Goal: Task Accomplishment & Management: Manage account settings

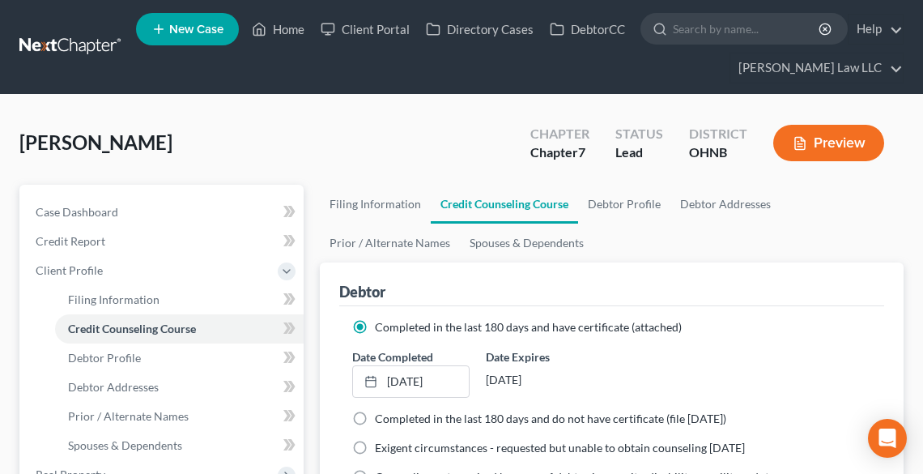
scroll to position [130, 0]
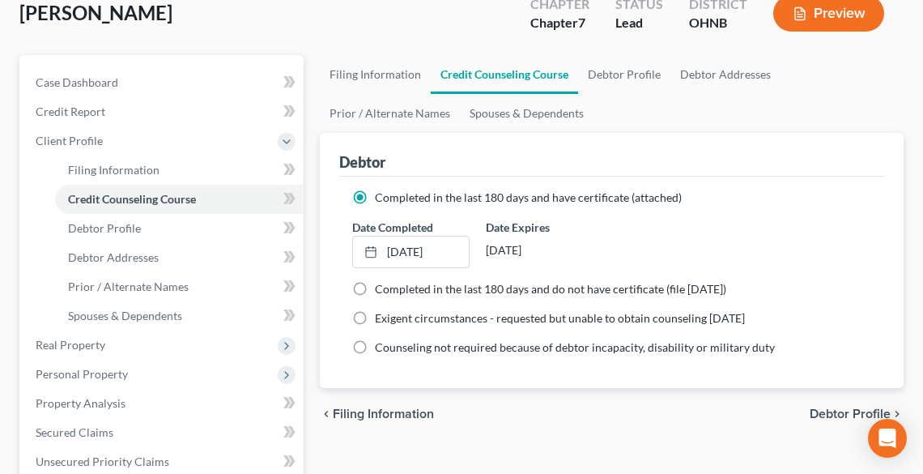
click at [375, 32] on div "[PERSON_NAME] Upgraded Chapter Chapter 7 Status Lead District [GEOGRAPHIC_DATA]…" at bounding box center [461, 20] width 885 height 70
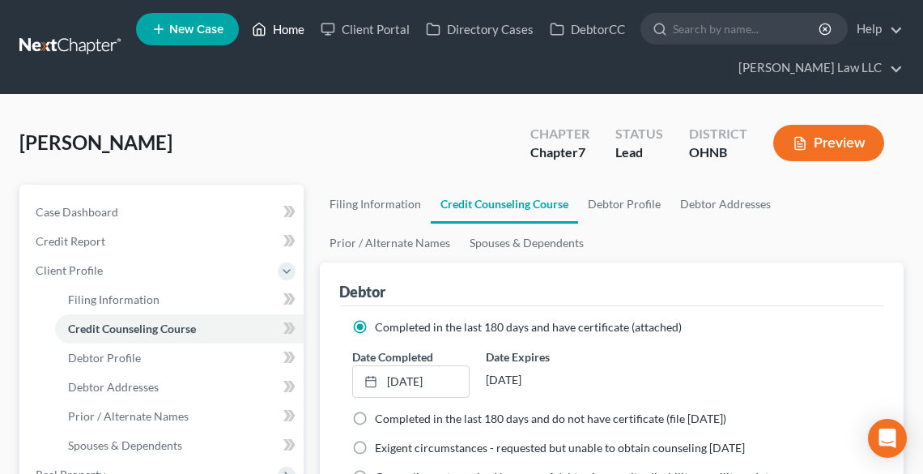
click at [290, 32] on link "Home" at bounding box center [278, 29] width 69 height 29
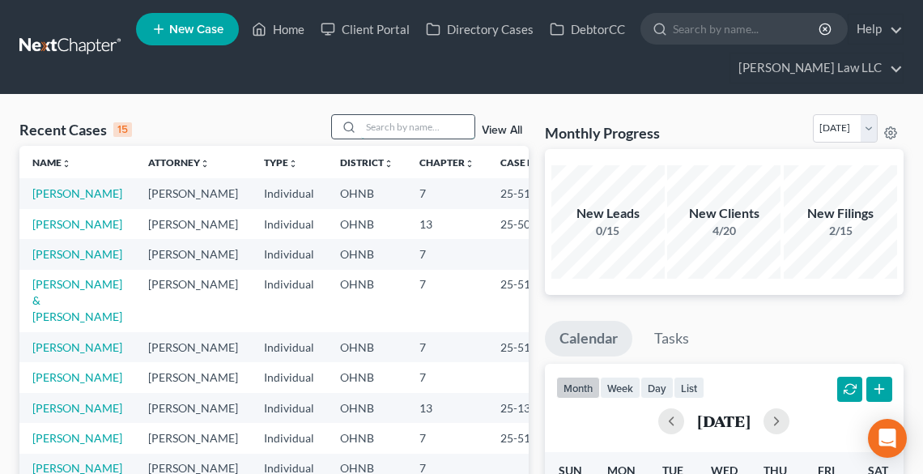
click at [392, 133] on input "search" at bounding box center [417, 126] width 113 height 23
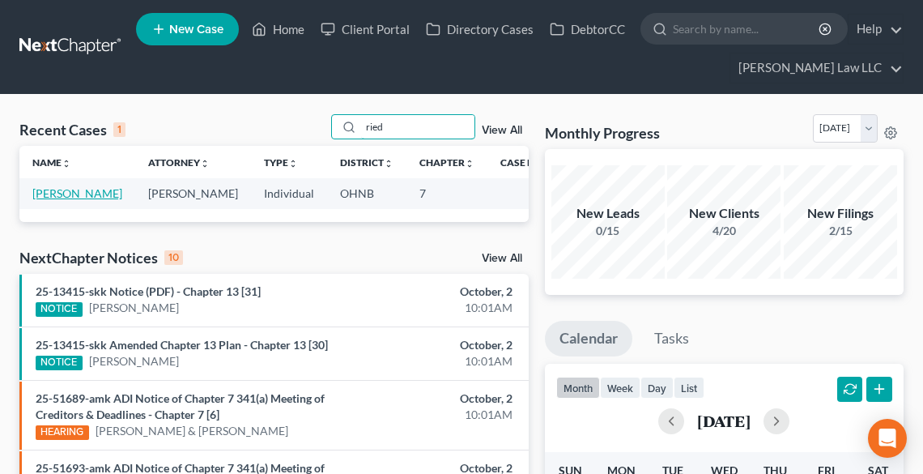
type input "ried"
click at [40, 200] on link "[PERSON_NAME]" at bounding box center [77, 193] width 90 height 14
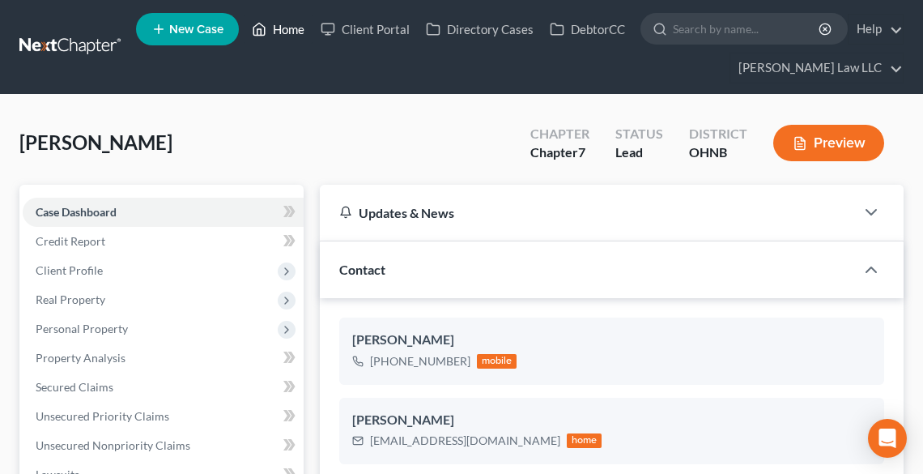
click at [282, 28] on link "Home" at bounding box center [278, 29] width 69 height 29
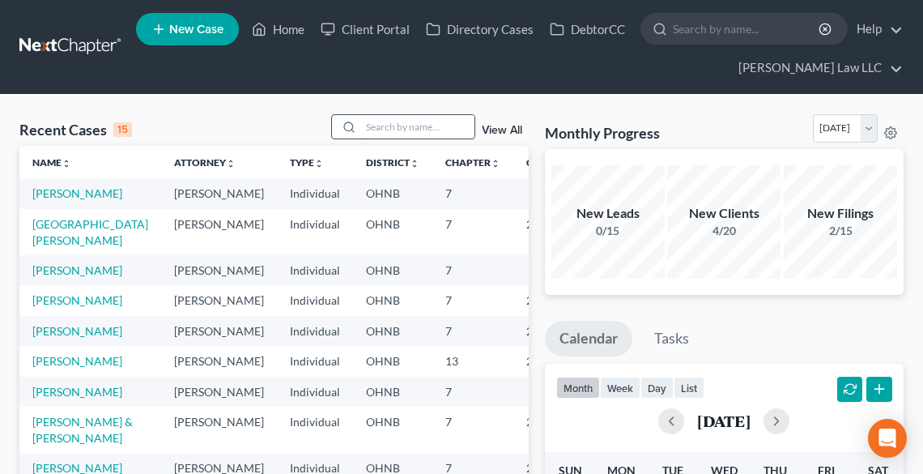
click at [431, 126] on input "search" at bounding box center [417, 126] width 113 height 23
type input "[PERSON_NAME]"
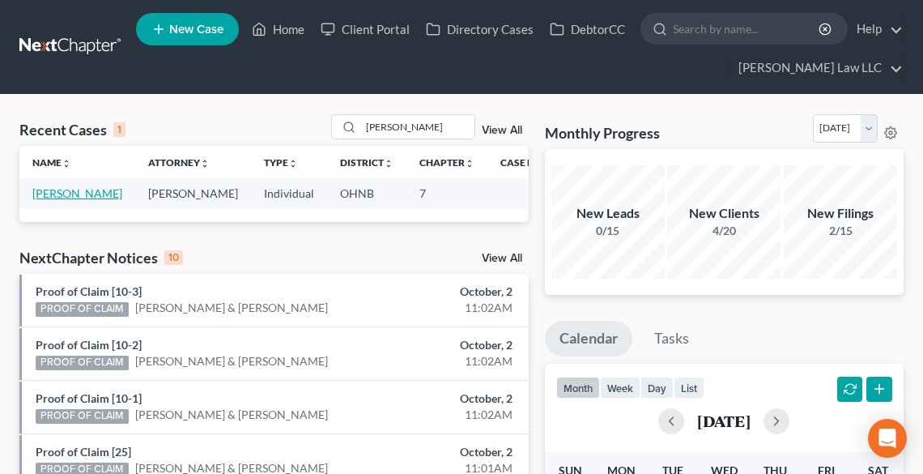
click at [43, 198] on link "[PERSON_NAME]" at bounding box center [77, 193] width 90 height 14
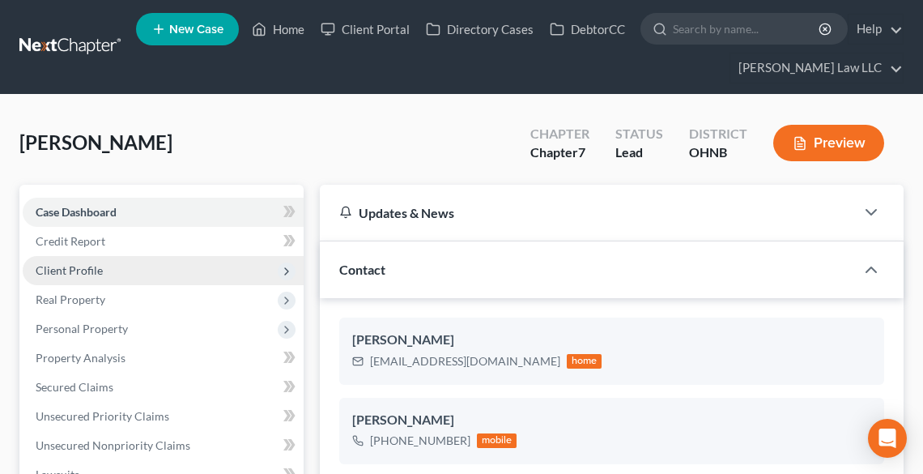
click at [62, 268] on span "Client Profile" at bounding box center [69, 270] width 67 height 14
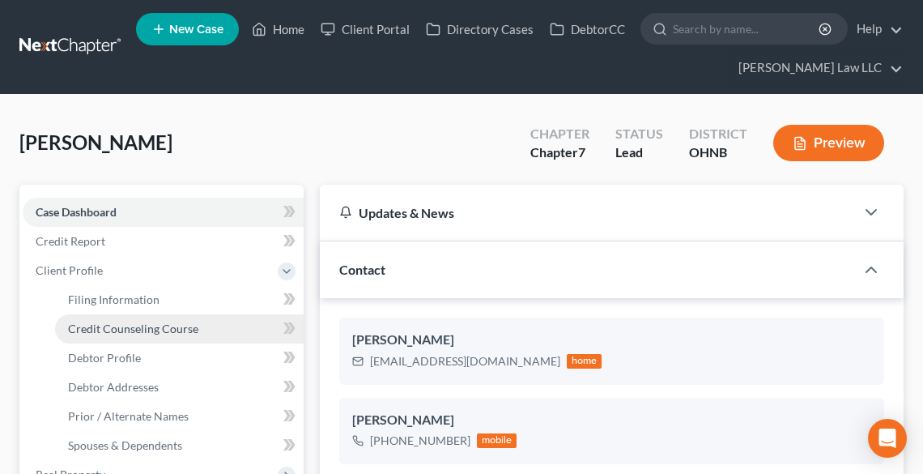
click at [136, 330] on span "Credit Counseling Course" at bounding box center [133, 329] width 130 height 14
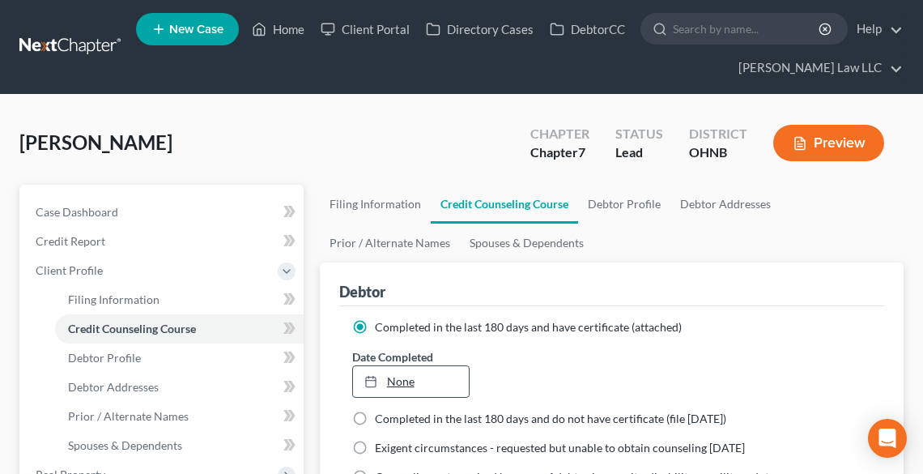
type input "[DATE]"
click at [395, 382] on link "None" at bounding box center [411, 381] width 116 height 31
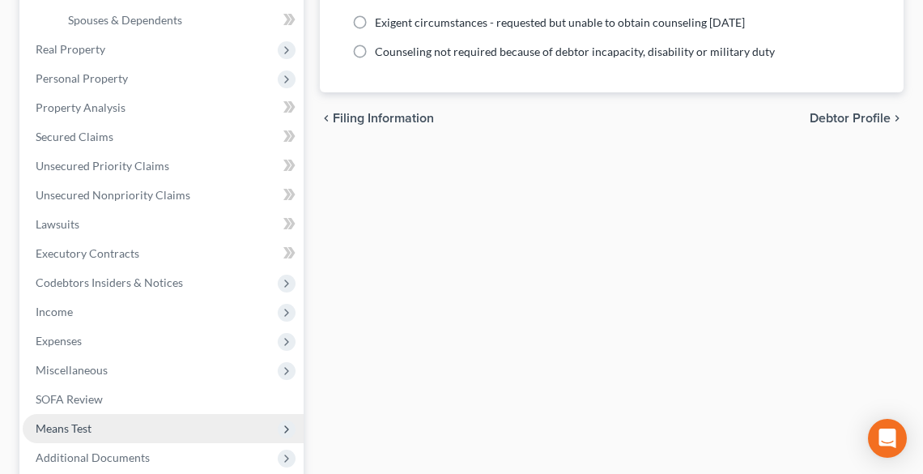
scroll to position [583, 0]
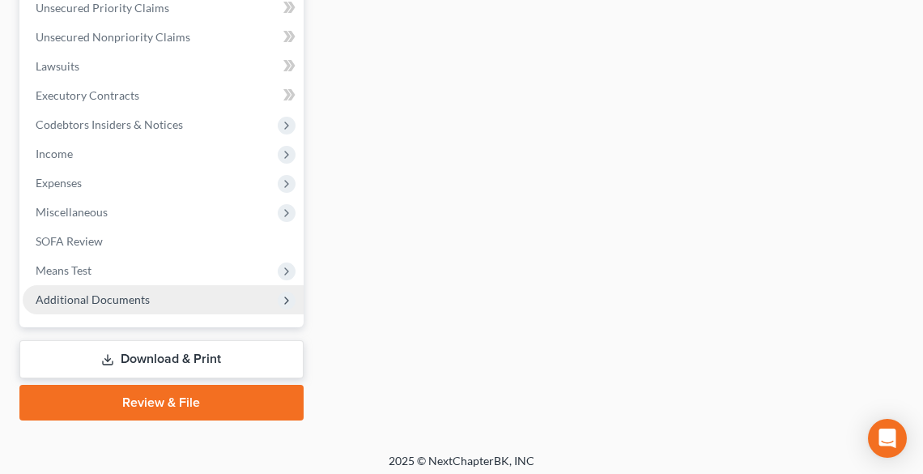
click at [97, 295] on span "Additional Documents" at bounding box center [93, 299] width 114 height 14
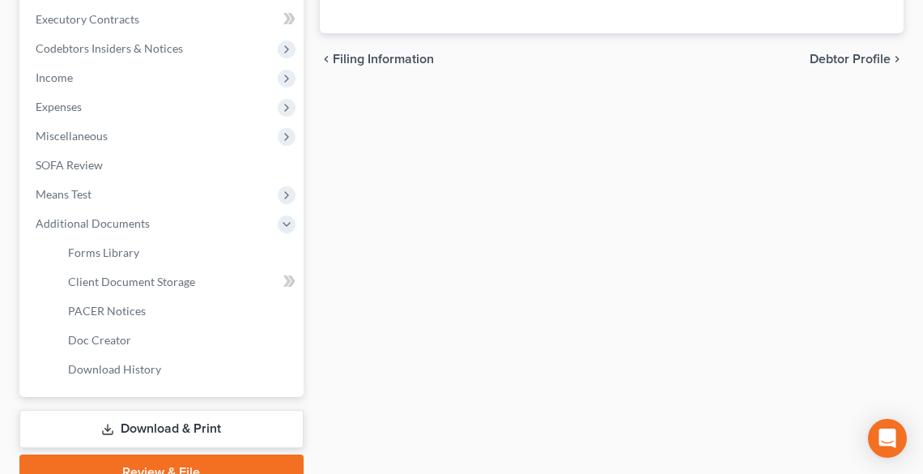
scroll to position [538, 0]
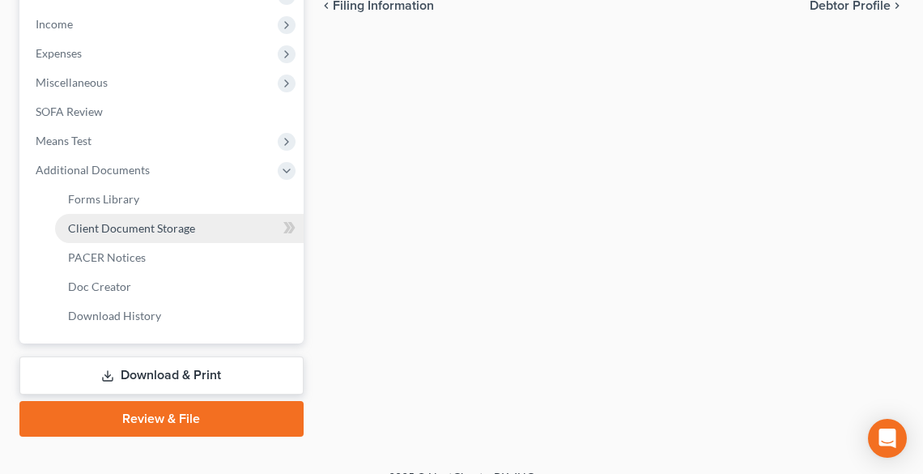
click at [120, 227] on span "Client Document Storage" at bounding box center [131, 228] width 127 height 14
select select "20"
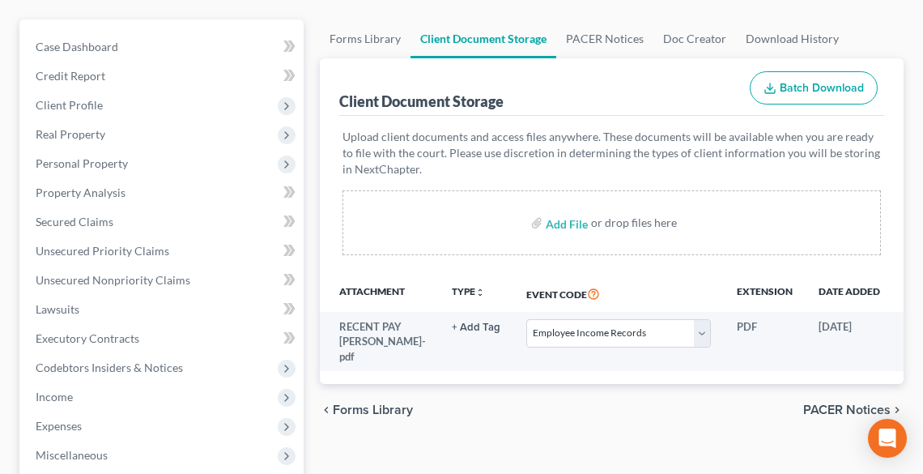
scroll to position [324, 0]
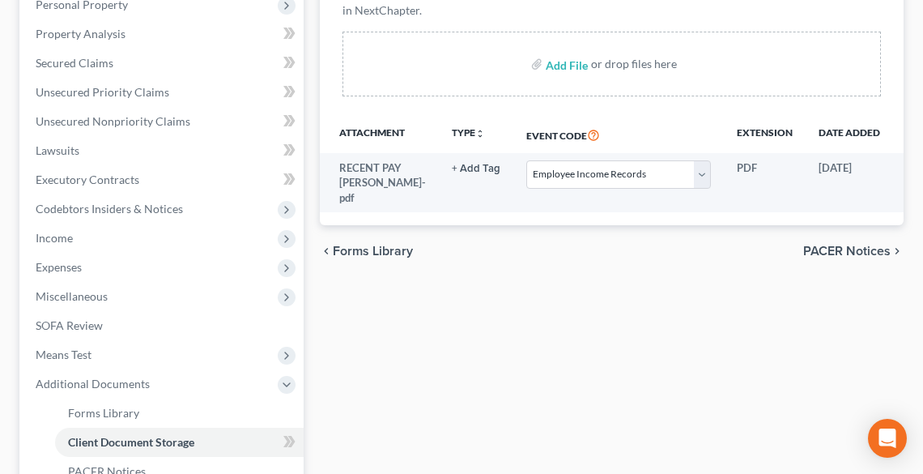
select select "20"
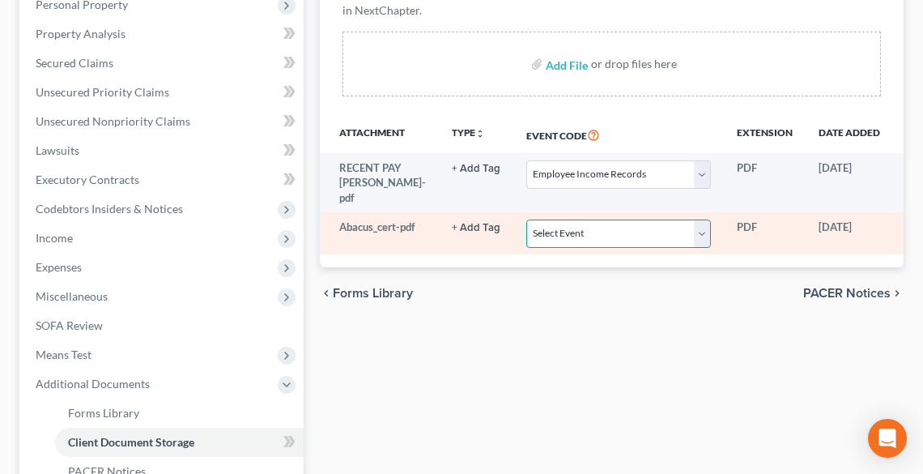
click at [585, 220] on select "Select Event 20 Largest Unsecured Creditors Amended List of Creditors (Fee) Ame…" at bounding box center [618, 234] width 185 height 28
select select "5"
click at [526, 220] on select "Select Event 20 Largest Unsecured Creditors Amended List of Creditors (Fee) Ame…" at bounding box center [618, 234] width 185 height 28
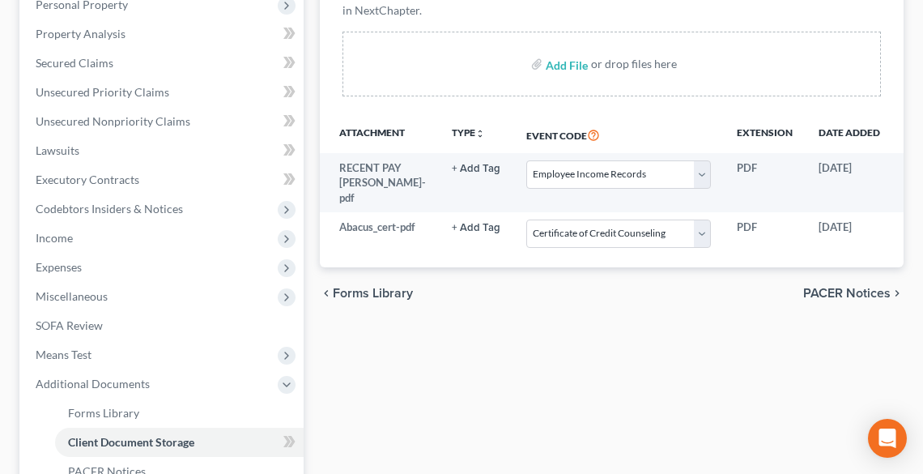
click at [608, 295] on div "chevron_left Forms Library PACER Notices chevron_right" at bounding box center [612, 293] width 584 height 52
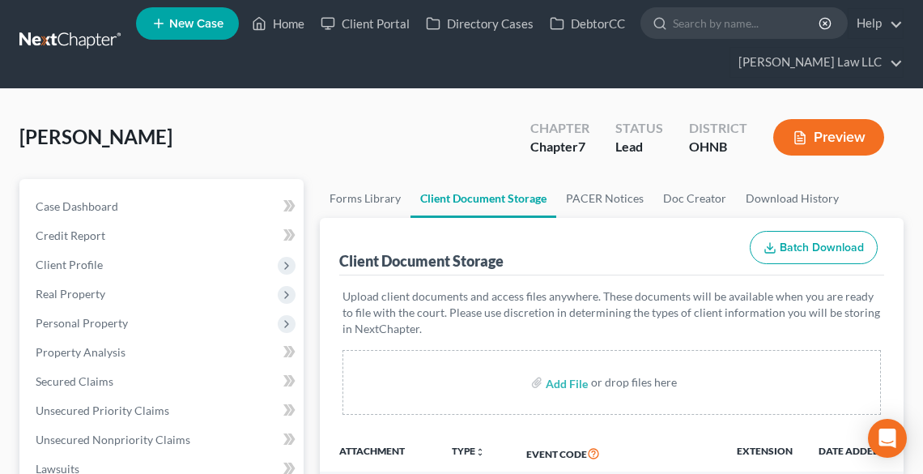
scroll to position [0, 0]
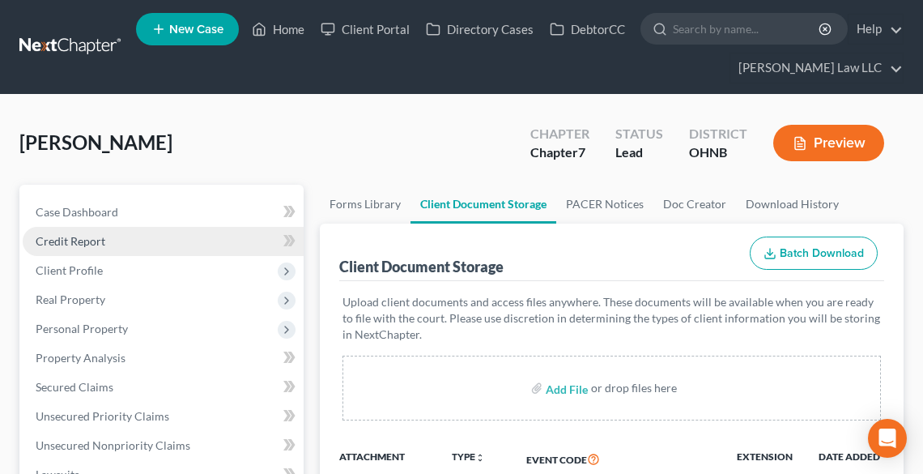
click at [98, 242] on span "Credit Report" at bounding box center [71, 241] width 70 height 14
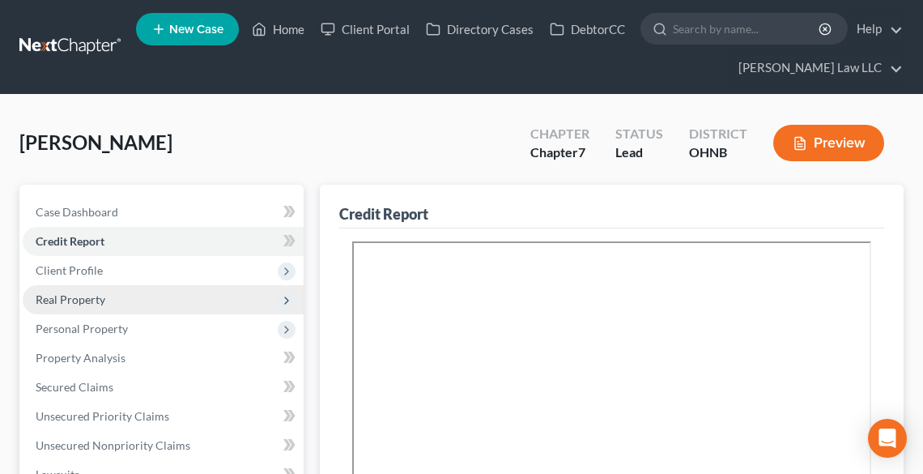
click at [84, 290] on span "Real Property" at bounding box center [163, 299] width 281 height 29
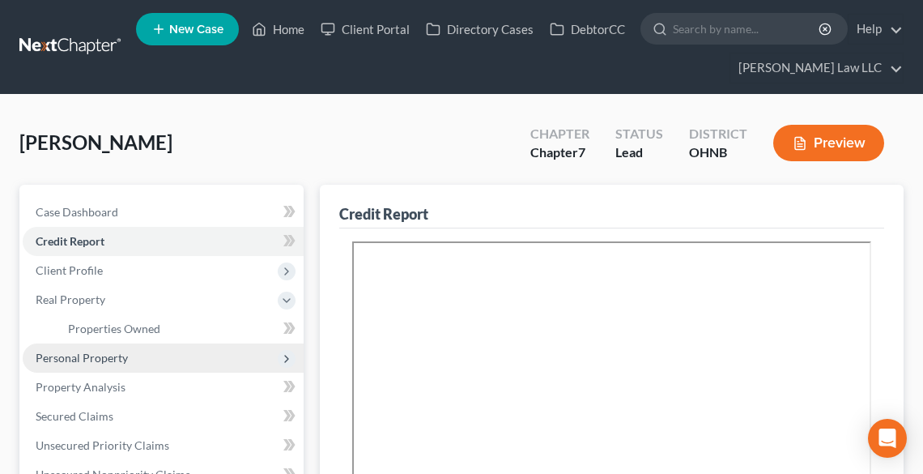
click at [97, 356] on span "Personal Property" at bounding box center [82, 358] width 92 height 14
click at [100, 359] on span "Vehicles Owned" at bounding box center [108, 358] width 81 height 14
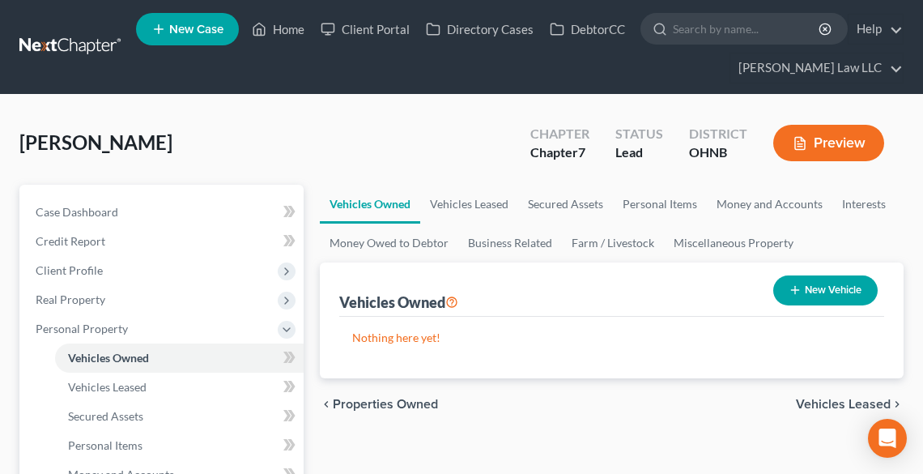
click at [820, 137] on button "Preview" at bounding box center [829, 143] width 111 height 36
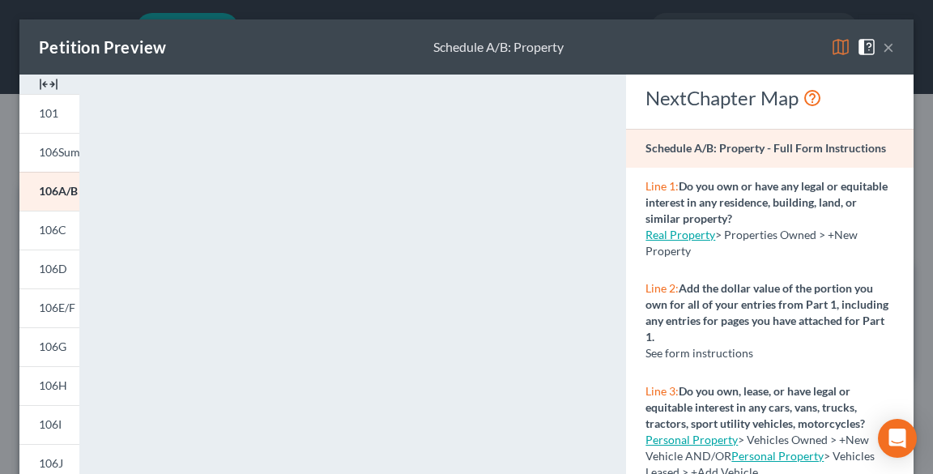
click at [884, 48] on button "×" at bounding box center [888, 46] width 11 height 19
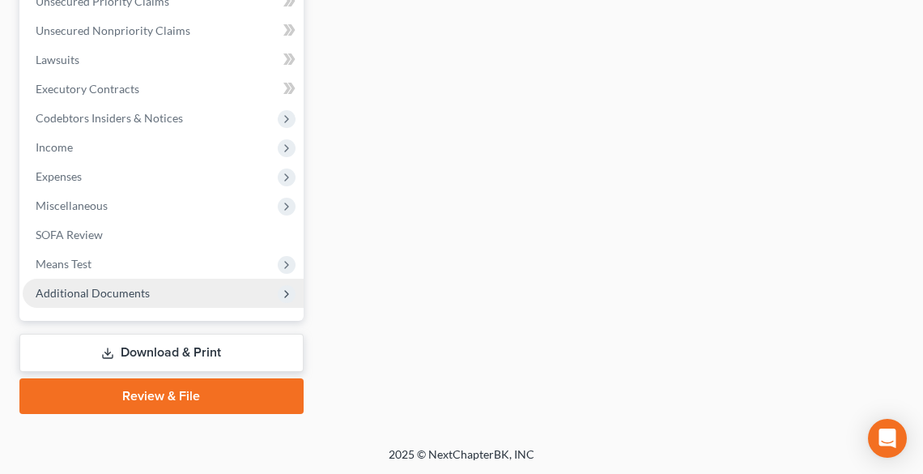
click at [75, 298] on span "Additional Documents" at bounding box center [163, 293] width 281 height 29
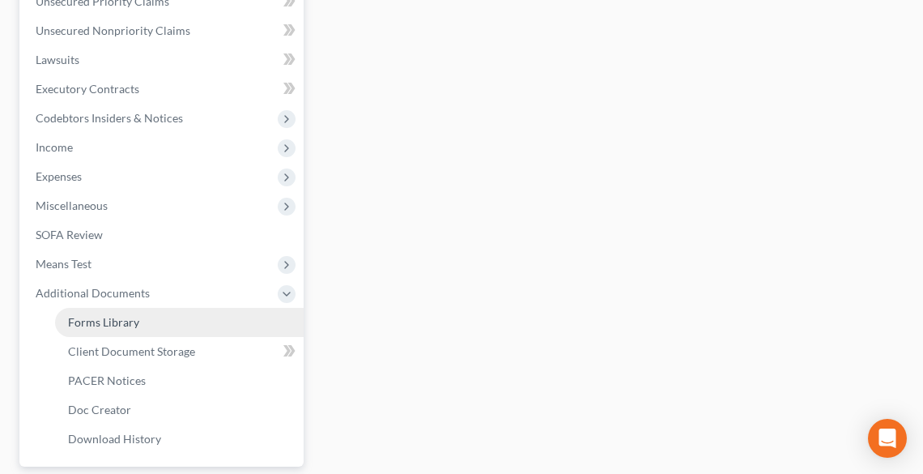
scroll to position [544, 0]
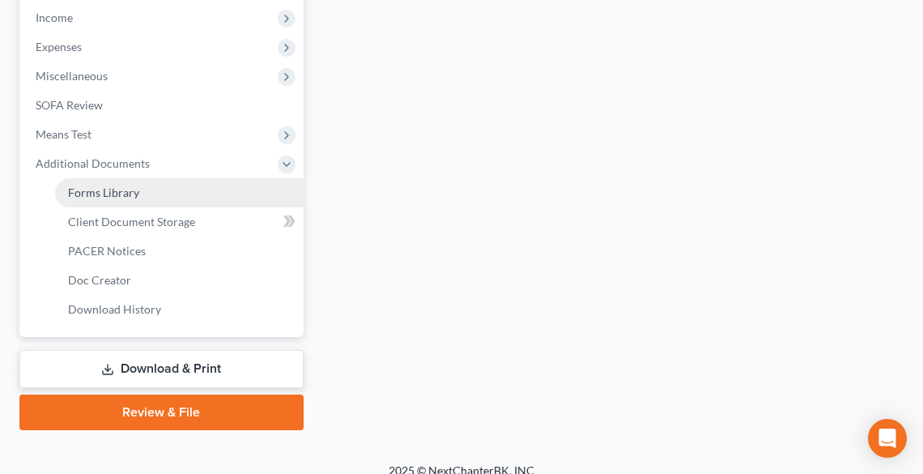
click at [104, 201] on link "Forms Library" at bounding box center [179, 192] width 249 height 29
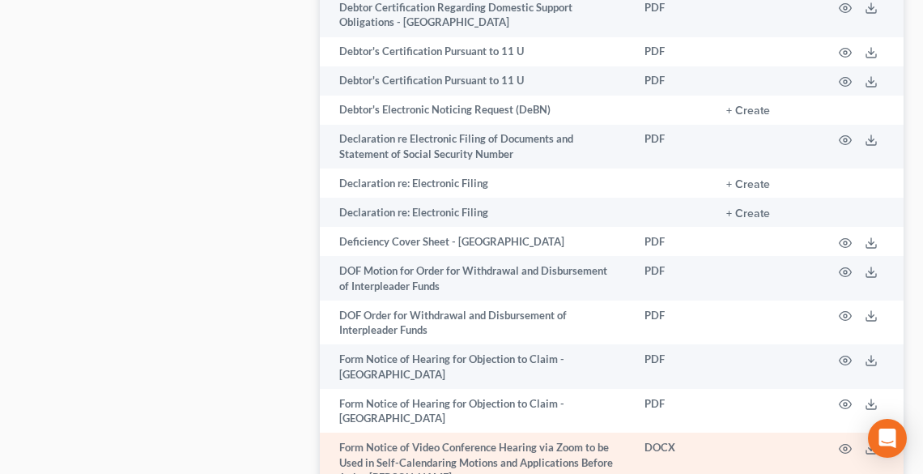
scroll to position [1338, 0]
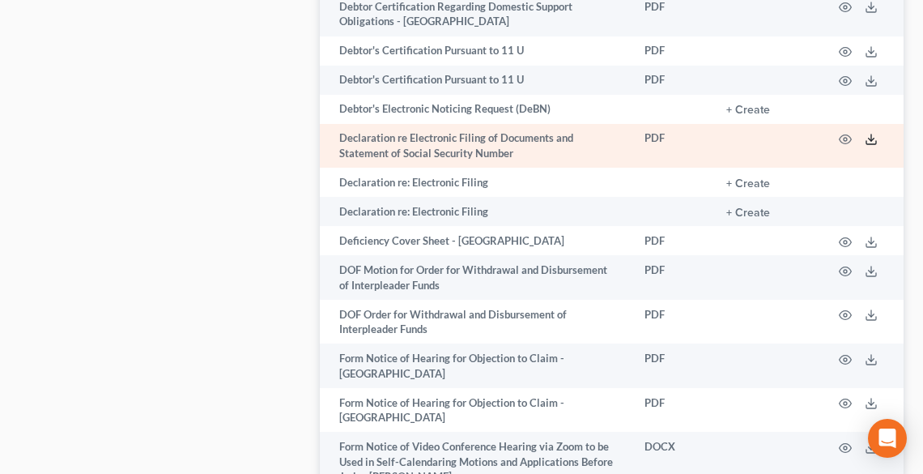
click at [873, 139] on polyline at bounding box center [872, 140] width 6 height 2
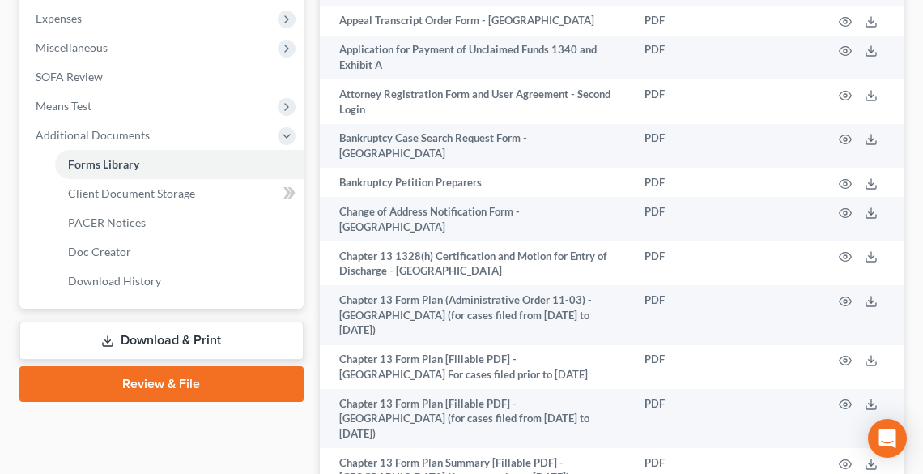
scroll to position [561, 0]
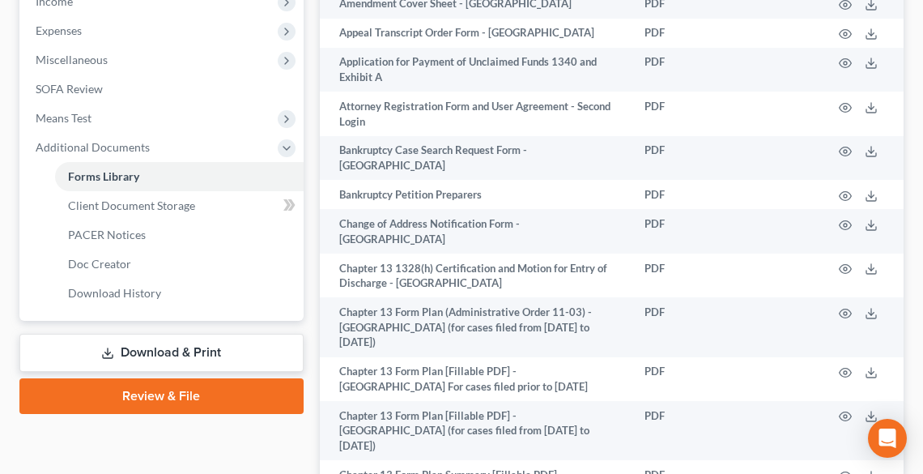
click at [171, 347] on link "Download & Print" at bounding box center [161, 353] width 284 height 38
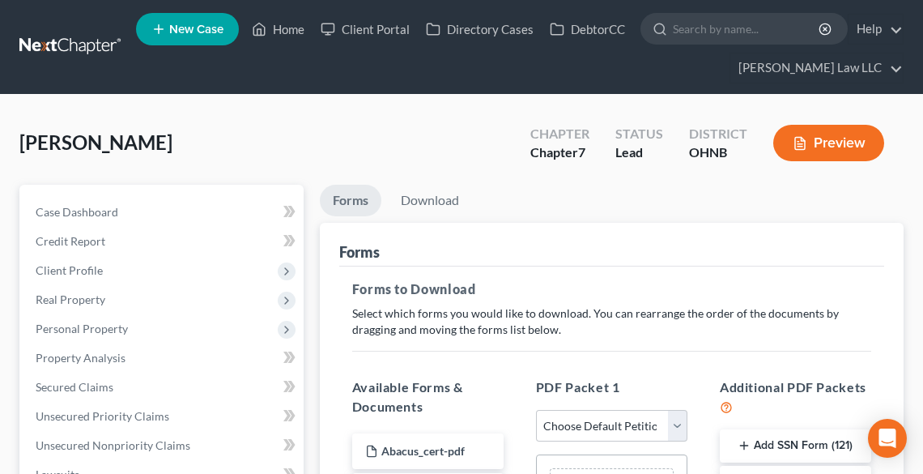
click at [778, 450] on button "Add SSN Form (121)" at bounding box center [795, 446] width 151 height 34
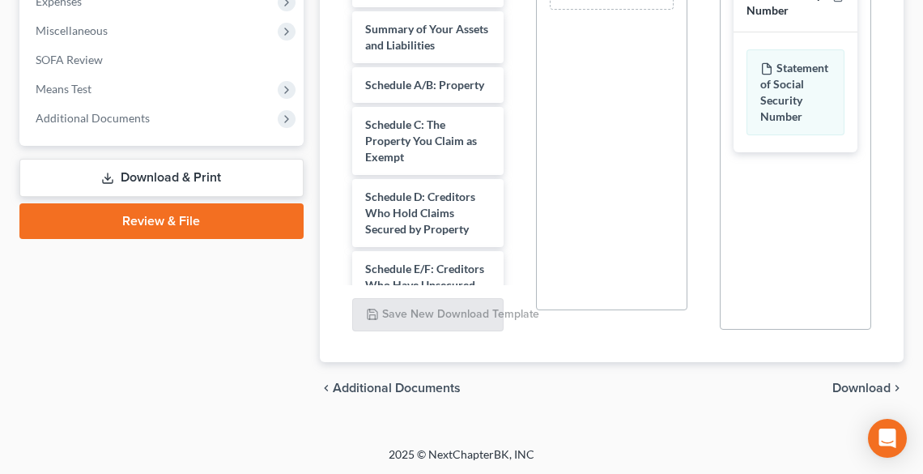
click at [836, 386] on span "Download" at bounding box center [862, 388] width 58 height 13
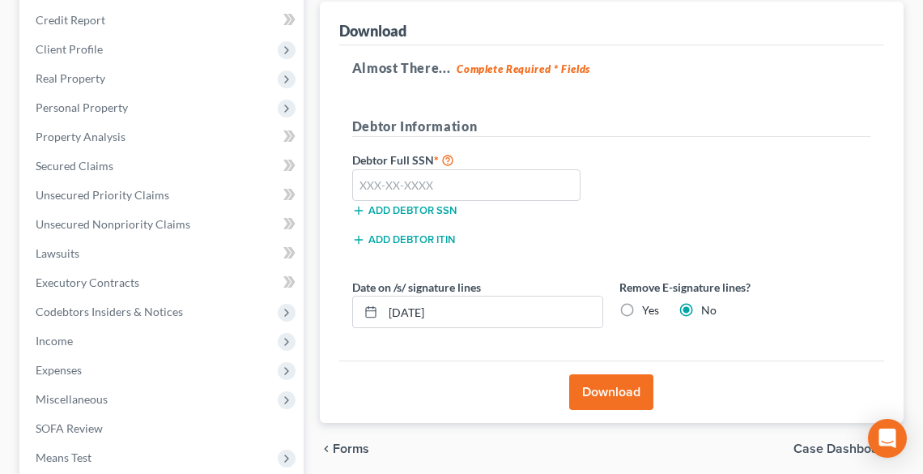
scroll to position [220, 0]
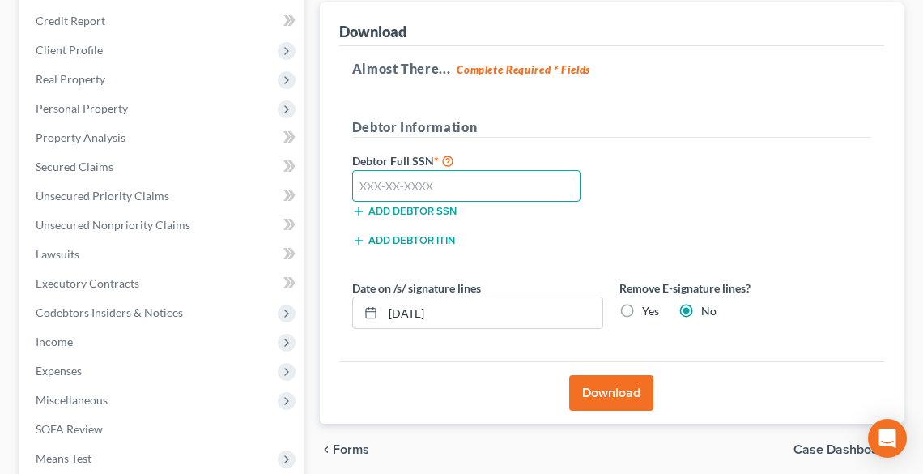
click at [487, 190] on input "text" at bounding box center [466, 186] width 229 height 32
type input "567-59-8087"
click at [701, 311] on label "No" at bounding box center [708, 311] width 15 height 16
click at [708, 311] on input "No" at bounding box center [713, 308] width 11 height 11
click at [642, 309] on label "Yes" at bounding box center [650, 311] width 17 height 16
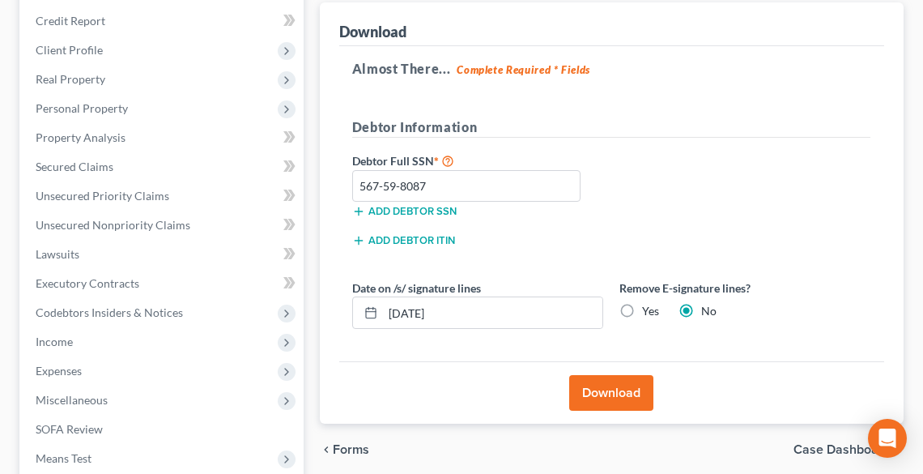
click at [649, 309] on input "Yes" at bounding box center [654, 308] width 11 height 11
radio input "true"
radio input "false"
click at [619, 386] on button "Download" at bounding box center [611, 393] width 84 height 36
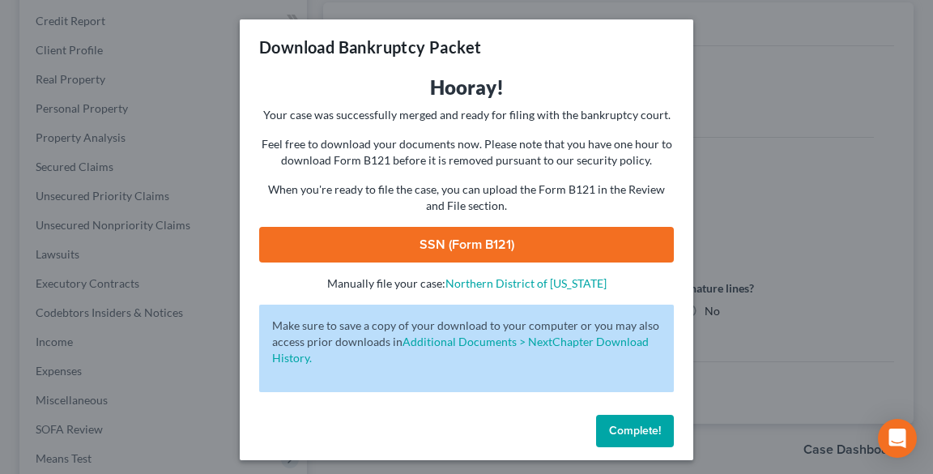
click at [471, 240] on link "SSN (Form B121)" at bounding box center [466, 245] width 415 height 36
click at [637, 431] on span "Complete!" at bounding box center [635, 431] width 52 height 14
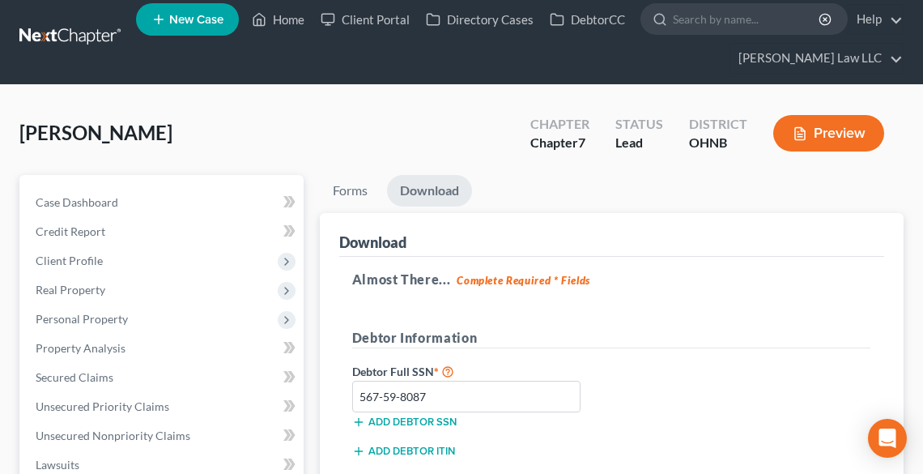
scroll to position [0, 0]
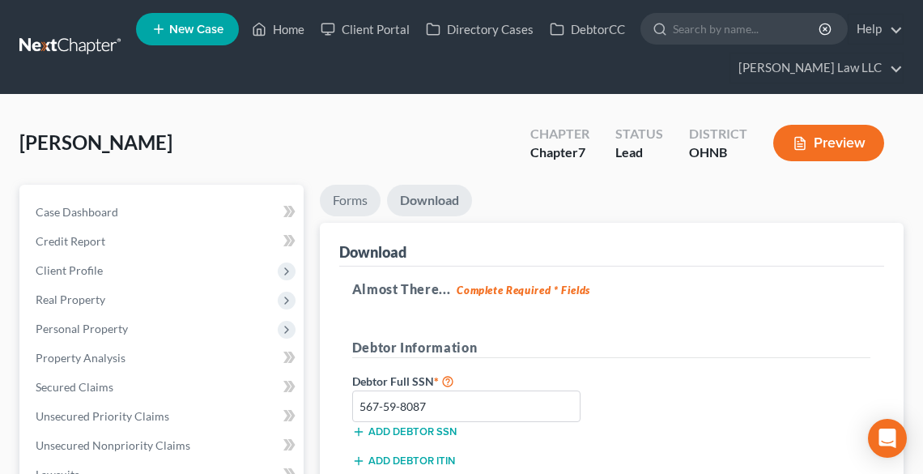
click at [351, 201] on link "Forms" at bounding box center [350, 201] width 61 height 32
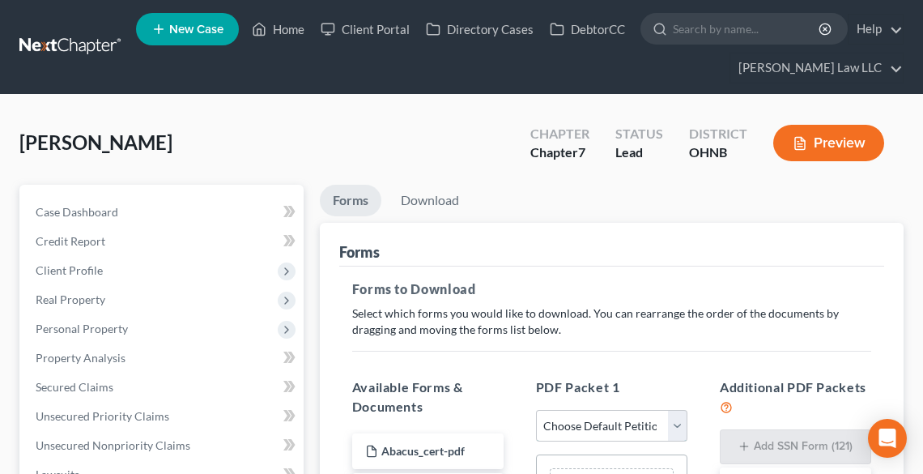
click at [609, 437] on select "Choose Default Petition PDF Packet Complete Bankruptcy Petition (all forms and …" at bounding box center [611, 426] width 151 height 32
select select "0"
click at [536, 410] on select "Choose Default Petition PDF Packet Complete Bankruptcy Petition (all forms and …" at bounding box center [611, 426] width 151 height 32
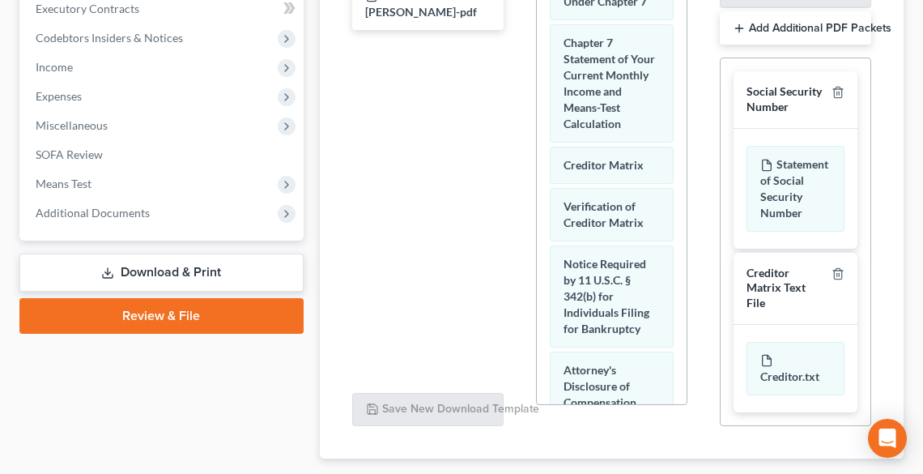
scroll to position [591, 0]
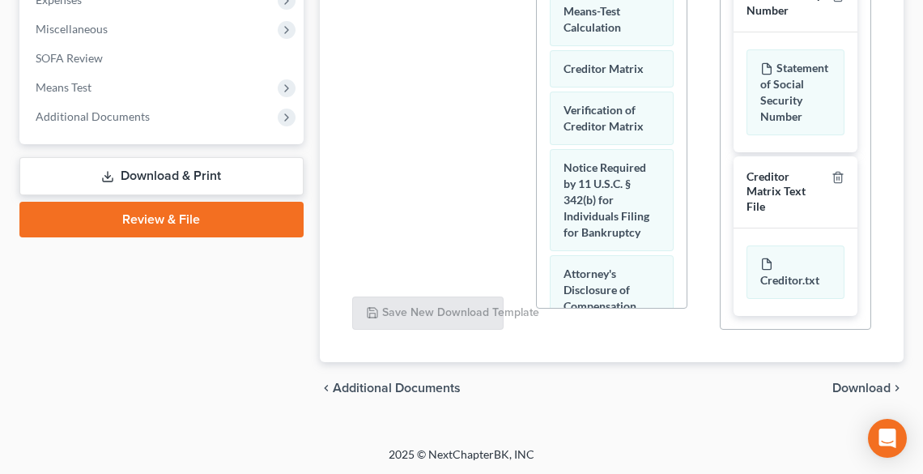
click at [865, 386] on span "Download" at bounding box center [862, 388] width 58 height 13
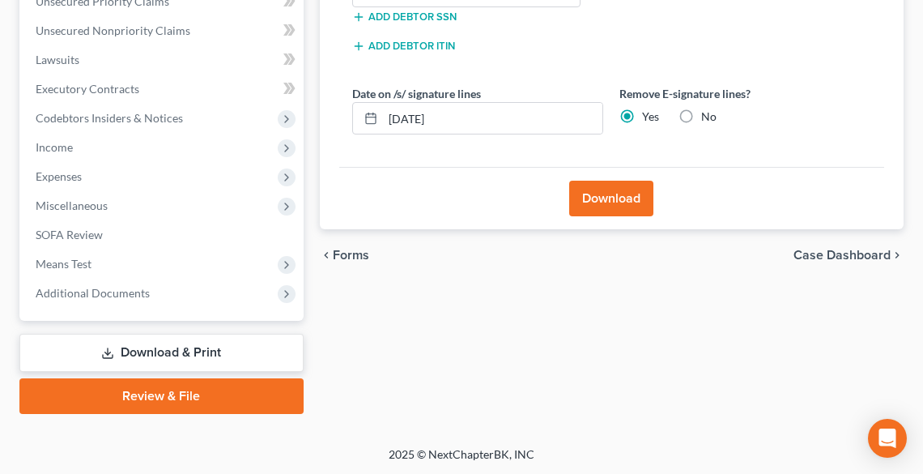
click at [701, 113] on label "No" at bounding box center [708, 117] width 15 height 16
click at [708, 113] on input "No" at bounding box center [713, 114] width 11 height 11
radio input "true"
radio input "false"
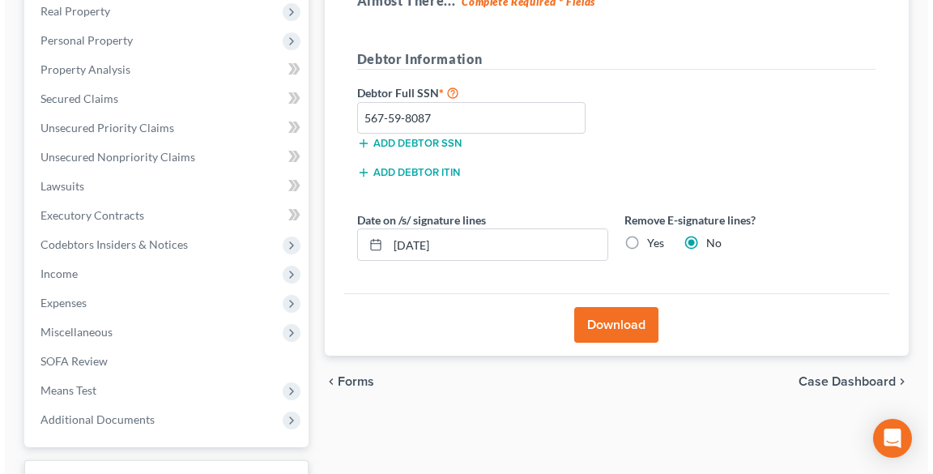
scroll to position [285, 0]
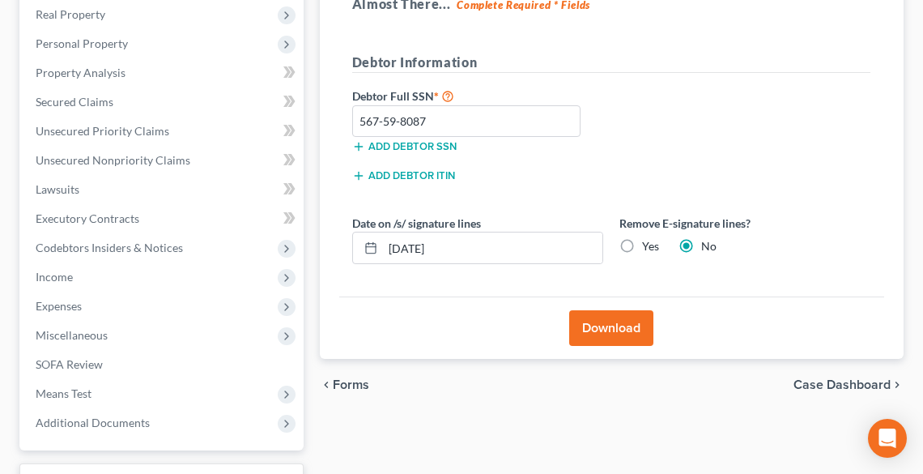
click at [616, 335] on button "Download" at bounding box center [611, 328] width 84 height 36
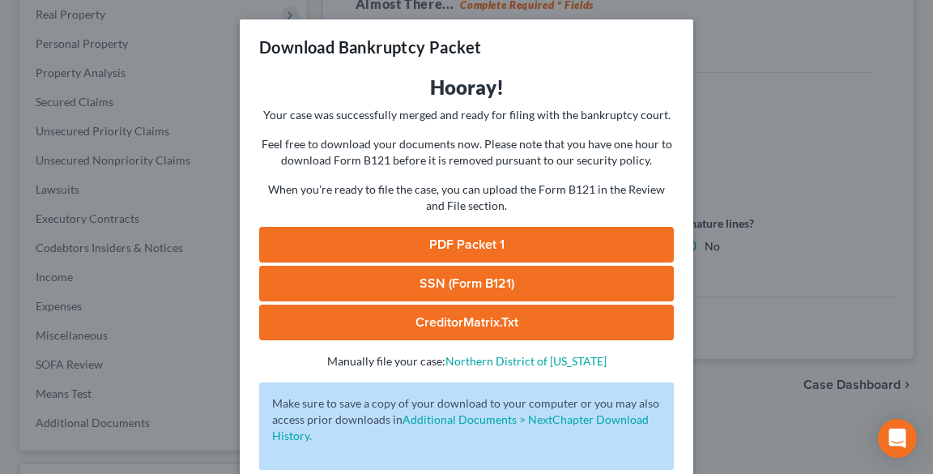
click at [433, 237] on link "PDF Packet 1" at bounding box center [466, 245] width 415 height 36
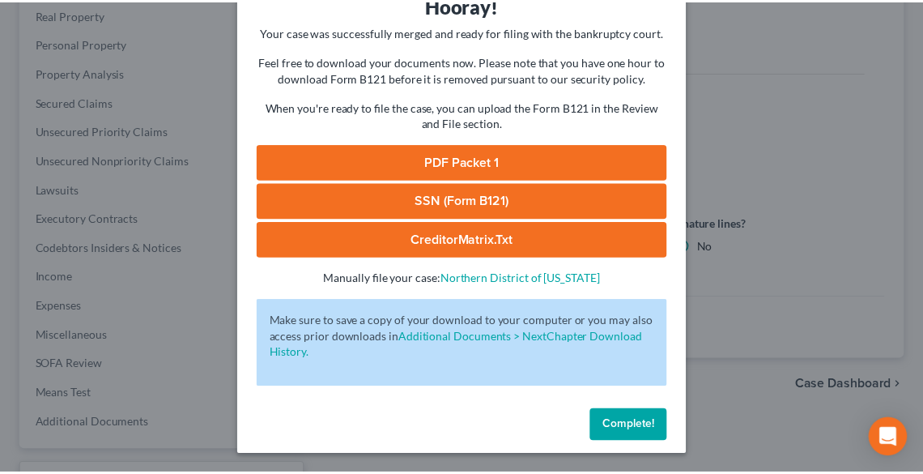
scroll to position [83, 0]
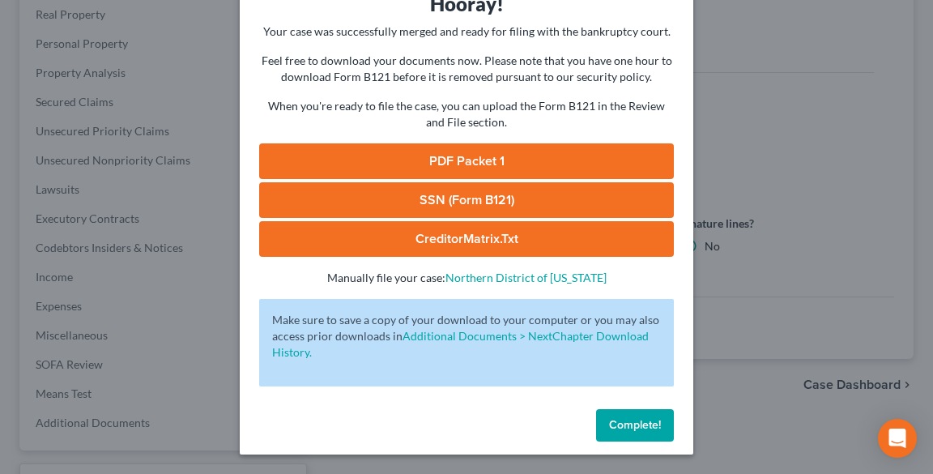
click at [629, 424] on span "Complete!" at bounding box center [635, 425] width 52 height 14
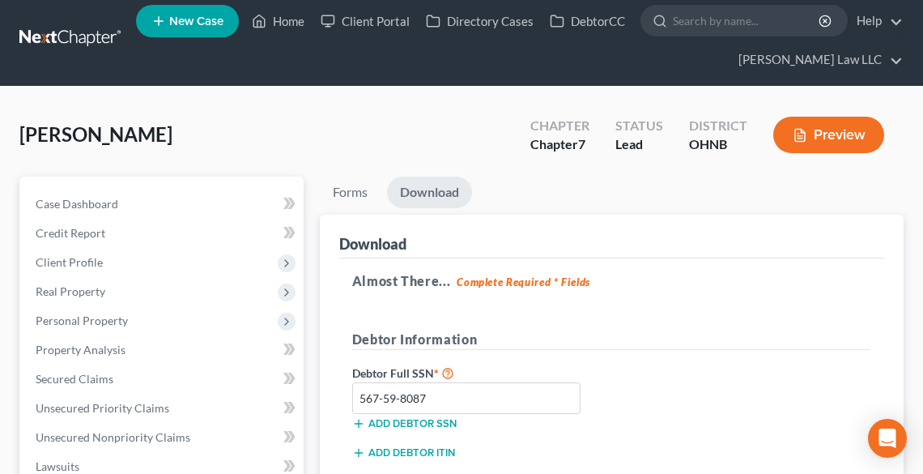
scroll to position [0, 0]
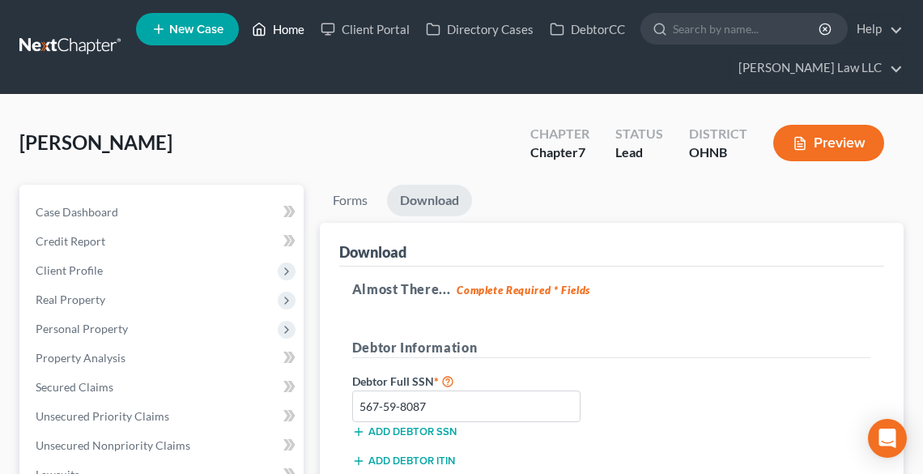
click at [283, 28] on link "Home" at bounding box center [278, 29] width 69 height 29
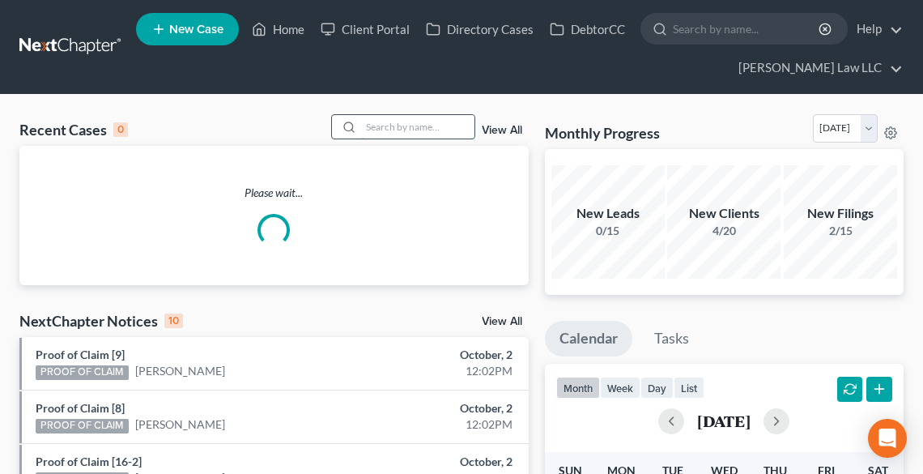
click at [380, 130] on input "search" at bounding box center [417, 126] width 113 height 23
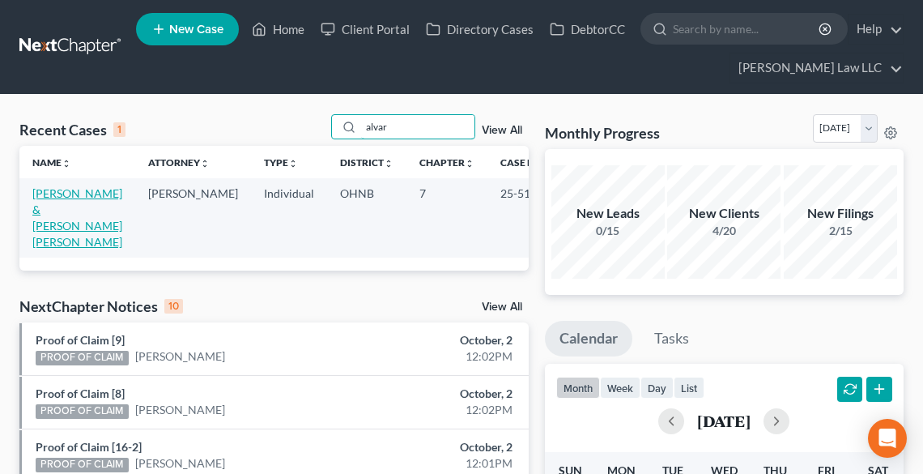
type input "alvar"
click at [55, 214] on link "[PERSON_NAME] & [PERSON_NAME] [PERSON_NAME]" at bounding box center [77, 217] width 90 height 62
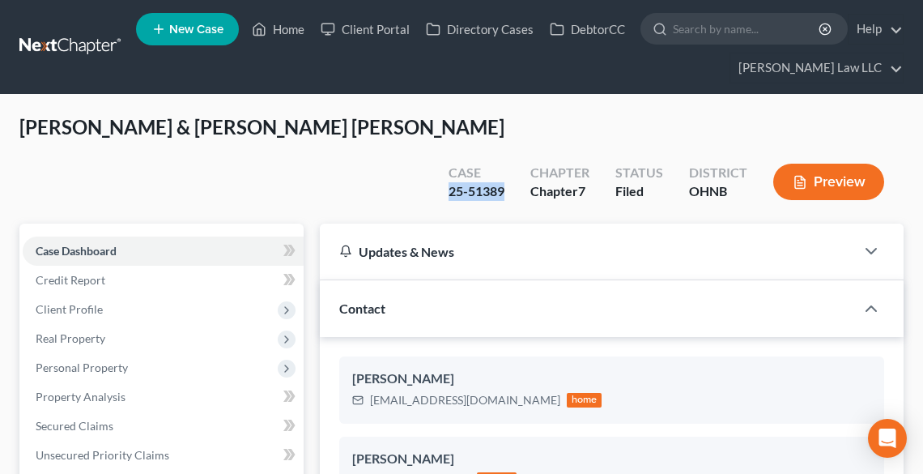
drag, startPoint x: 512, startPoint y: 151, endPoint x: 450, endPoint y: 151, distance: 62.4
click at [450, 160] on div "Case 25-51389" at bounding box center [477, 184] width 82 height 48
copy div "25-51389"
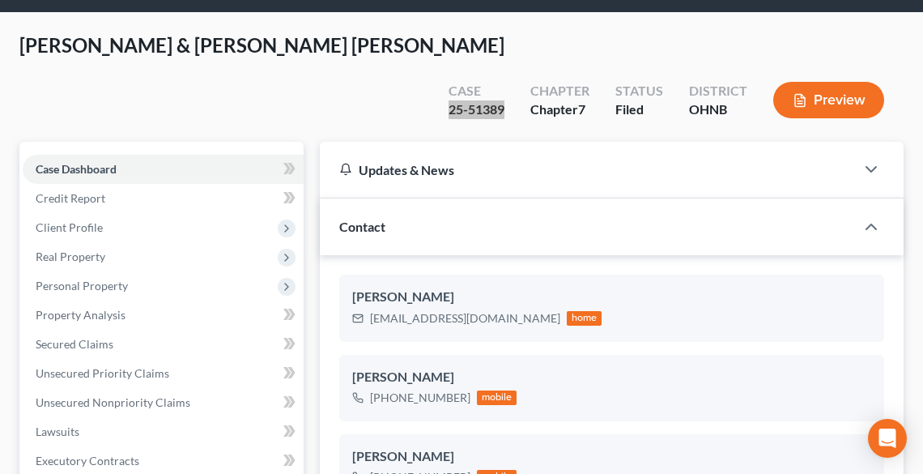
scroll to position [194, 0]
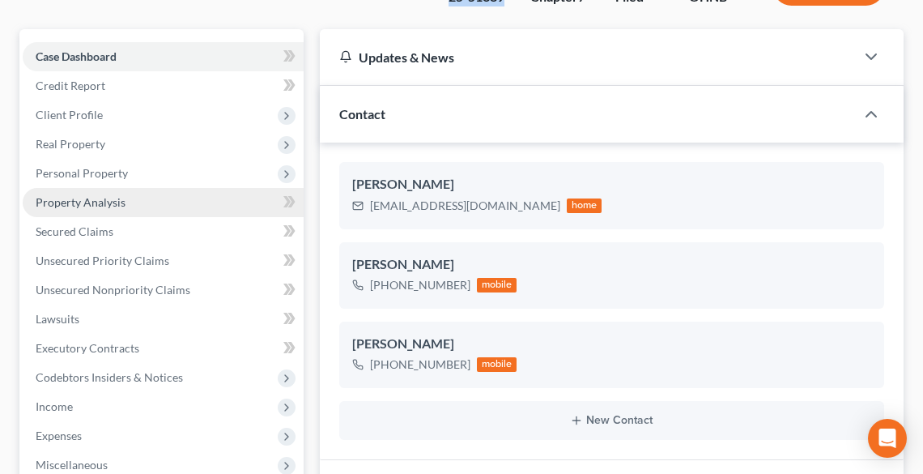
click at [82, 195] on span "Property Analysis" at bounding box center [81, 202] width 90 height 14
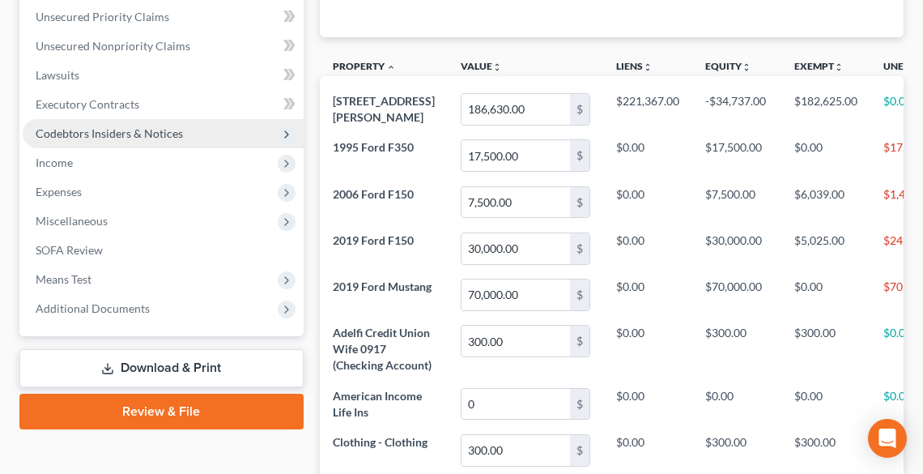
scroll to position [271, 0]
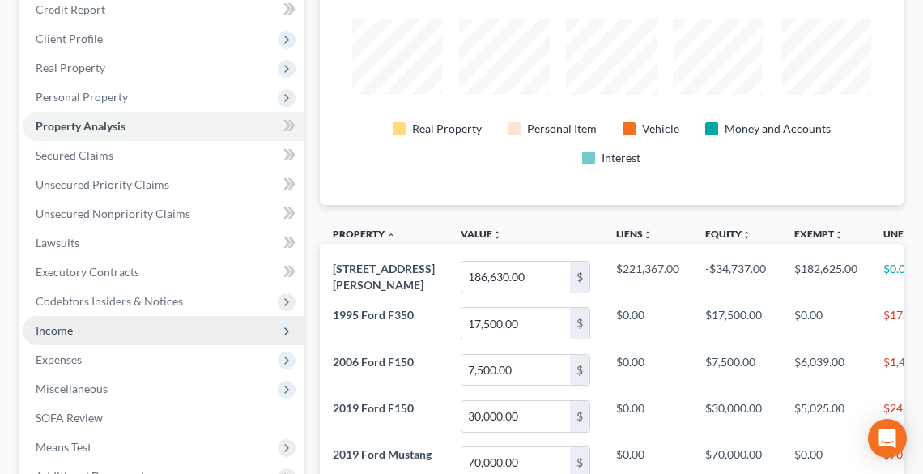
click at [83, 316] on span "Income" at bounding box center [163, 330] width 281 height 29
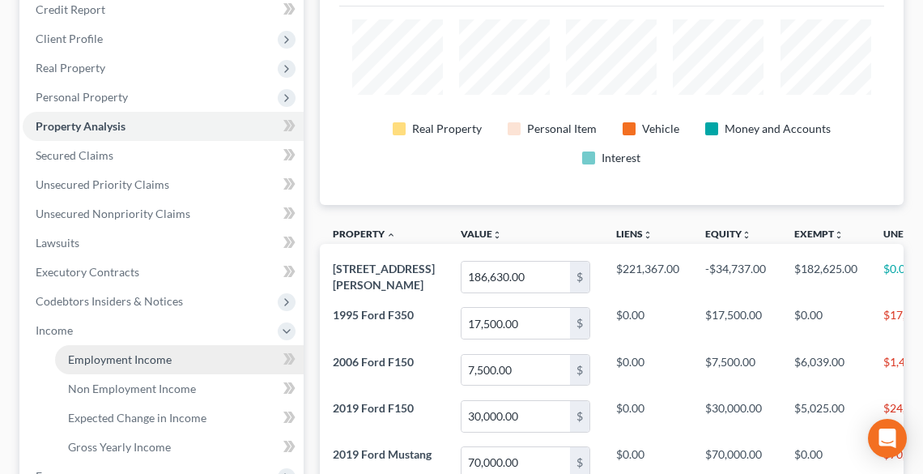
click at [105, 352] on span "Employment Income" at bounding box center [120, 359] width 104 height 14
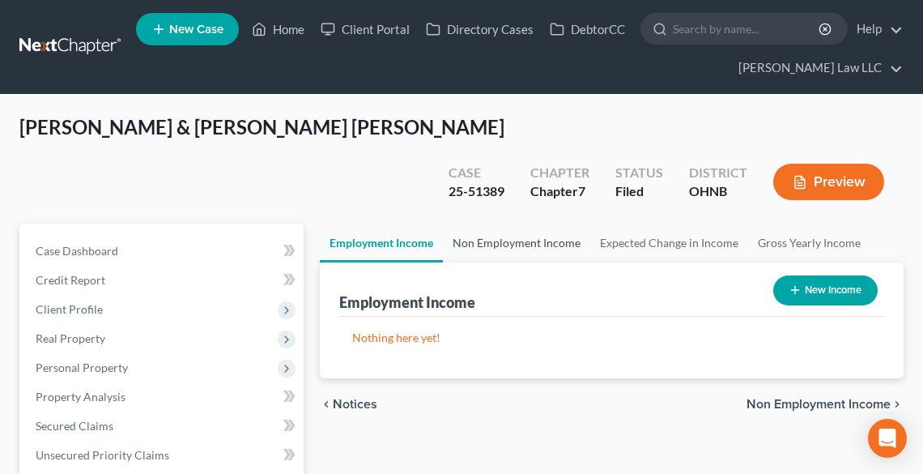
click at [484, 224] on link "Non Employment Income" at bounding box center [516, 243] width 147 height 39
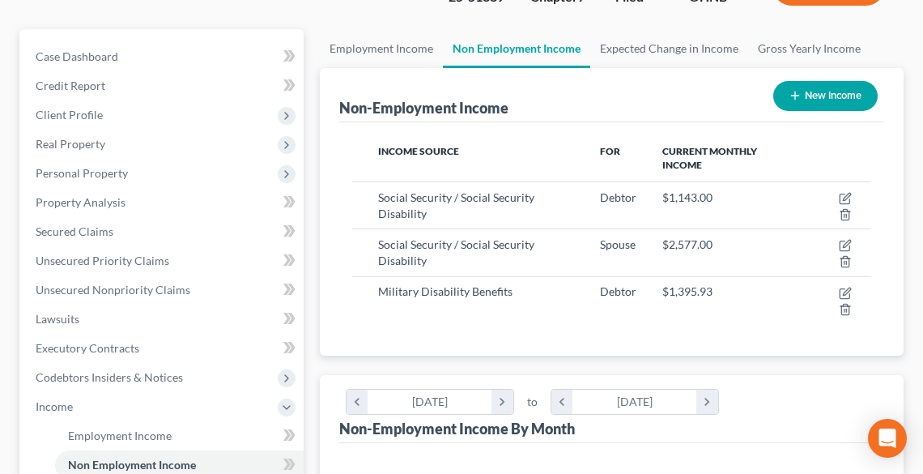
scroll to position [259, 551]
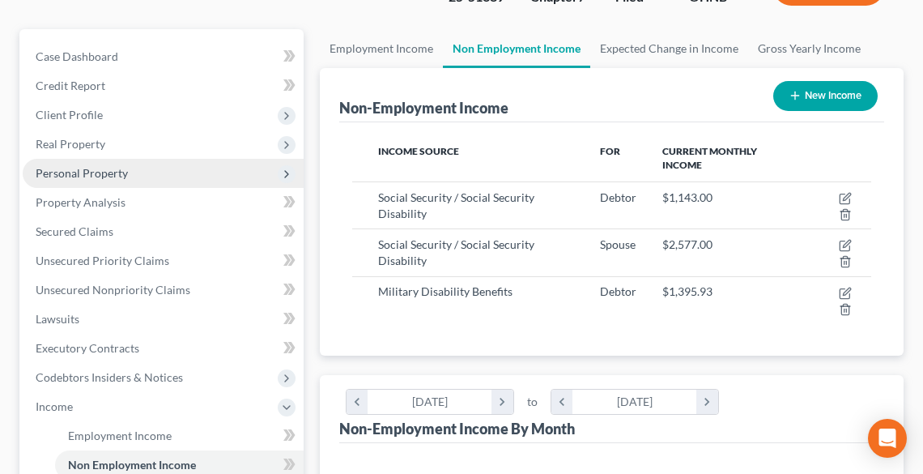
click at [105, 166] on span "Personal Property" at bounding box center [82, 173] width 92 height 14
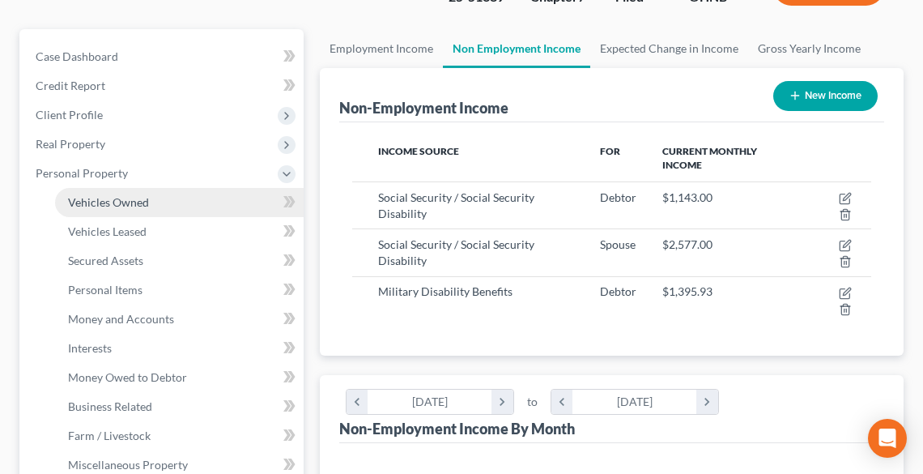
click at [117, 195] on span "Vehicles Owned" at bounding box center [108, 202] width 81 height 14
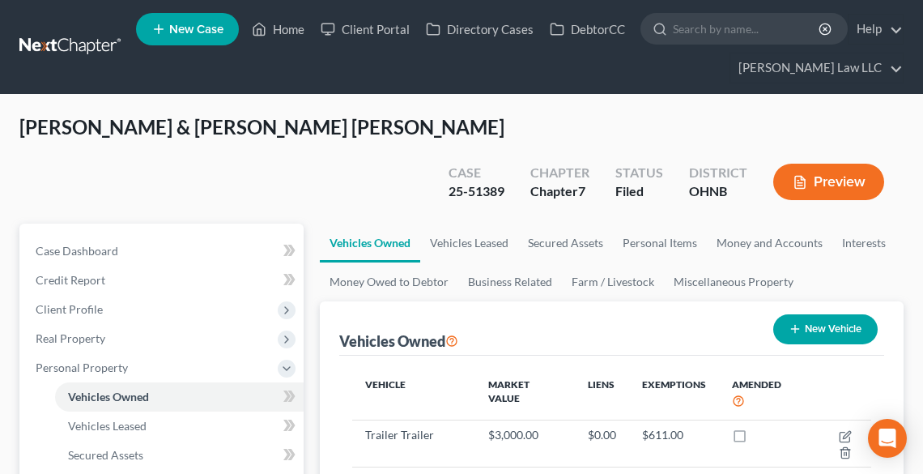
click at [829, 314] on button "New Vehicle" at bounding box center [826, 329] width 104 height 30
select select "0"
select select "2"
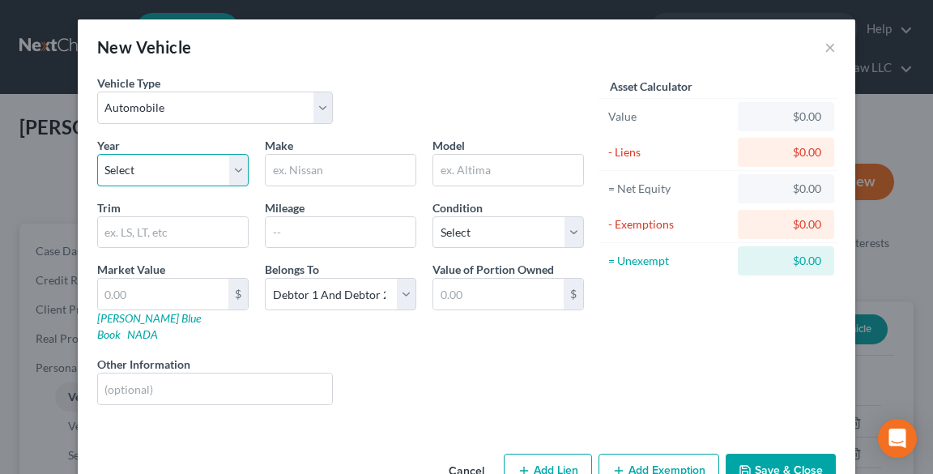
click at [178, 169] on select "Select 2026 2025 2024 2023 2022 2021 2020 2019 2018 2017 2016 2015 2014 2013 20…" at bounding box center [172, 170] width 151 height 32
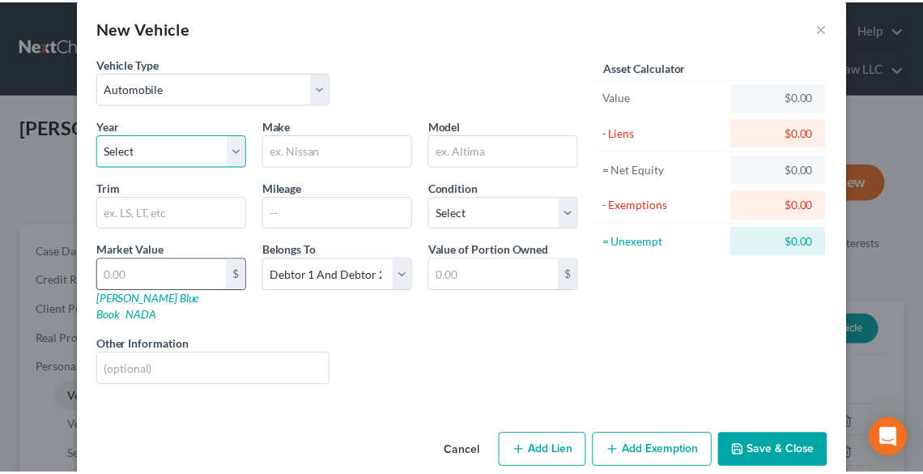
scroll to position [28, 0]
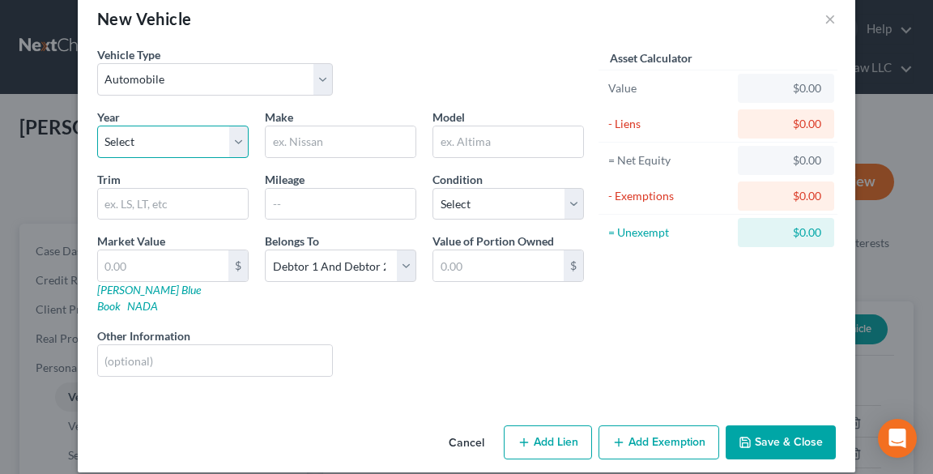
click at [141, 146] on select "Select 2026 2025 2024 2023 2022 2021 2020 2019 2018 2017 2016 2015 2014 2013 20…" at bounding box center [172, 142] width 151 height 32
select select "35"
click at [97, 126] on select "Select 2026 2025 2024 2023 2022 2021 2020 2019 2018 2017 2016 2015 2014 2013 20…" at bounding box center [172, 142] width 151 height 32
click at [301, 143] on input "text" at bounding box center [341, 141] width 150 height 31
type input "Mercedes Benz"
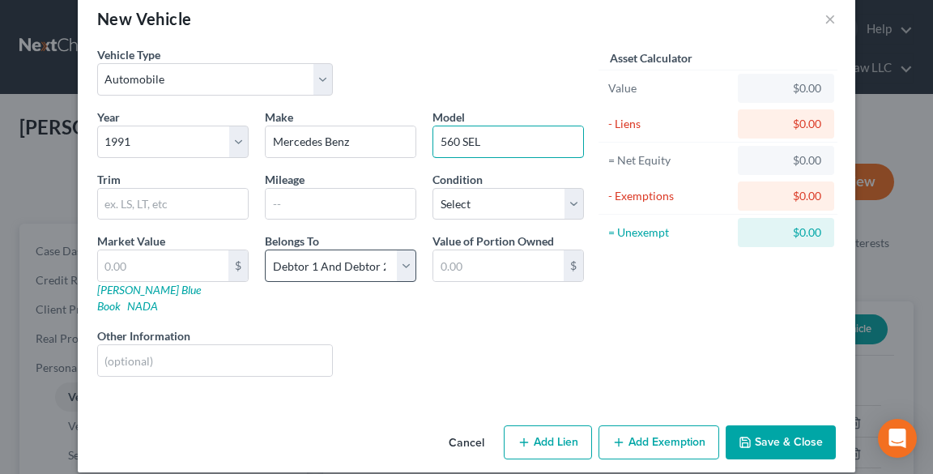
type input "560 SEL"
click at [365, 266] on select "Select Debtor 1 Only Debtor 2 Only Debtor 1 And Debtor 2 Only At Least One Of T…" at bounding box center [340, 265] width 151 height 32
select select "0"
click at [265, 249] on select "Select Debtor 1 Only Debtor 2 Only Debtor 1 And Debtor 2 Only At Least One Of T…" at bounding box center [340, 265] width 151 height 32
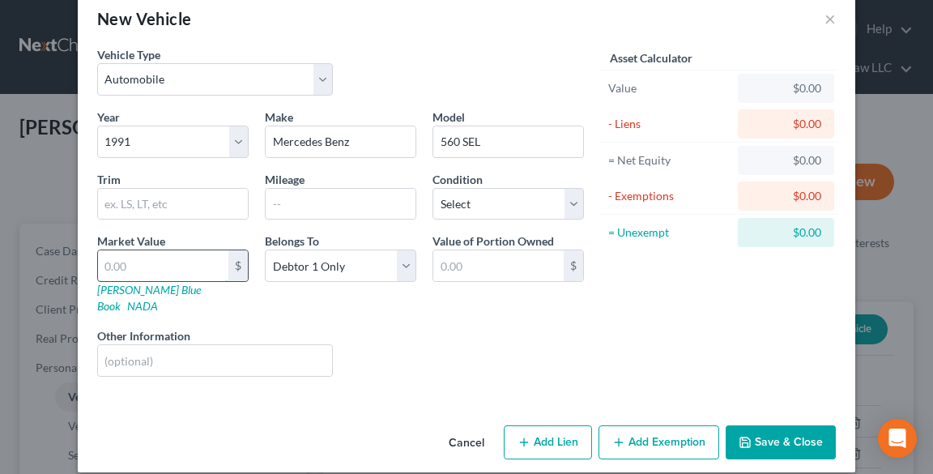
click at [130, 266] on input "text" at bounding box center [163, 265] width 130 height 31
type input "5"
type input "5.00"
type input "53"
type input "53.00"
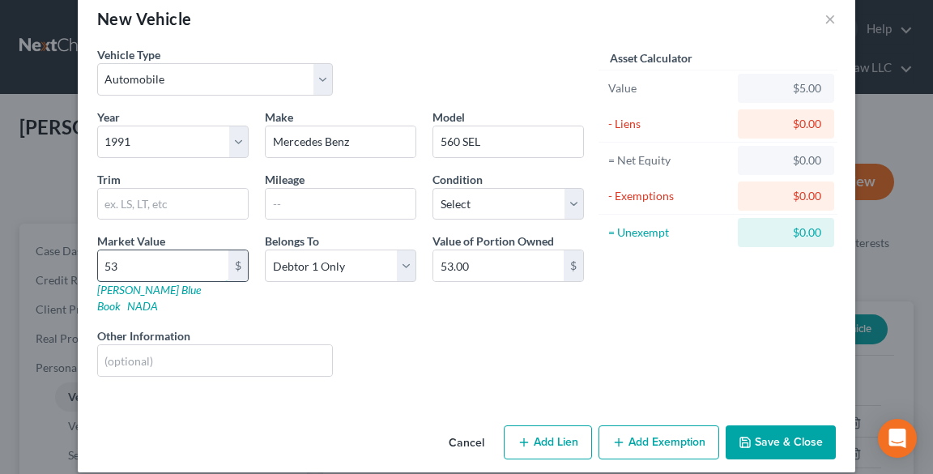
type input "535"
type input "535.00"
type input "5350"
type input "5,350.00"
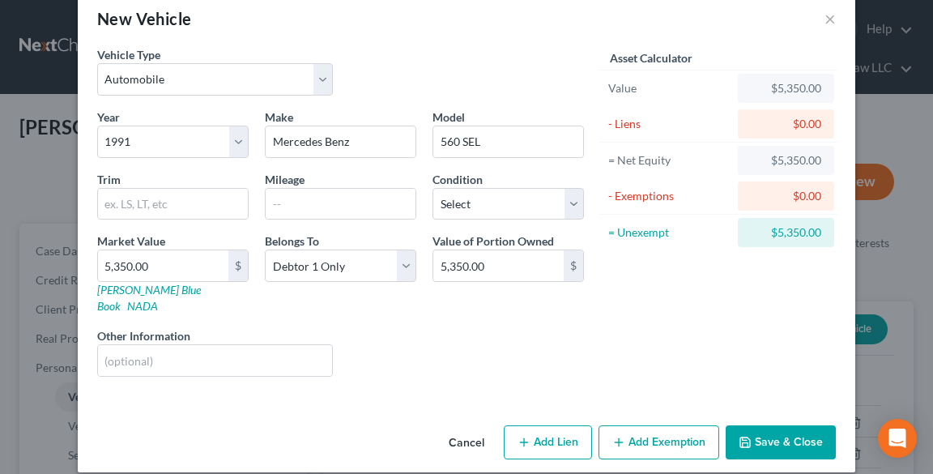
click at [752, 425] on button "Save & Close" at bounding box center [781, 442] width 110 height 34
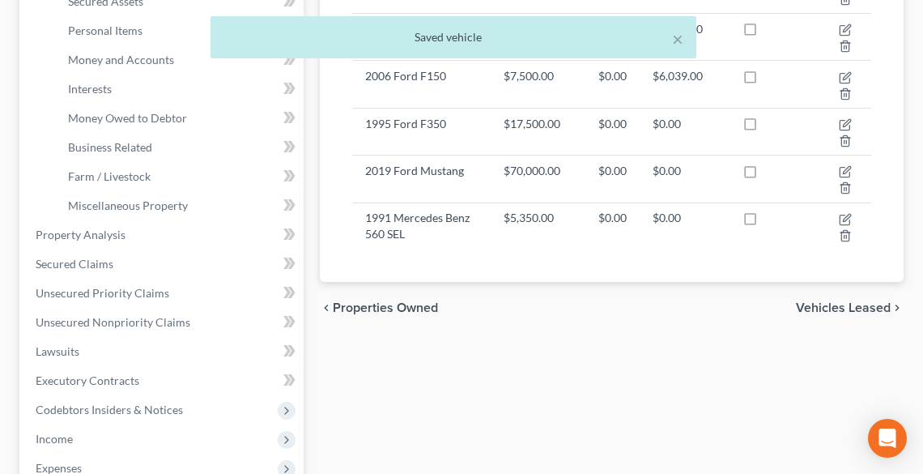
scroll to position [706, 0]
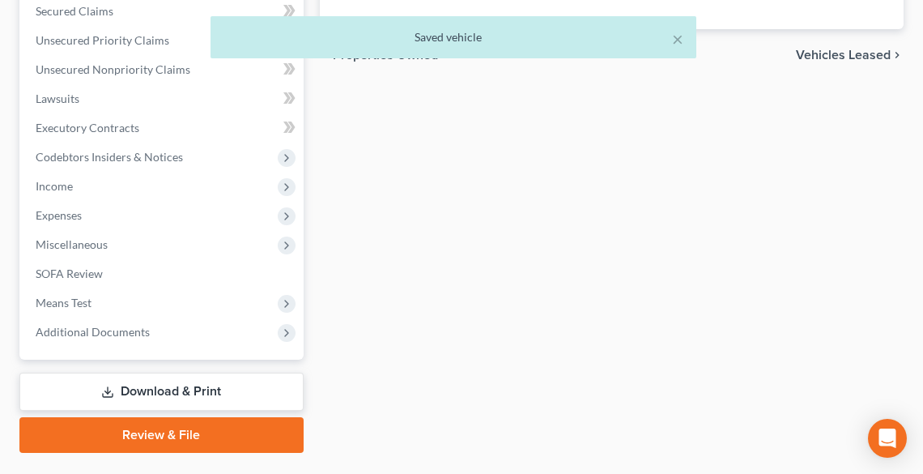
click at [197, 373] on link "Download & Print" at bounding box center [161, 392] width 284 height 38
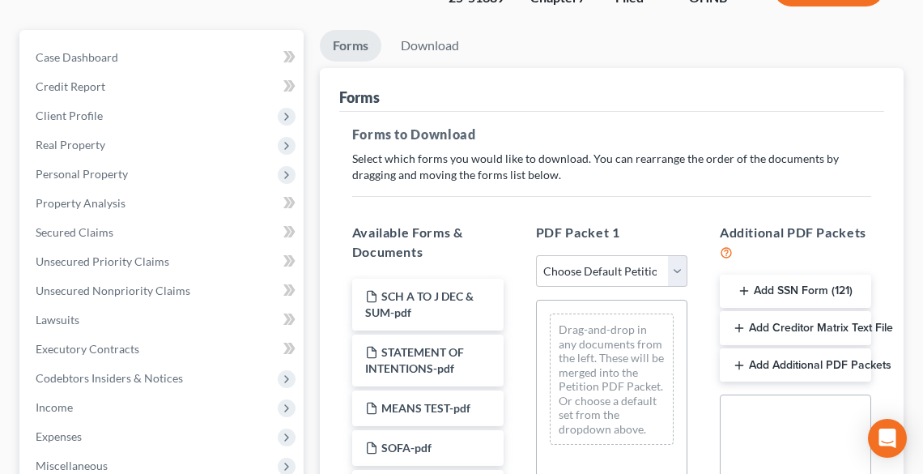
scroll to position [194, 0]
click at [593, 254] on select "Choose Default Petition PDF Packet Complete Bankruptcy Petition (all forms and …" at bounding box center [611, 270] width 151 height 32
click at [536, 254] on select "Choose Default Petition PDF Packet Complete Bankruptcy Petition (all forms and …" at bounding box center [611, 270] width 151 height 32
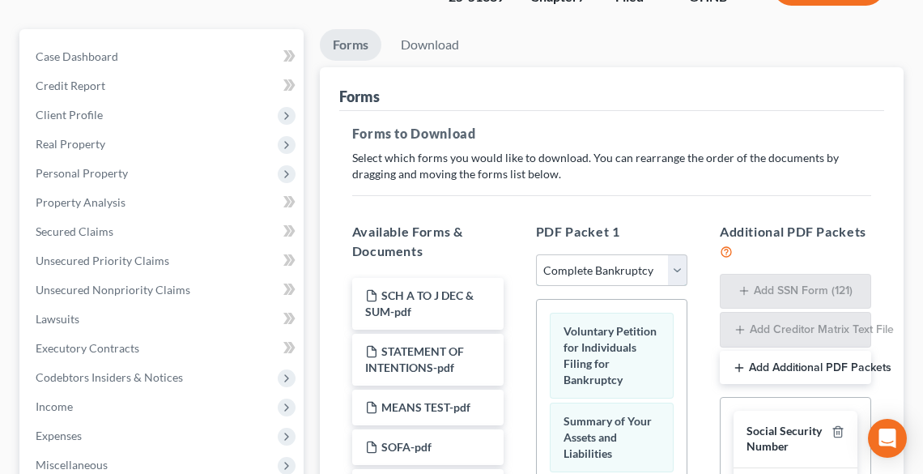
click at [588, 254] on select "Choose Default Petition PDF Packet Complete Bankruptcy Petition (all forms and …" at bounding box center [611, 270] width 151 height 32
select select "2"
click at [536, 254] on select "Choose Default Petition PDF Packet Complete Bankruptcy Petition (all forms and …" at bounding box center [611, 270] width 151 height 32
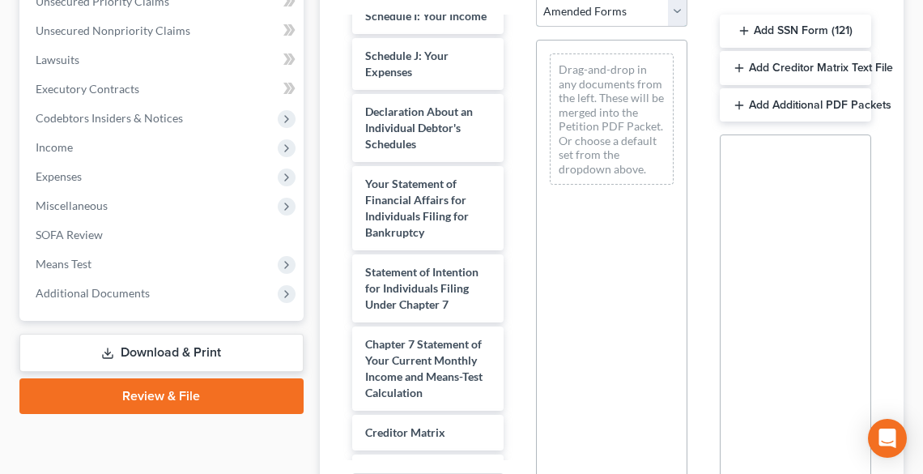
scroll to position [515, 0]
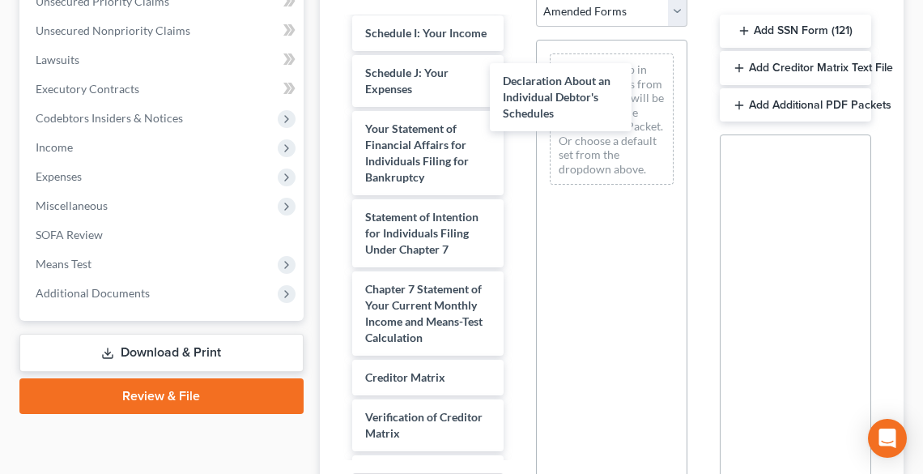
drag, startPoint x: 447, startPoint y: 125, endPoint x: 597, endPoint y: 83, distance: 155.4
click at [517, 84] on div "Declaration About an Individual Debtor's Schedules Voluntary Petition for Indiv…" at bounding box center [427, 49] width 177 height 1092
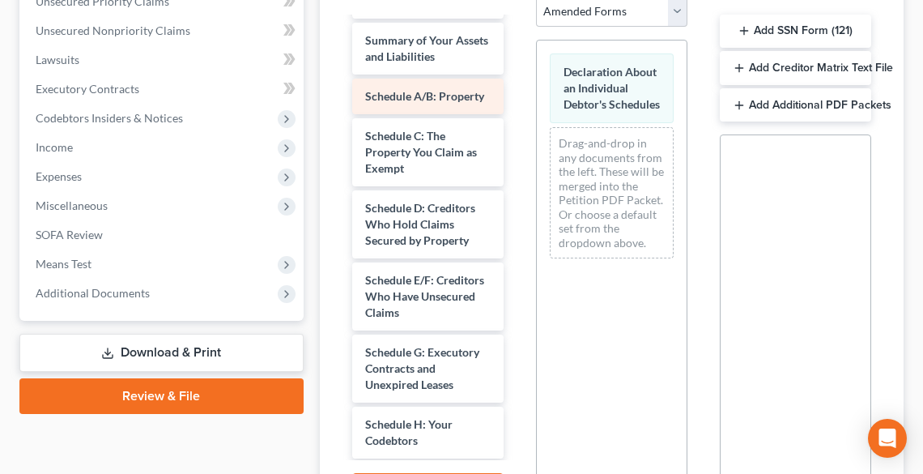
scroll to position [0, 0]
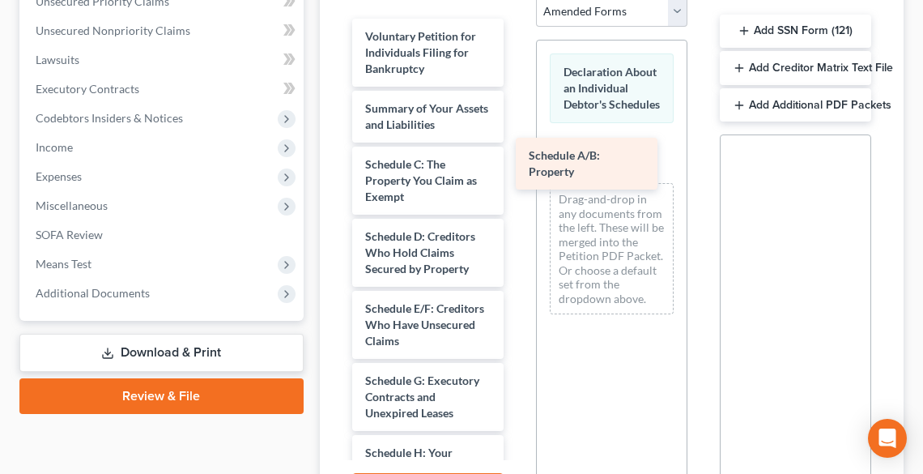
drag, startPoint x: 446, startPoint y: 127, endPoint x: 613, endPoint y: 159, distance: 169.8
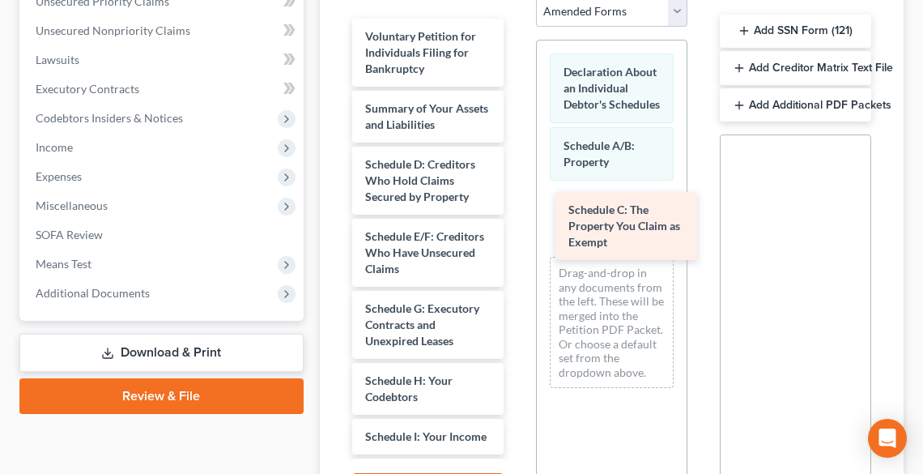
drag, startPoint x: 433, startPoint y: 135, endPoint x: 637, endPoint y: 221, distance: 221.4
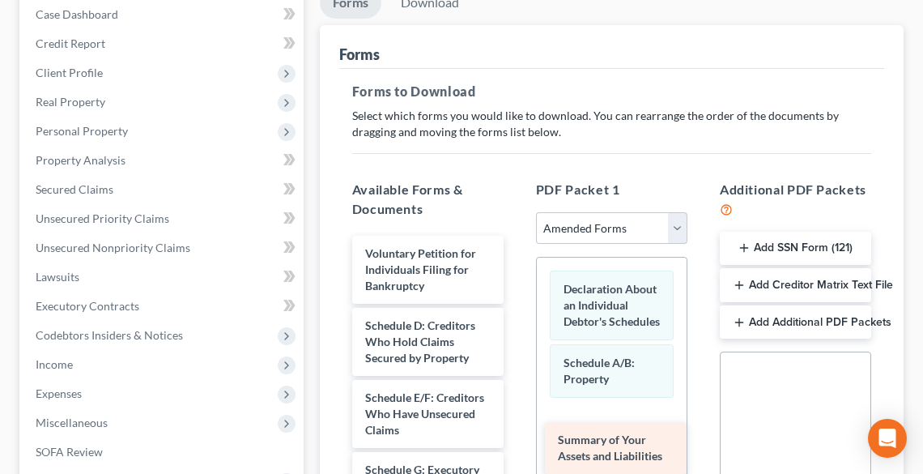
scroll to position [259, 0]
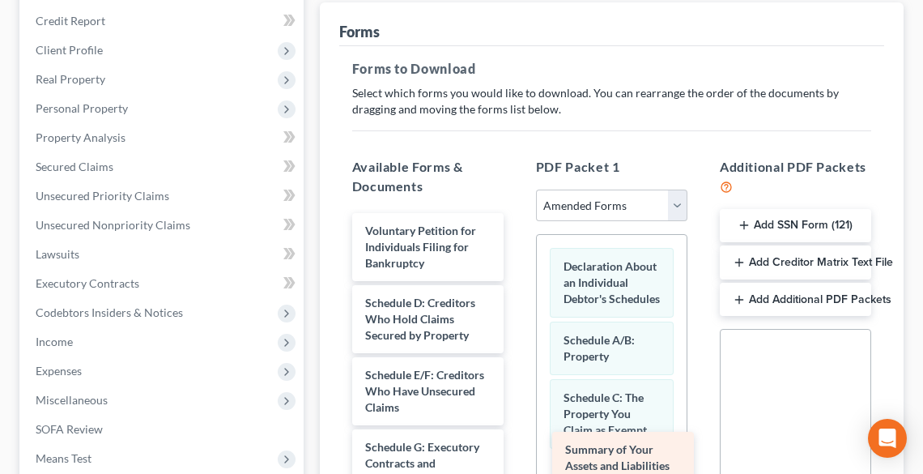
drag, startPoint x: 444, startPoint y: 328, endPoint x: 642, endPoint y: 450, distance: 233.1
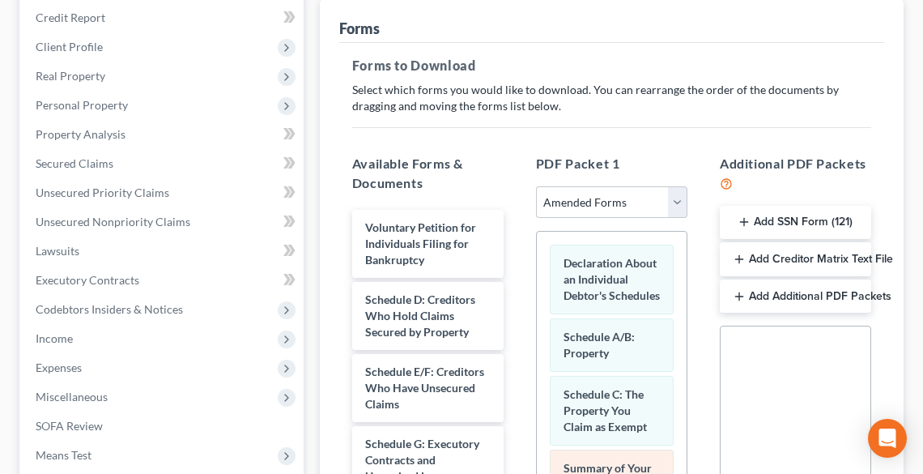
scroll to position [589, 0]
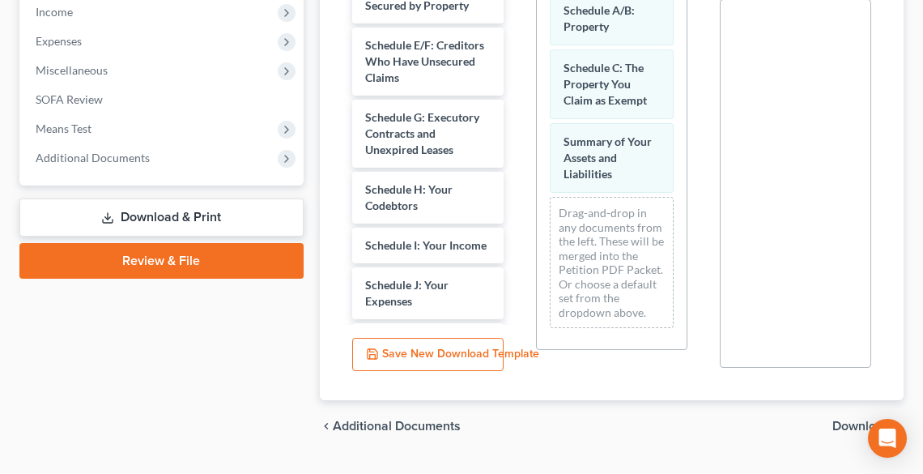
click at [846, 420] on span "Download" at bounding box center [862, 426] width 58 height 13
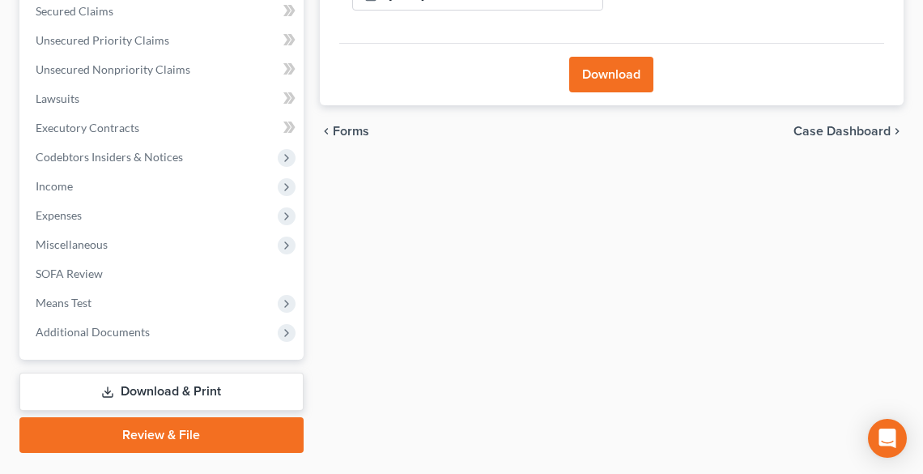
click at [606, 57] on button "Download" at bounding box center [611, 75] width 84 height 36
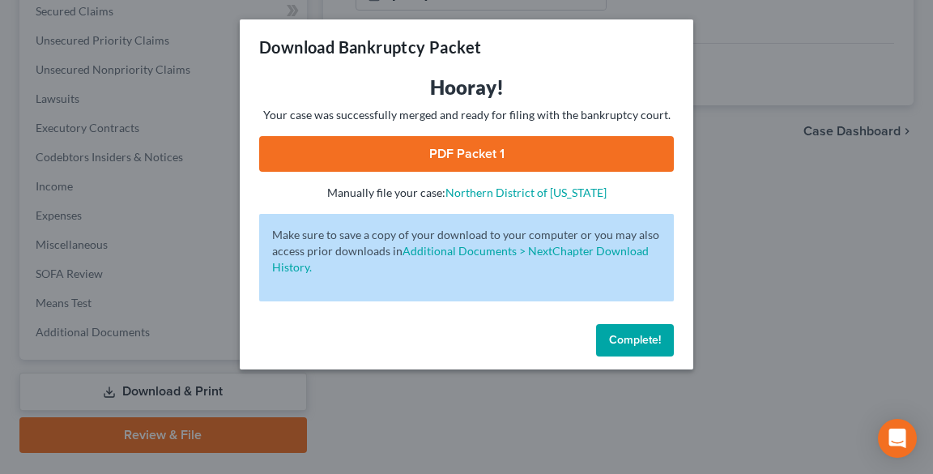
click at [502, 150] on link "PDF Packet 1" at bounding box center [466, 154] width 415 height 36
click at [645, 343] on span "Complete!" at bounding box center [635, 340] width 52 height 14
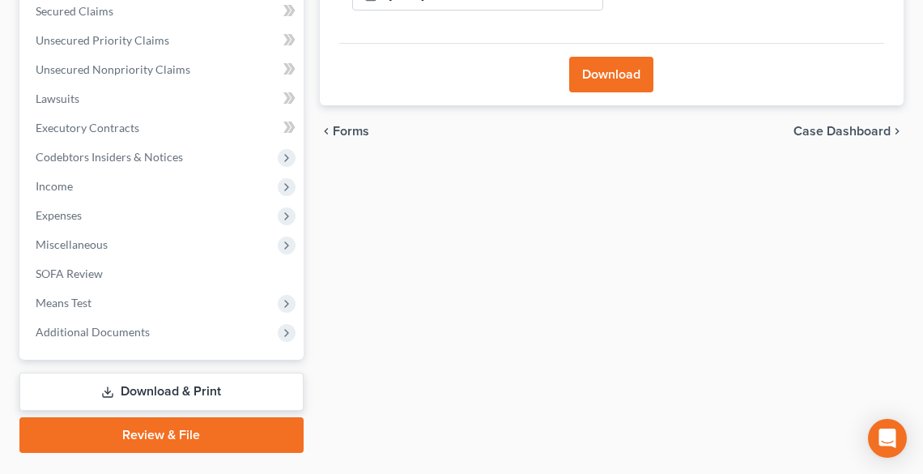
click at [160, 373] on link "Download & Print" at bounding box center [161, 392] width 284 height 38
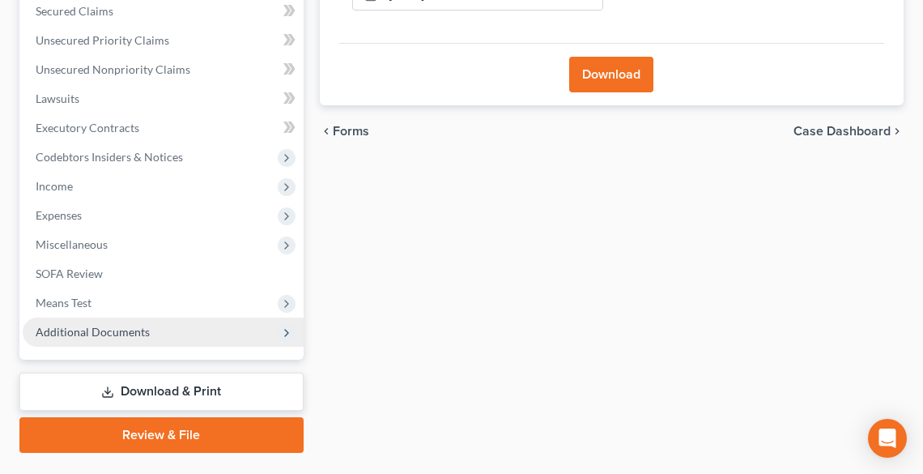
click at [66, 325] on span "Additional Documents" at bounding box center [93, 332] width 114 height 14
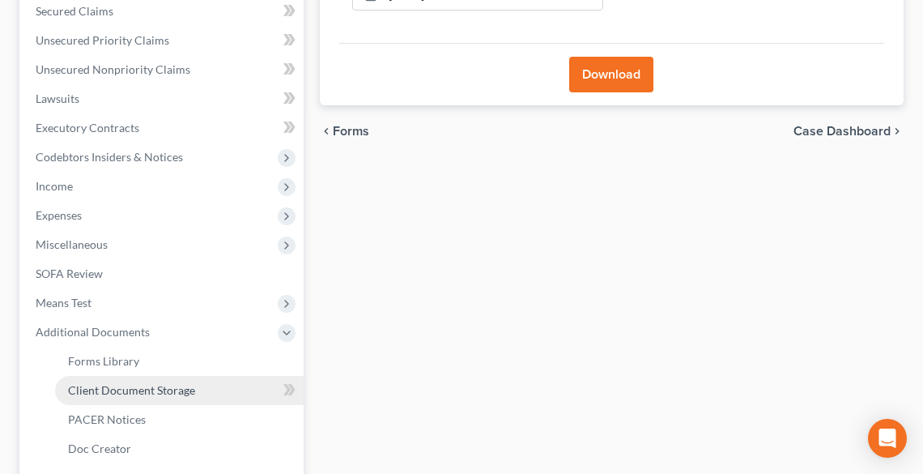
click at [125, 383] on span "Client Document Storage" at bounding box center [131, 390] width 127 height 14
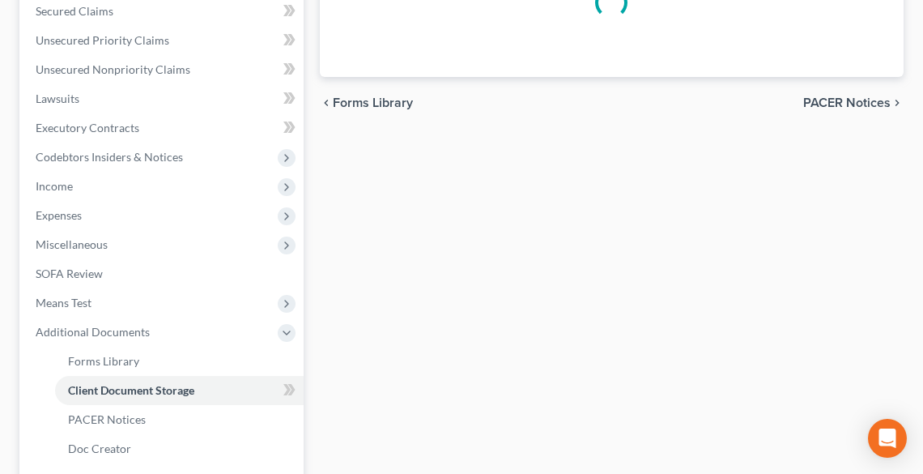
scroll to position [81, 0]
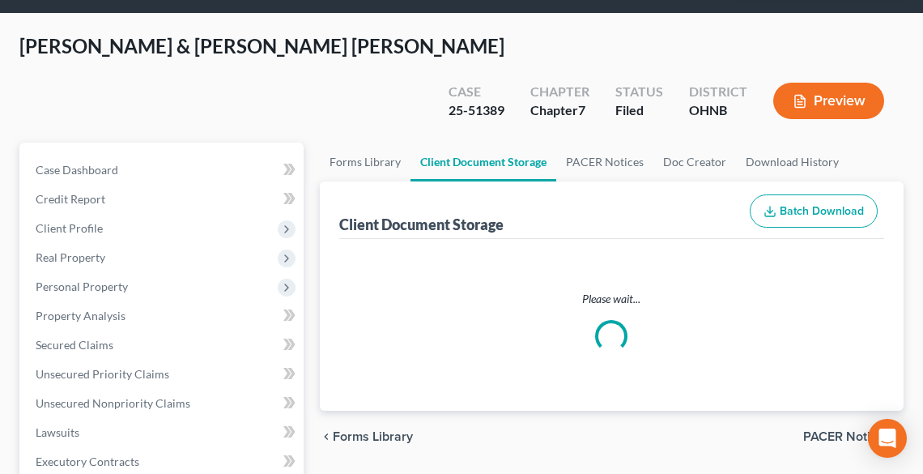
select select "5"
select select "20"
select select "16"
select select "20"
select select "18"
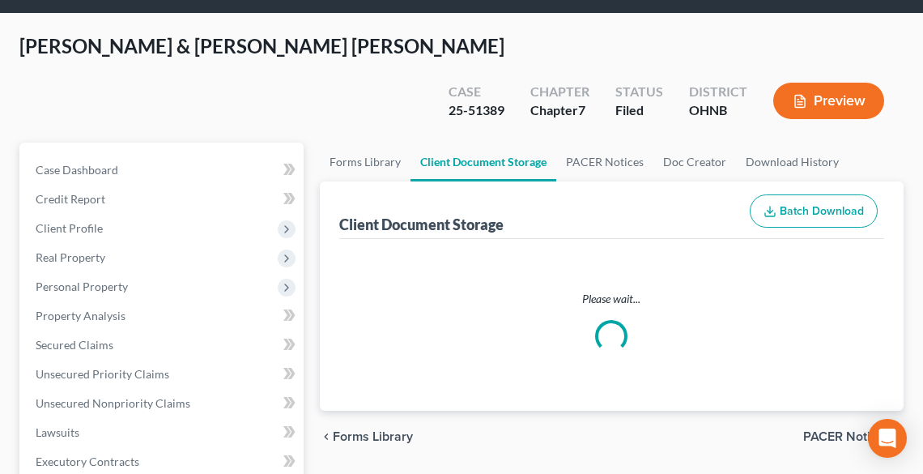
select select "37"
select select "13"
select select "38"
select select "36"
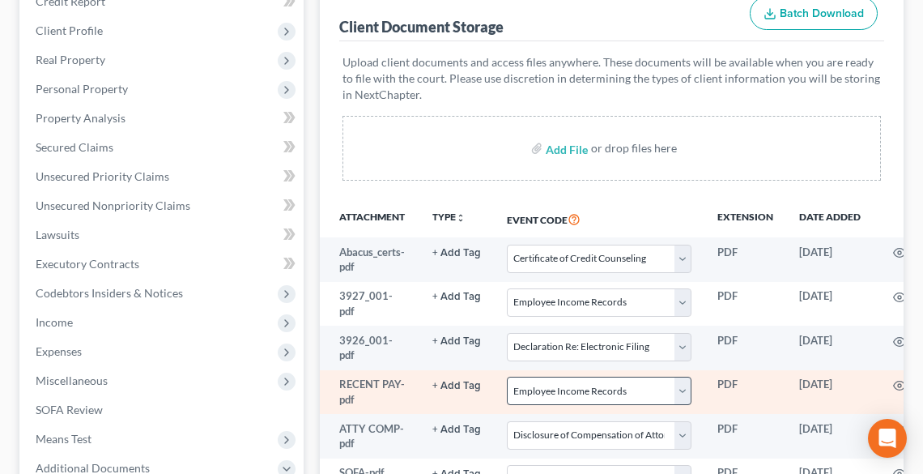
scroll to position [249, 0]
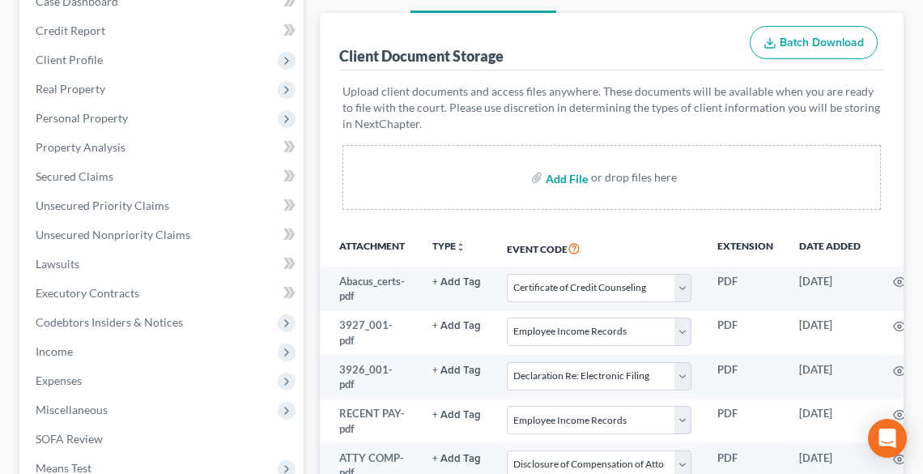
click at [567, 163] on input "file" at bounding box center [565, 177] width 39 height 29
type input "C:\fakepath\AMENDED B & C.pdf"
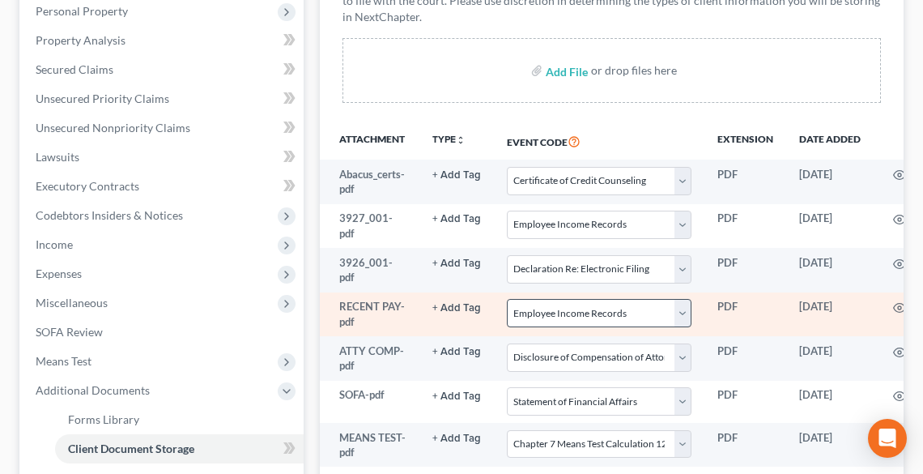
scroll to position [573, 0]
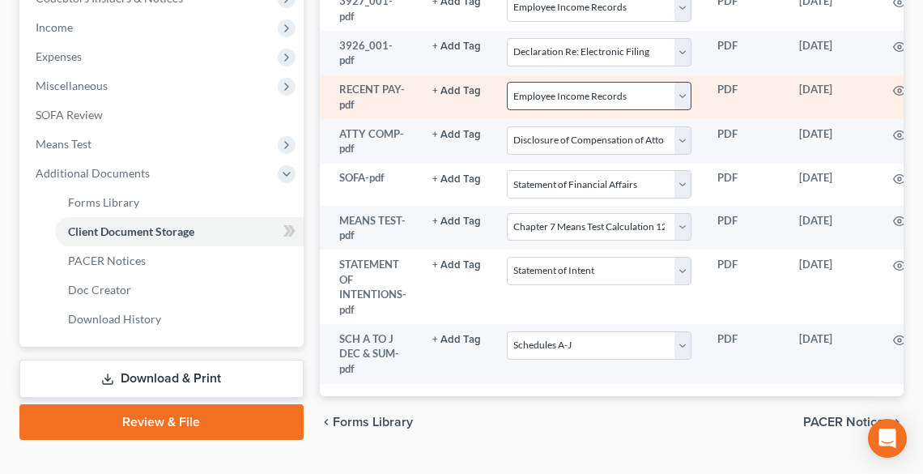
select select "5"
select select "20"
select select "16"
select select "20"
select select "18"
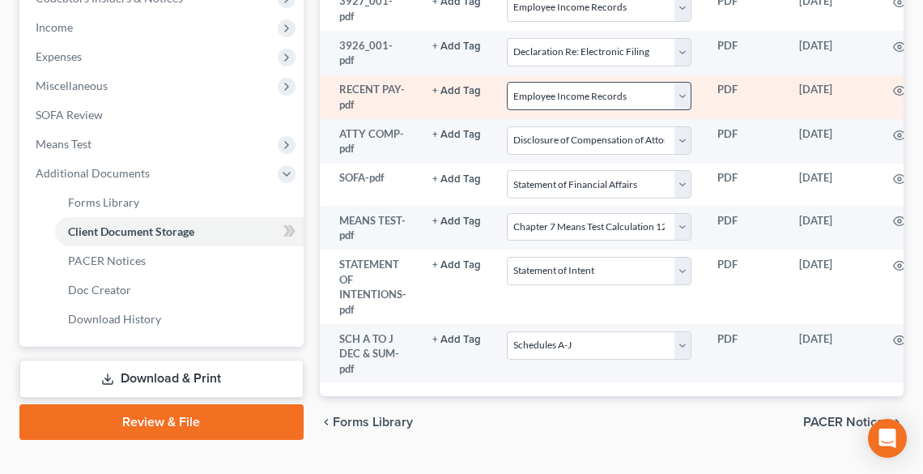
select select "37"
select select "13"
select select "38"
select select "36"
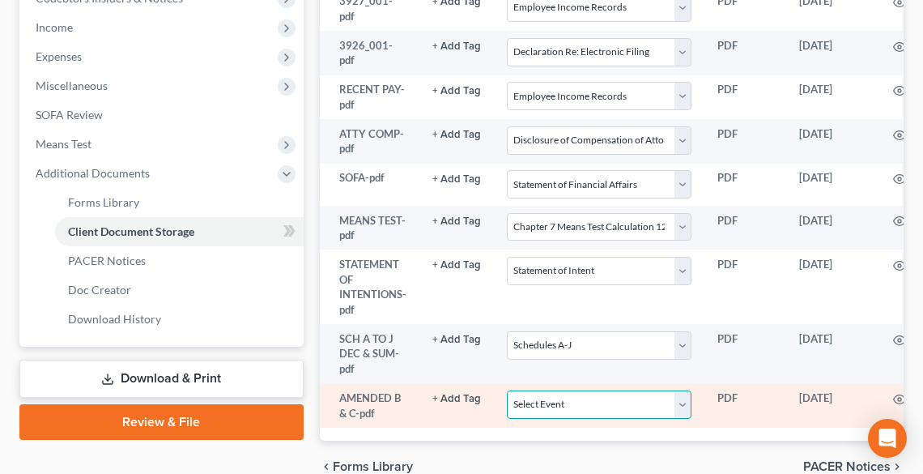
click at [563, 390] on select "Select Event 20 Largest Unsecured Creditors Amended List of Creditors (Fee) Ame…" at bounding box center [599, 404] width 185 height 28
select select "3"
click at [507, 390] on select "Select Event 20 Largest Unsecured Creditors Amended List of Creditors (Fee) Ame…" at bounding box center [599, 404] width 185 height 28
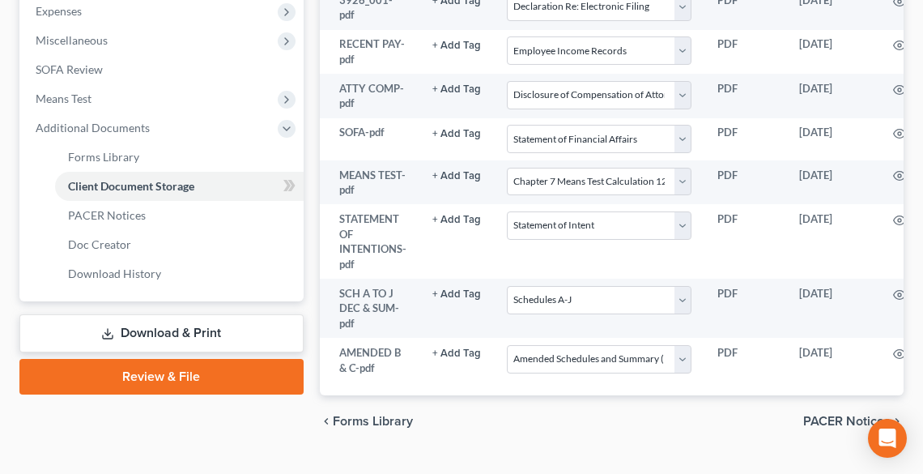
click at [206, 359] on link "Review & File" at bounding box center [161, 377] width 284 height 36
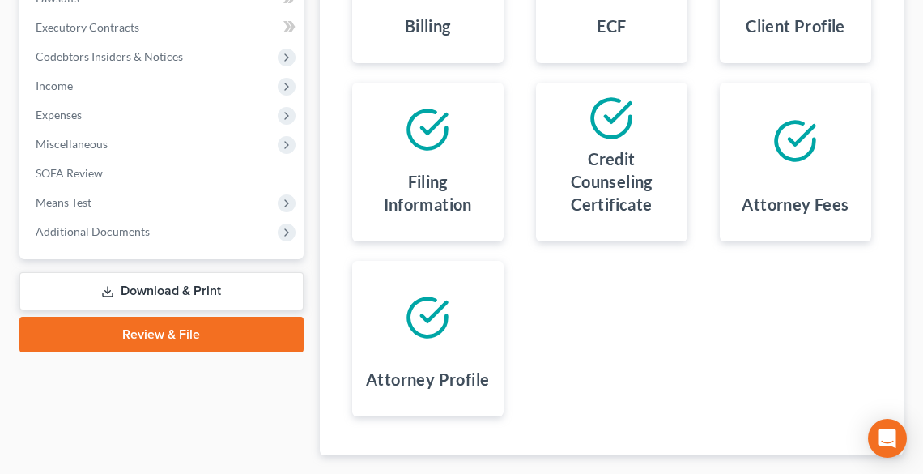
scroll to position [569, 0]
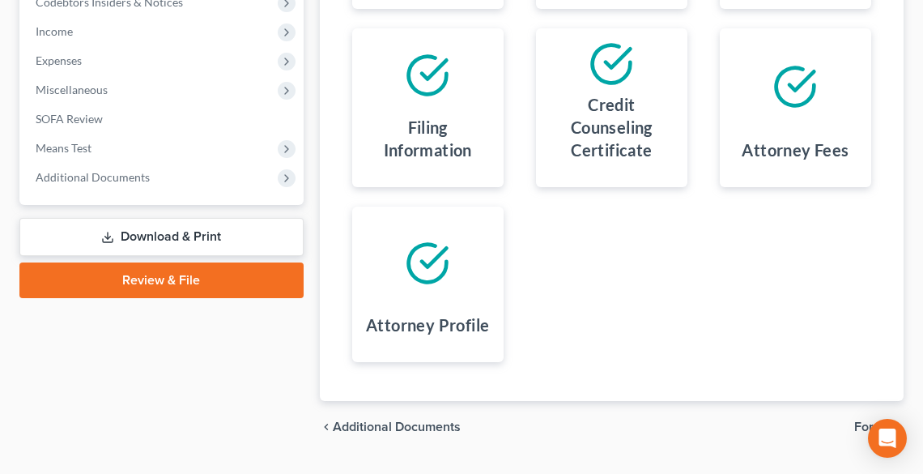
click at [876, 420] on span "Forms" at bounding box center [873, 426] width 36 height 13
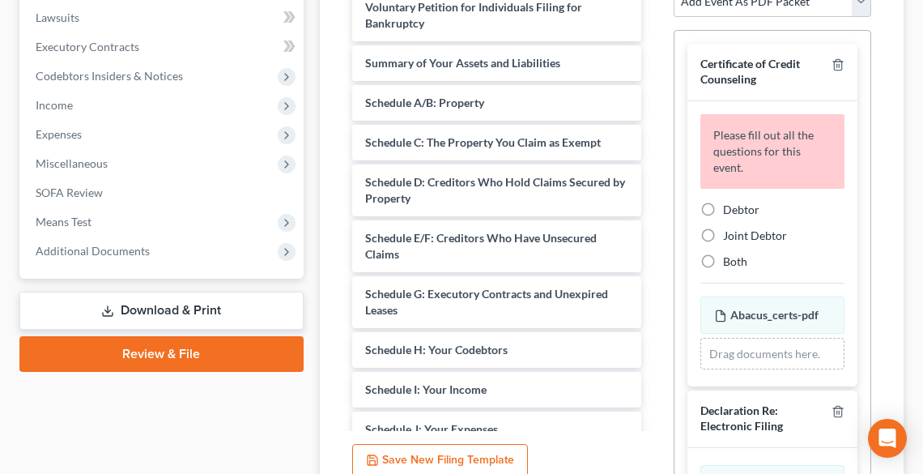
scroll to position [375, 0]
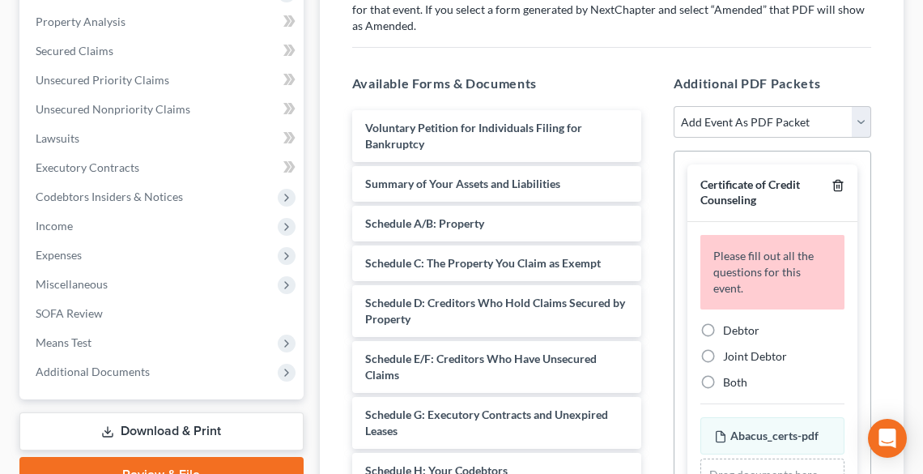
click at [832, 179] on icon "button" at bounding box center [838, 185] width 13 height 13
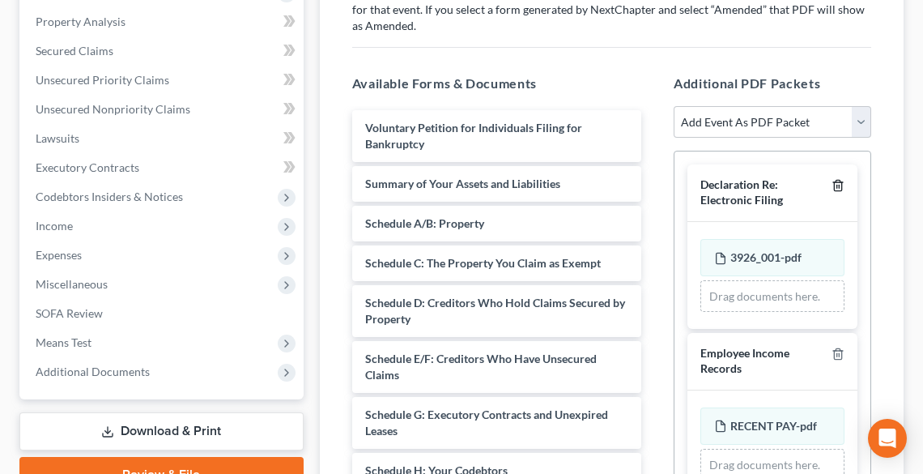
click at [832, 179] on icon "button" at bounding box center [838, 185] width 13 height 13
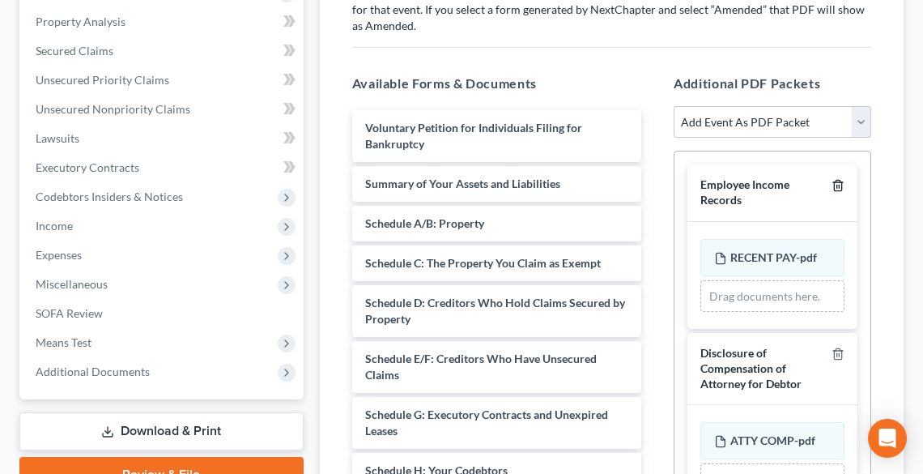
click at [832, 179] on icon "button" at bounding box center [838, 185] width 13 height 13
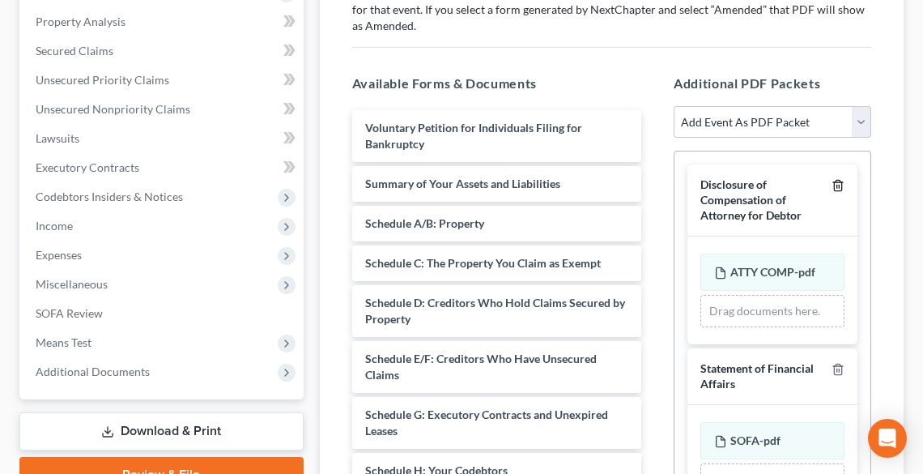
click at [832, 179] on icon "button" at bounding box center [838, 185] width 13 height 13
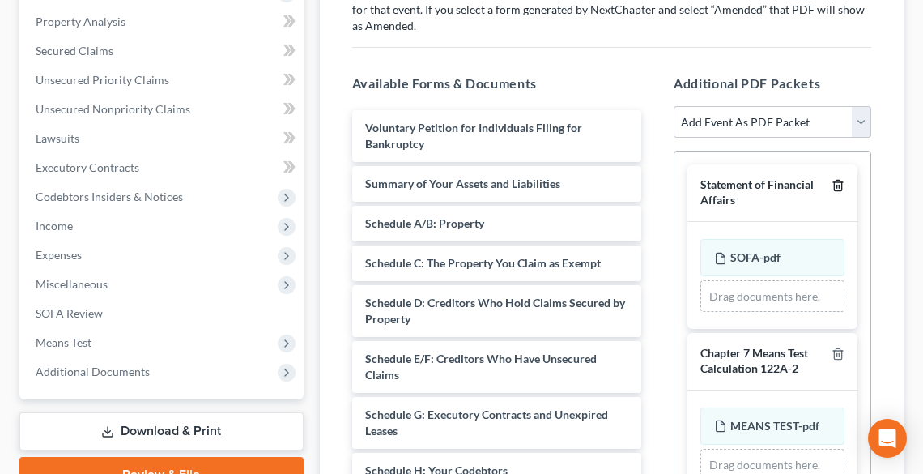
click at [832, 179] on icon "button" at bounding box center [838, 185] width 13 height 13
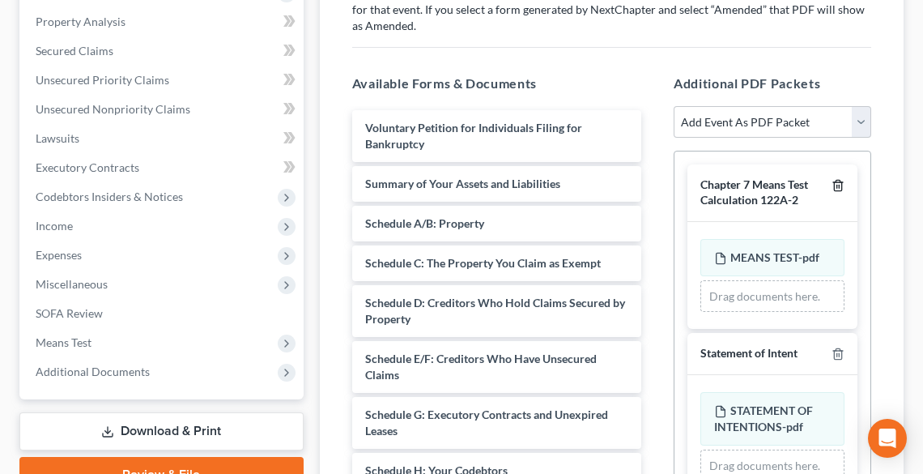
click at [832, 179] on icon "button" at bounding box center [838, 185] width 13 height 13
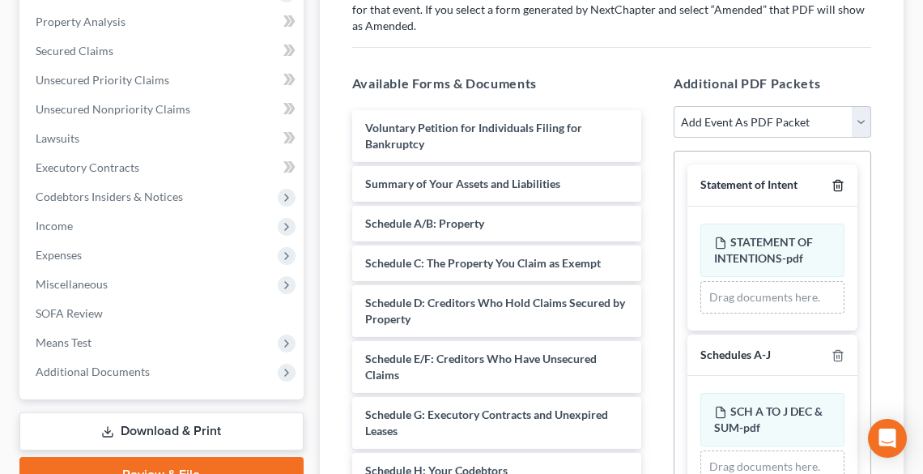
click at [832, 179] on icon "button" at bounding box center [838, 185] width 13 height 13
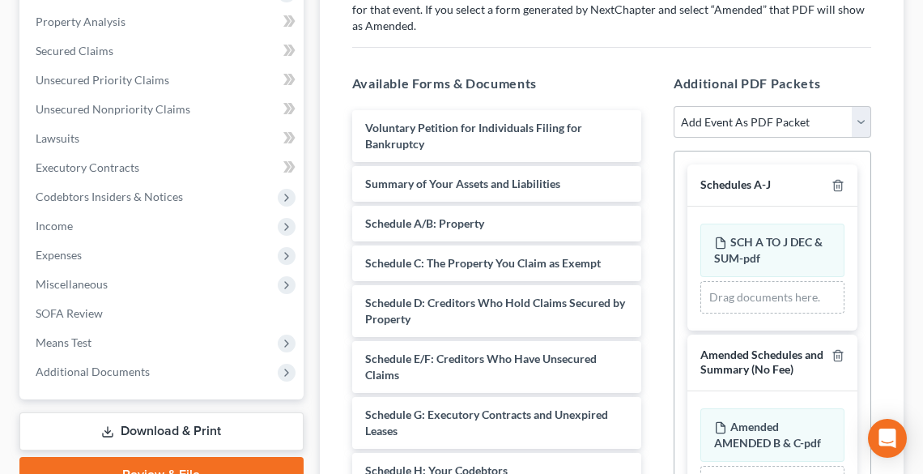
click at [829, 177] on div at bounding box center [834, 184] width 19 height 15
click at [842, 181] on icon "button" at bounding box center [837, 186] width 7 height 11
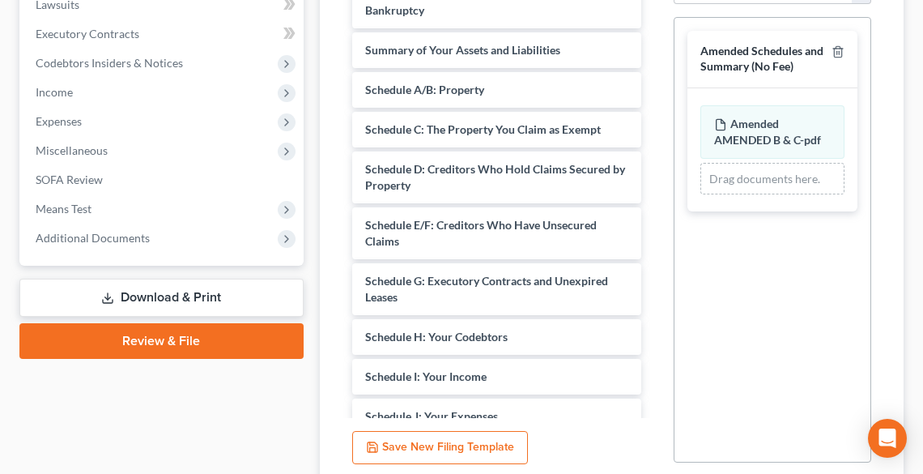
scroll to position [603, 0]
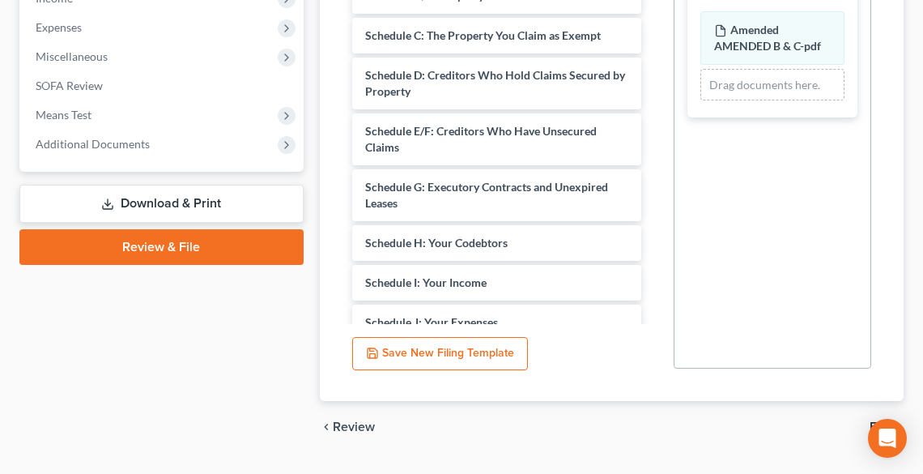
click at [880, 420] on span "File" at bounding box center [880, 426] width 21 height 13
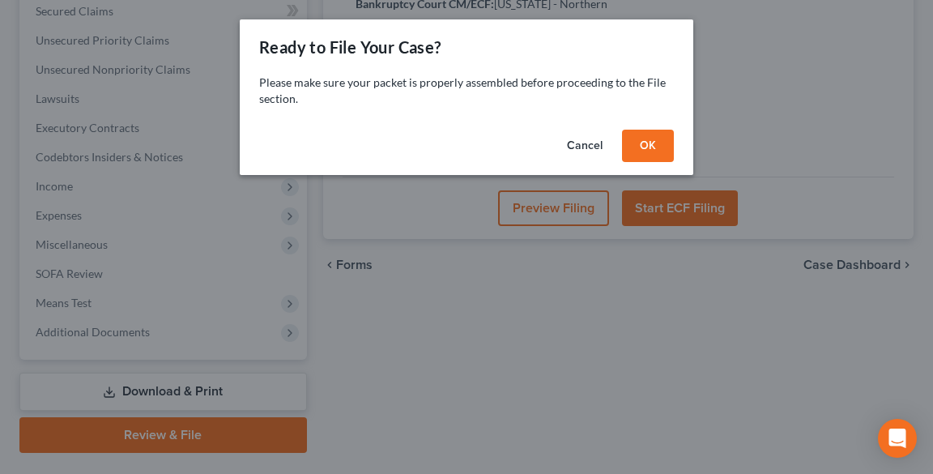
click at [642, 156] on button "OK" at bounding box center [648, 146] width 52 height 32
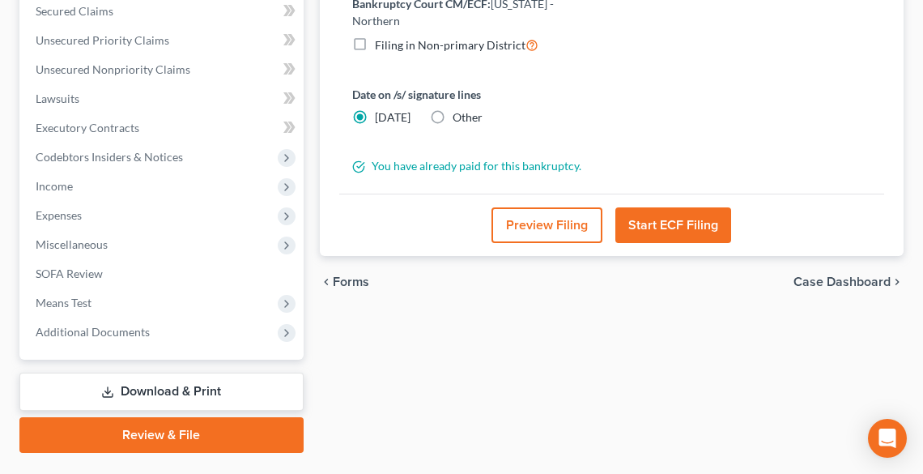
click at [685, 207] on button "Start ECF Filing" at bounding box center [674, 225] width 116 height 36
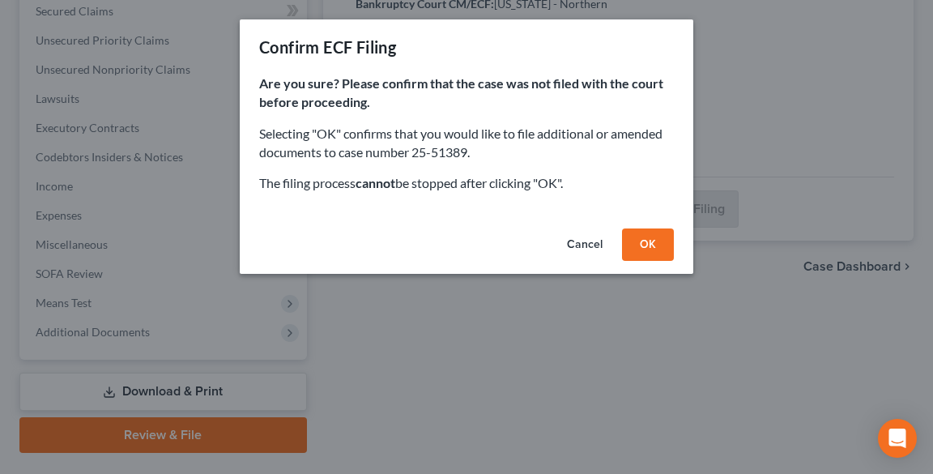
click at [652, 242] on button "OK" at bounding box center [648, 244] width 52 height 32
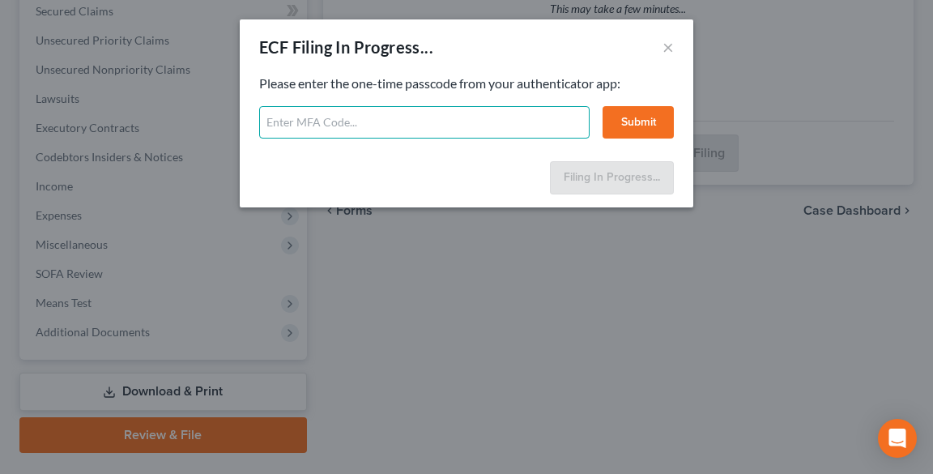
click at [436, 126] on input "text" at bounding box center [424, 122] width 330 height 32
type input "617487"
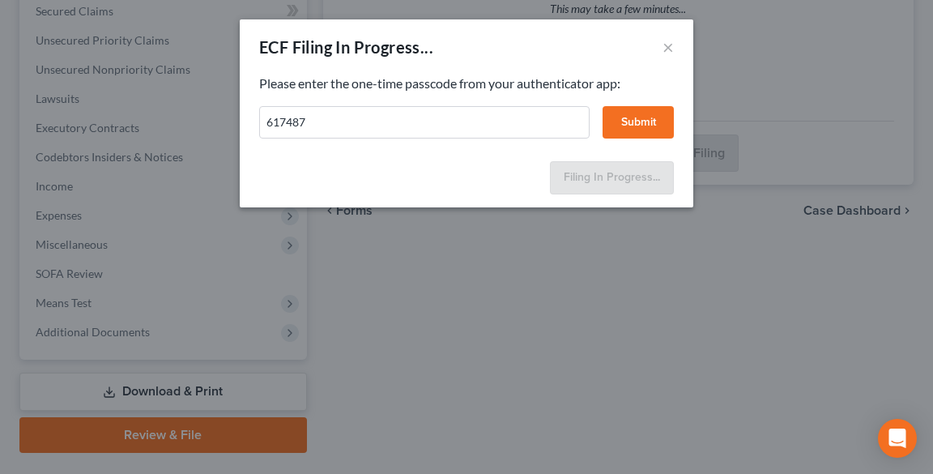
click at [633, 113] on button "Submit" at bounding box center [638, 122] width 71 height 32
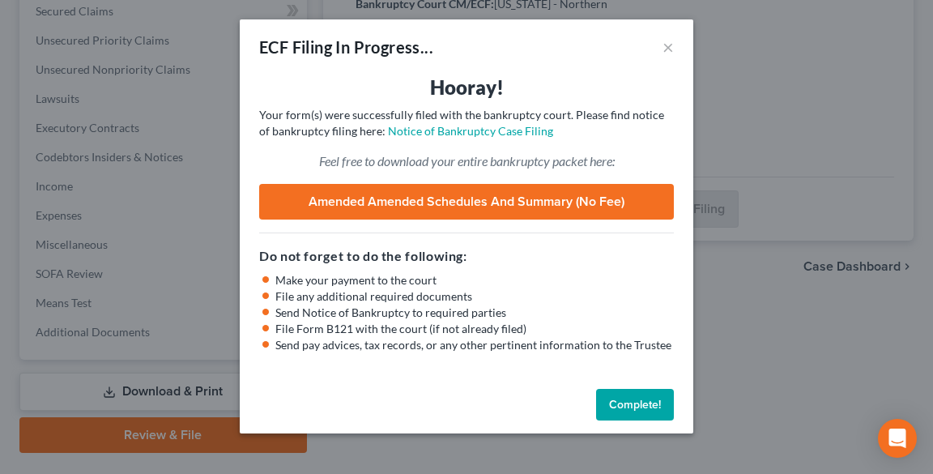
click at [646, 400] on button "Complete!" at bounding box center [635, 405] width 78 height 32
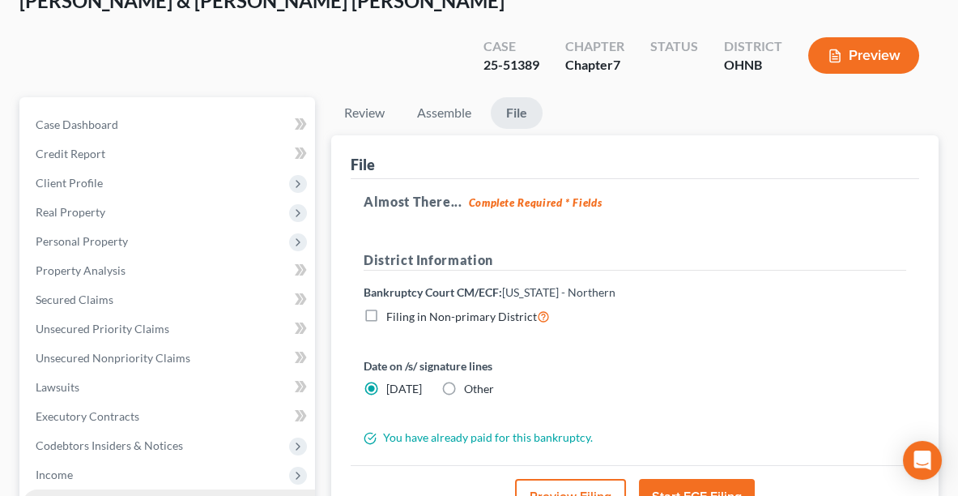
scroll to position [0, 0]
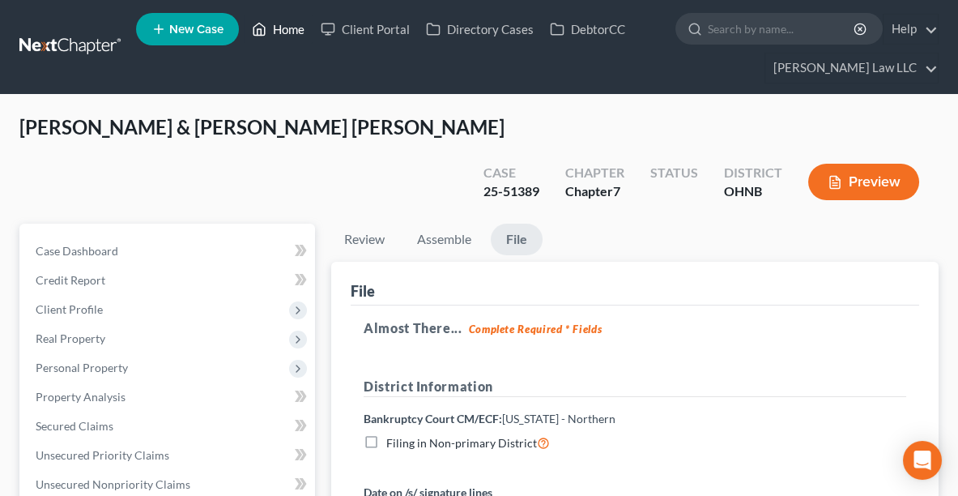
click at [286, 32] on link "Home" at bounding box center [278, 29] width 69 height 29
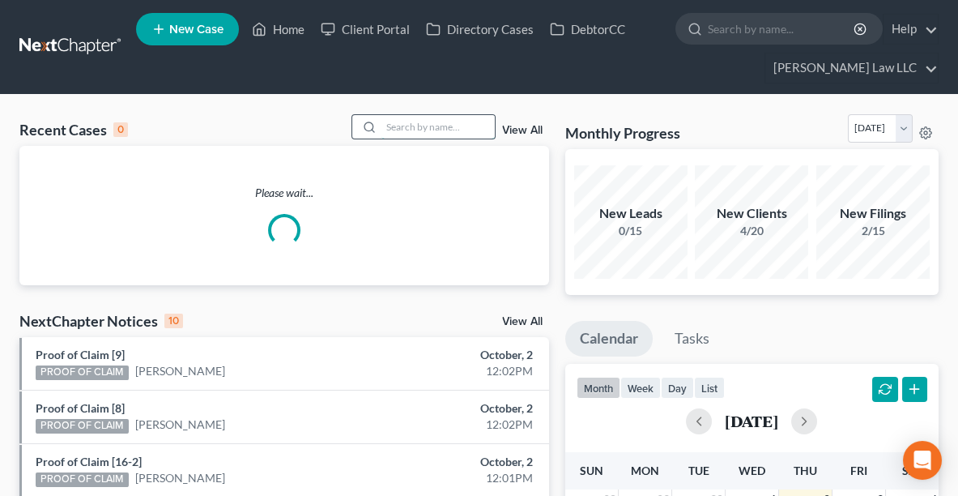
click at [418, 137] on input "search" at bounding box center [438, 126] width 113 height 23
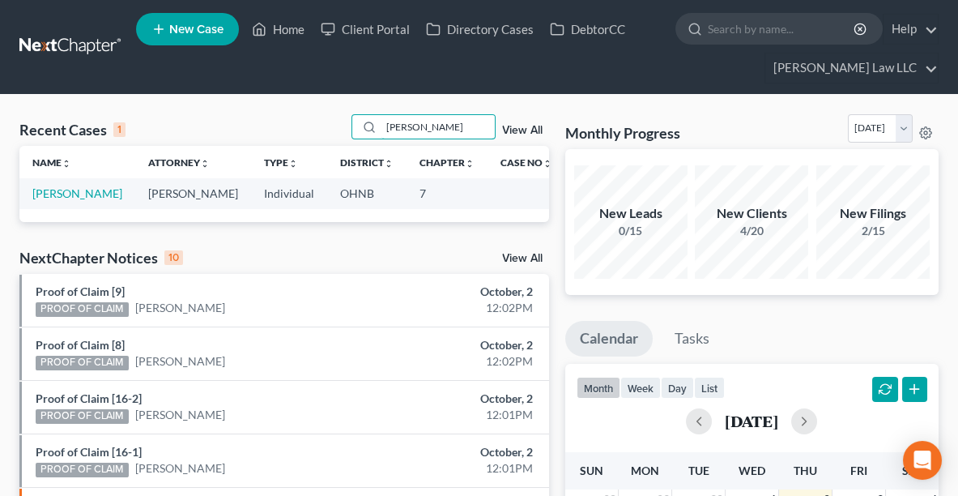
type input "[PERSON_NAME]"
click at [56, 180] on td "[PERSON_NAME]" at bounding box center [77, 193] width 116 height 30
click at [58, 195] on link "[PERSON_NAME]" at bounding box center [77, 193] width 90 height 14
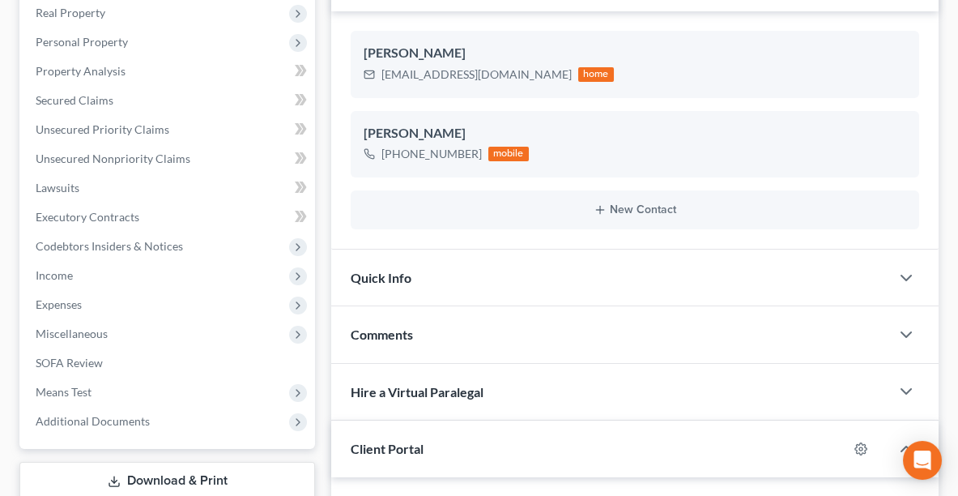
scroll to position [380, 0]
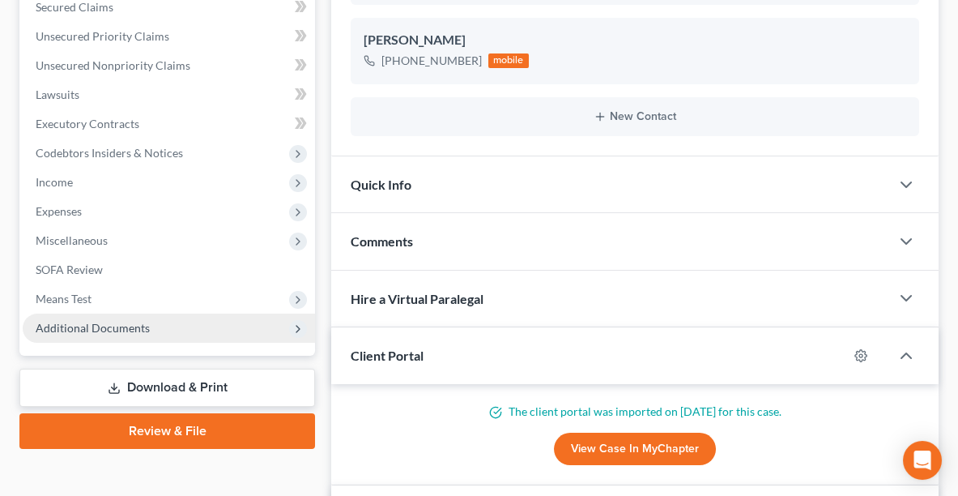
click at [115, 331] on span "Additional Documents" at bounding box center [93, 328] width 114 height 14
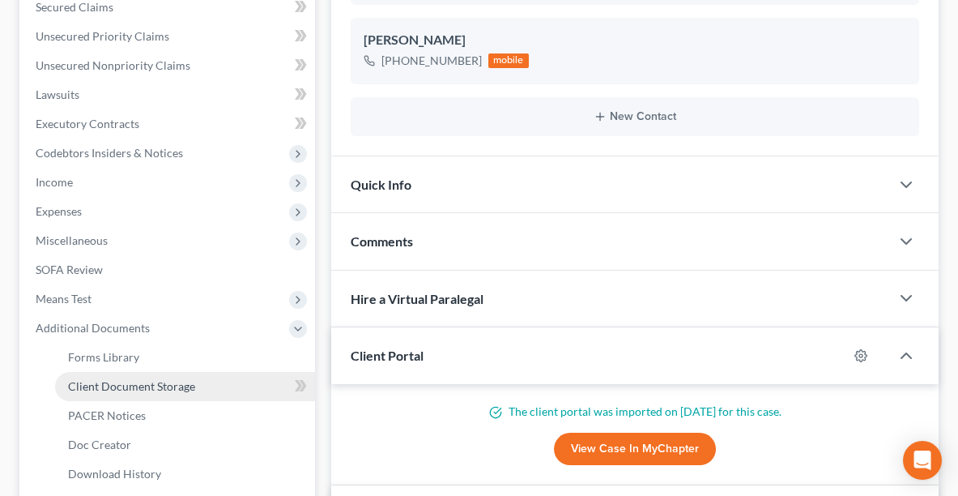
click at [106, 383] on span "Client Document Storage" at bounding box center [131, 386] width 127 height 14
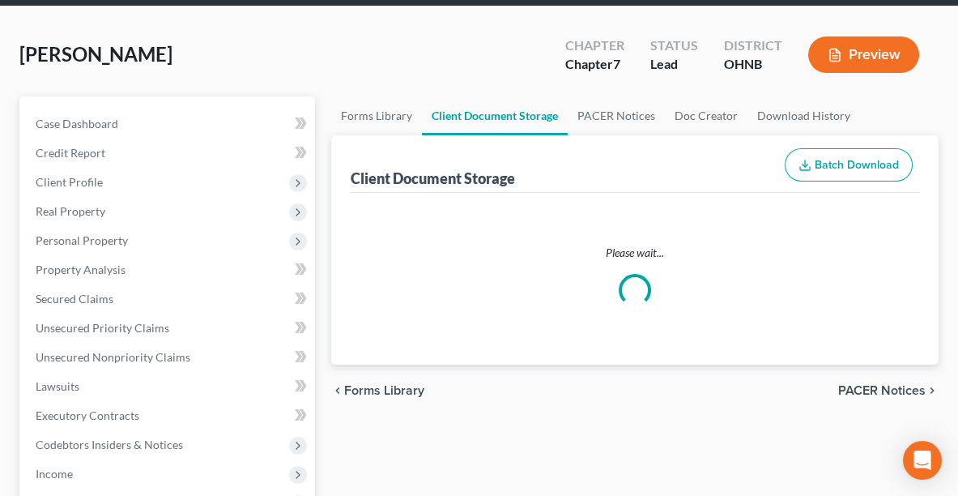
select select "20"
select select "5"
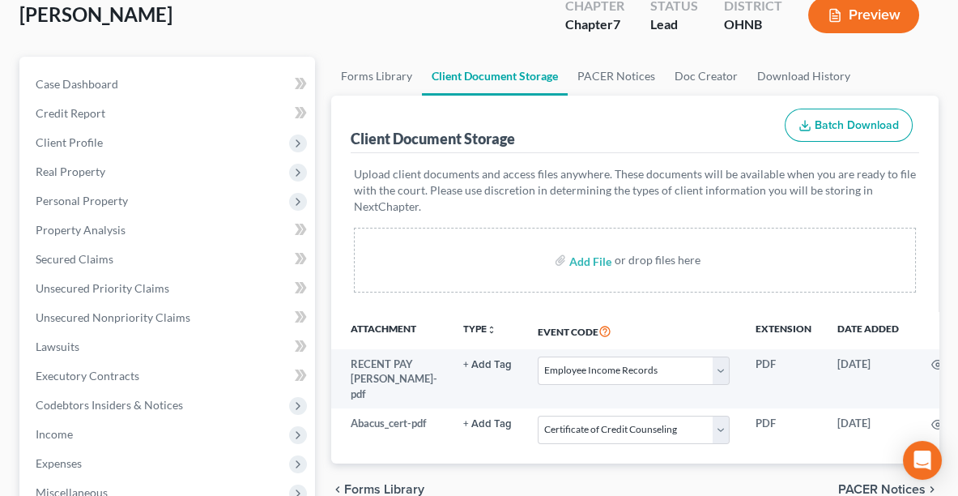
scroll to position [130, 0]
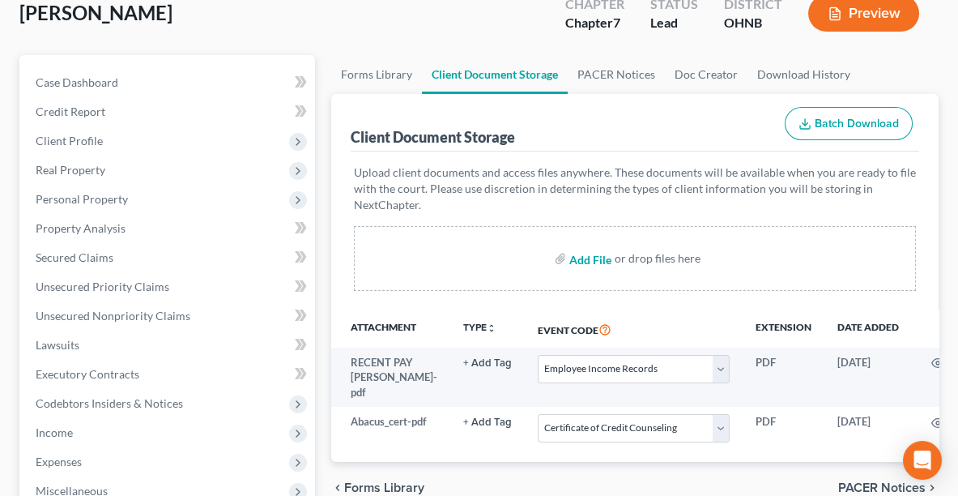
click at [592, 255] on input "file" at bounding box center [588, 258] width 39 height 29
type input "C:\fakepath\DECRE.pdf"
select select "20"
select select "5"
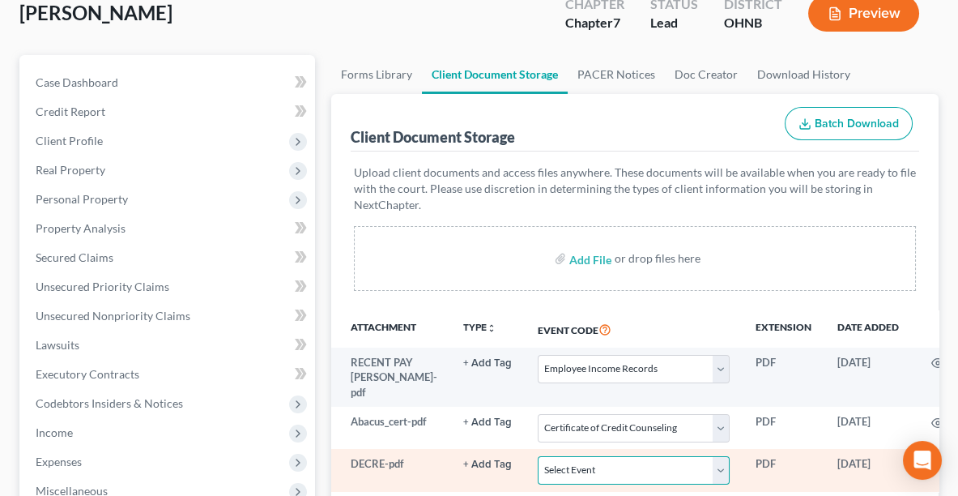
click at [561, 460] on select "Select Event 20 Largest Unsecured Creditors Amended List of Creditors (Fee) Ame…" at bounding box center [634, 470] width 192 height 28
select select "16"
click at [538, 456] on select "Select Event 20 Largest Unsecured Creditors Amended List of Creditors (Fee) Ame…" at bounding box center [634, 470] width 192 height 28
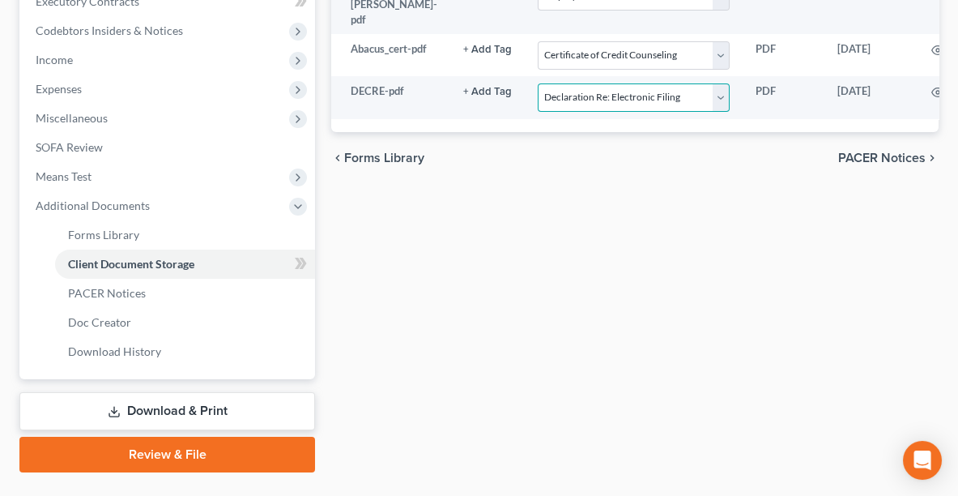
scroll to position [536, 0]
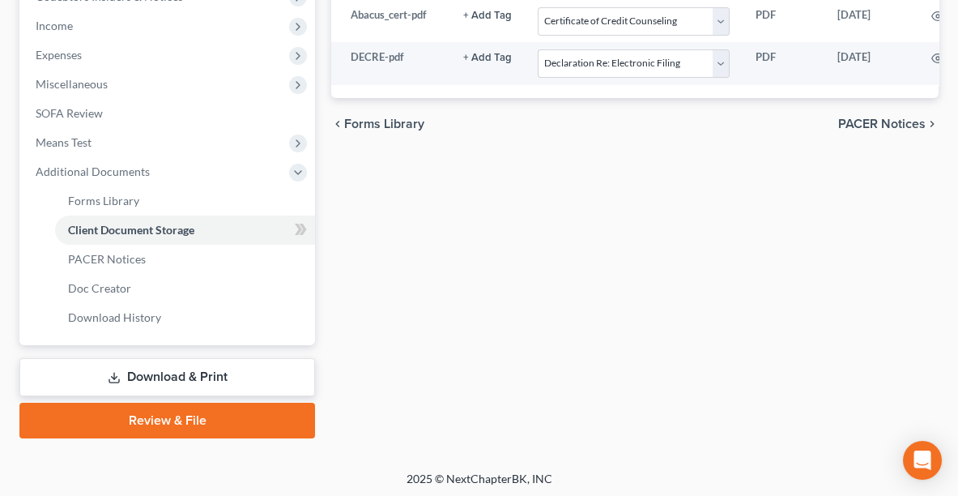
click at [230, 411] on link "Review & File" at bounding box center [167, 421] width 296 height 36
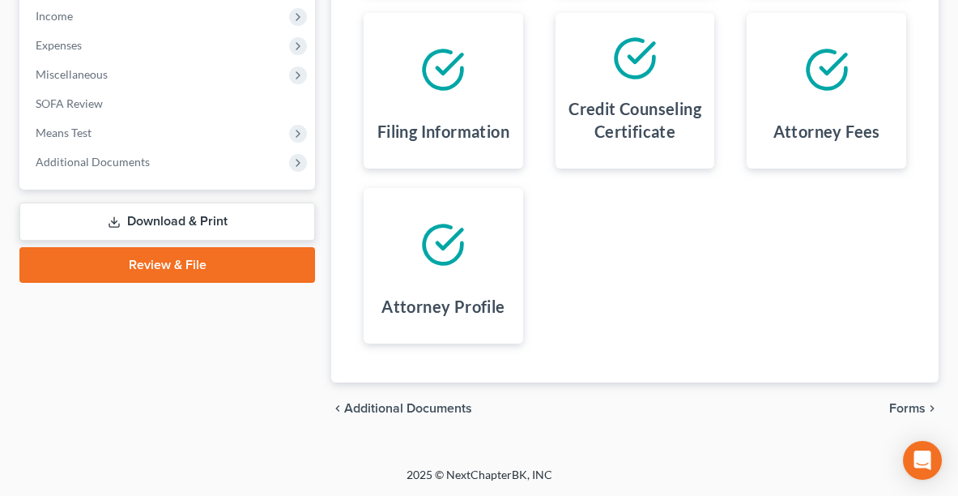
scroll to position [546, 0]
click at [898, 402] on span "Forms" at bounding box center [907, 408] width 36 height 13
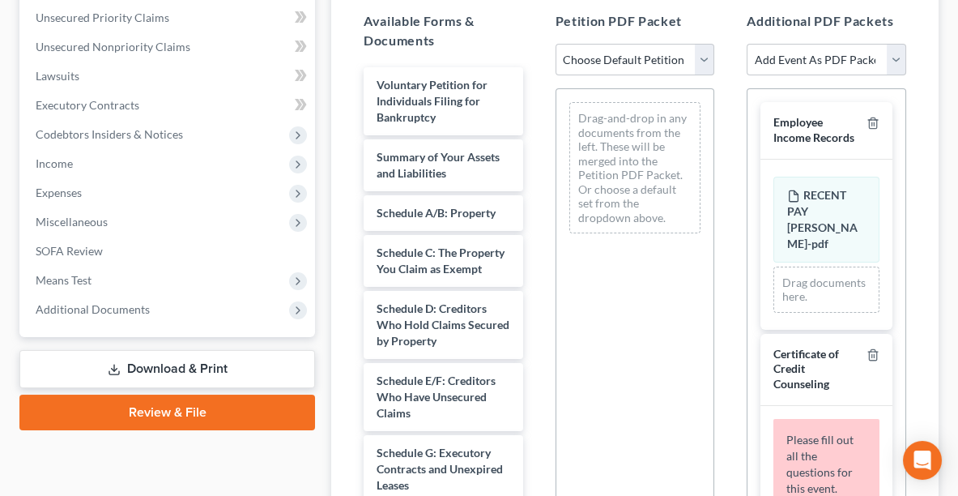
scroll to position [398, 0]
click at [618, 58] on select "Choose Default Petition PDF Packet Complete Bankruptcy Petition (all forms and …" at bounding box center [636, 61] width 160 height 32
select select "0"
click at [556, 45] on select "Choose Default Petition PDF Packet Complete Bankruptcy Petition (all forms and …" at bounding box center [636, 61] width 160 height 32
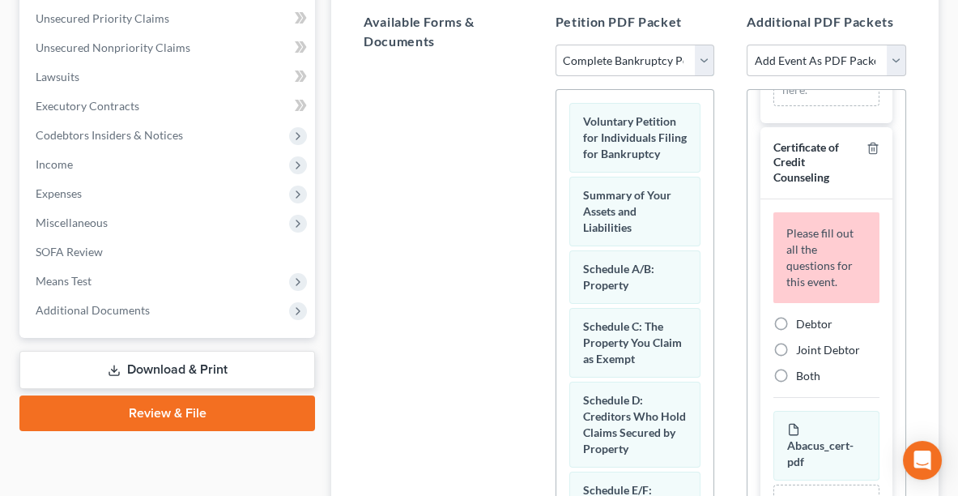
scroll to position [204, 0]
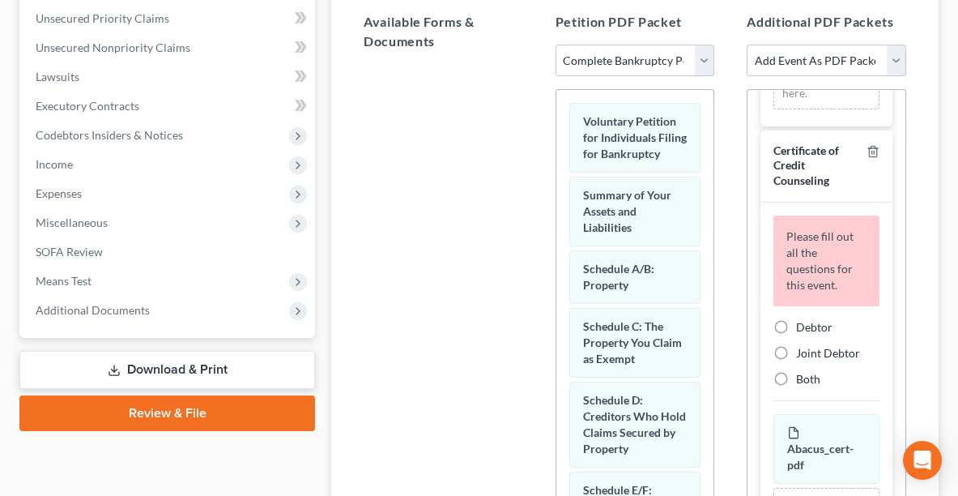
click at [813, 329] on span "Debtor" at bounding box center [814, 327] width 36 height 14
click at [813, 329] on input "Debtor" at bounding box center [808, 324] width 11 height 11
radio input "true"
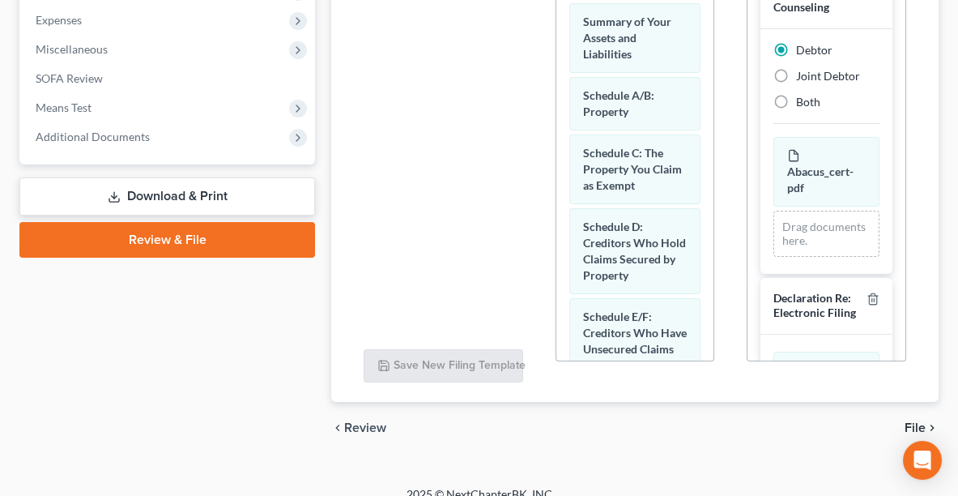
scroll to position [587, 0]
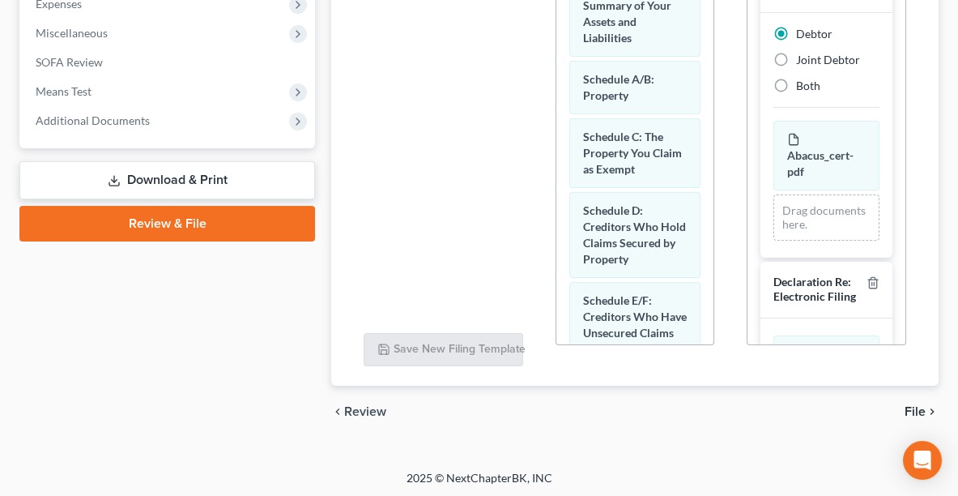
click at [919, 412] on span "File" at bounding box center [915, 411] width 21 height 13
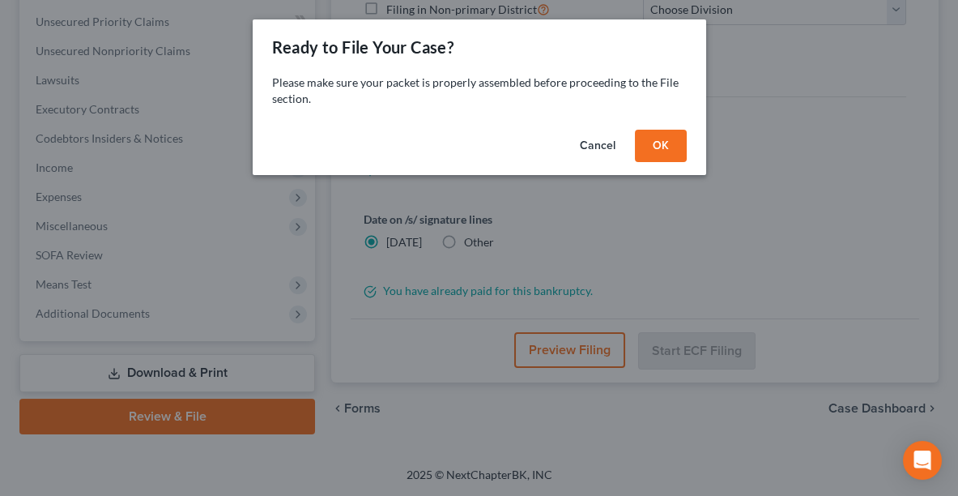
scroll to position [391, 0]
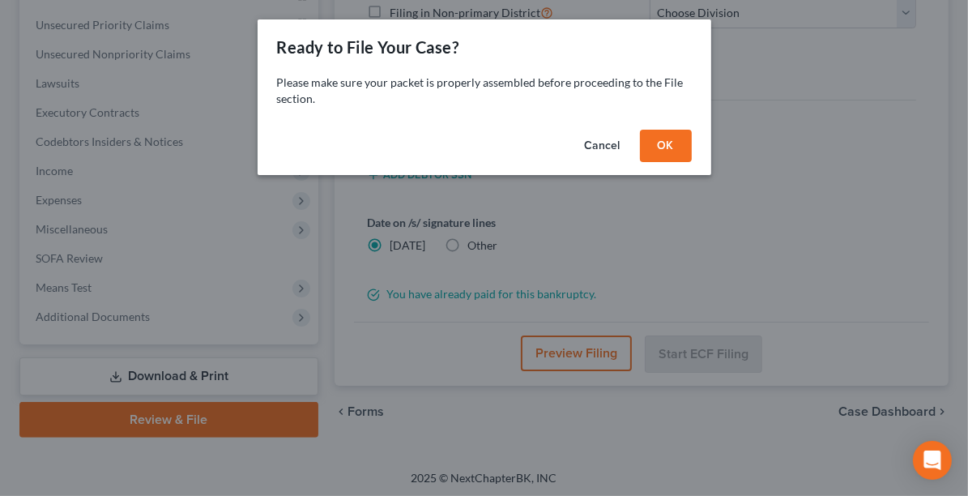
click at [659, 141] on button "OK" at bounding box center [666, 146] width 52 height 32
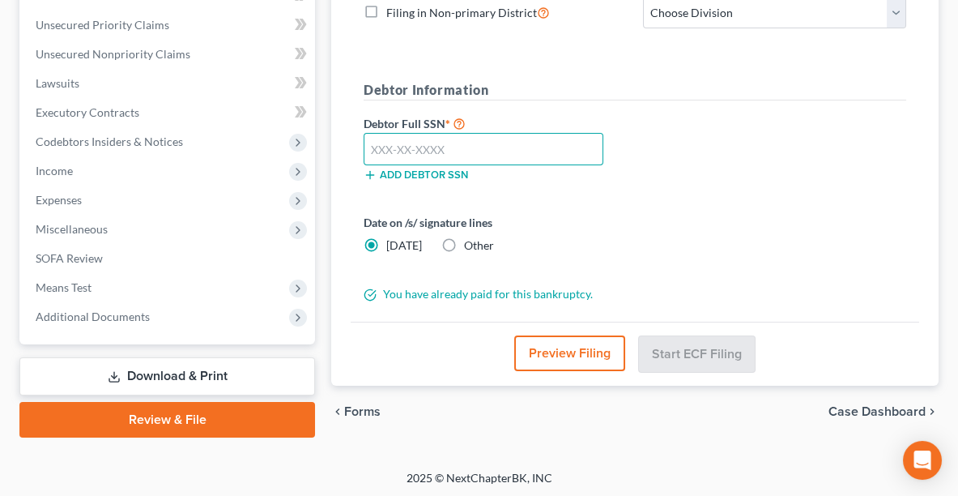
click at [538, 136] on input "text" at bounding box center [484, 149] width 240 height 32
type input "567-59-8087"
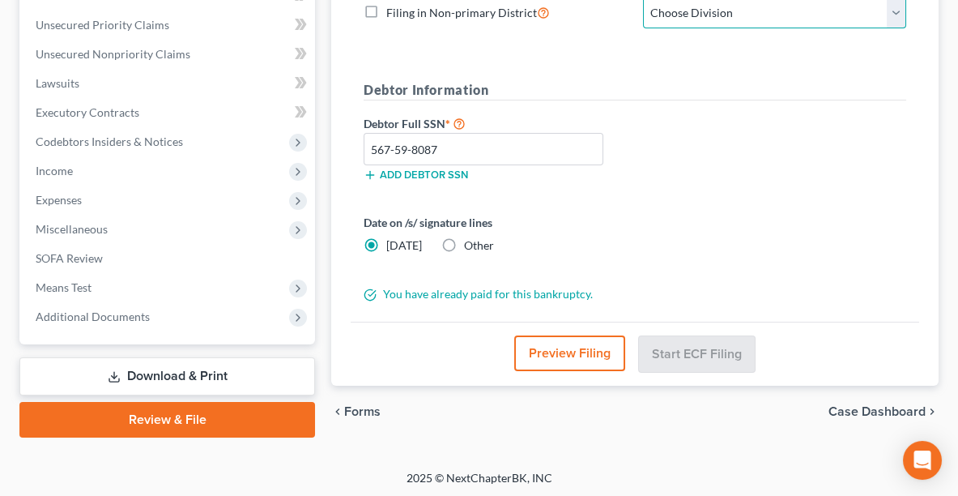
click at [811, 8] on select "Choose Division Akron [GEOGRAPHIC_DATA] [GEOGRAPHIC_DATA] [GEOGRAPHIC_DATA] [GE…" at bounding box center [774, 13] width 263 height 32
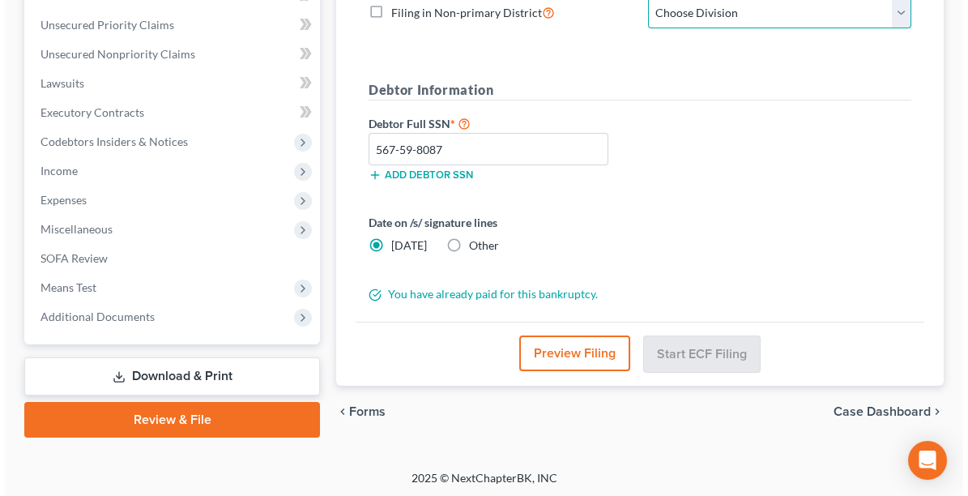
scroll to position [385, 0]
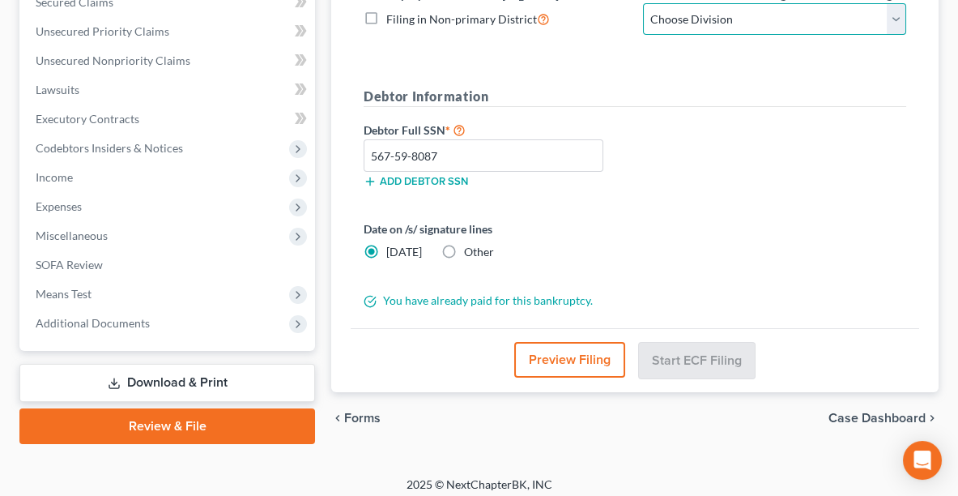
select select "0"
click at [643, 3] on select "Choose Division Akron [GEOGRAPHIC_DATA] [GEOGRAPHIC_DATA] [GEOGRAPHIC_DATA] [GE…" at bounding box center [774, 19] width 263 height 32
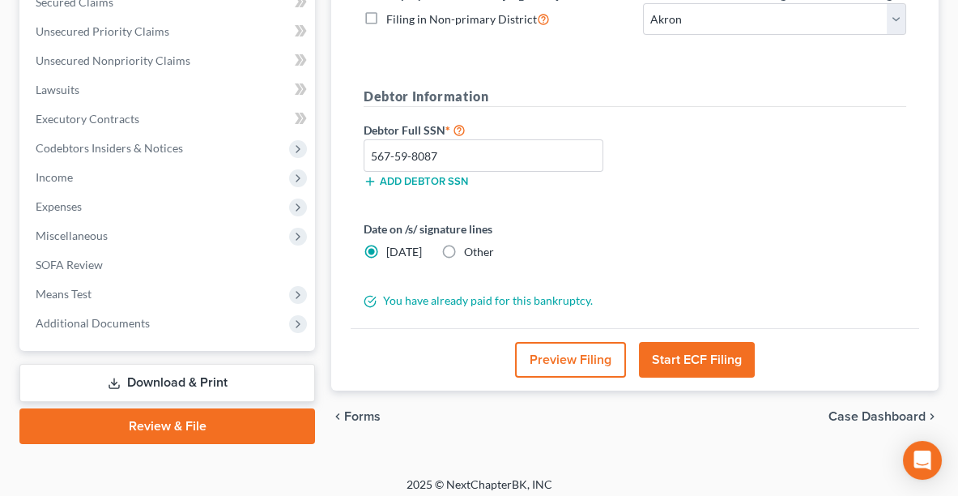
click at [676, 354] on button "Start ECF Filing" at bounding box center [697, 360] width 116 height 36
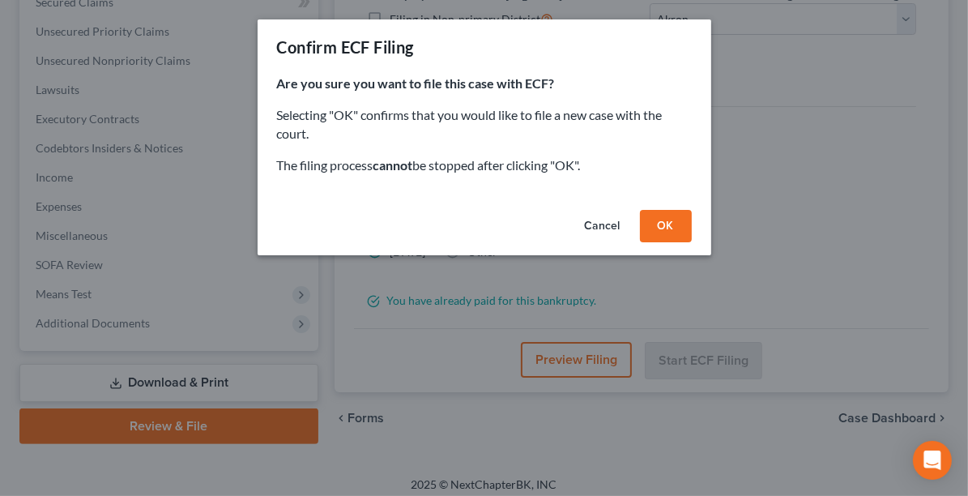
click at [658, 224] on button "OK" at bounding box center [666, 226] width 52 height 32
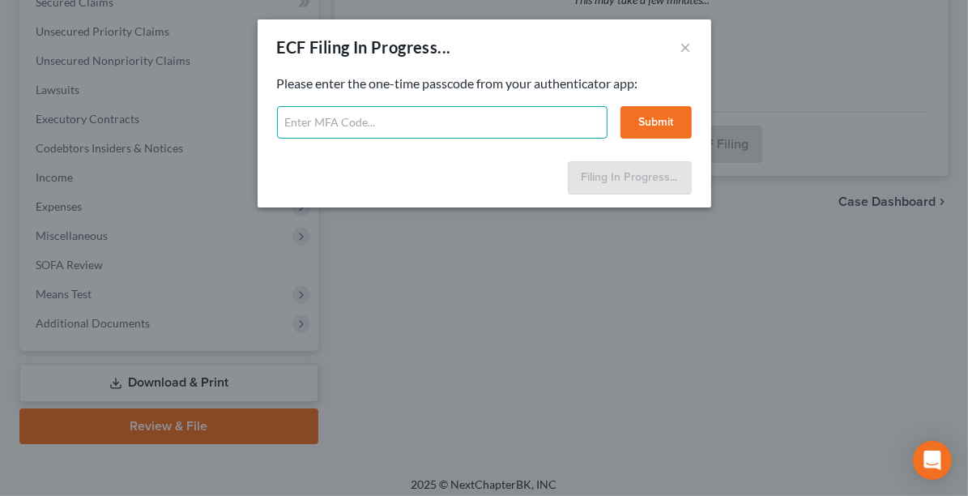
click at [437, 134] on input "text" at bounding box center [442, 122] width 330 height 32
type input "402148"
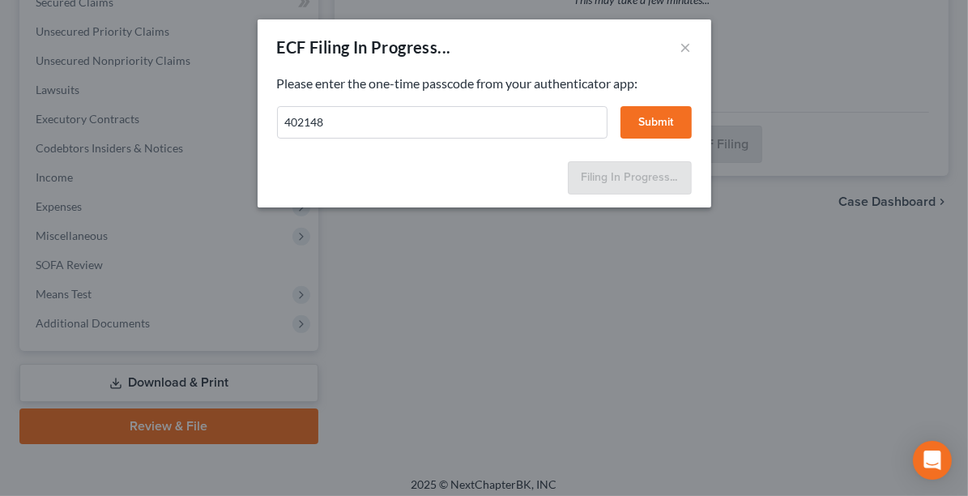
click at [653, 137] on button "Submit" at bounding box center [655, 122] width 71 height 32
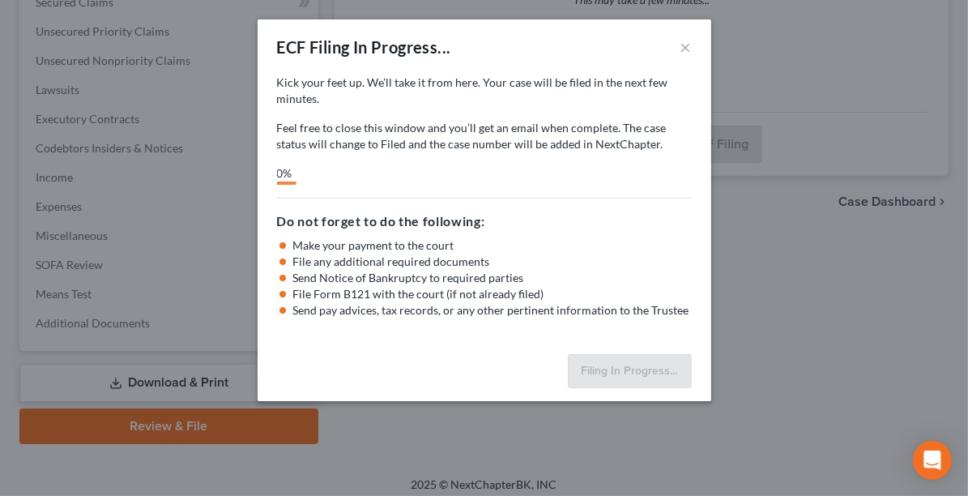
click at [649, 121] on p "Feel free to close this window and you’ll get an email when complete. The case …" at bounding box center [484, 136] width 415 height 32
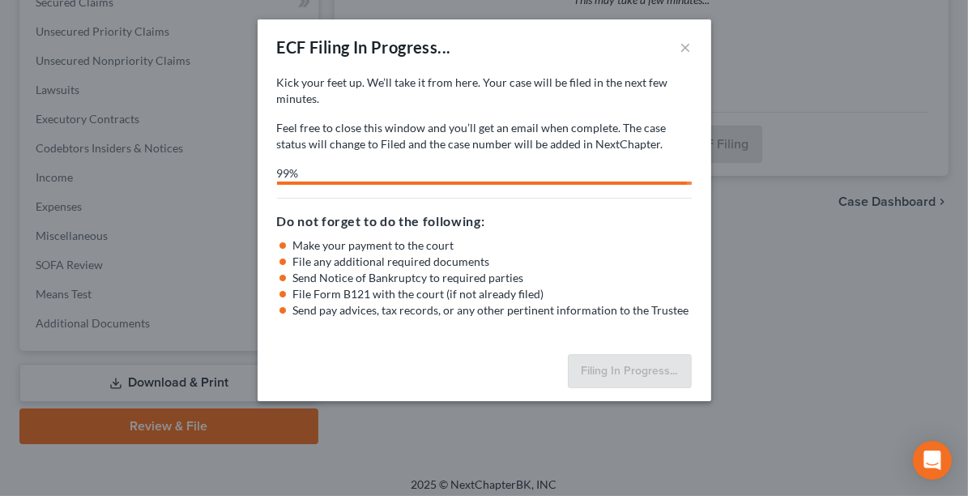
select select "0"
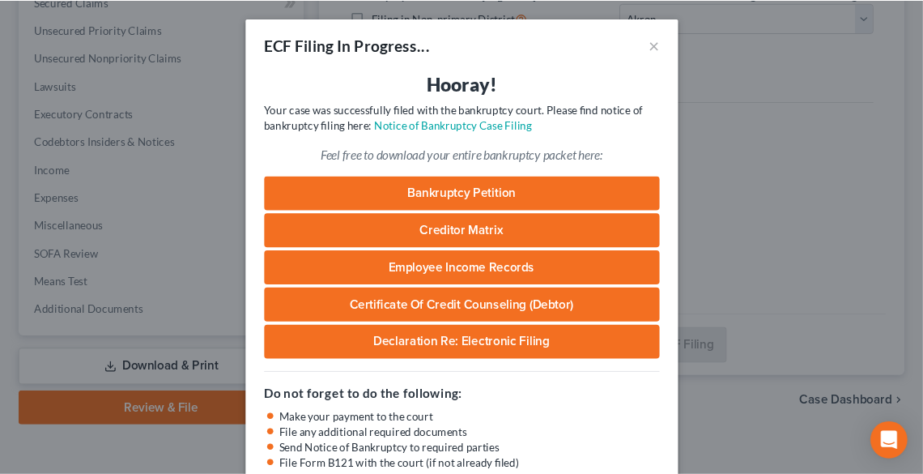
scroll to position [386, 0]
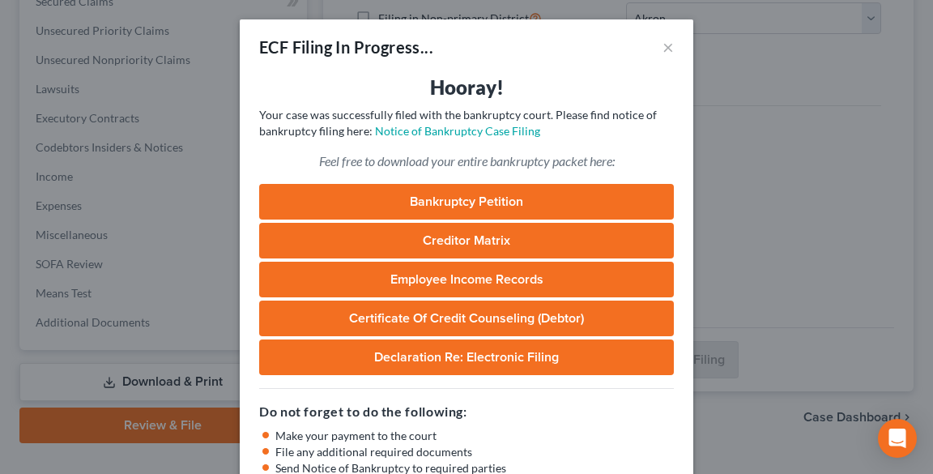
click at [437, 196] on link "Bankruptcy Petition" at bounding box center [466, 202] width 415 height 36
click at [444, 130] on link "Notice of Bankruptcy Case Filing" at bounding box center [457, 131] width 165 height 14
click at [663, 46] on button "×" at bounding box center [668, 46] width 11 height 19
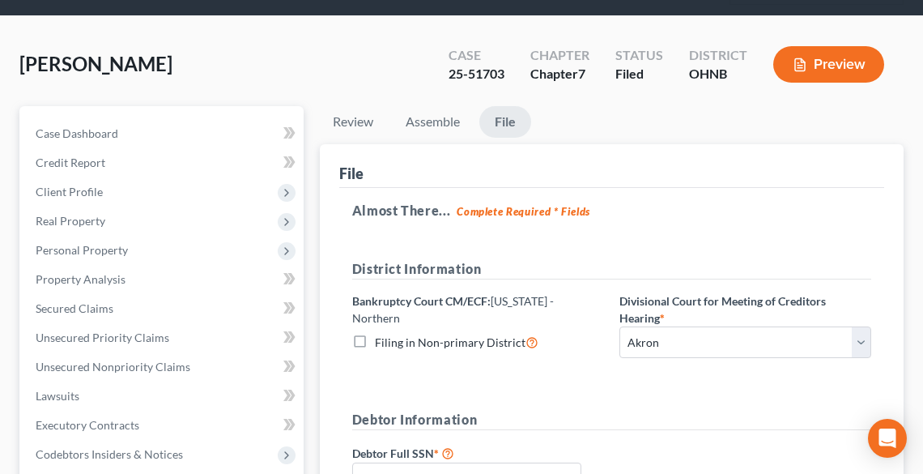
scroll to position [0, 0]
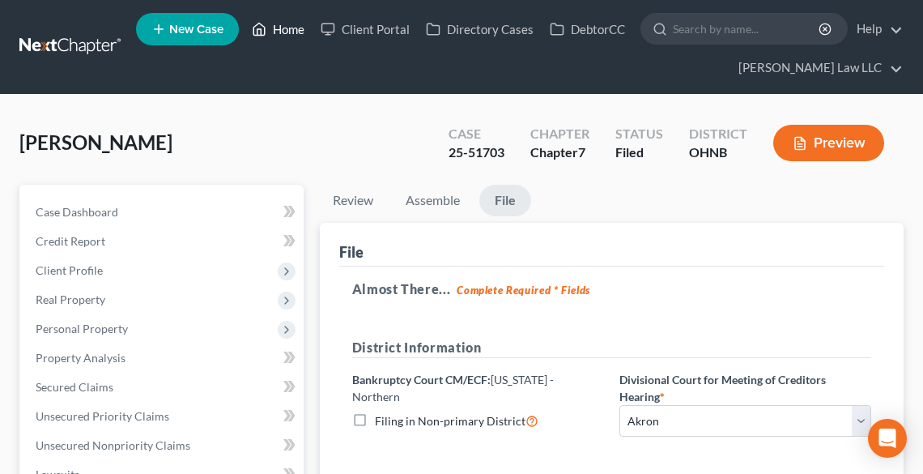
click at [289, 27] on link "Home" at bounding box center [278, 29] width 69 height 29
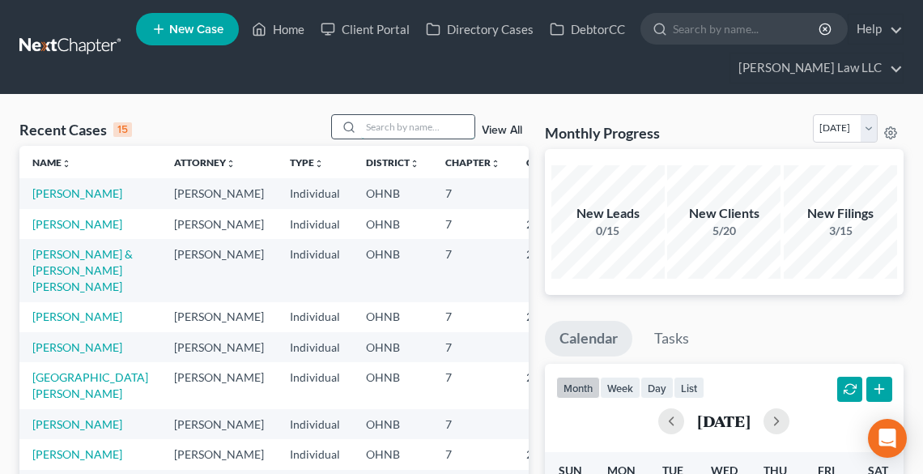
click at [398, 121] on input "search" at bounding box center [417, 126] width 113 height 23
type input "[PERSON_NAME]"
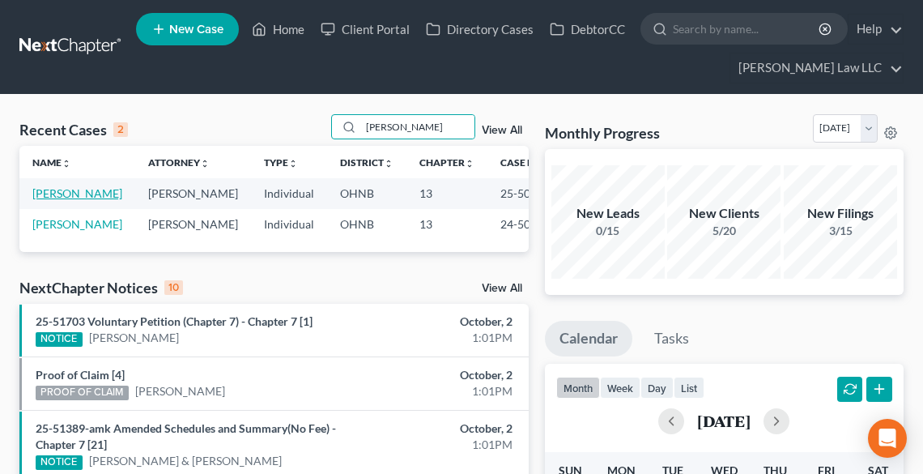
click at [65, 201] on td "[PERSON_NAME]" at bounding box center [77, 193] width 116 height 30
click at [49, 200] on link "[PERSON_NAME]" at bounding box center [77, 193] width 90 height 14
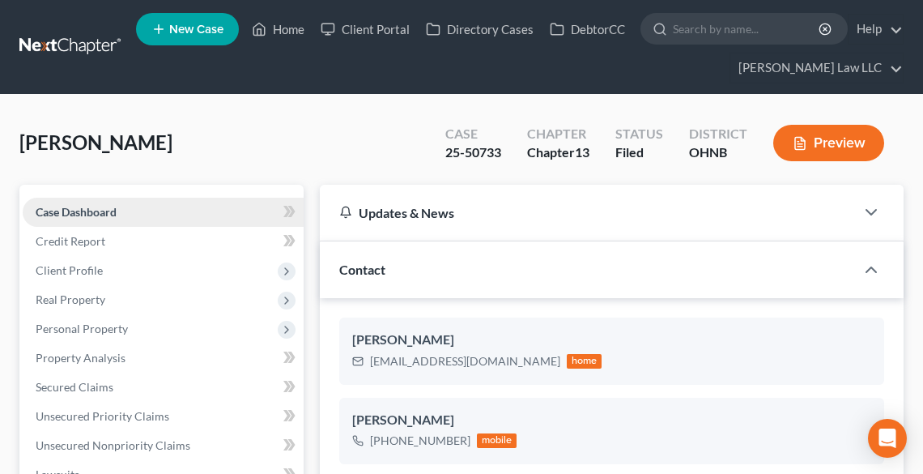
scroll to position [1089, 0]
click at [285, 27] on link "Home" at bounding box center [278, 29] width 69 height 29
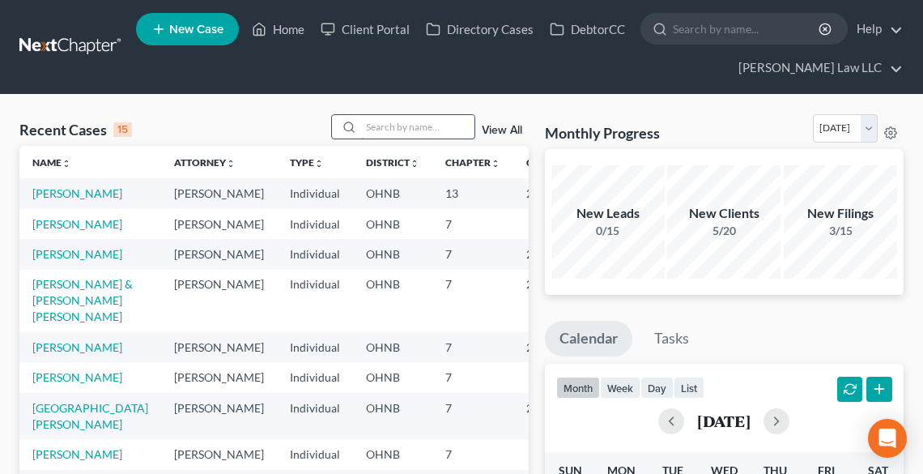
click at [412, 120] on input "search" at bounding box center [417, 126] width 113 height 23
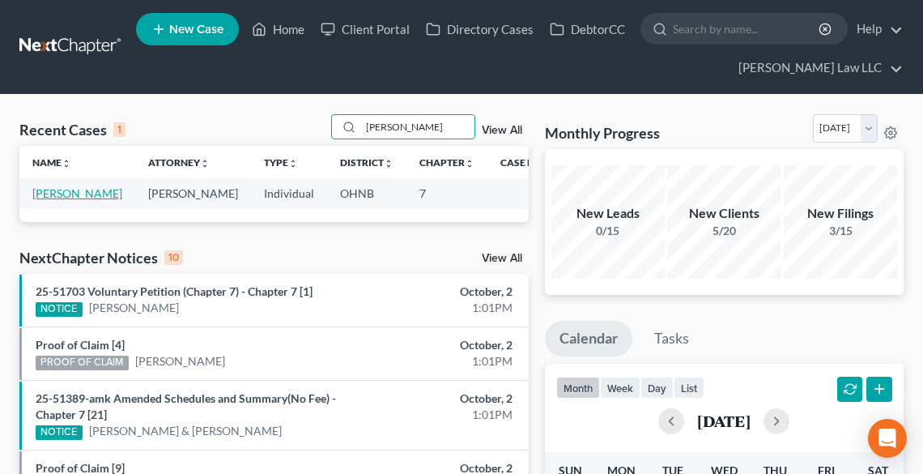
type input "[PERSON_NAME]"
click at [58, 199] on link "[PERSON_NAME]" at bounding box center [77, 193] width 90 height 14
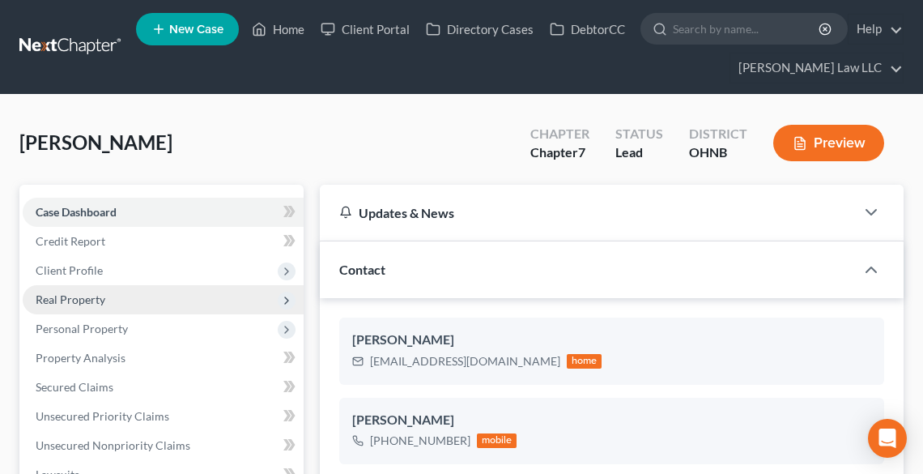
scroll to position [279, 0]
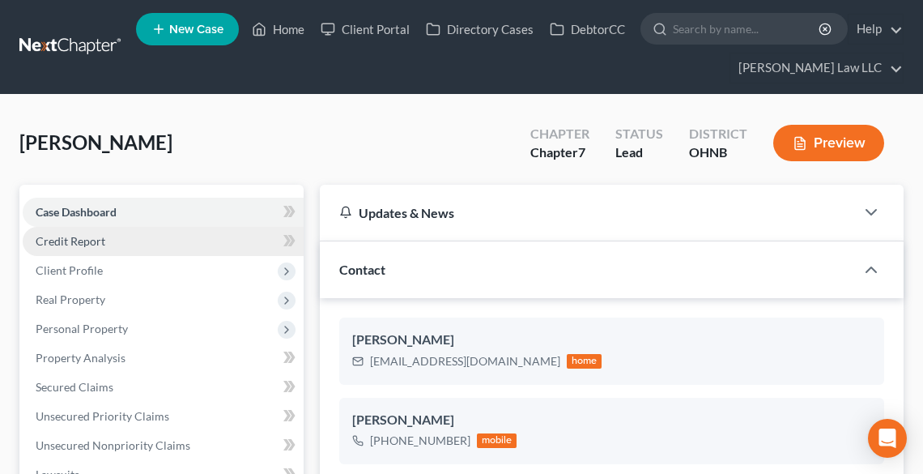
click at [83, 232] on link "Credit Report" at bounding box center [163, 241] width 281 height 29
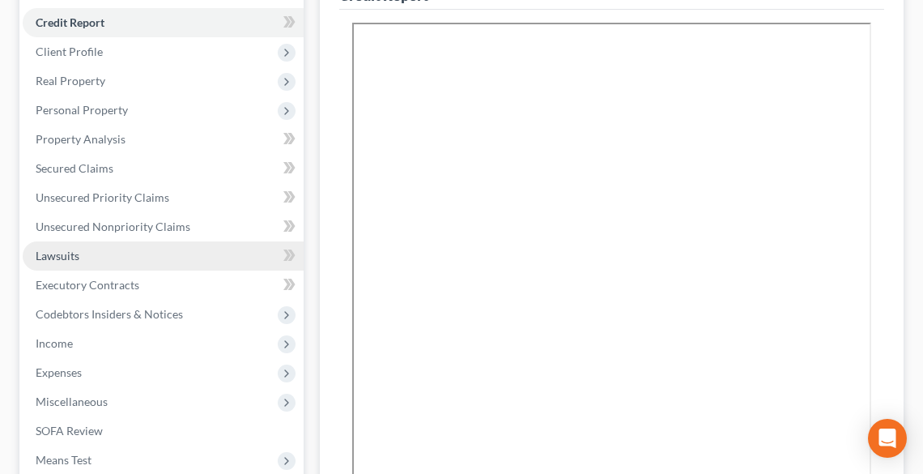
scroll to position [389, 0]
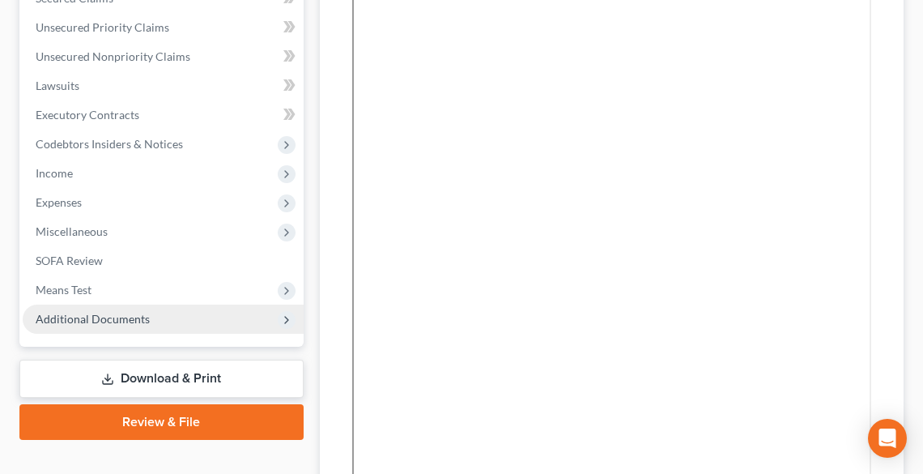
click at [158, 311] on span "Additional Documents" at bounding box center [163, 319] width 281 height 29
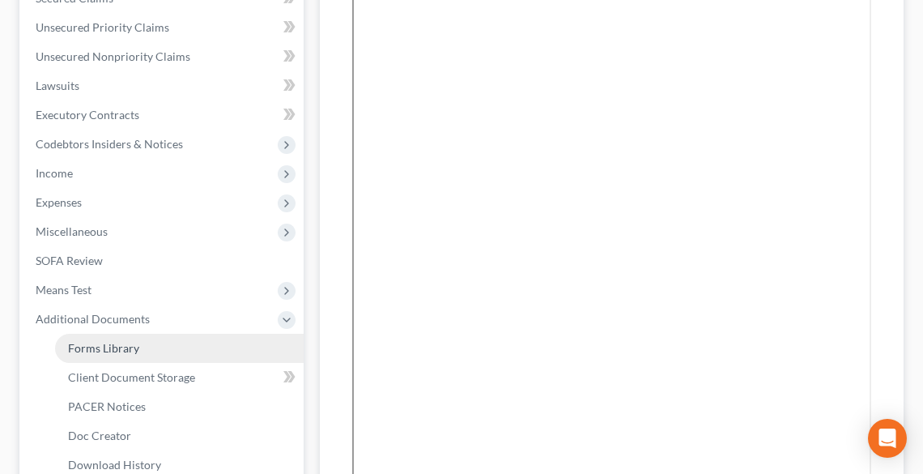
click at [151, 347] on link "Forms Library" at bounding box center [179, 348] width 249 height 29
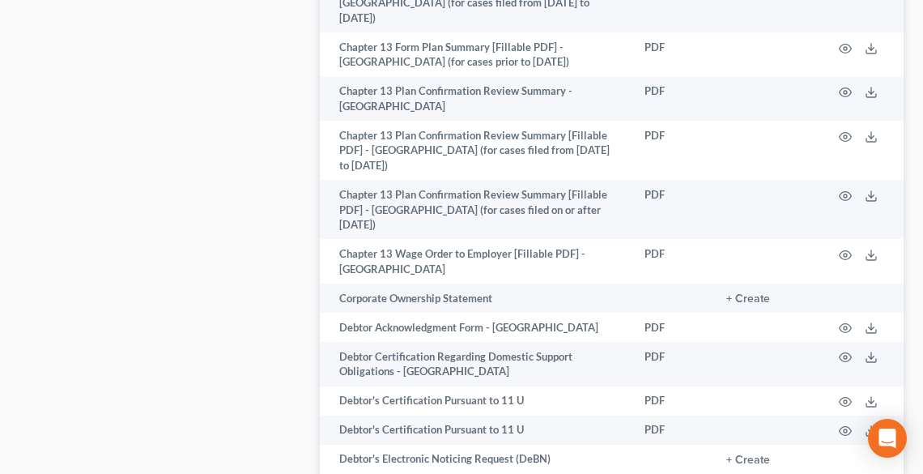
scroll to position [1037, 0]
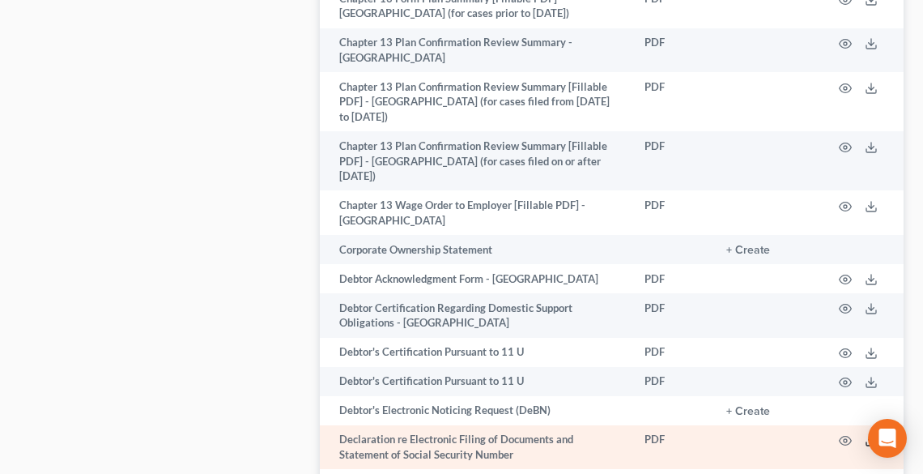
click at [874, 442] on icon at bounding box center [872, 443] width 10 height 3
click at [867, 434] on icon at bounding box center [871, 440] width 13 height 13
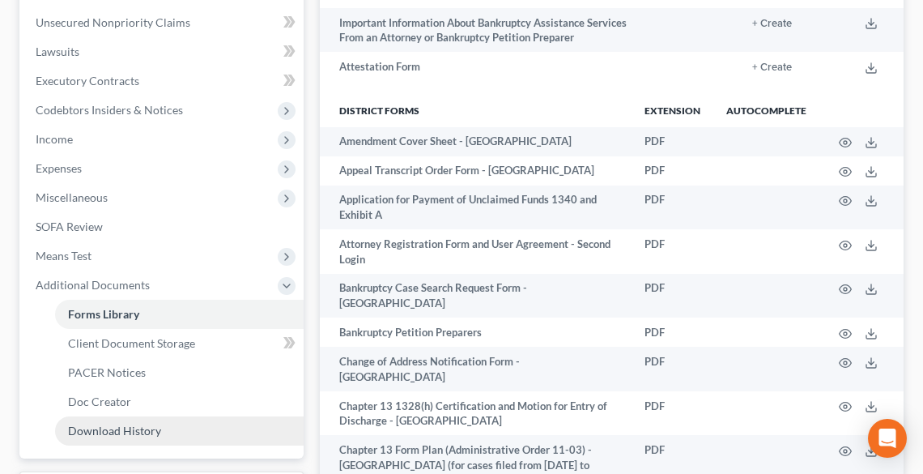
scroll to position [518, 0]
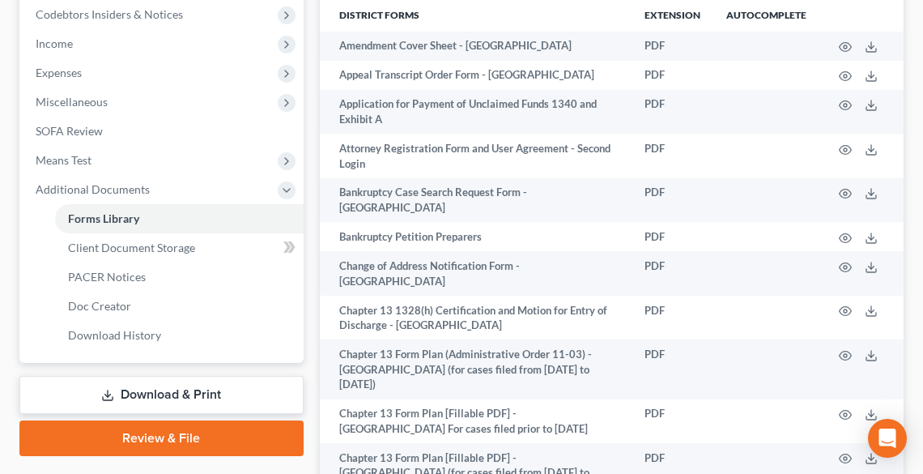
click at [196, 388] on link "Download & Print" at bounding box center [161, 395] width 284 height 38
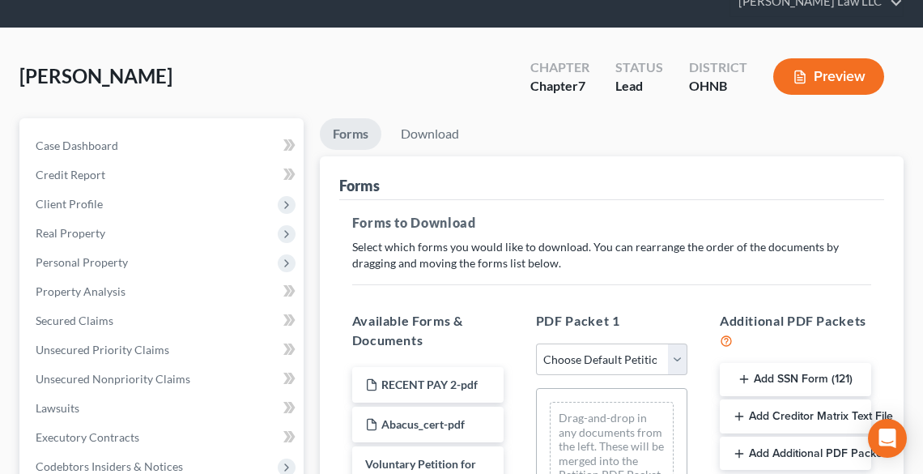
scroll to position [130, 0]
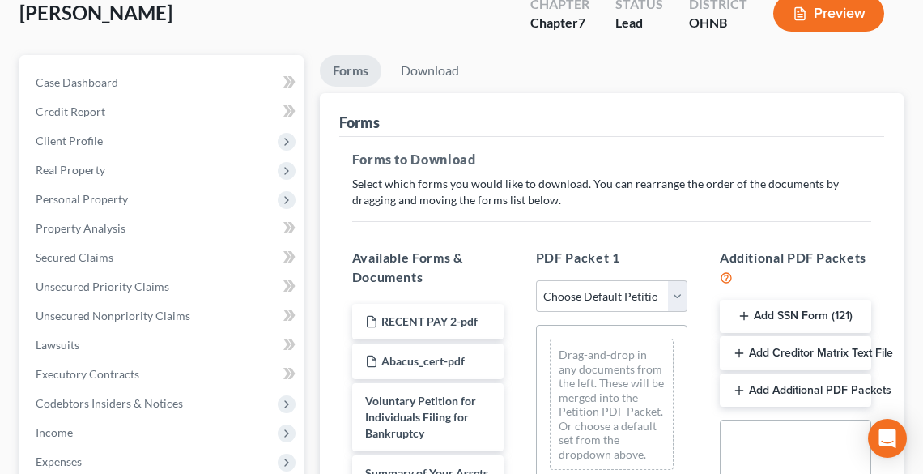
click at [789, 313] on button "Add SSN Form (121)" at bounding box center [795, 317] width 151 height 34
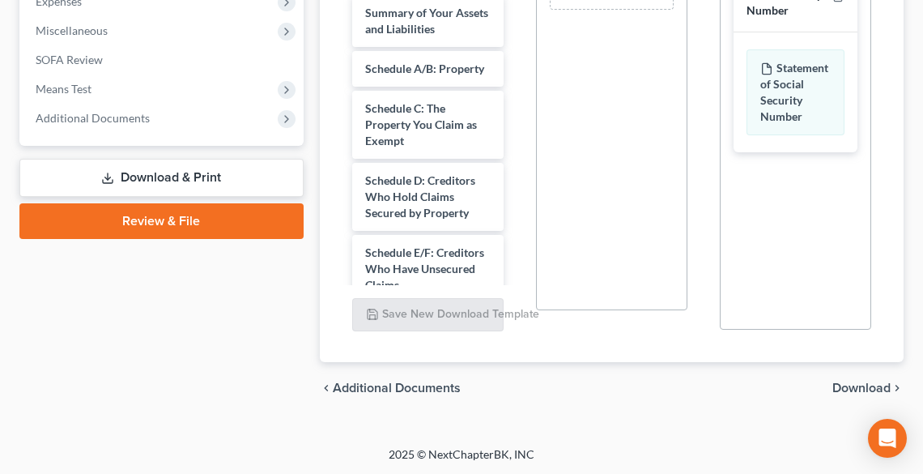
click at [873, 389] on span "Download" at bounding box center [862, 388] width 58 height 13
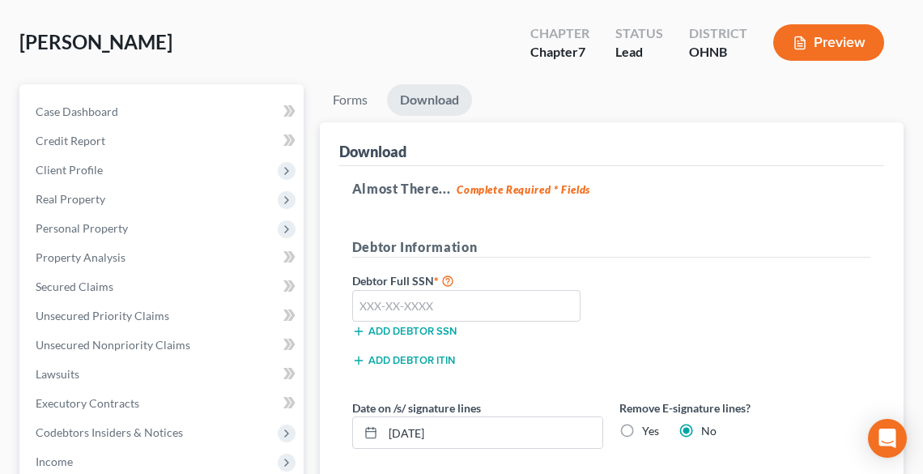
scroll to position [91, 0]
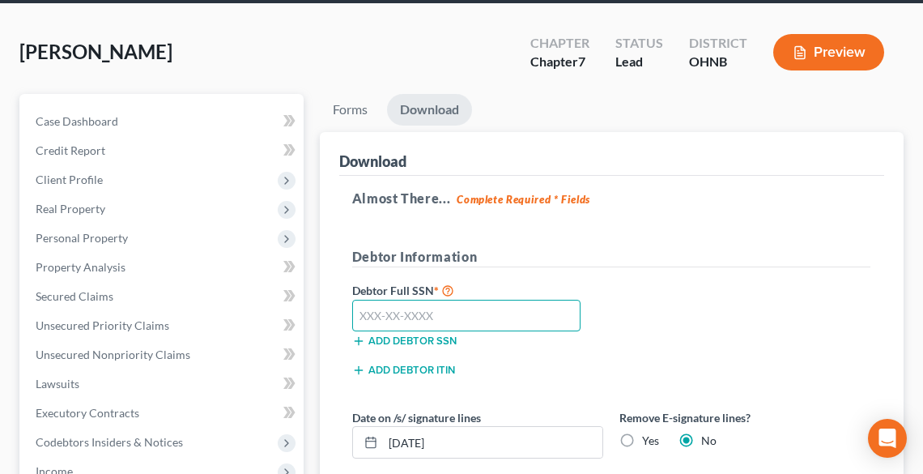
click at [474, 320] on input "text" at bounding box center [466, 316] width 229 height 32
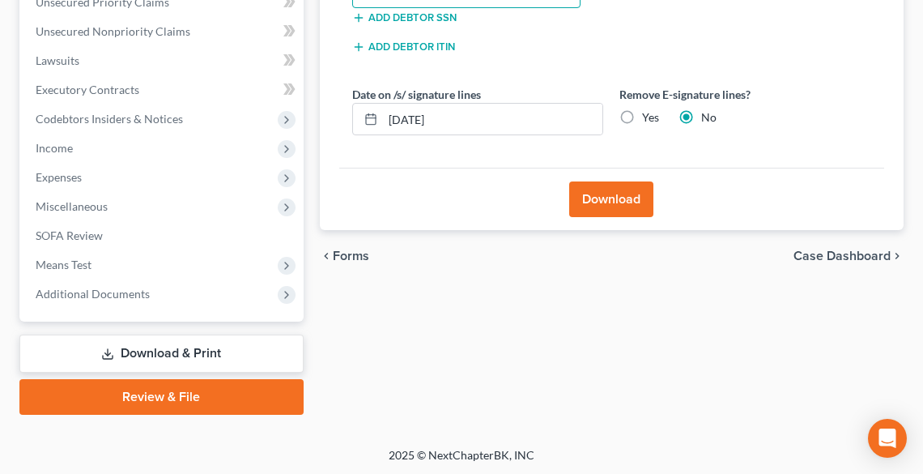
scroll to position [415, 0]
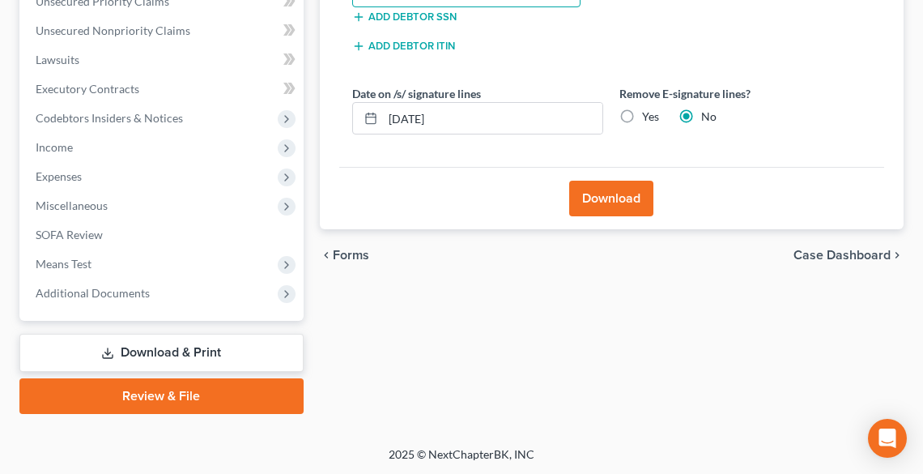
type input "291-84-4832"
click at [642, 111] on label "Yes" at bounding box center [650, 117] width 17 height 16
click at [649, 111] on input "Yes" at bounding box center [654, 114] width 11 height 11
radio input "true"
radio input "false"
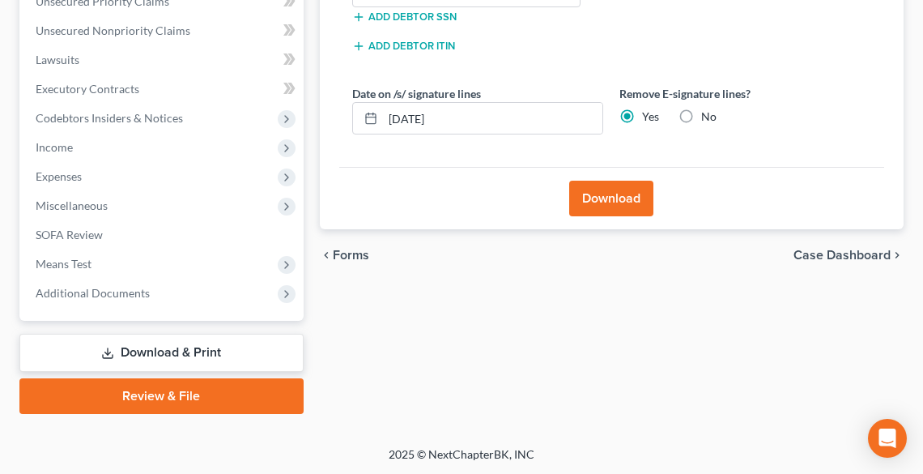
click at [616, 197] on button "Download" at bounding box center [611, 199] width 84 height 36
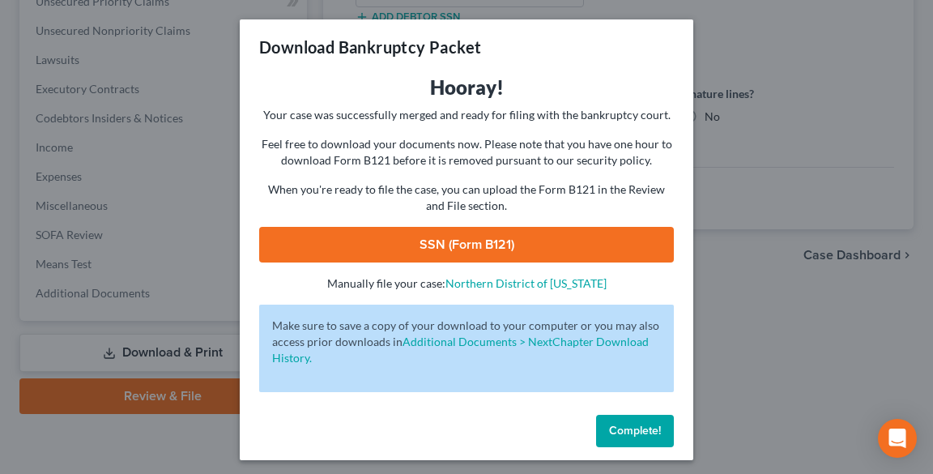
click at [587, 248] on link "SSN (Form B121)" at bounding box center [466, 245] width 415 height 36
click at [621, 437] on button "Complete!" at bounding box center [635, 431] width 78 height 32
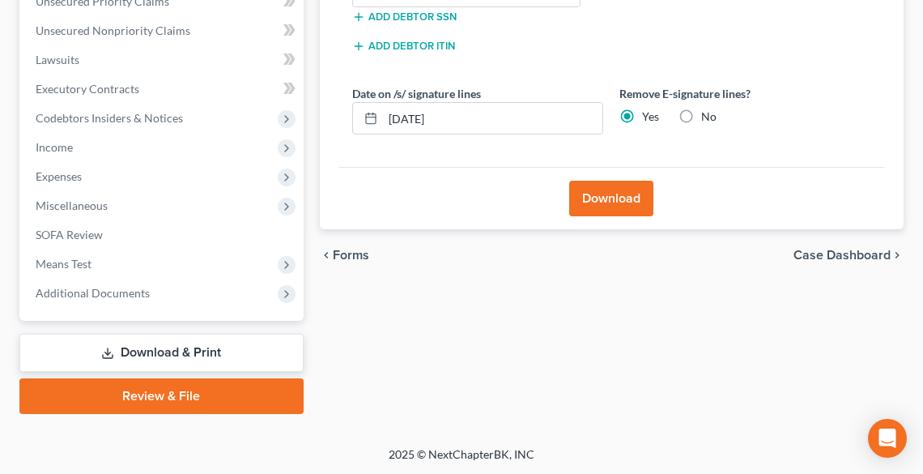
click at [164, 357] on link "Download & Print" at bounding box center [161, 353] width 284 height 38
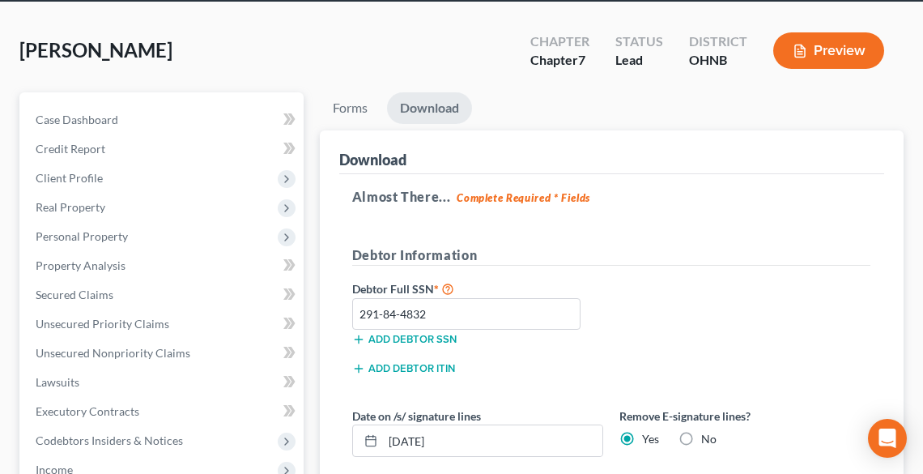
scroll to position [91, 0]
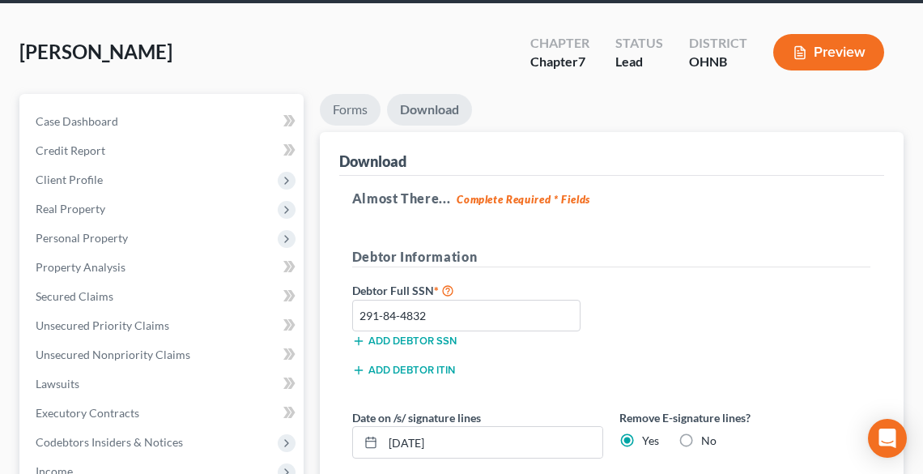
click at [356, 95] on link "Forms" at bounding box center [350, 110] width 61 height 32
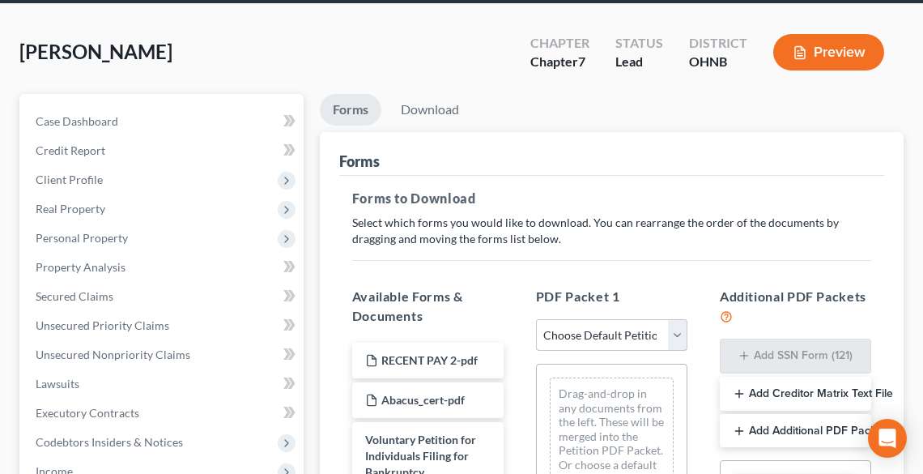
click at [613, 330] on select "Choose Default Petition PDF Packet Complete Bankruptcy Petition (all forms and …" at bounding box center [611, 335] width 151 height 32
select select "0"
click at [536, 319] on select "Choose Default Petition PDF Packet Complete Bankruptcy Petition (all forms and …" at bounding box center [611, 335] width 151 height 32
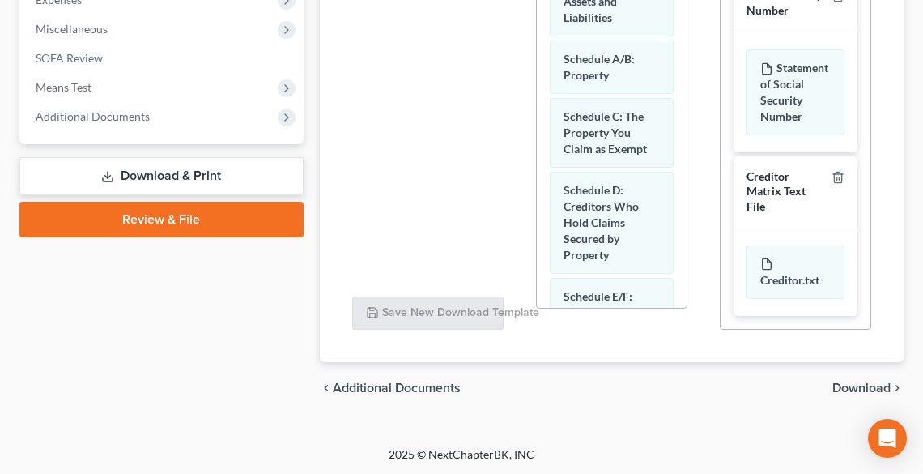
click at [852, 382] on span "Download" at bounding box center [862, 388] width 58 height 13
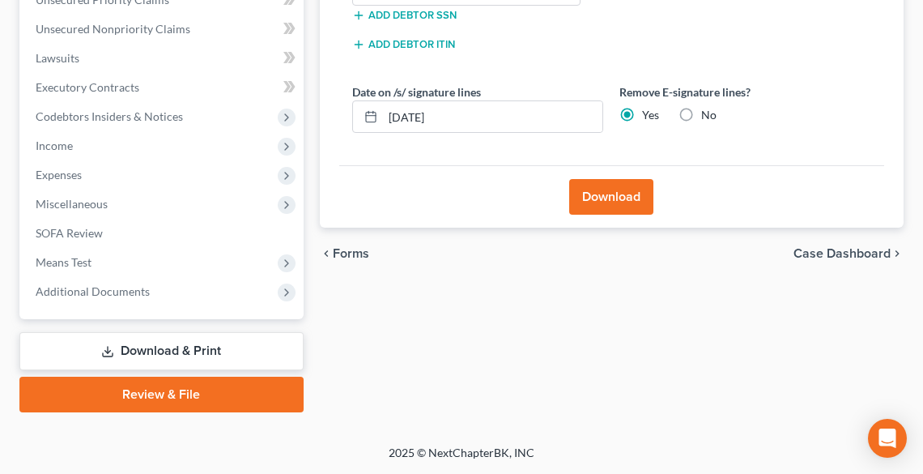
scroll to position [415, 0]
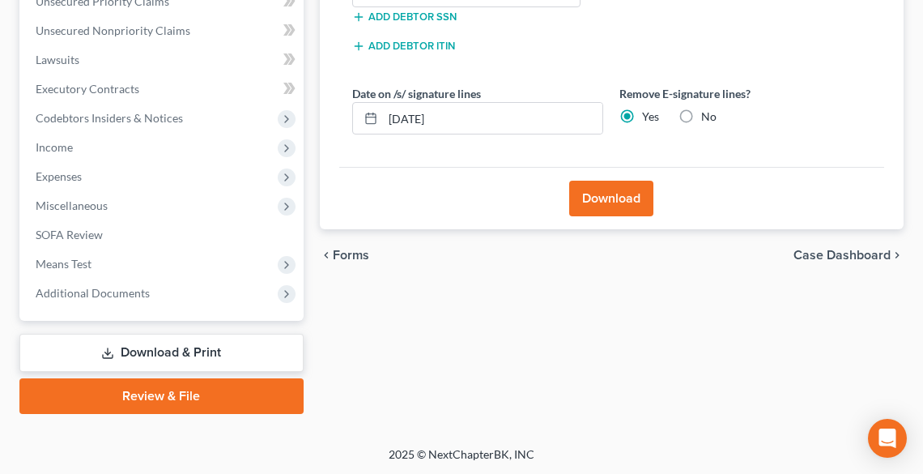
click at [586, 194] on button "Download" at bounding box center [611, 199] width 84 height 36
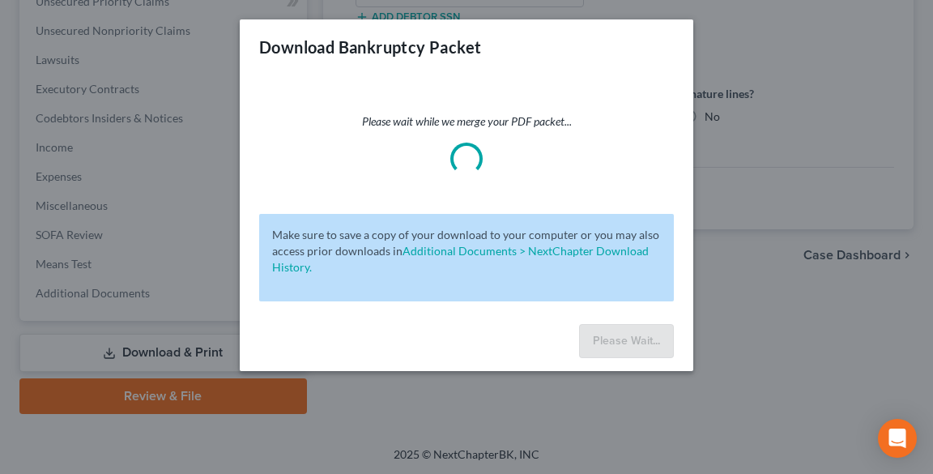
click at [580, 407] on div "Download Bankruptcy Packet Please wait while we merge your PDF packet... Make s…" at bounding box center [466, 237] width 933 height 474
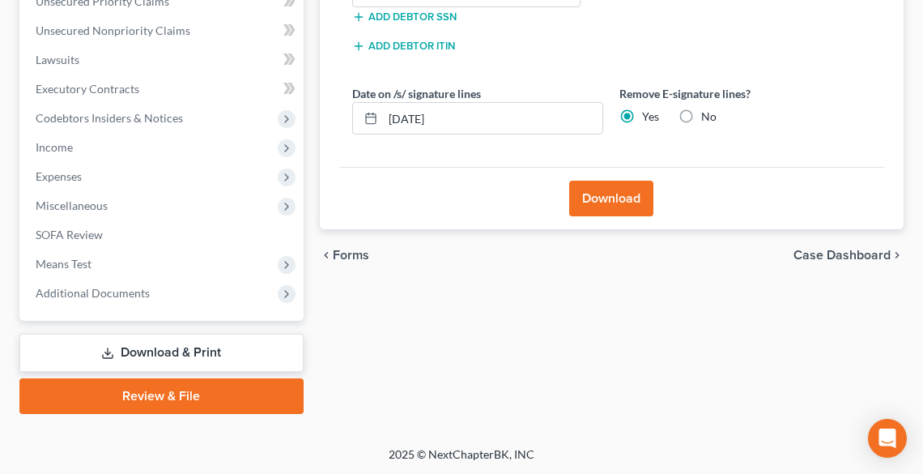
click at [701, 117] on label "No" at bounding box center [708, 117] width 15 height 16
click at [708, 117] on input "No" at bounding box center [713, 114] width 11 height 11
radio input "true"
radio input "false"
click at [629, 196] on button "Download" at bounding box center [611, 199] width 84 height 36
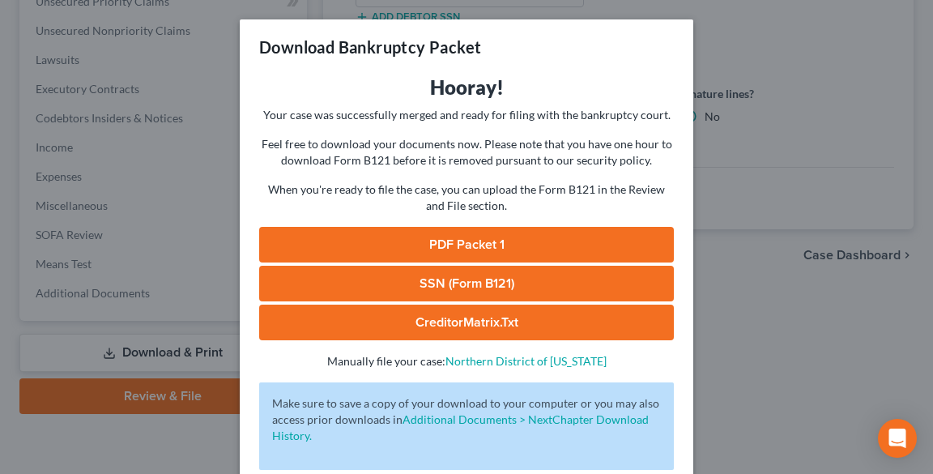
click at [569, 235] on link "PDF Packet 1" at bounding box center [466, 245] width 415 height 36
click at [735, 139] on div "Download Bankruptcy Packet Hooray! Your case was successfully merged and ready …" at bounding box center [466, 237] width 933 height 474
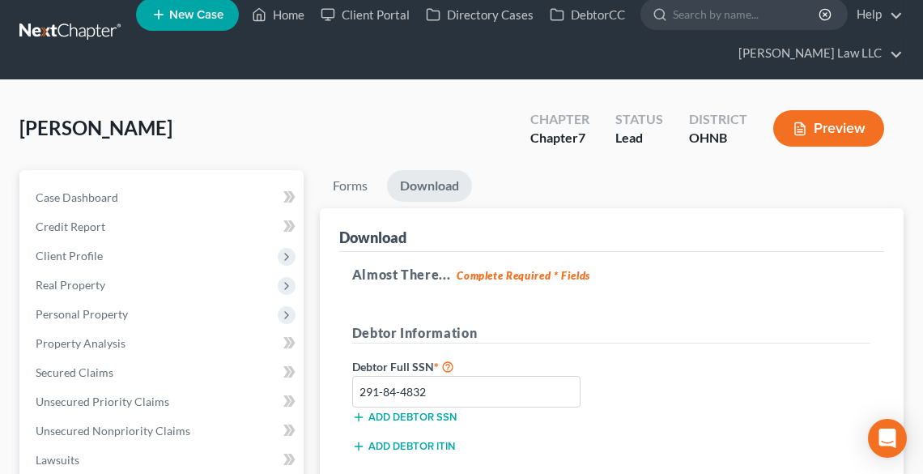
scroll to position [0, 0]
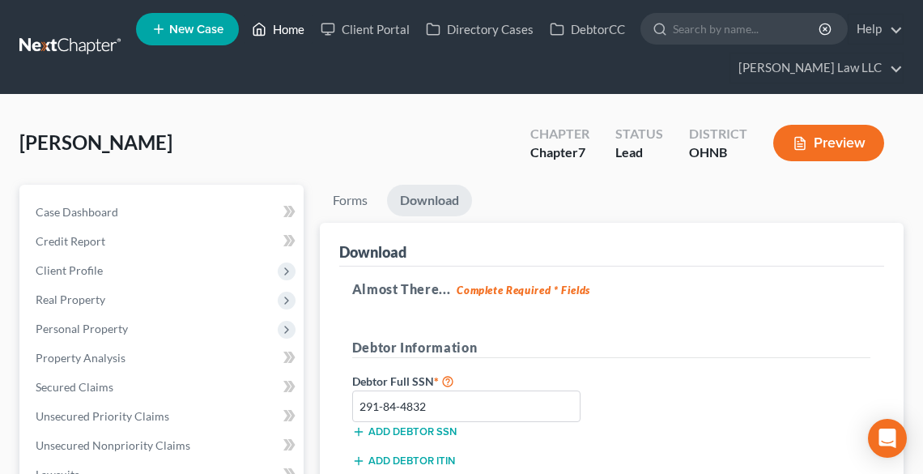
click at [272, 26] on link "Home" at bounding box center [278, 29] width 69 height 29
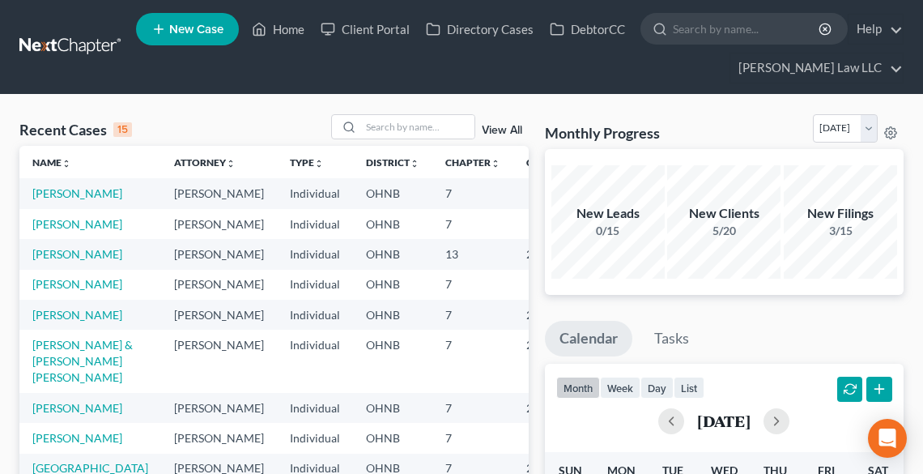
click at [174, 21] on link "New Case" at bounding box center [187, 29] width 103 height 32
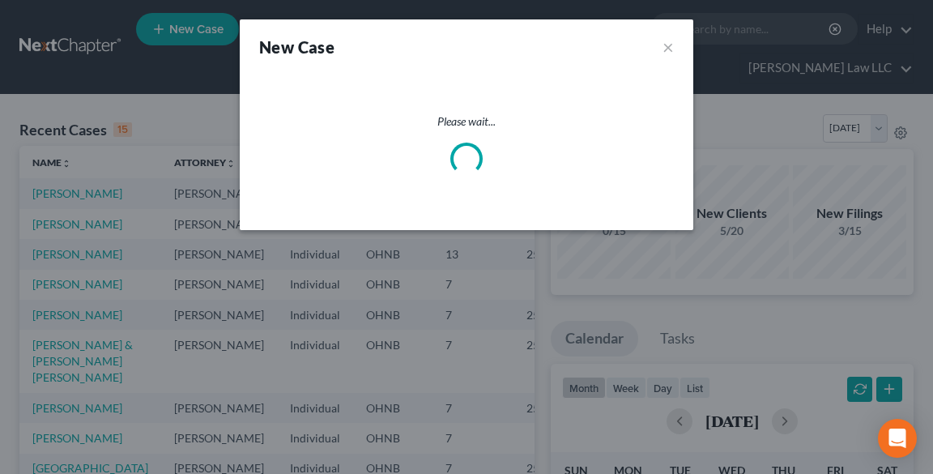
select select "61"
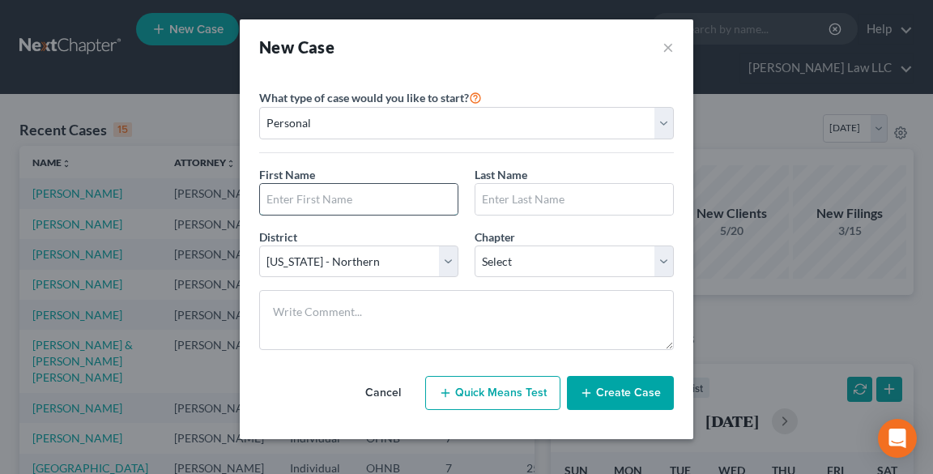
click at [344, 209] on input "text" at bounding box center [359, 199] width 198 height 31
type input "p"
type input "["
type input "[PERSON_NAME]"
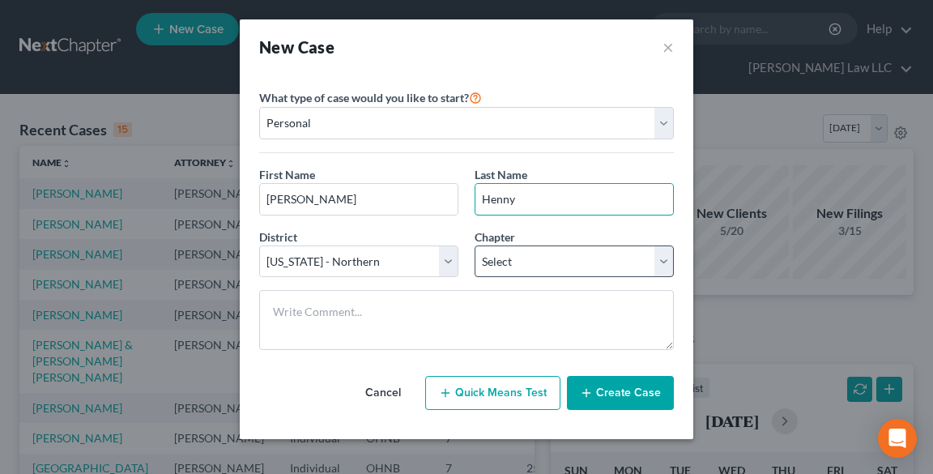
type input "Henny"
click at [500, 254] on select "Select 7 11 12 13" at bounding box center [574, 261] width 199 height 32
select select "3"
click at [475, 245] on select "Select 7 11 12 13" at bounding box center [574, 261] width 199 height 32
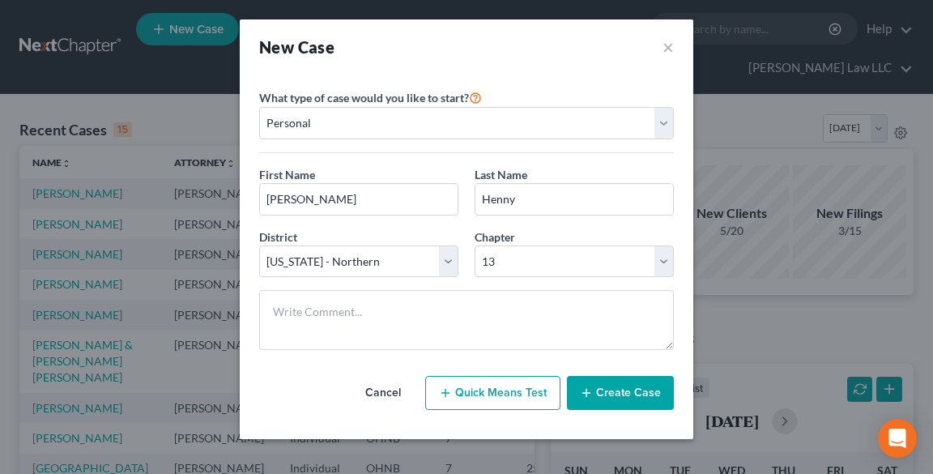
click at [605, 394] on button "Create Case" at bounding box center [620, 393] width 107 height 34
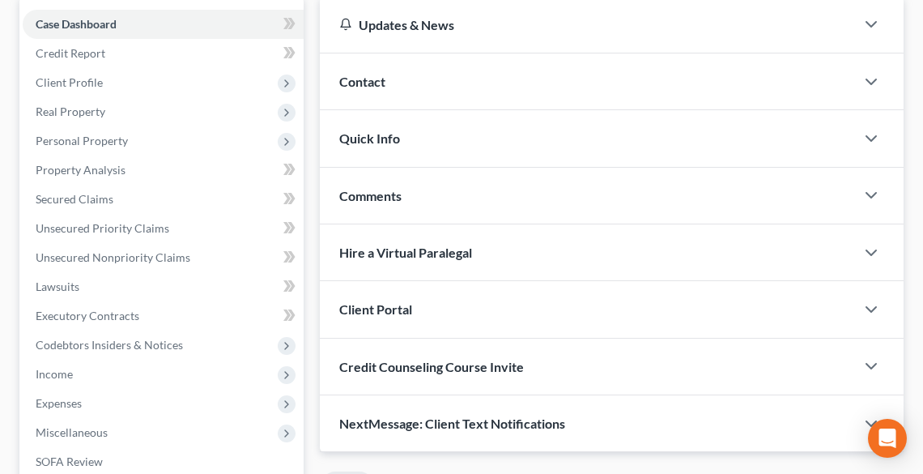
scroll to position [194, 0]
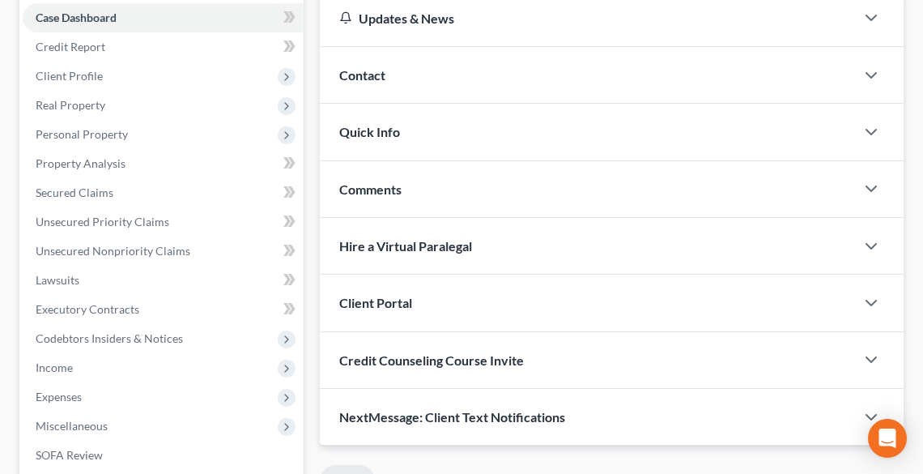
click at [428, 308] on div "Client Portal" at bounding box center [587, 303] width 535 height 56
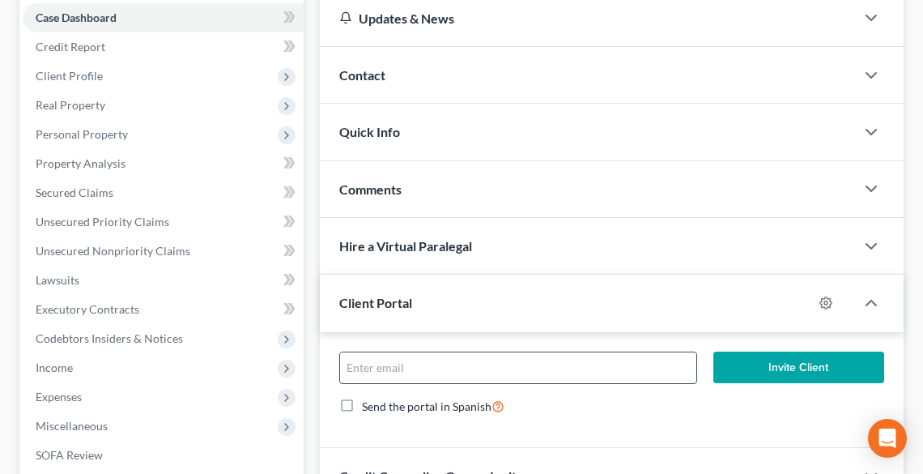
click at [463, 363] on input "email" at bounding box center [518, 367] width 356 height 31
type input "[PERSON_NAME][EMAIL_ADDRESS][DOMAIN_NAME]"
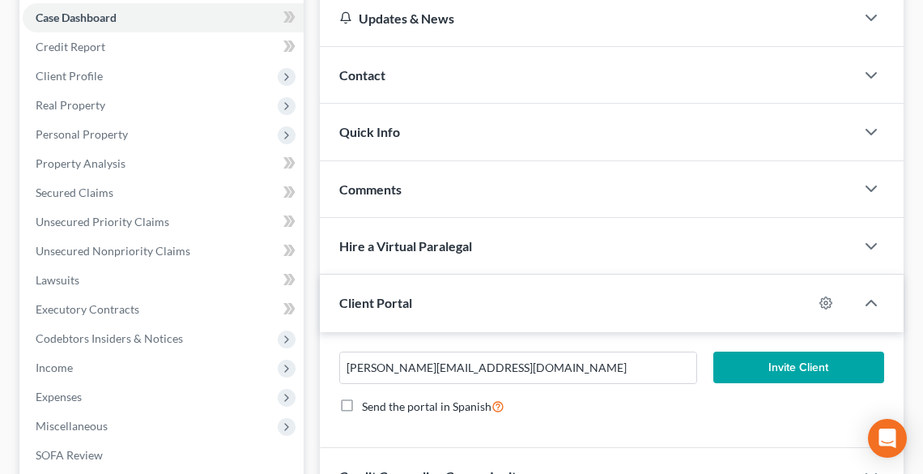
click at [773, 365] on button "Invite Client" at bounding box center [799, 368] width 171 height 32
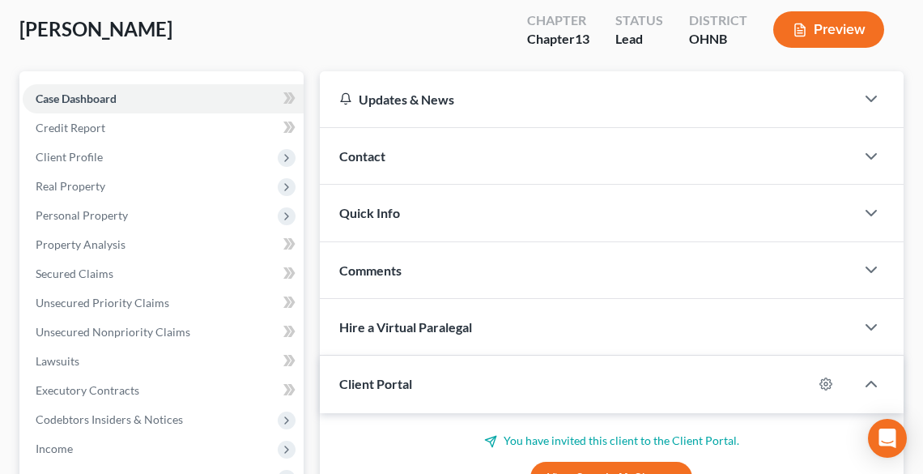
scroll to position [0, 0]
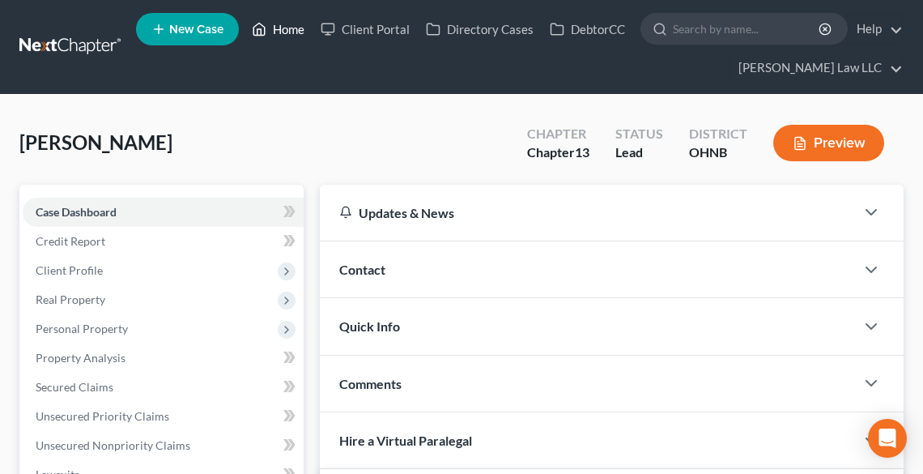
click at [268, 29] on link "Home" at bounding box center [278, 29] width 69 height 29
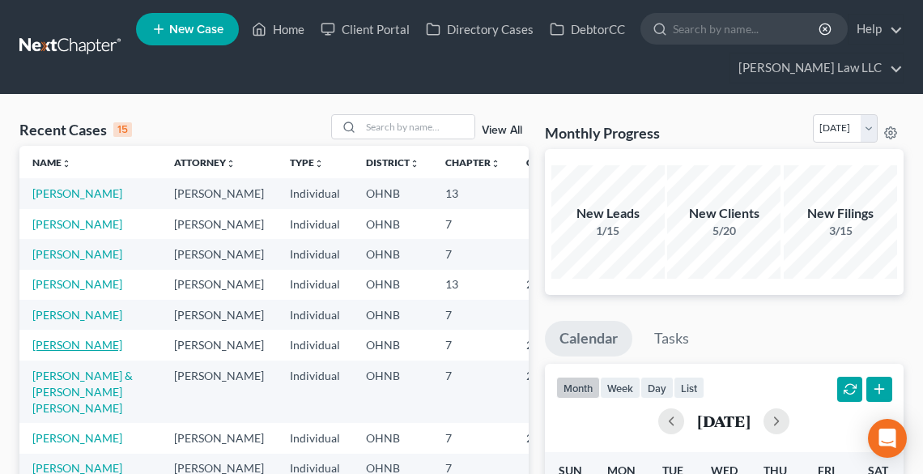
click at [73, 352] on link "[PERSON_NAME]" at bounding box center [77, 345] width 90 height 14
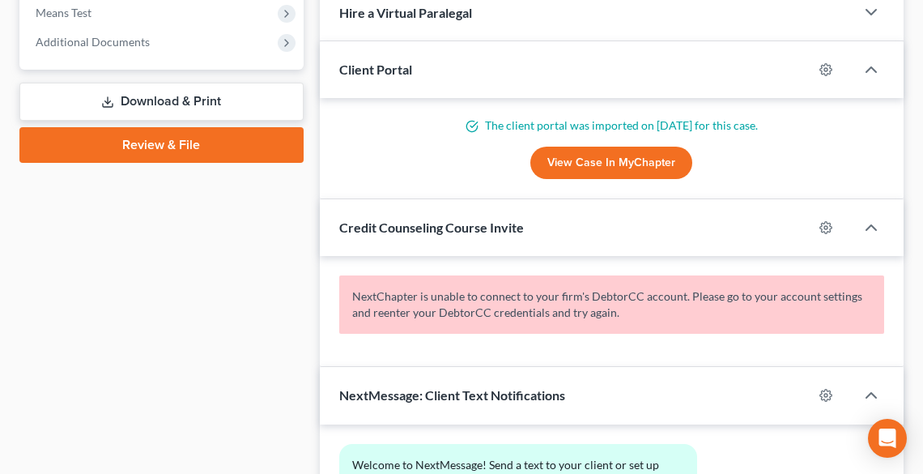
scroll to position [778, 0]
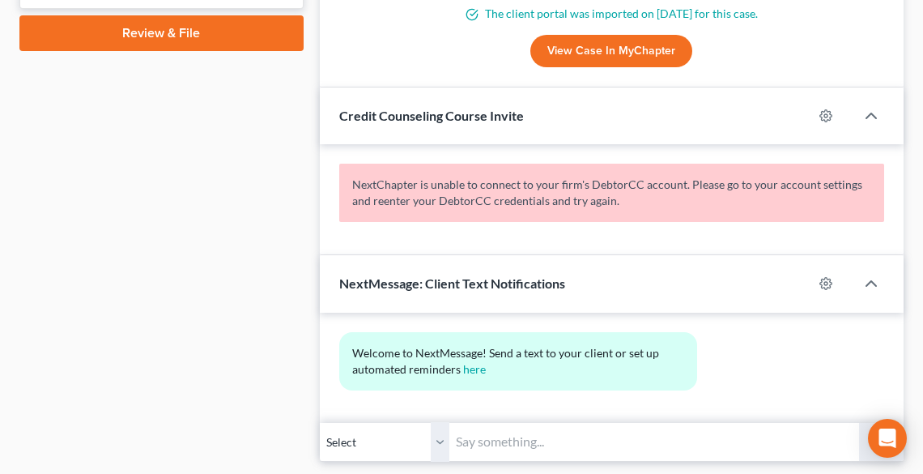
click at [500, 275] on span "NextMessage: Client Text Notifications" at bounding box center [452, 282] width 226 height 15
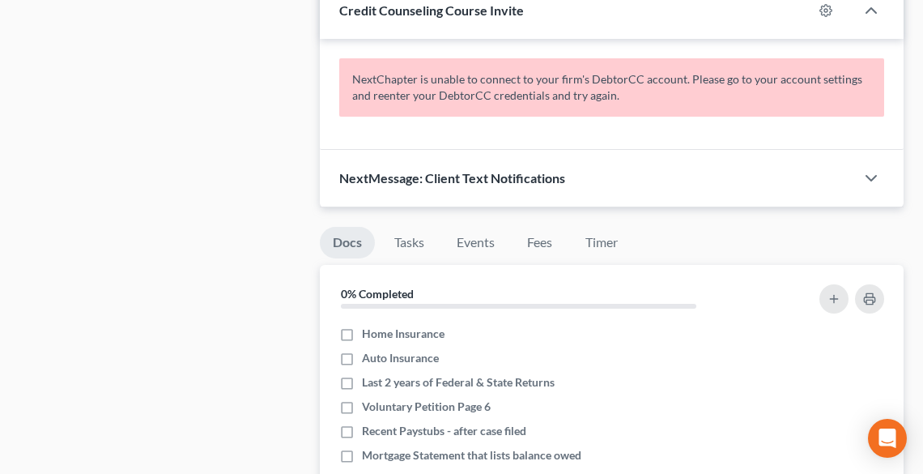
scroll to position [842, 0]
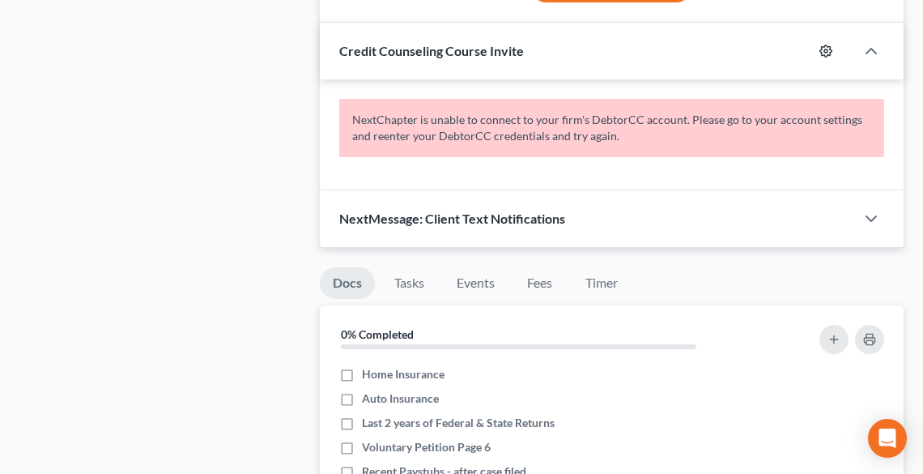
click at [827, 45] on icon "button" at bounding box center [827, 51] width 12 height 12
select select "0"
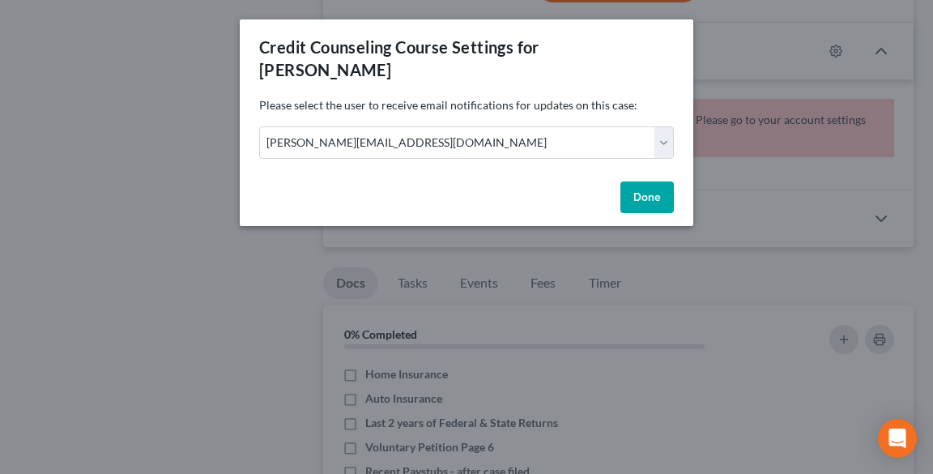
click at [650, 181] on button "Done" at bounding box center [646, 197] width 53 height 32
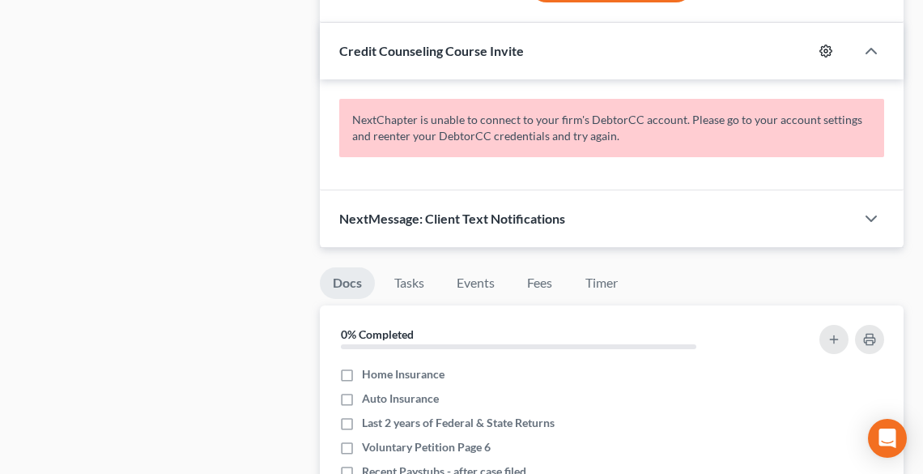
click at [826, 48] on icon "button" at bounding box center [826, 51] width 13 height 13
select select "0"
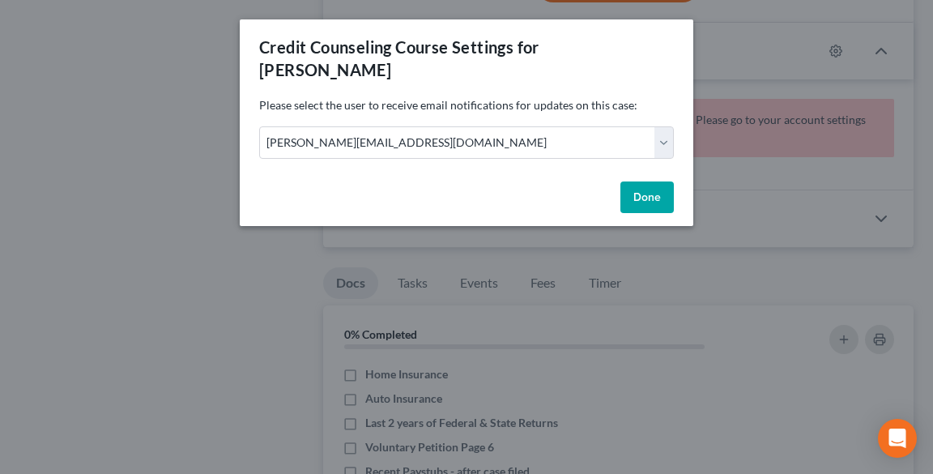
click at [633, 181] on button "Done" at bounding box center [646, 197] width 53 height 32
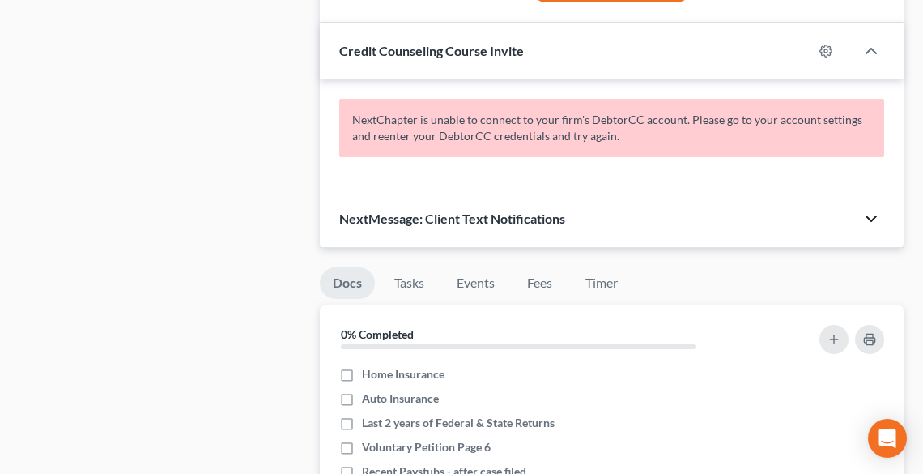
click at [872, 215] on icon "button" at bounding box center [871, 218] width 19 height 19
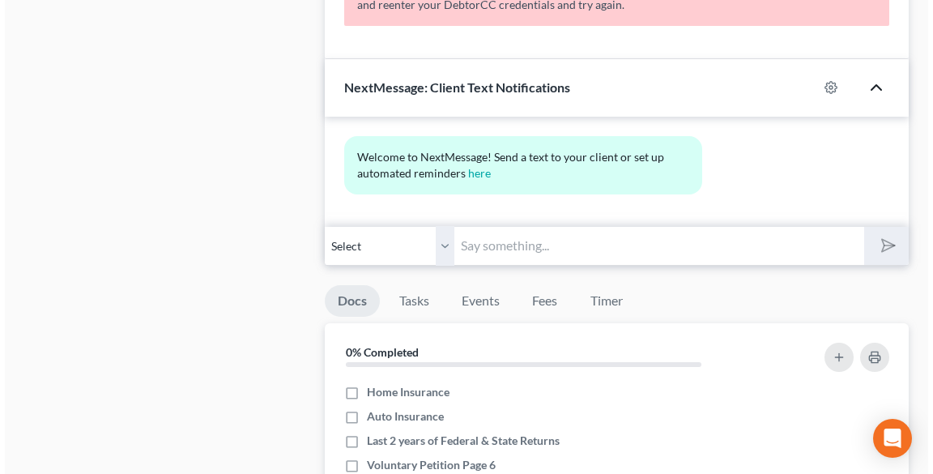
scroll to position [972, 0]
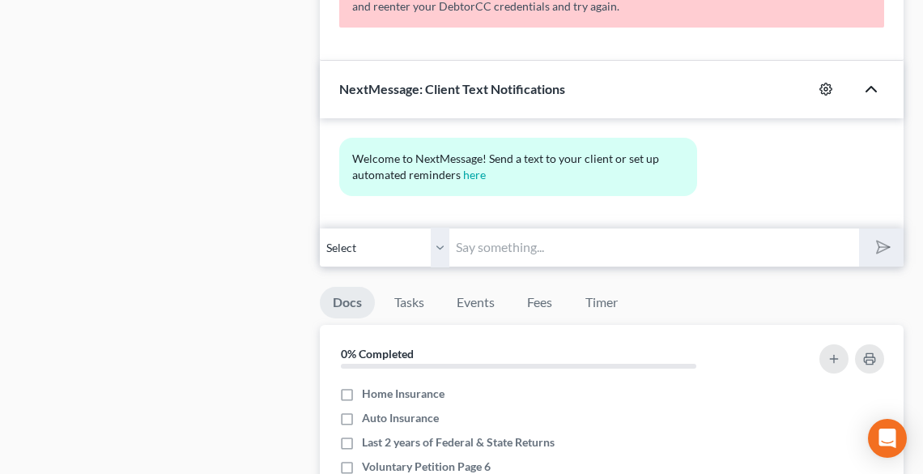
click at [823, 84] on icon "button" at bounding box center [826, 89] width 13 height 13
select select "0"
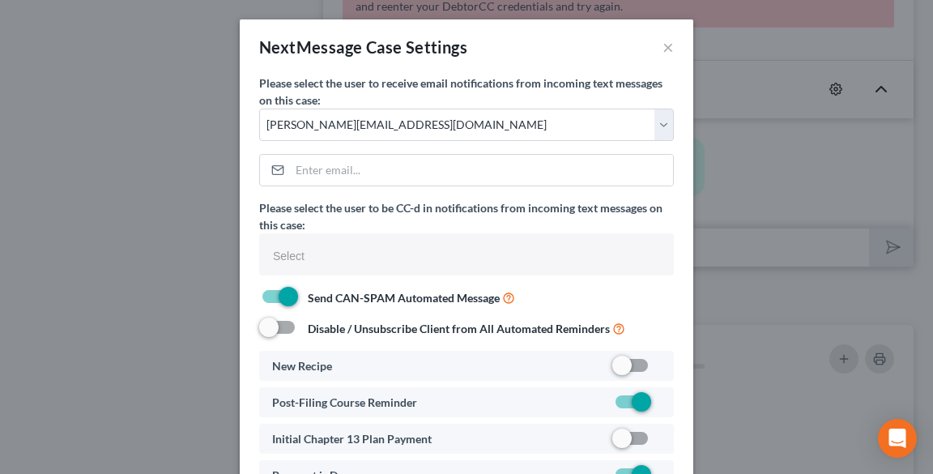
select select
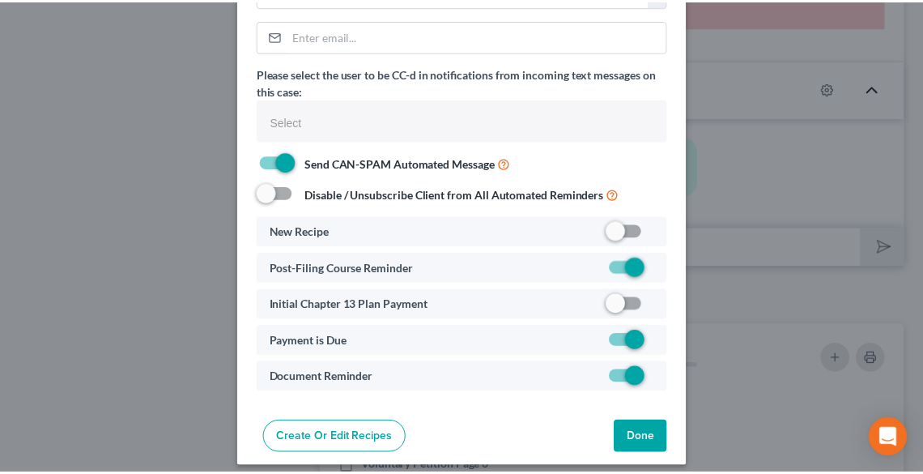
scroll to position [146, 0]
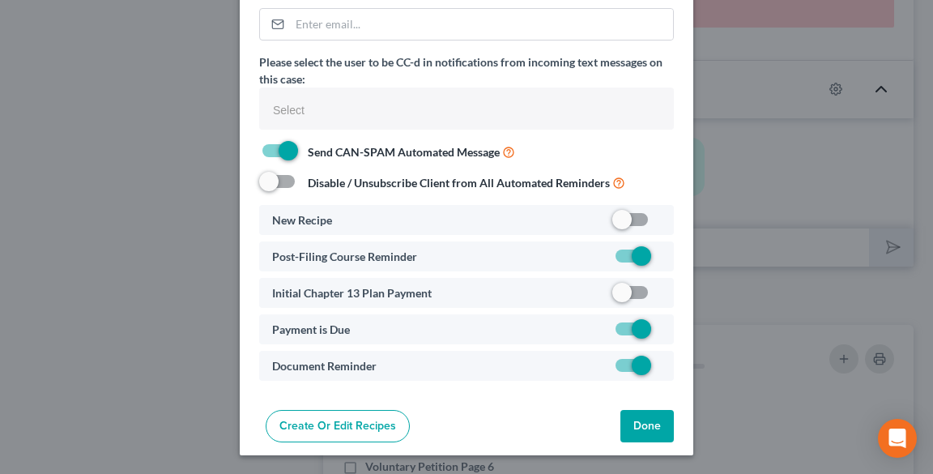
click at [643, 432] on button "Done" at bounding box center [646, 426] width 53 height 32
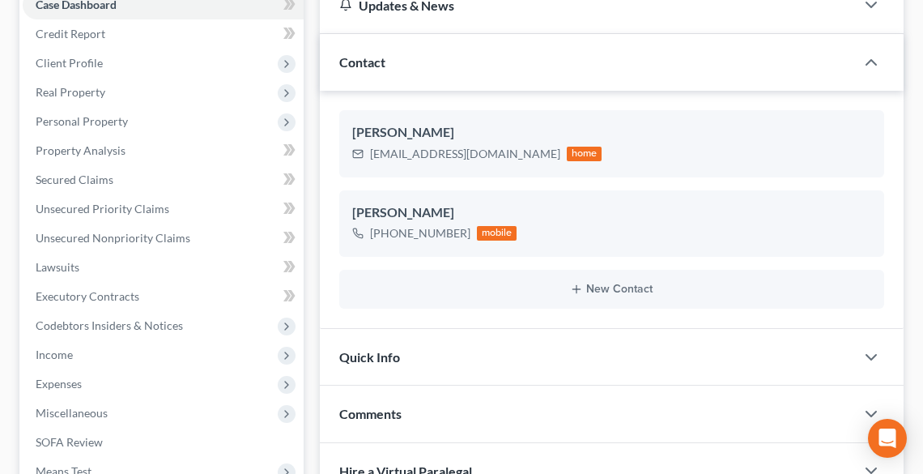
scroll to position [0, 0]
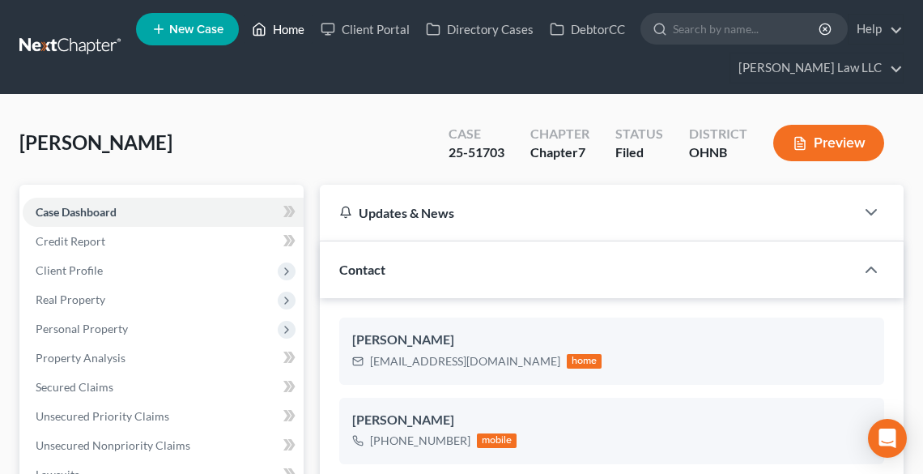
click at [272, 30] on link "Home" at bounding box center [278, 29] width 69 height 29
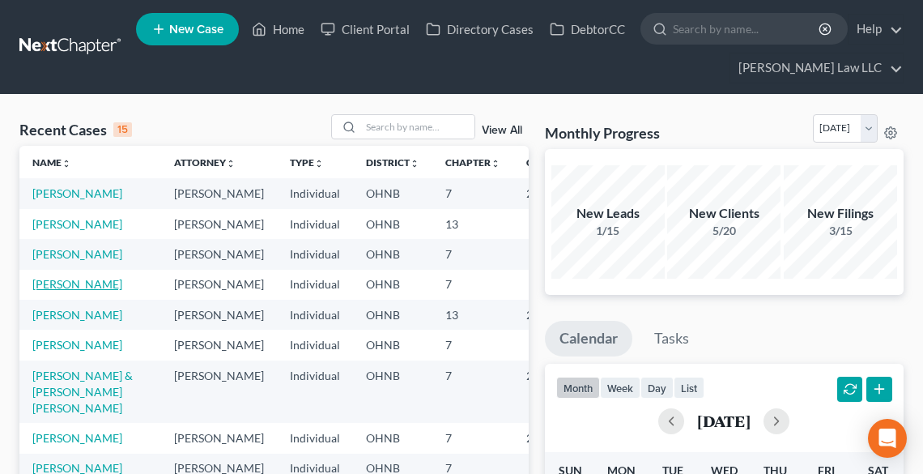
click at [46, 291] on link "[PERSON_NAME]" at bounding box center [77, 284] width 90 height 14
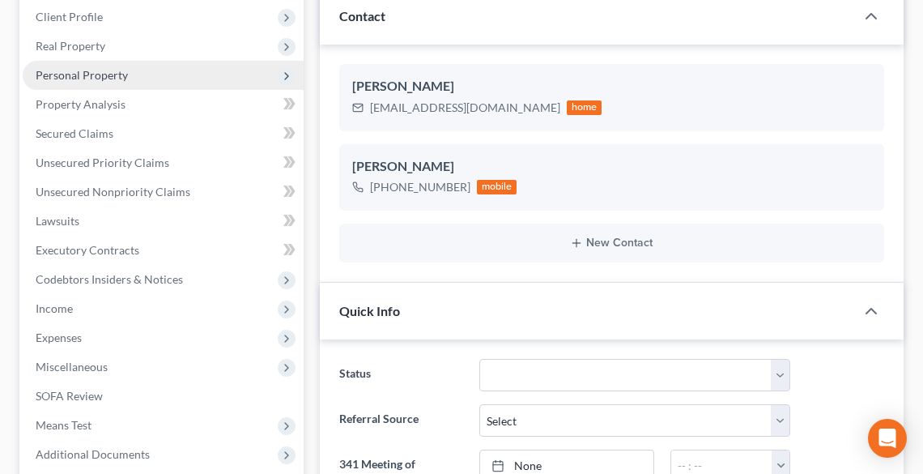
scroll to position [259, 0]
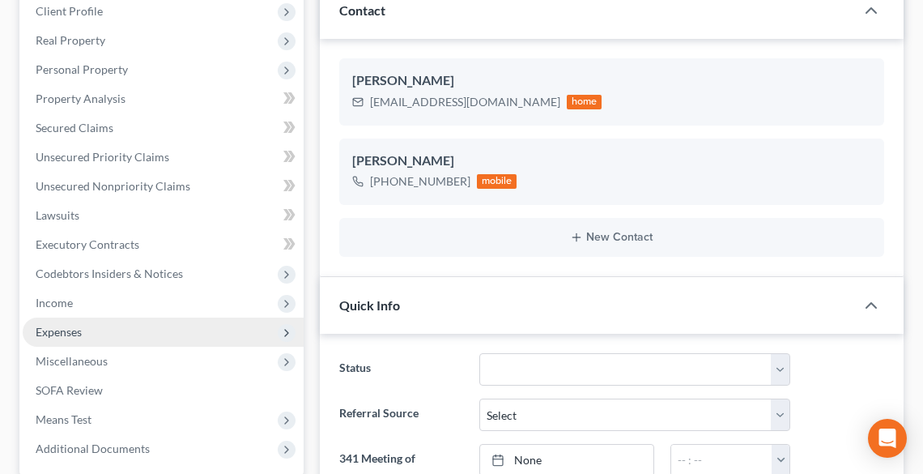
click at [49, 339] on span "Expenses" at bounding box center [163, 332] width 281 height 29
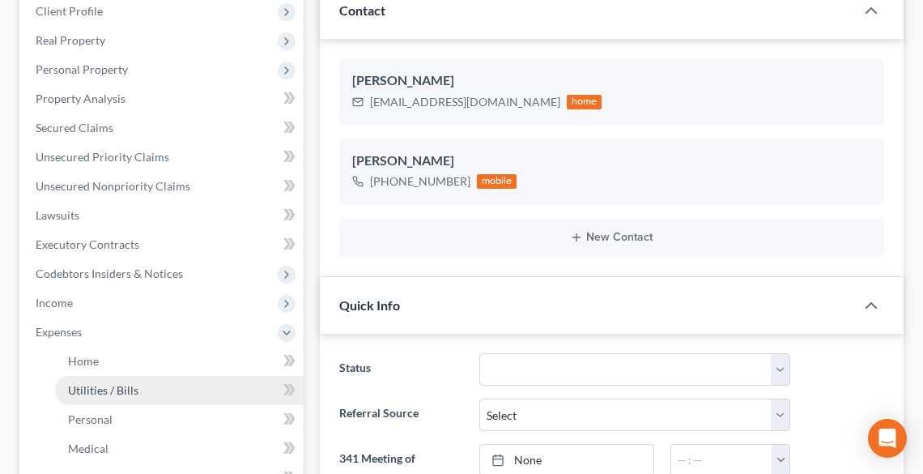
click at [108, 389] on span "Utilities / Bills" at bounding box center [103, 390] width 70 height 14
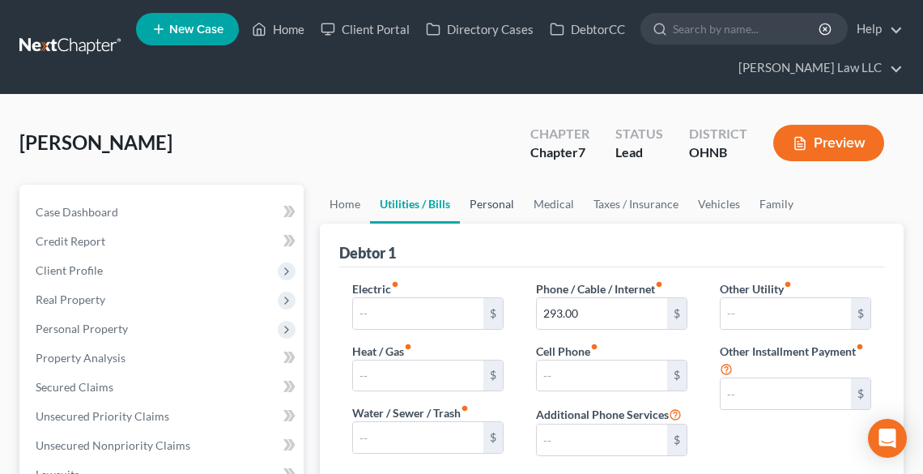
click at [478, 204] on link "Personal" at bounding box center [492, 204] width 64 height 39
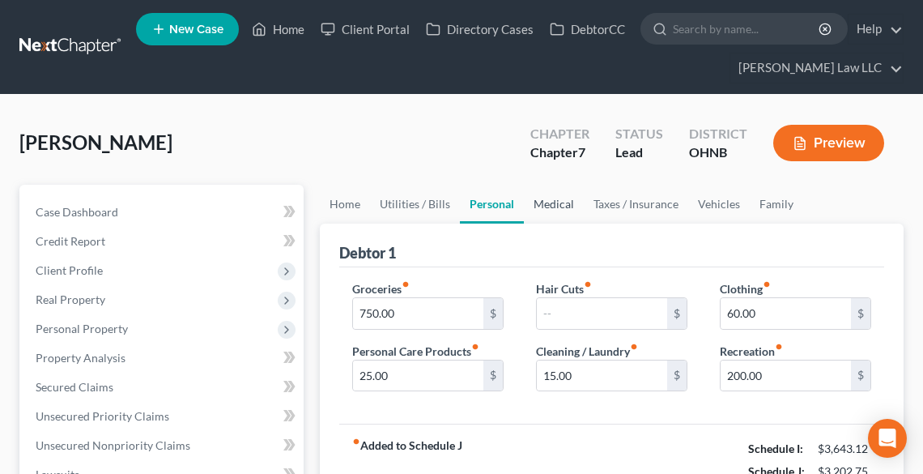
click at [562, 199] on link "Medical" at bounding box center [554, 204] width 60 height 39
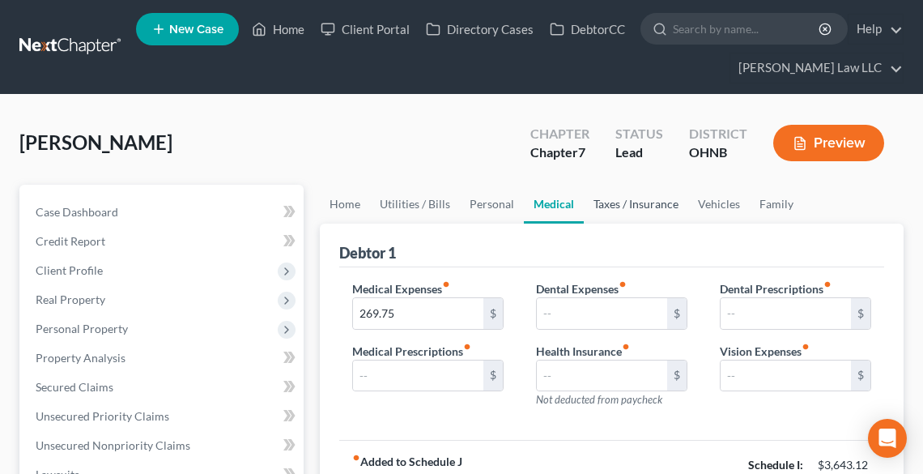
click at [651, 202] on link "Taxes / Insurance" at bounding box center [636, 204] width 104 height 39
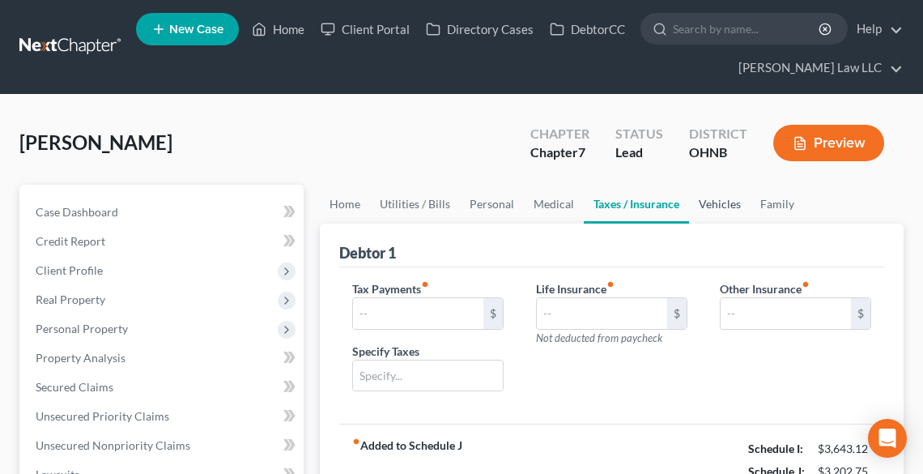
click at [706, 207] on link "Vehicles" at bounding box center [720, 204] width 62 height 39
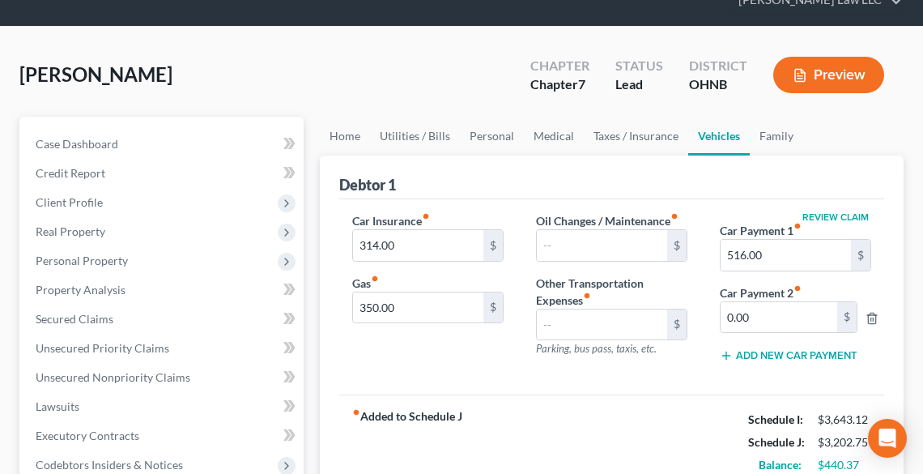
scroll to position [65, 0]
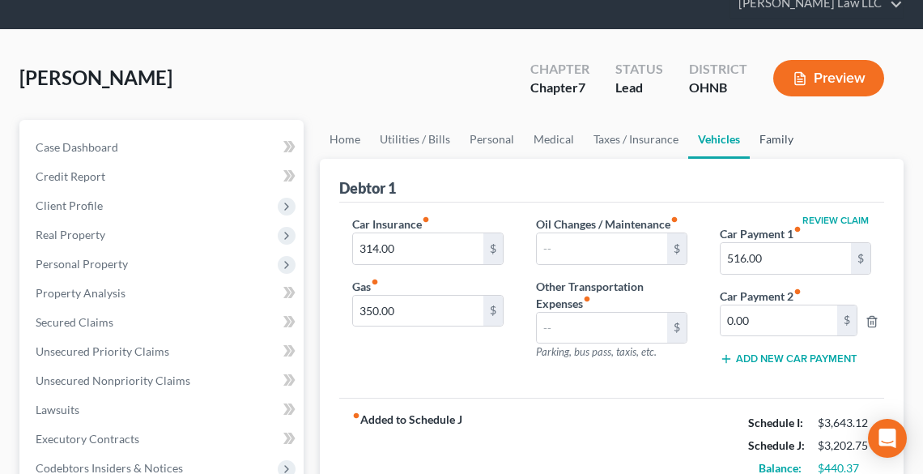
click at [767, 135] on link "Family" at bounding box center [776, 139] width 53 height 39
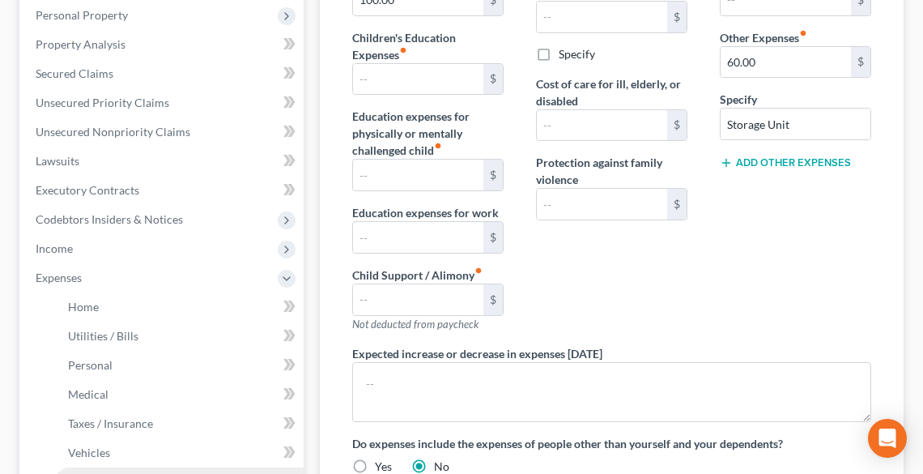
scroll to position [518, 0]
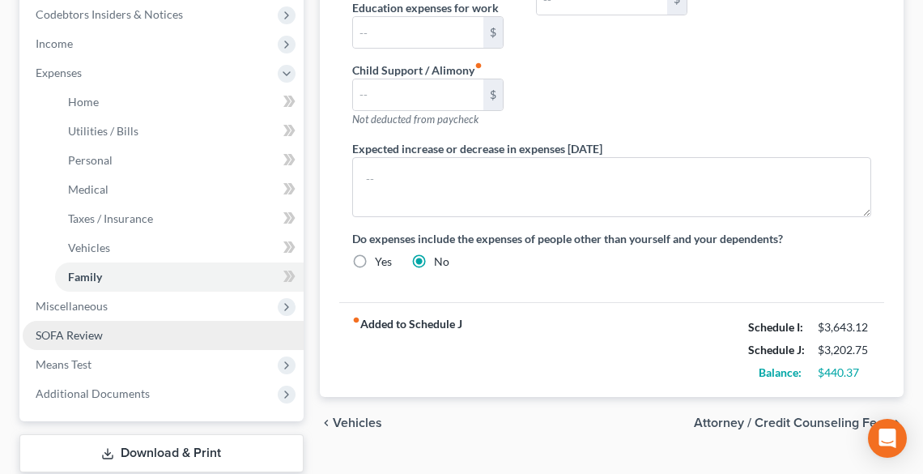
click at [86, 331] on span "SOFA Review" at bounding box center [69, 335] width 67 height 14
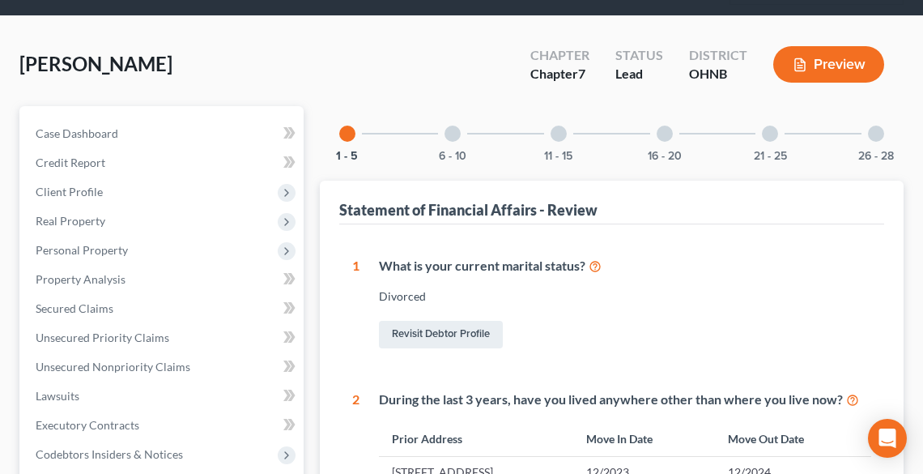
scroll to position [65, 0]
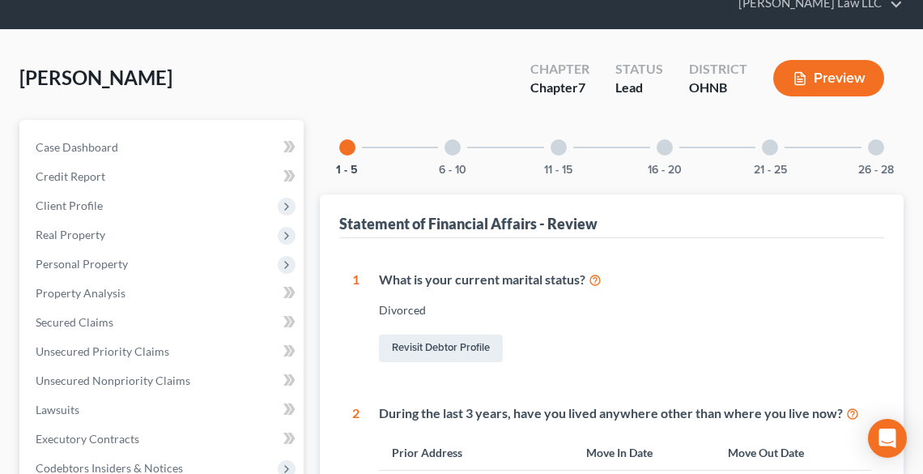
click at [457, 152] on div at bounding box center [453, 147] width 16 height 16
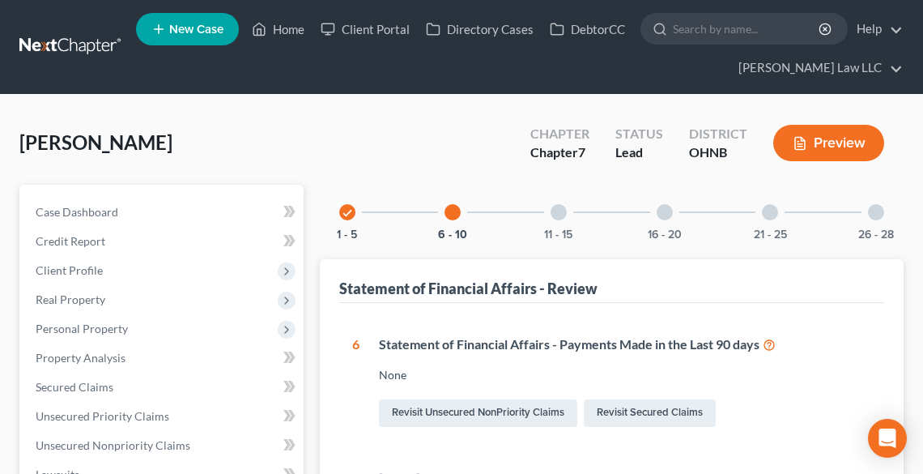
scroll to position [0, 0]
click at [561, 221] on div "11 - 15" at bounding box center [558, 212] width 55 height 55
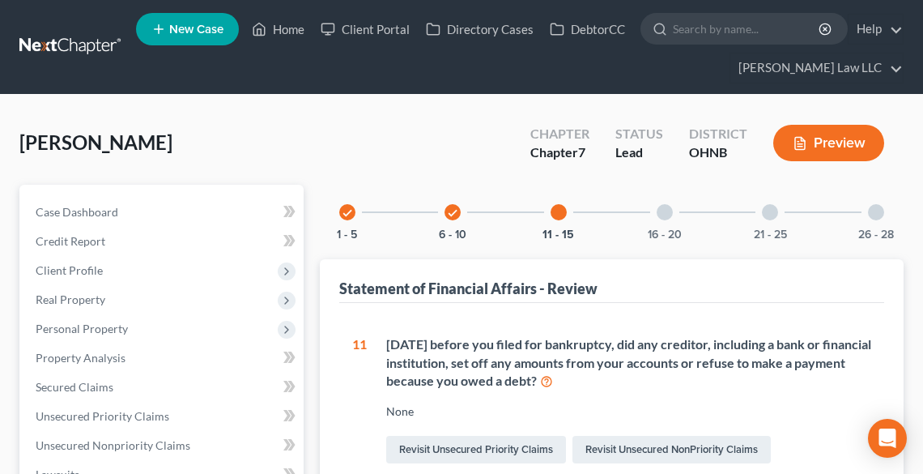
click at [671, 211] on div at bounding box center [665, 212] width 16 height 16
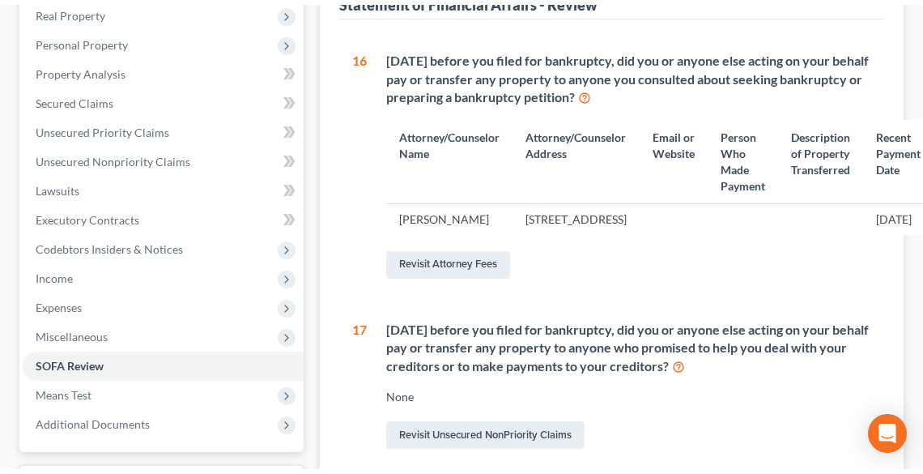
scroll to position [159, 0]
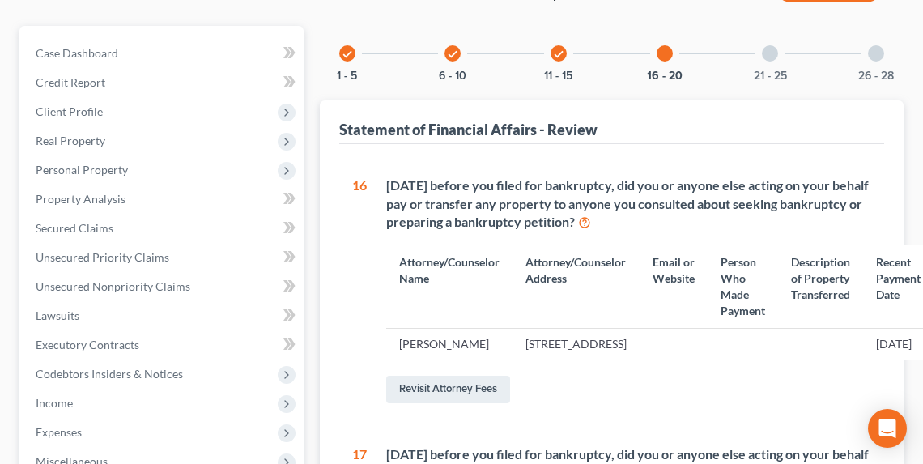
click at [769, 66] on div "21 - 25" at bounding box center [770, 53] width 55 height 55
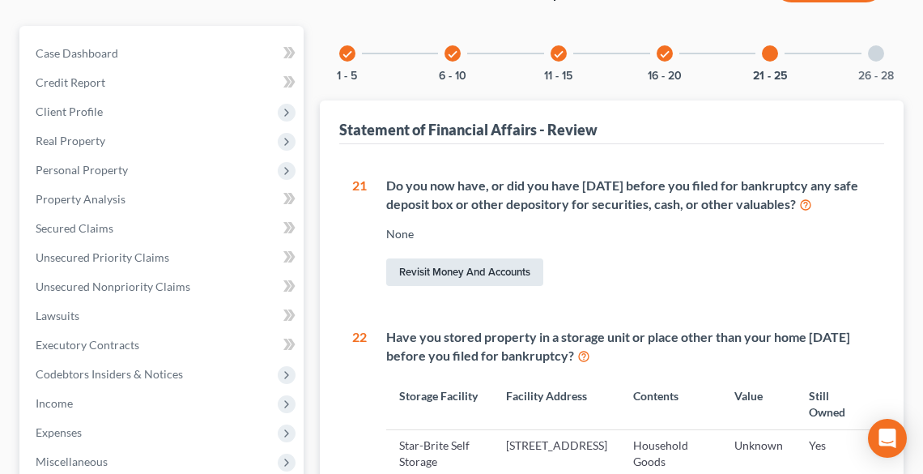
click at [484, 271] on link "Revisit Money and Accounts" at bounding box center [464, 272] width 157 height 28
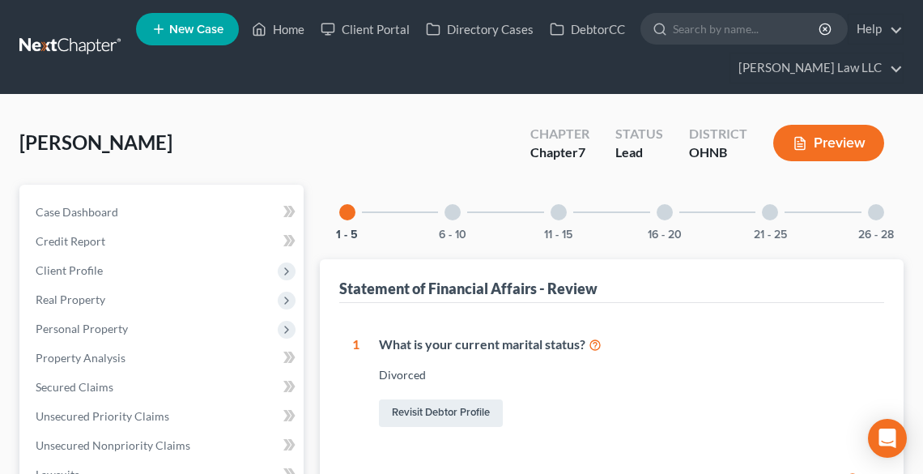
click at [674, 214] on div "16 - 20" at bounding box center [664, 212] width 55 height 55
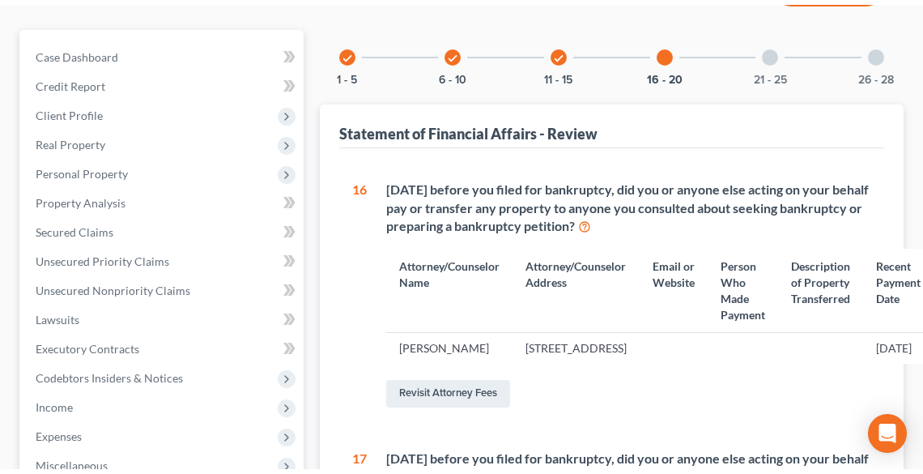
scroll to position [159, 0]
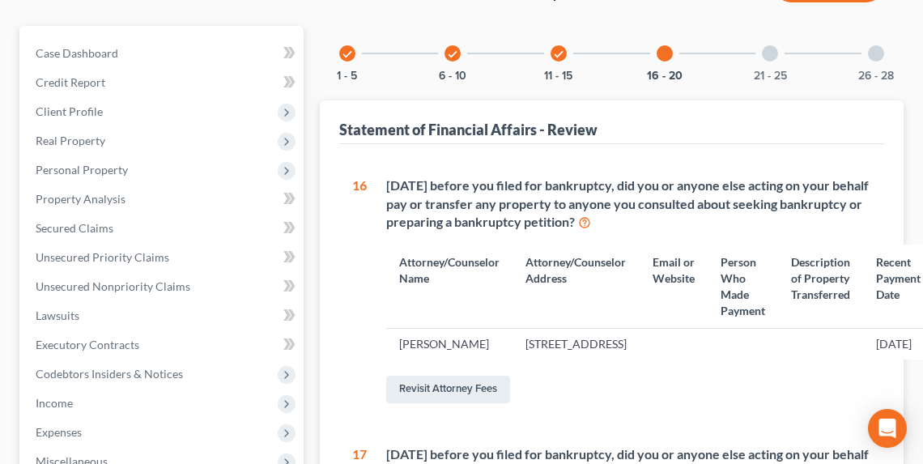
click at [774, 53] on div at bounding box center [770, 53] width 16 height 16
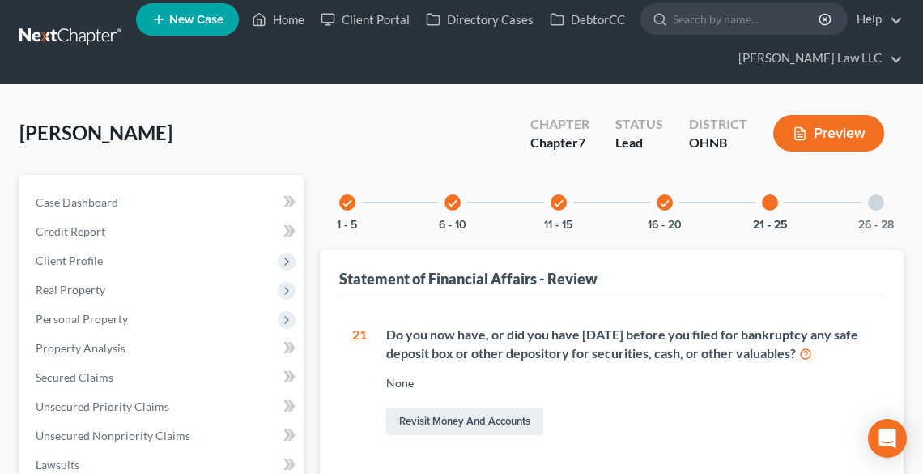
scroll to position [0, 0]
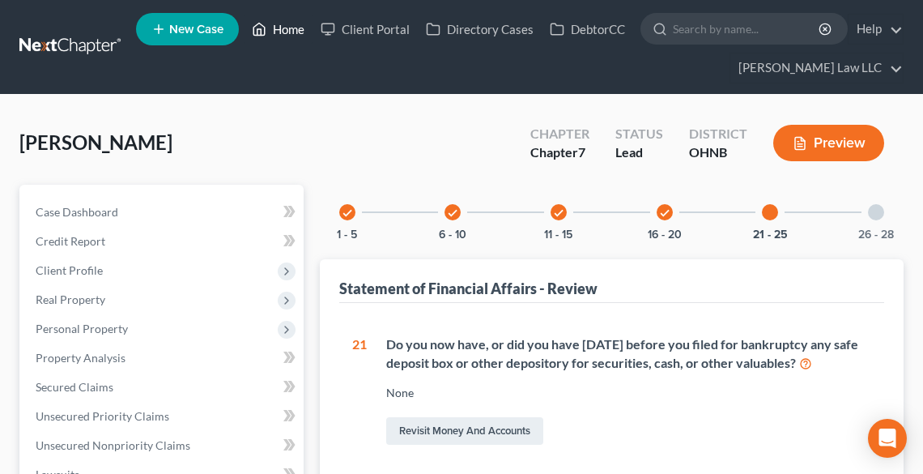
click at [274, 30] on link "Home" at bounding box center [278, 29] width 69 height 29
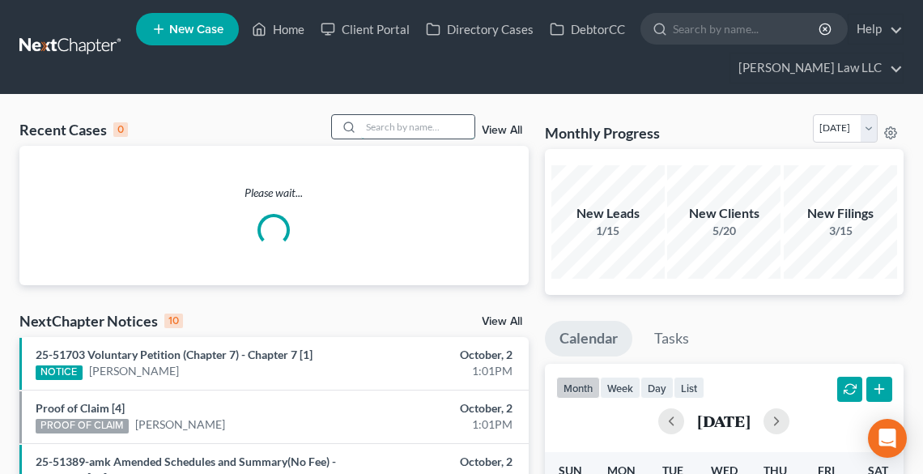
click at [380, 126] on input "search" at bounding box center [417, 126] width 113 height 23
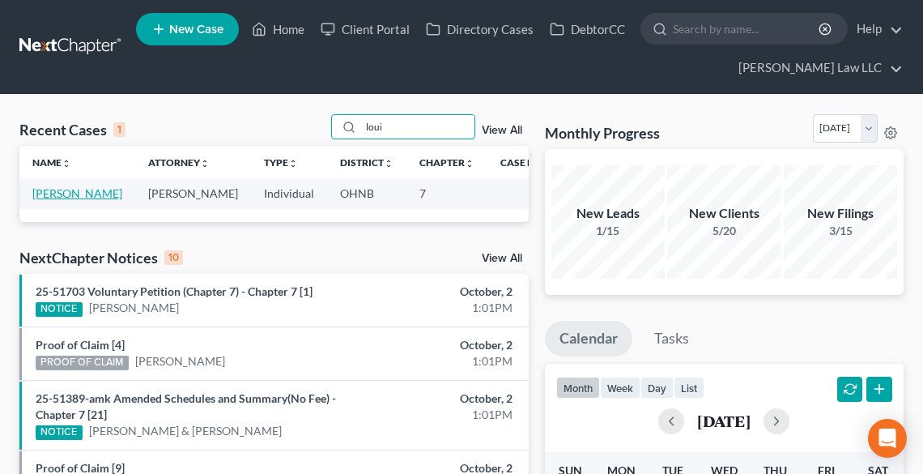
type input "loui"
click at [45, 195] on link "[PERSON_NAME]" at bounding box center [77, 193] width 90 height 14
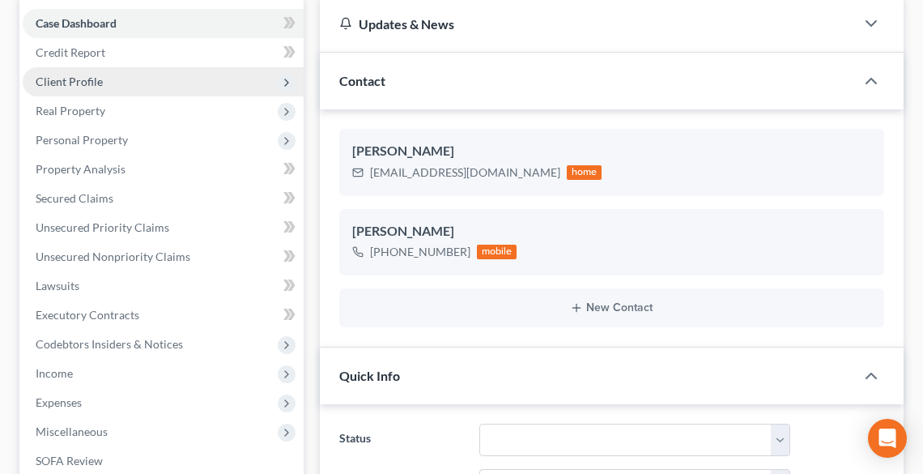
scroll to position [194, 0]
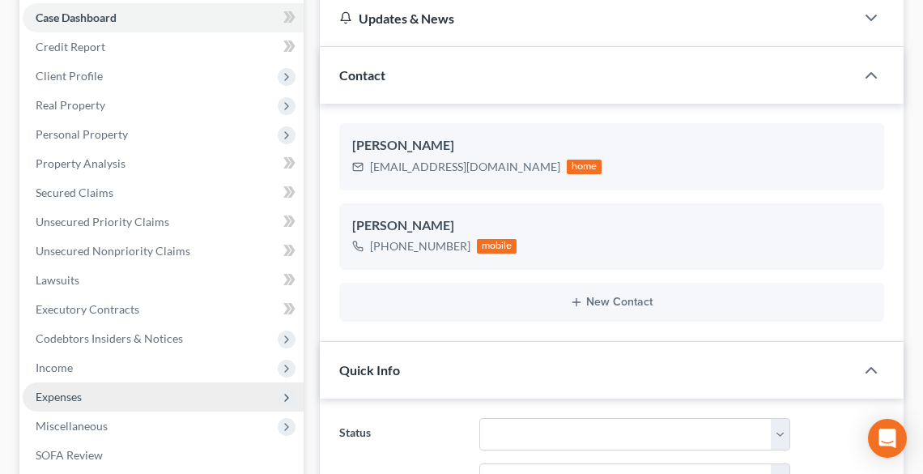
click at [88, 390] on span "Expenses" at bounding box center [163, 396] width 281 height 29
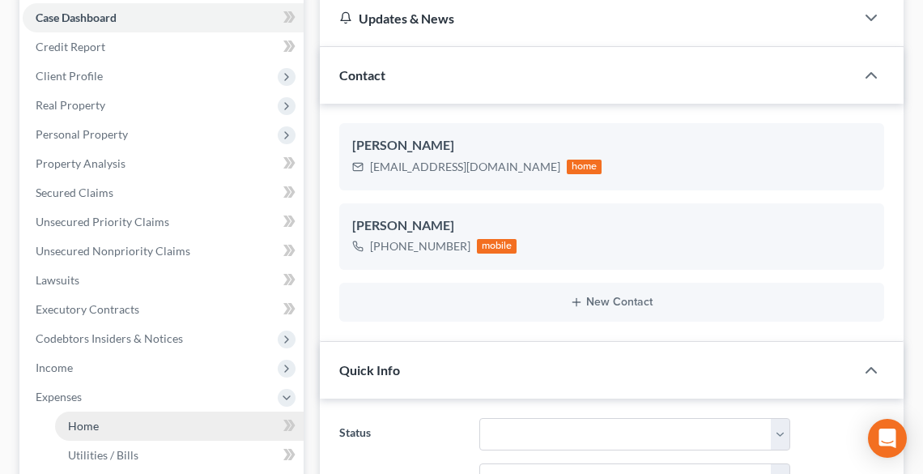
click at [104, 422] on link "Home" at bounding box center [179, 425] width 249 height 29
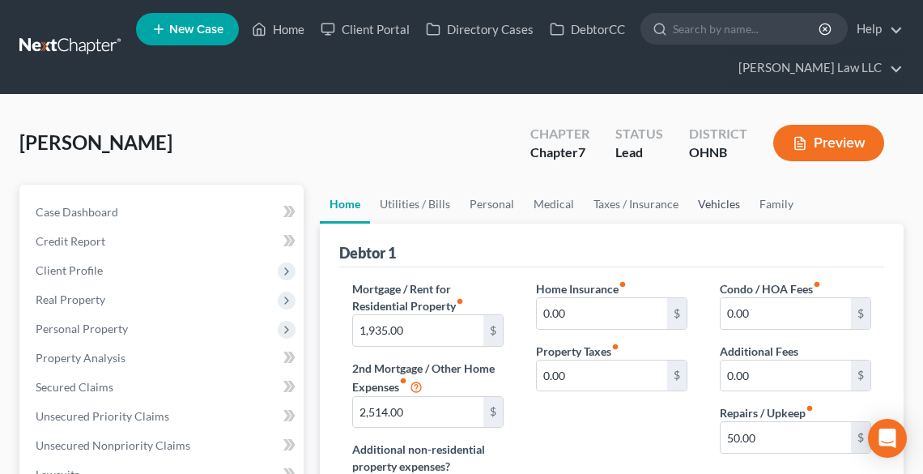
click at [718, 197] on link "Vehicles" at bounding box center [719, 204] width 62 height 39
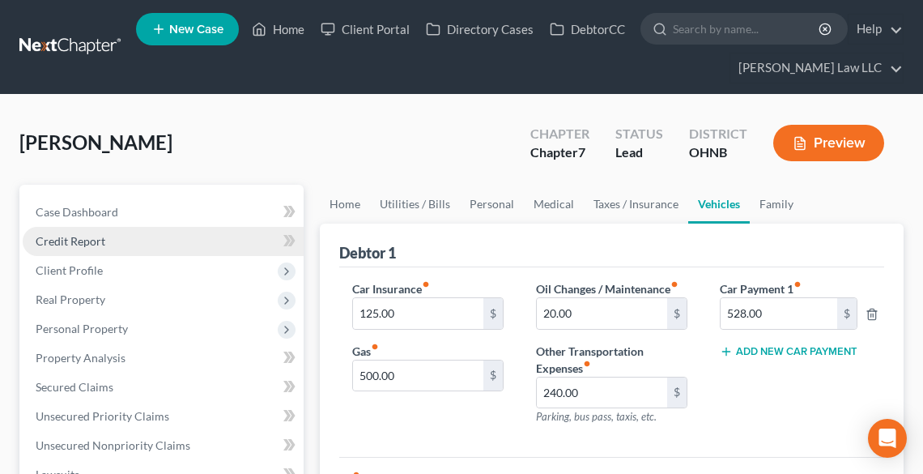
click at [83, 239] on span "Credit Report" at bounding box center [71, 241] width 70 height 14
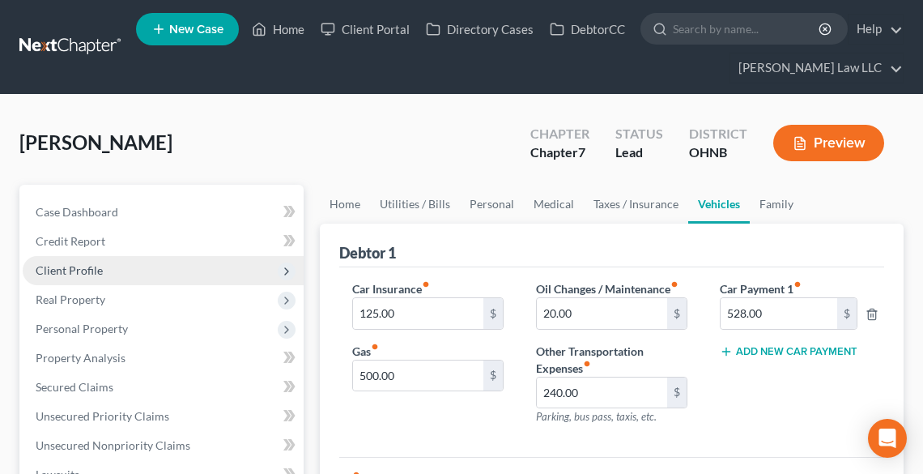
click at [82, 266] on span "Client Profile" at bounding box center [69, 270] width 67 height 14
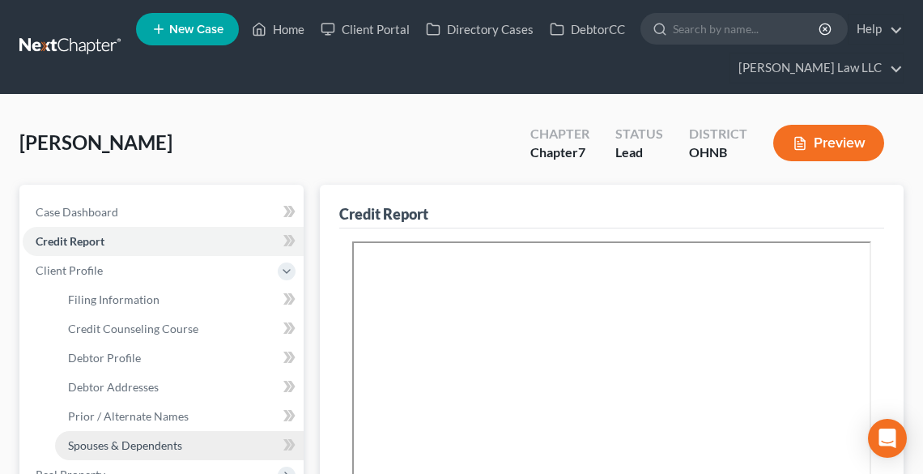
click at [114, 443] on span "Spouses & Dependents" at bounding box center [125, 445] width 114 height 14
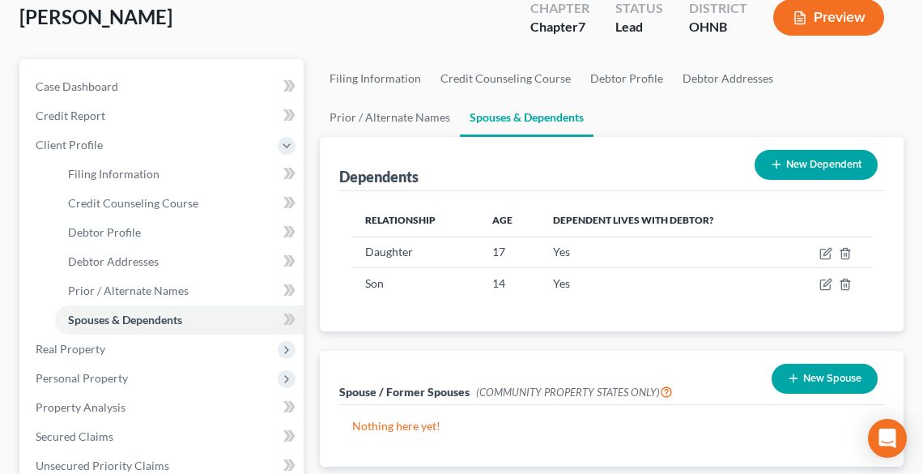
scroll to position [130, 0]
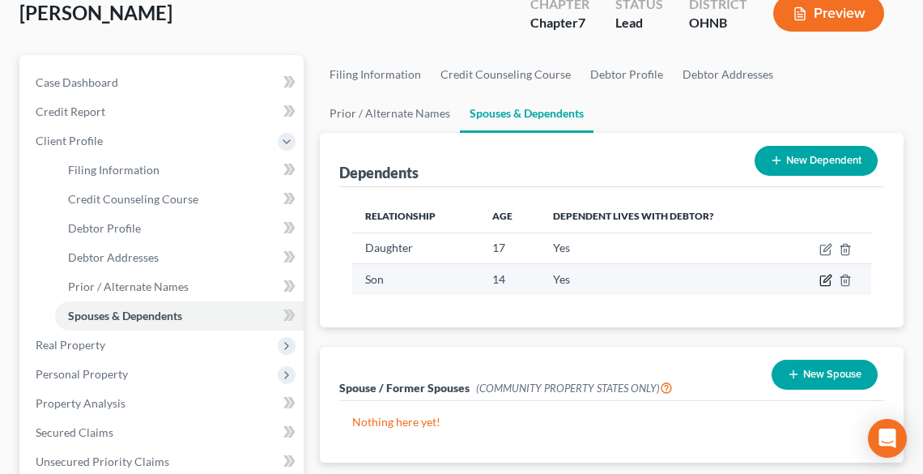
click at [832, 279] on icon "button" at bounding box center [826, 280] width 13 height 13
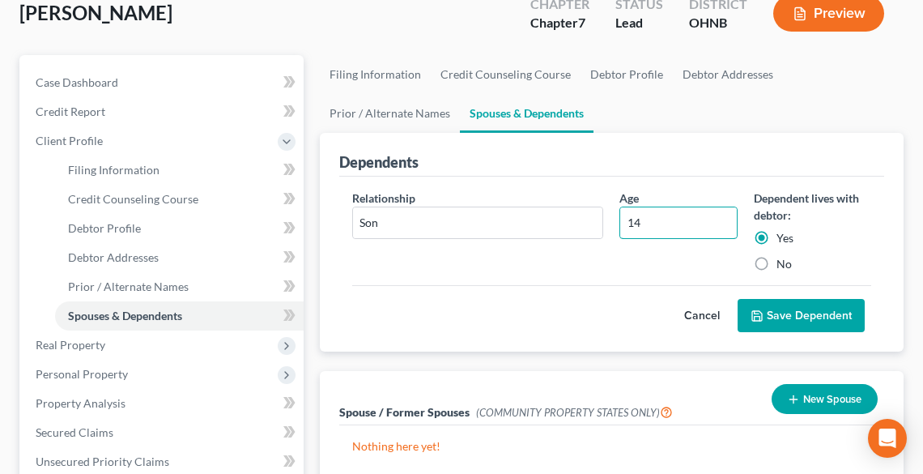
drag, startPoint x: 642, startPoint y: 221, endPoint x: 635, endPoint y: 272, distance: 51.4
click at [609, 225] on div "Relationship * Son Age [DEMOGRAPHIC_DATA] Dependent lives with debtor: Yes No" at bounding box center [611, 238] width 535 height 96
type input "15"
click at [788, 304] on button "Save Dependent" at bounding box center [801, 316] width 127 height 34
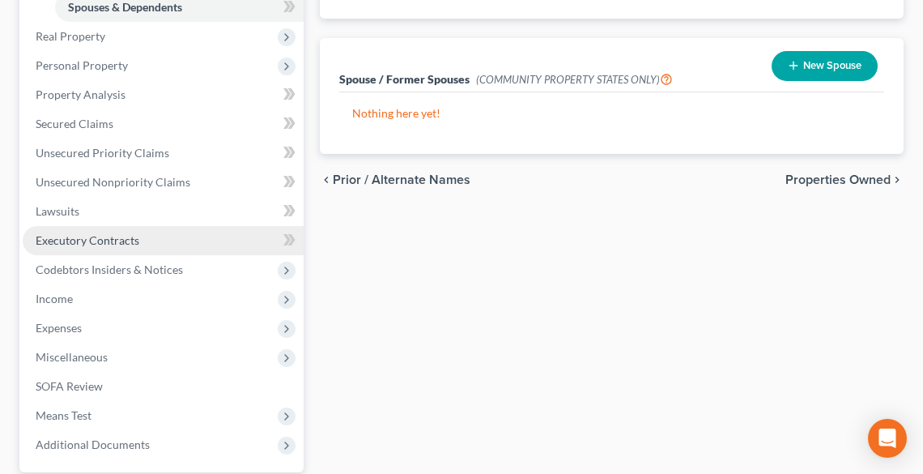
scroll to position [454, 0]
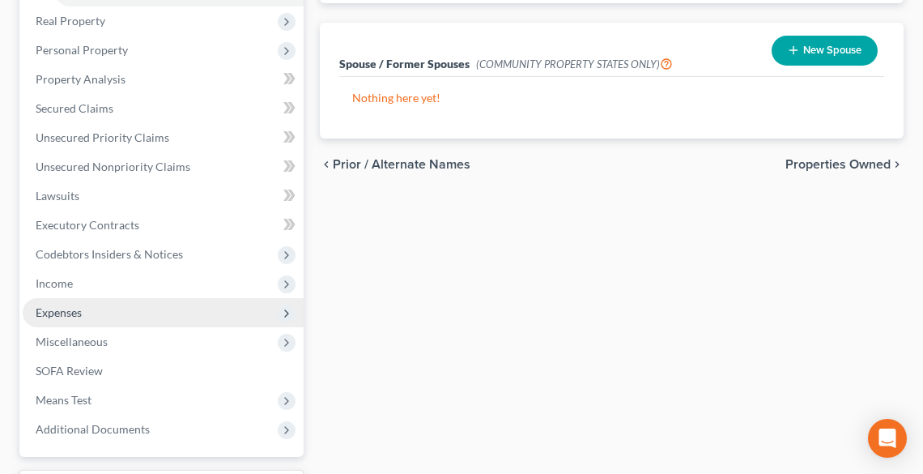
click at [74, 308] on span "Expenses" at bounding box center [59, 312] width 46 height 14
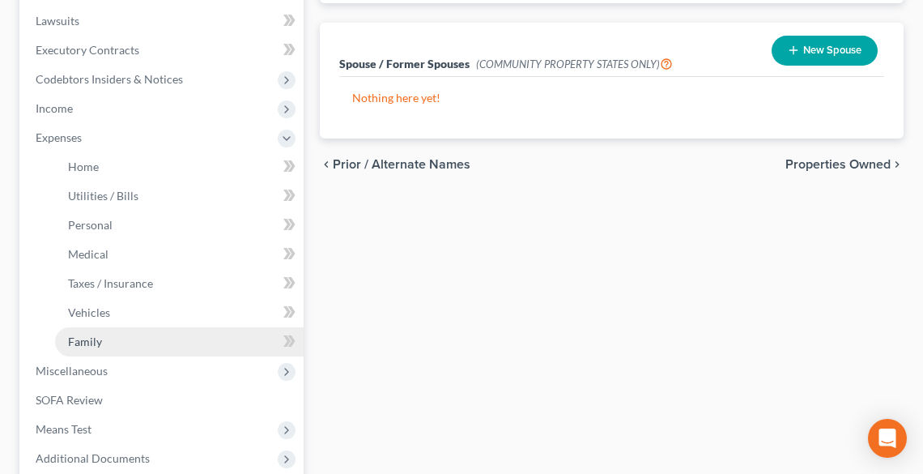
click at [100, 333] on link "Family" at bounding box center [179, 341] width 249 height 29
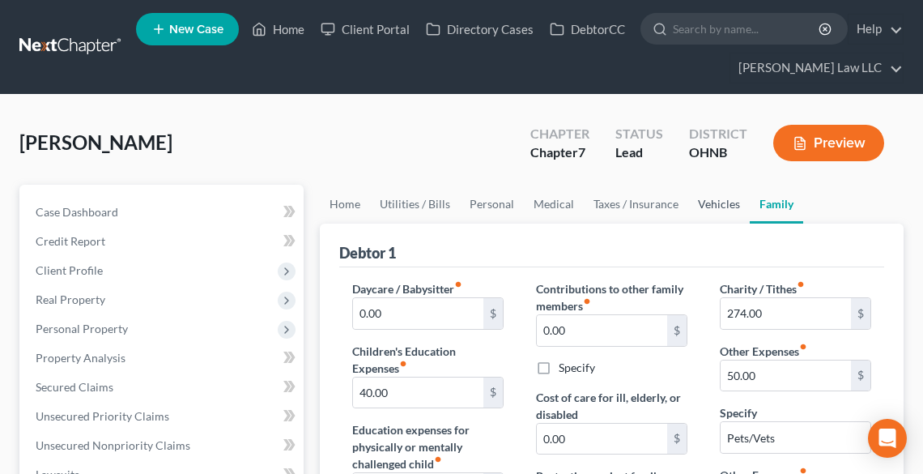
click at [710, 194] on link "Vehicles" at bounding box center [719, 204] width 62 height 39
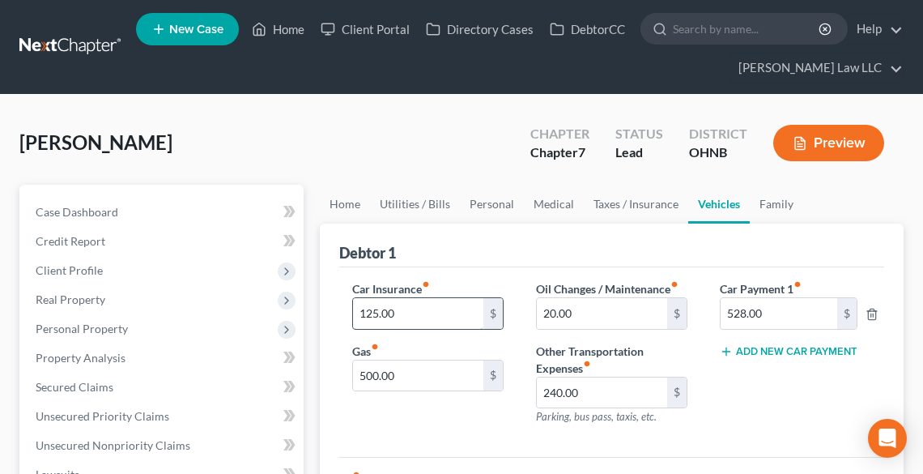
click at [462, 301] on input "125.00" at bounding box center [418, 313] width 130 height 31
click at [638, 198] on link "Taxes / Insurance" at bounding box center [636, 204] width 104 height 39
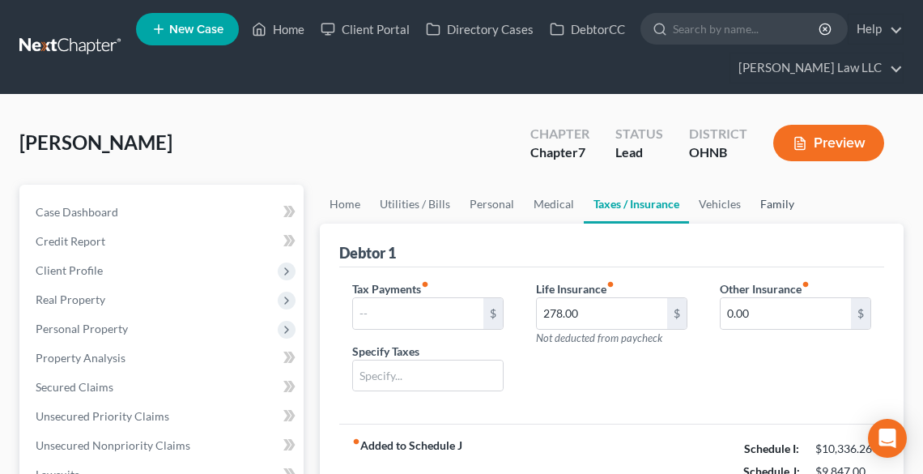
click at [767, 210] on link "Family" at bounding box center [777, 204] width 53 height 39
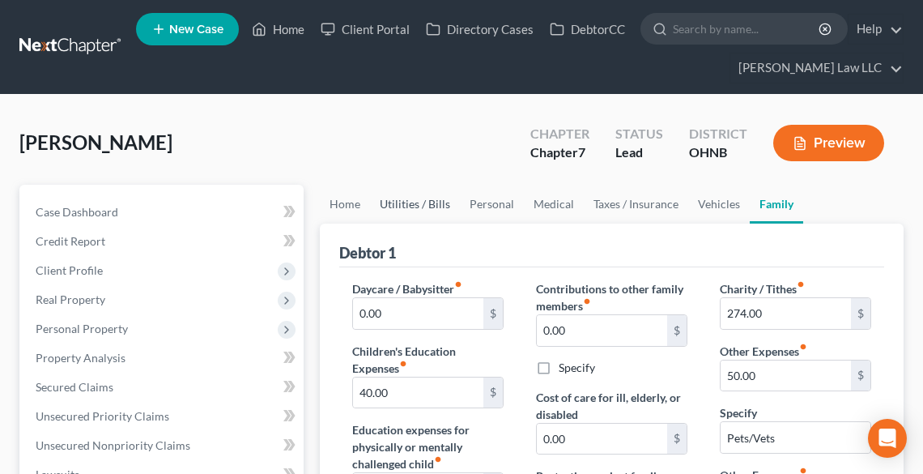
click at [434, 205] on link "Utilities / Bills" at bounding box center [415, 204] width 90 height 39
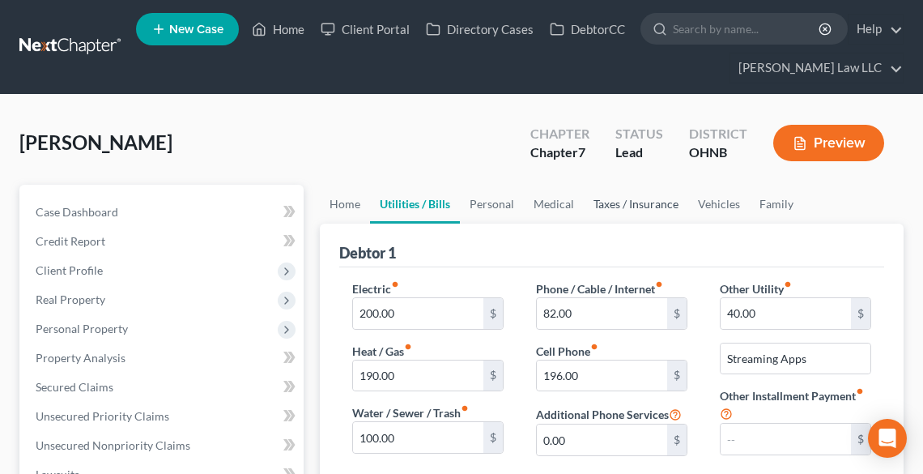
click at [609, 207] on link "Taxes / Insurance" at bounding box center [636, 204] width 104 height 39
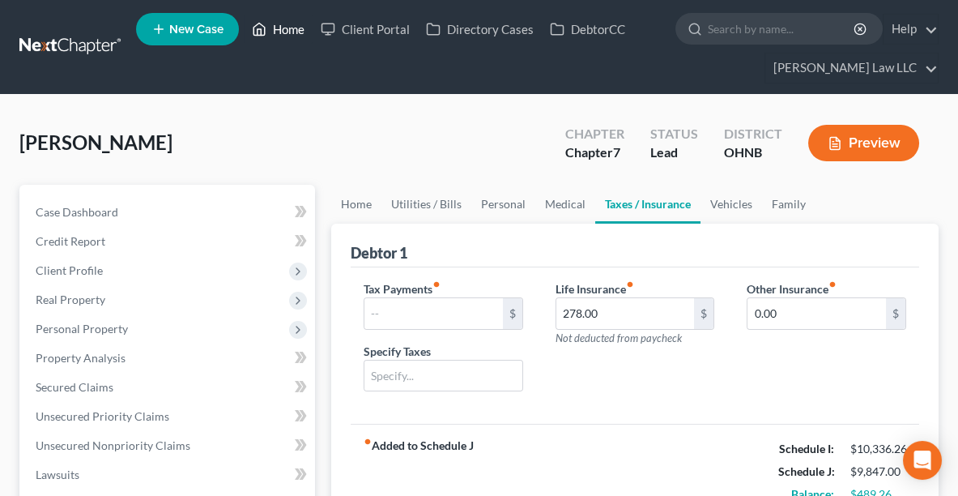
click at [287, 36] on link "Home" at bounding box center [278, 29] width 69 height 29
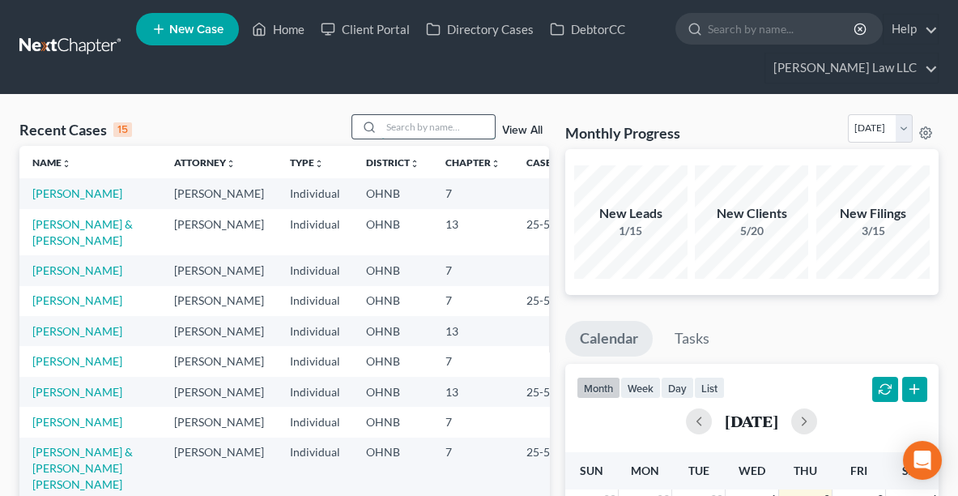
click at [409, 125] on input "search" at bounding box center [438, 126] width 113 height 23
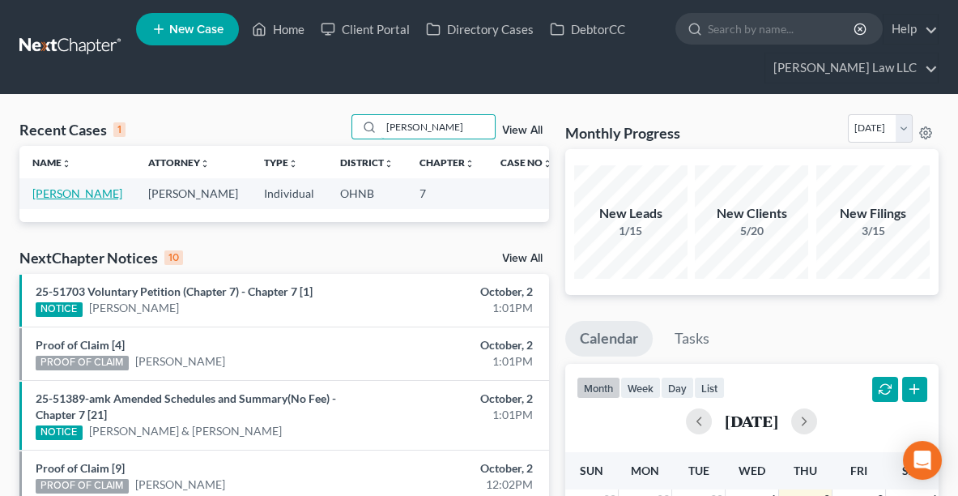
type input "[PERSON_NAME]"
click at [40, 188] on link "[PERSON_NAME]" at bounding box center [77, 193] width 90 height 14
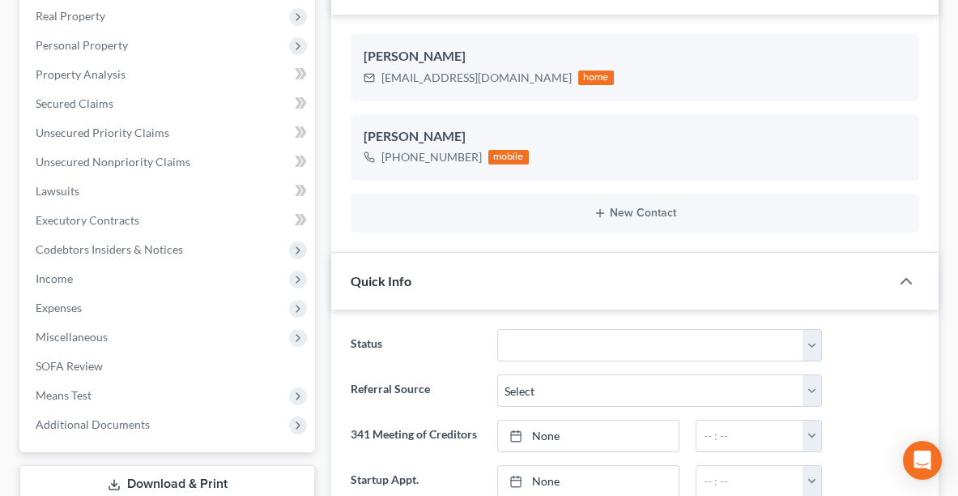
scroll to position [288, 0]
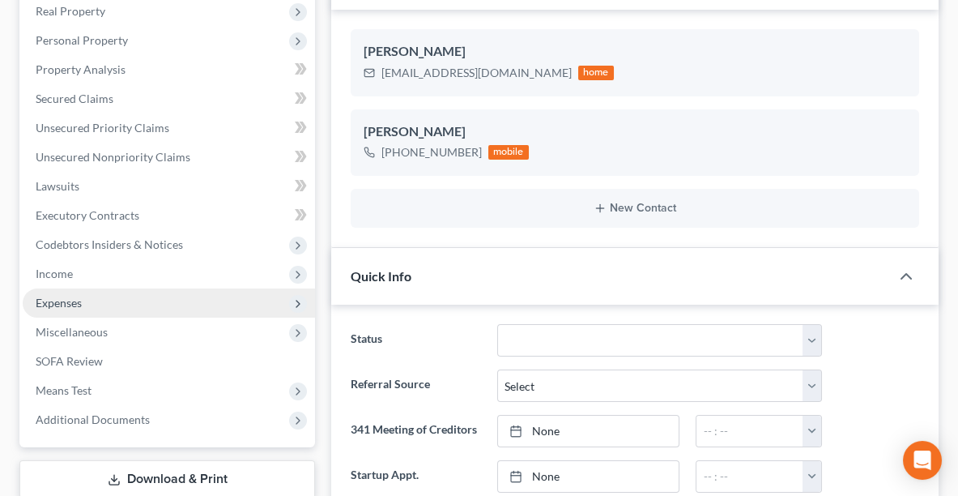
click at [104, 301] on span "Expenses" at bounding box center [169, 302] width 292 height 29
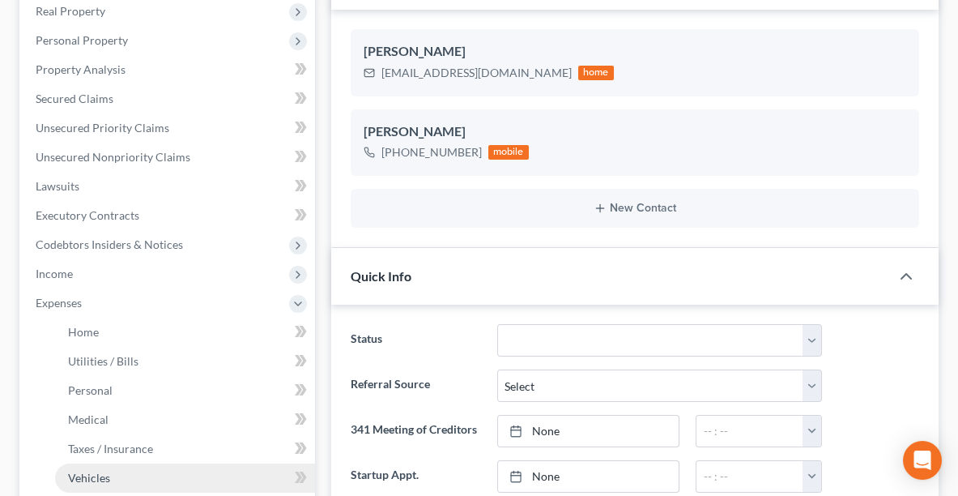
click at [108, 472] on span "Vehicles" at bounding box center [89, 478] width 42 height 14
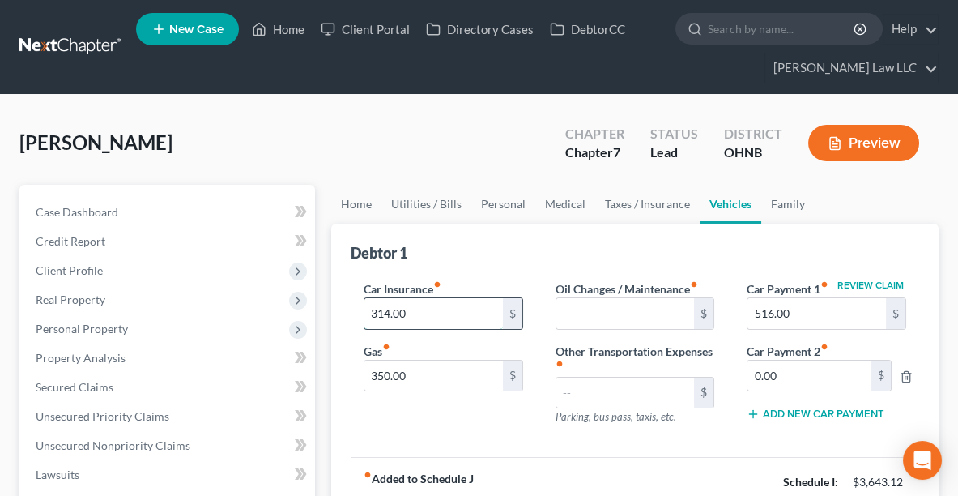
click at [438, 305] on input "314.00" at bounding box center [433, 313] width 139 height 31
type input "3"
click at [355, 200] on link "Home" at bounding box center [356, 204] width 50 height 39
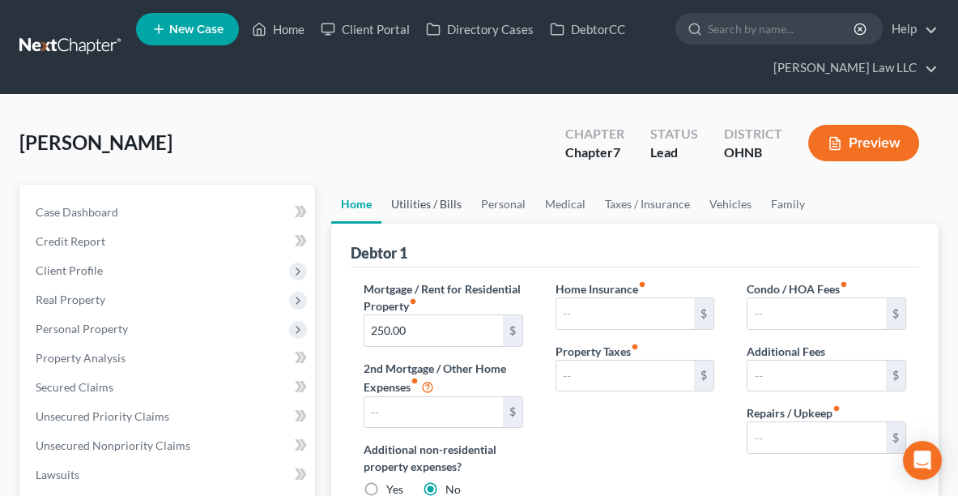
click at [434, 197] on link "Utilities / Bills" at bounding box center [427, 204] width 90 height 39
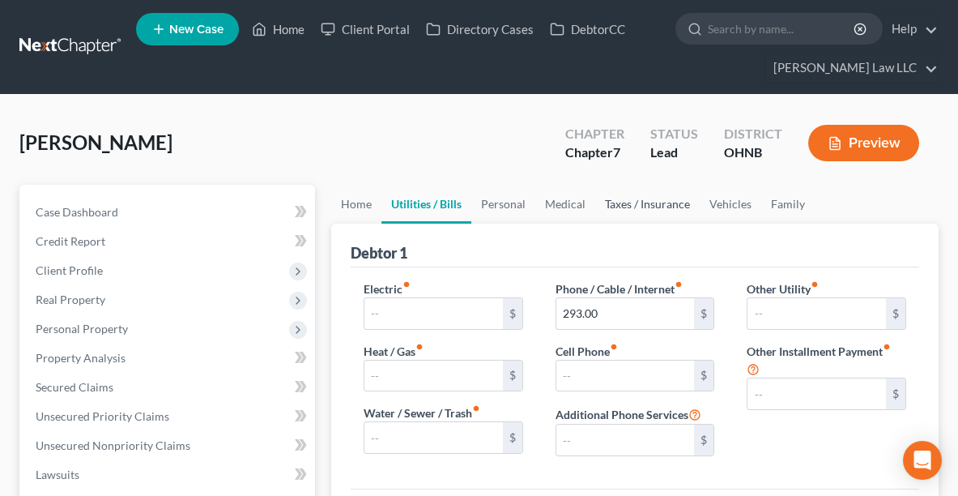
click at [629, 198] on link "Taxes / Insurance" at bounding box center [647, 204] width 104 height 39
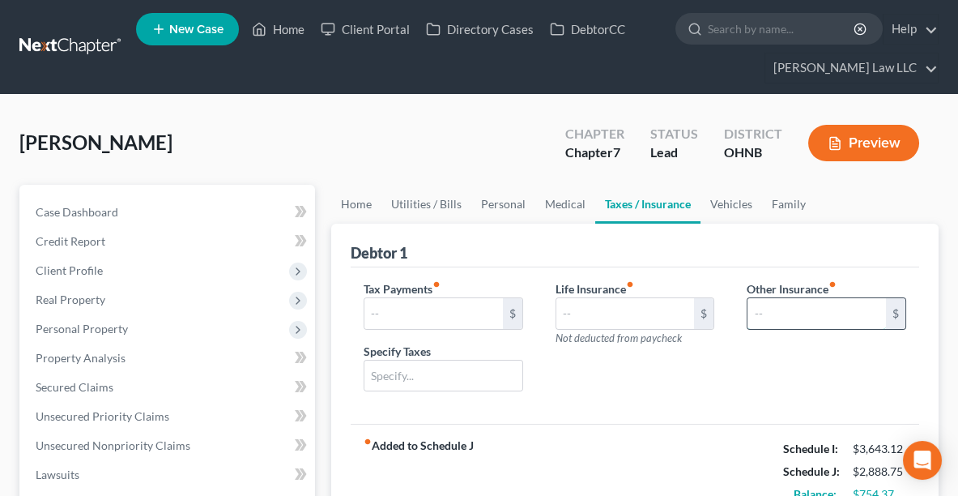
click at [791, 313] on input "text" at bounding box center [817, 313] width 139 height 31
type input "370.00"
type input "H"
type input "Renter's & Auto"
click at [499, 202] on link "Personal" at bounding box center [503, 204] width 64 height 39
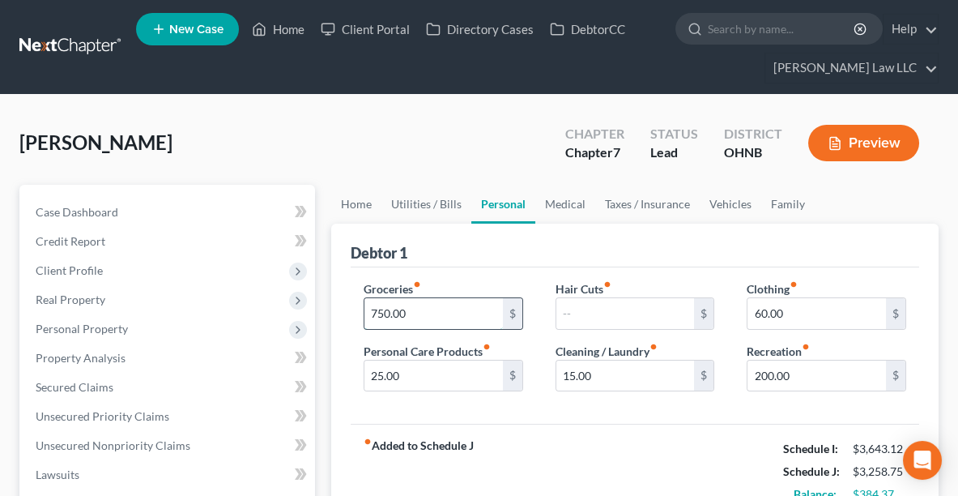
click at [405, 310] on input "750.00" at bounding box center [433, 313] width 139 height 31
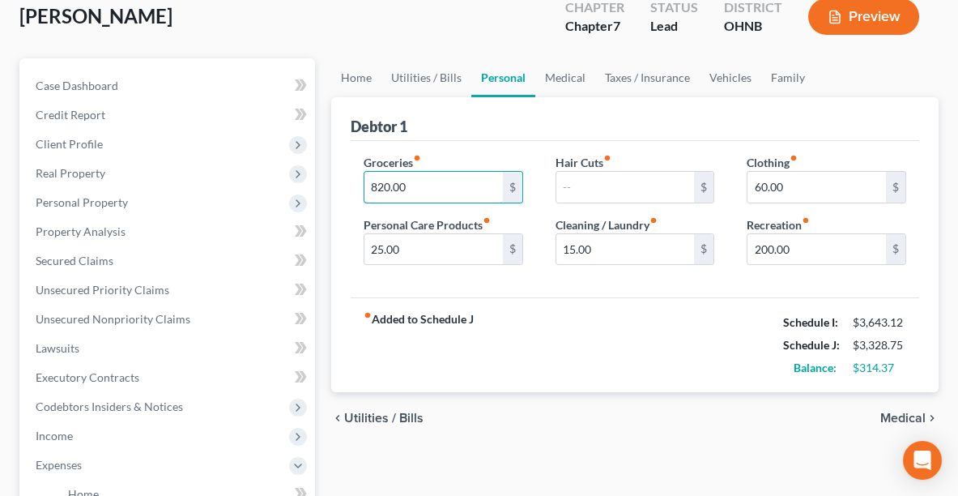
scroll to position [128, 0]
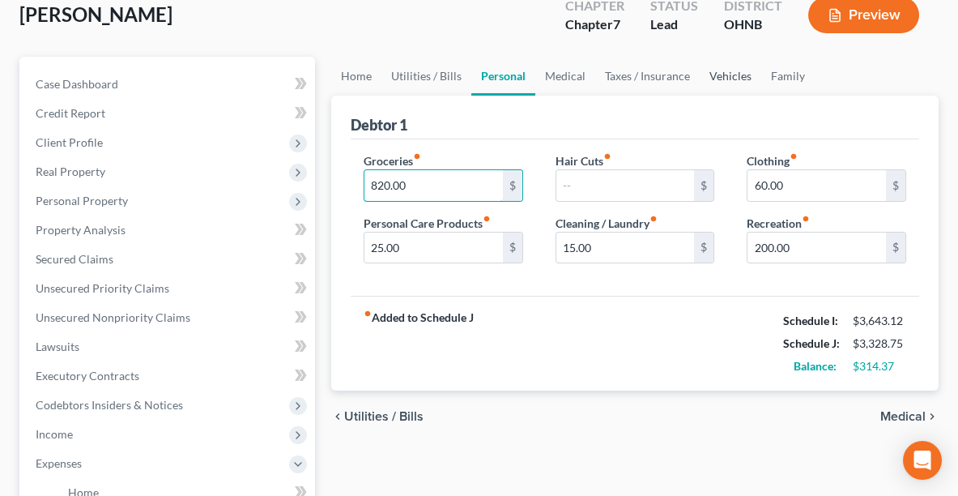
type input "820.00"
click at [734, 75] on link "Vehicles" at bounding box center [731, 76] width 62 height 39
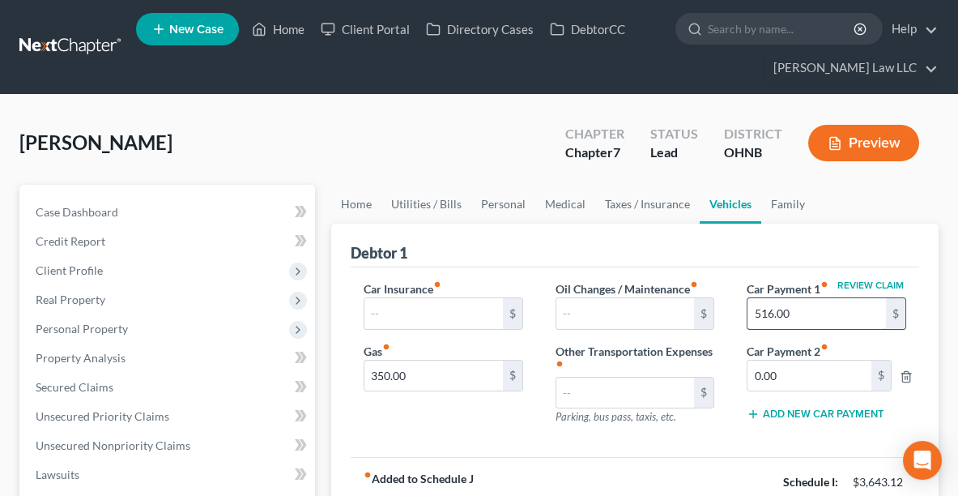
click at [797, 313] on input "516.00" at bounding box center [817, 313] width 139 height 31
type input "520.00"
click at [852, 138] on button "Preview" at bounding box center [863, 143] width 111 height 36
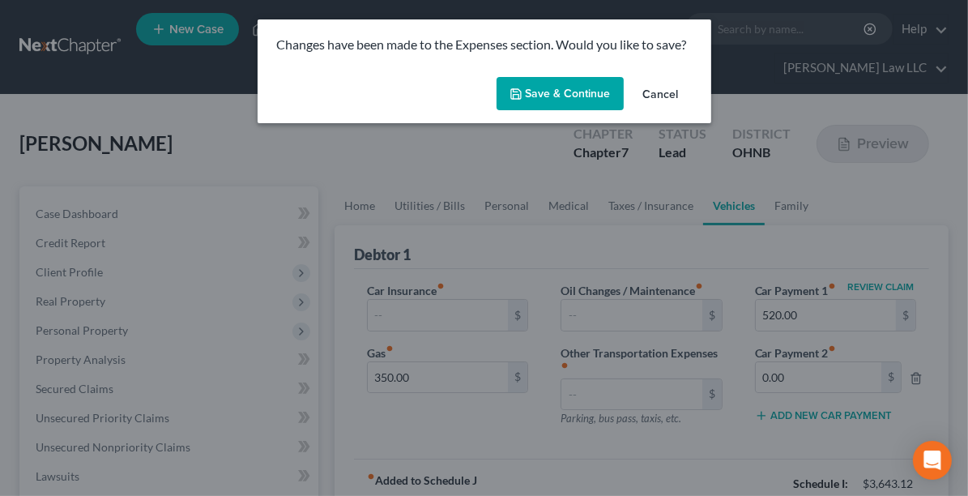
click at [546, 96] on button "Save & Continue" at bounding box center [560, 94] width 127 height 34
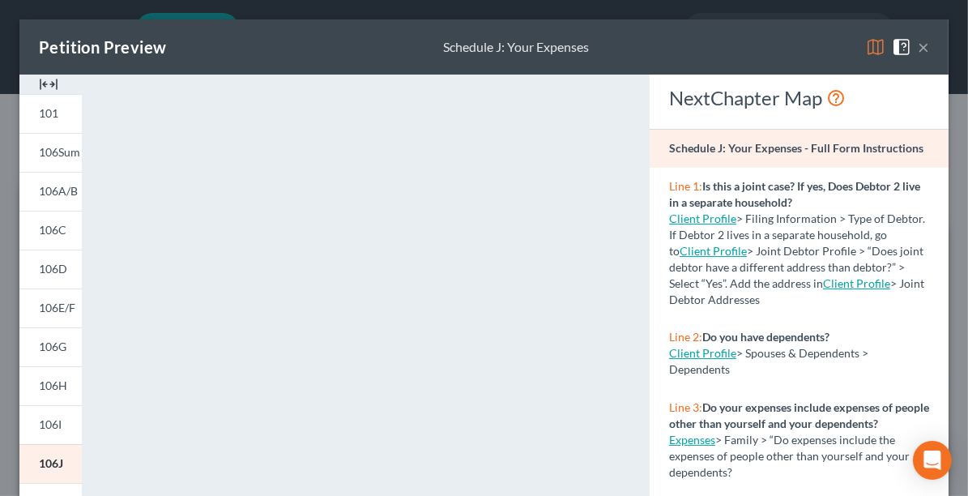
click at [918, 42] on button "×" at bounding box center [923, 46] width 11 height 19
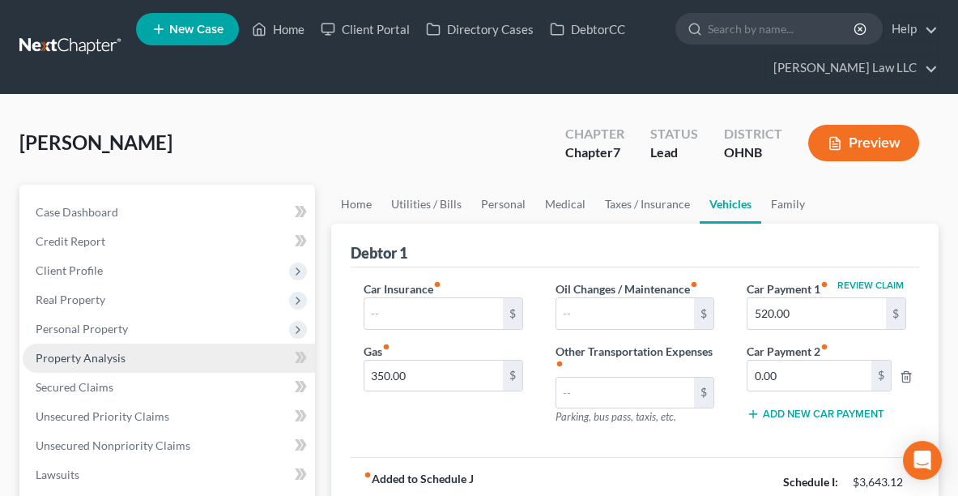
click at [75, 364] on link "Property Analysis" at bounding box center [169, 357] width 292 height 29
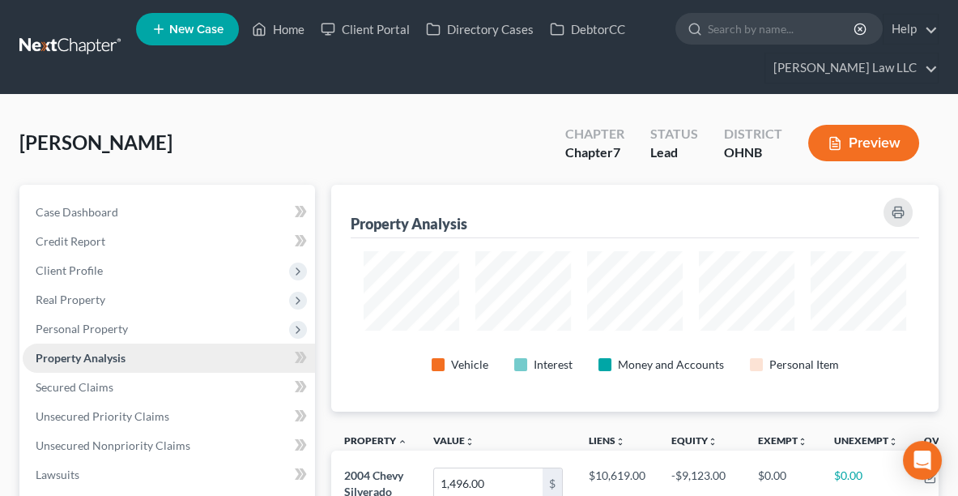
scroll to position [226, 607]
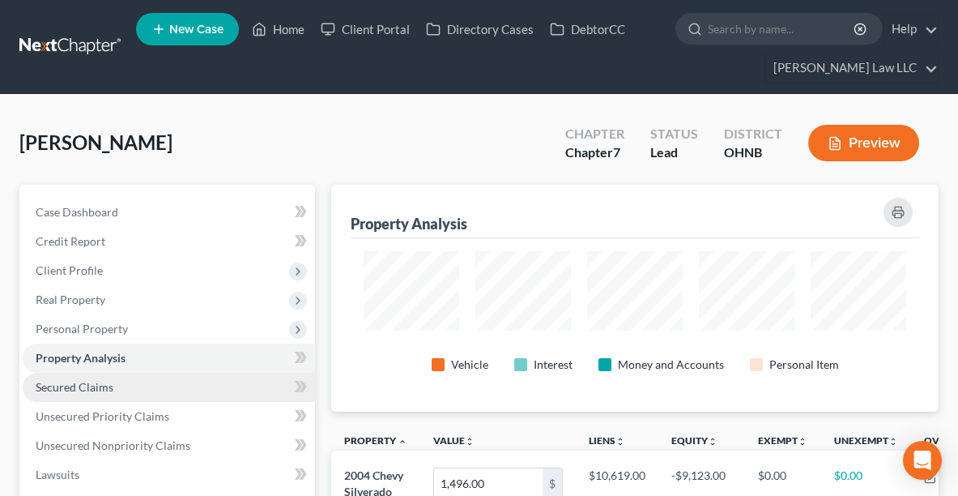
click at [106, 393] on link "Secured Claims" at bounding box center [169, 387] width 292 height 29
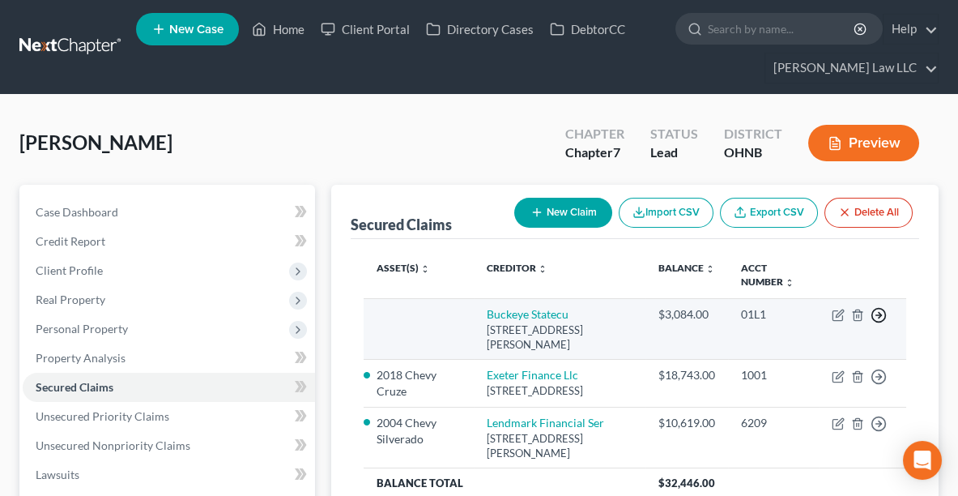
click at [880, 314] on polyline "button" at bounding box center [880, 316] width 2 height 6
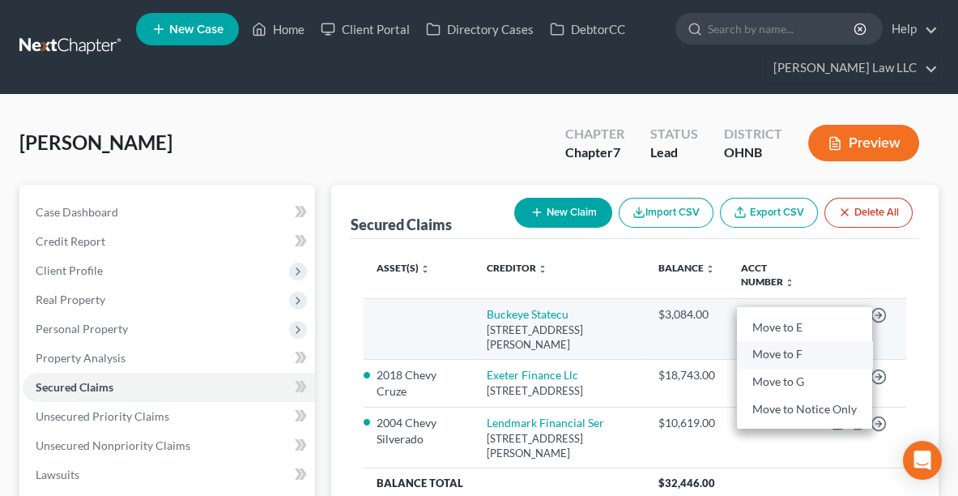
click at [832, 352] on link "Move to F" at bounding box center [804, 354] width 135 height 28
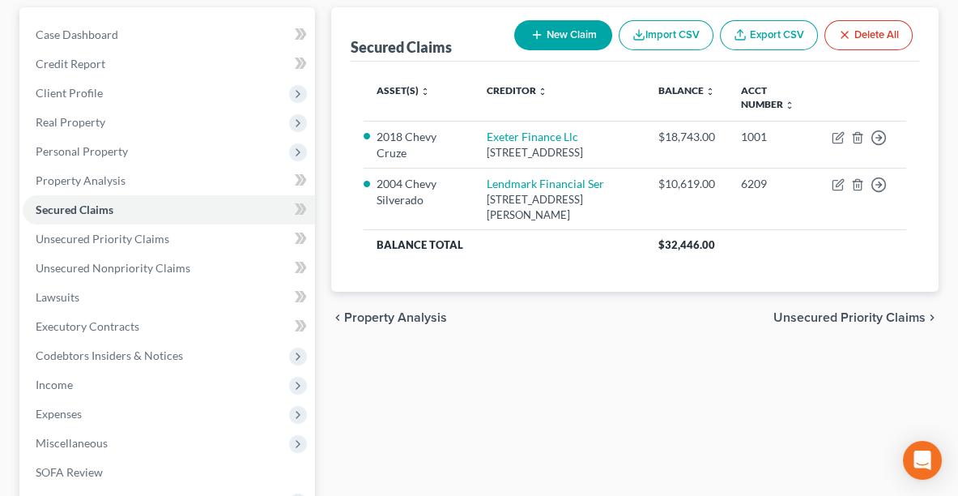
scroll to position [177, 0]
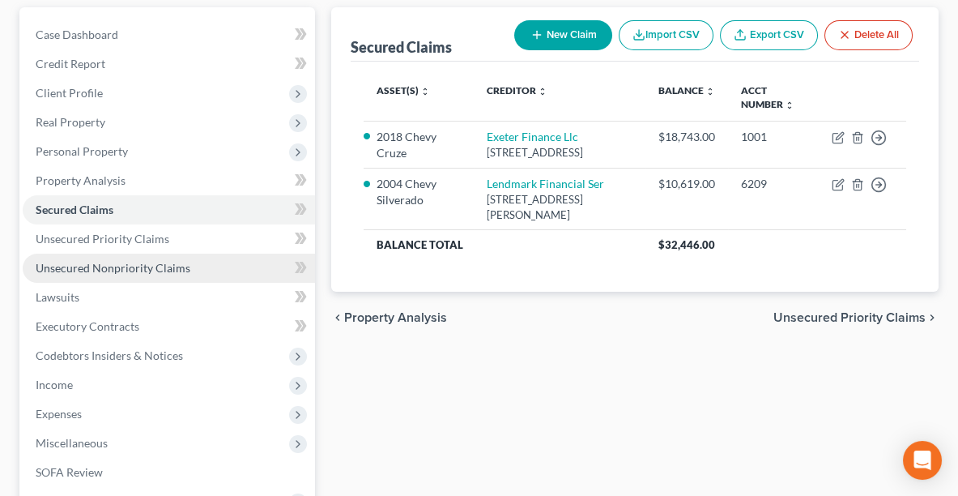
click at [62, 261] on span "Unsecured Nonpriority Claims" at bounding box center [113, 268] width 155 height 14
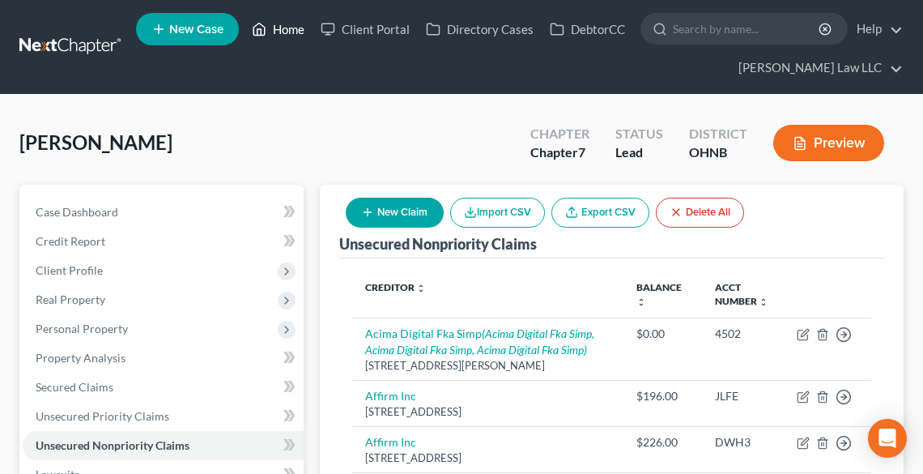
click at [286, 28] on link "Home" at bounding box center [278, 29] width 69 height 29
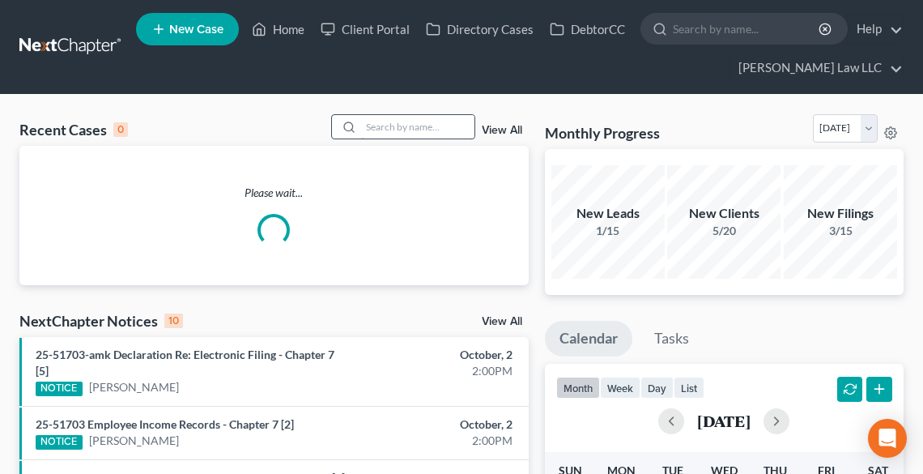
click at [445, 116] on input "search" at bounding box center [417, 126] width 113 height 23
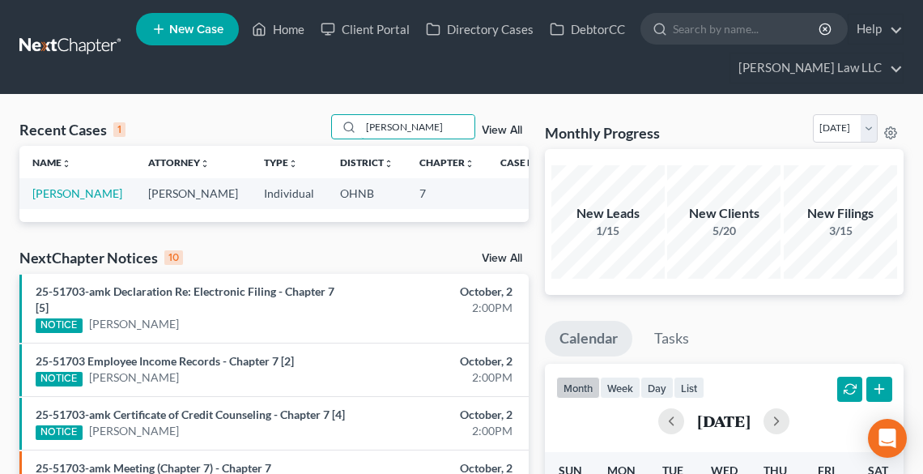
type input "[PERSON_NAME]"
click at [55, 221] on div "Name unfold_more expand_more expand_less Attorney unfold_more expand_more expan…" at bounding box center [273, 183] width 509 height 75
click at [40, 200] on link "[PERSON_NAME]" at bounding box center [77, 193] width 90 height 14
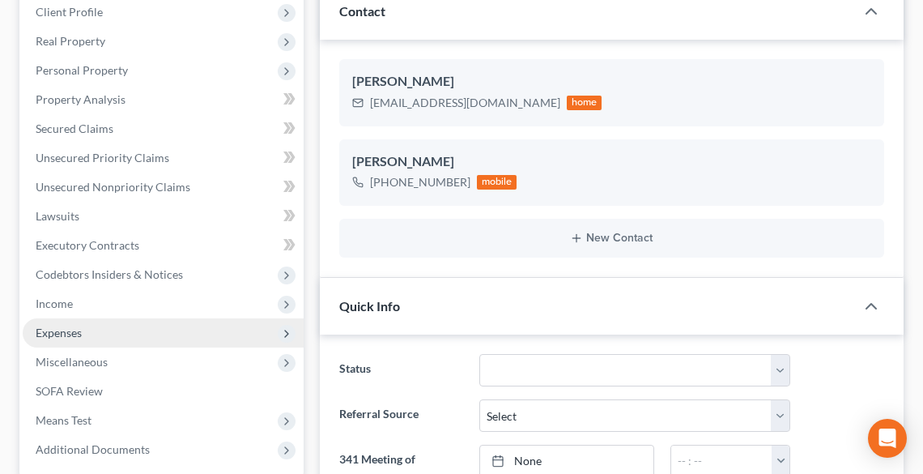
scroll to position [259, 0]
click at [71, 330] on span "Expenses" at bounding box center [59, 332] width 46 height 14
click at [89, 333] on span "Expenses" at bounding box center [163, 332] width 281 height 29
click at [66, 332] on span "Expenses" at bounding box center [59, 332] width 46 height 14
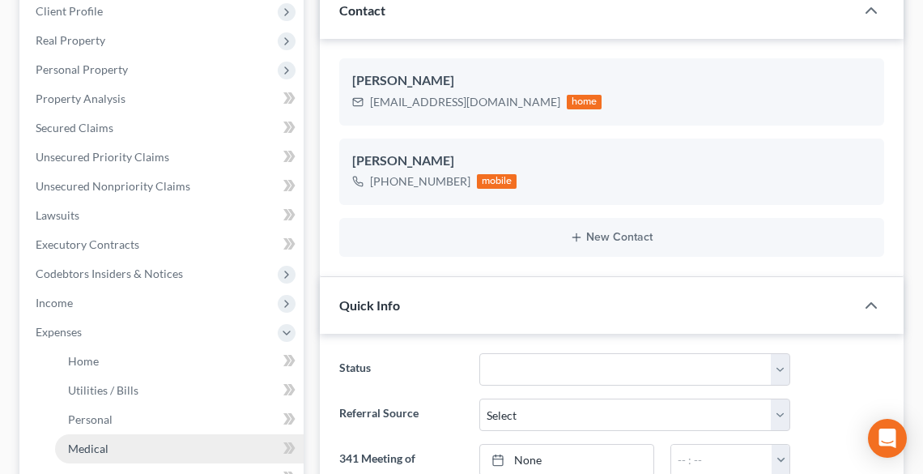
click at [99, 441] on span "Medical" at bounding box center [88, 448] width 40 height 14
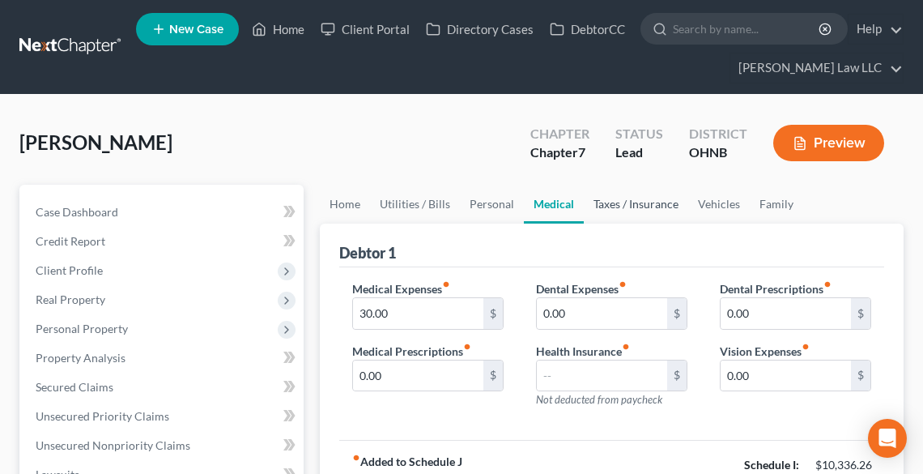
click at [624, 208] on link "Taxes / Insurance" at bounding box center [636, 204] width 104 height 39
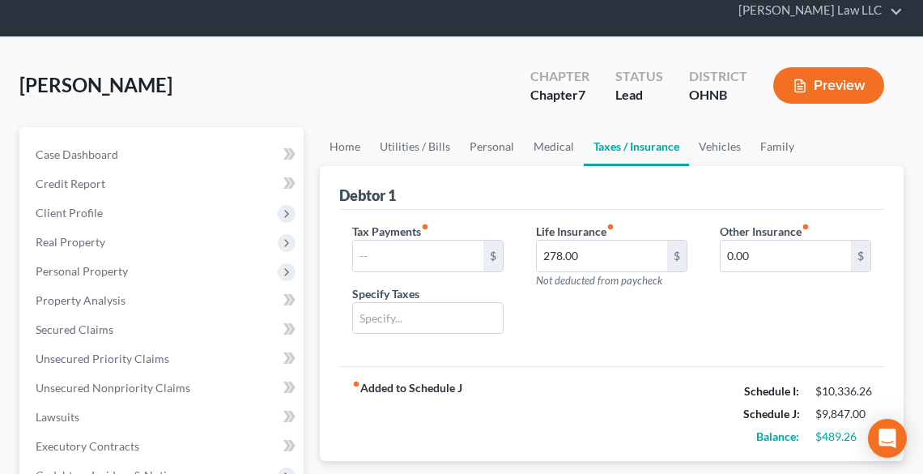
scroll to position [130, 0]
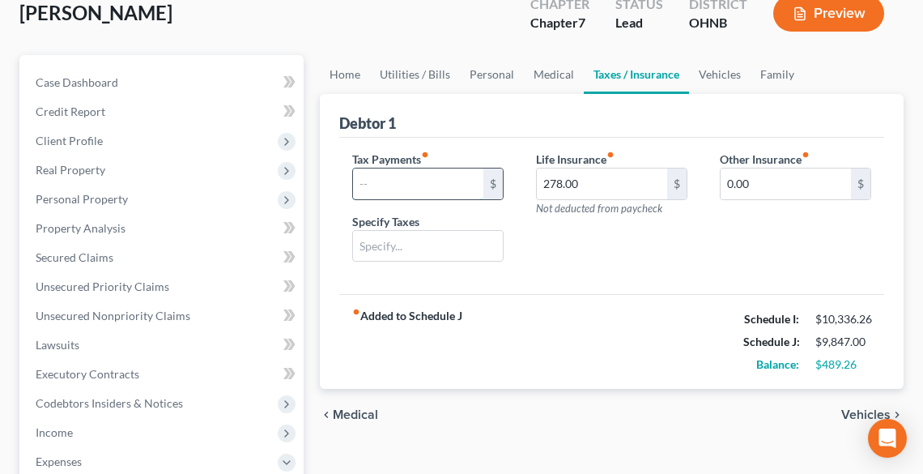
click at [390, 184] on input "text" at bounding box center [418, 183] width 130 height 31
type input "1,500.00"
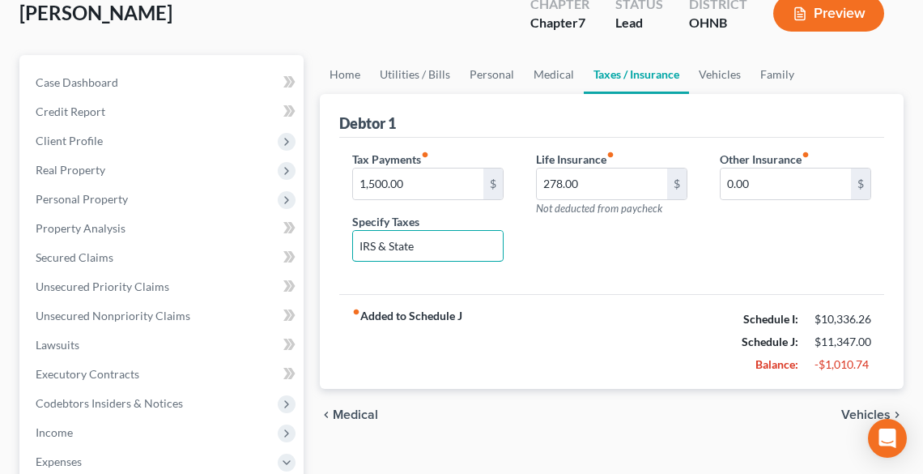
type input "IRS & State"
click at [719, 73] on link "Vehicles" at bounding box center [720, 74] width 62 height 39
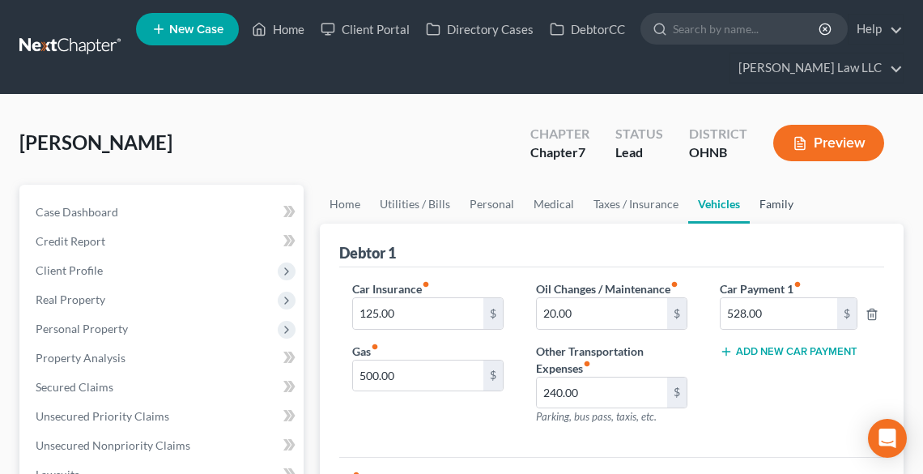
click at [770, 210] on link "Family" at bounding box center [776, 204] width 53 height 39
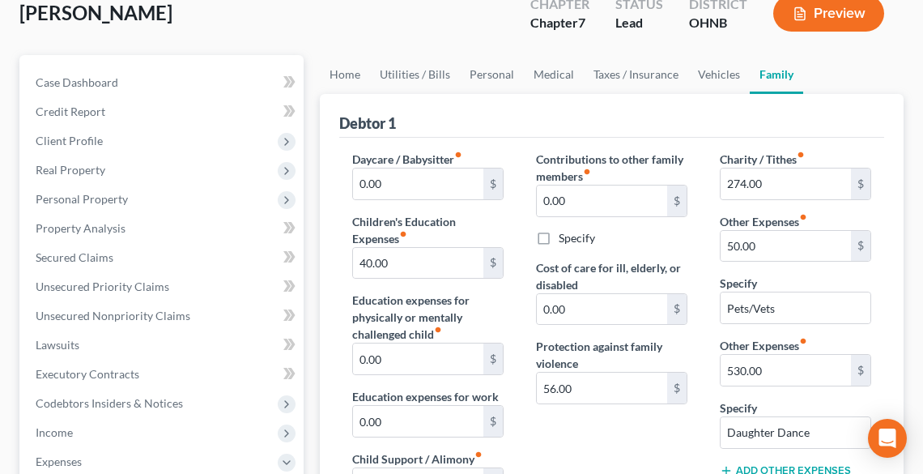
scroll to position [259, 0]
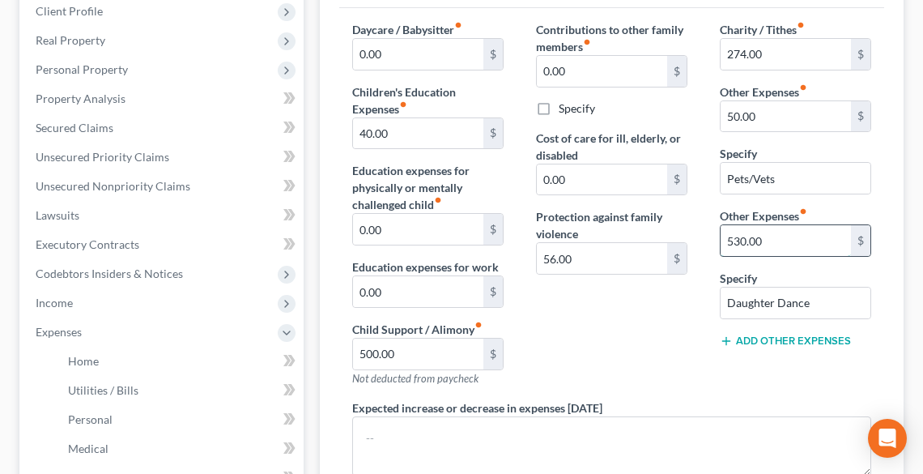
click at [788, 240] on input "530.00" at bounding box center [786, 240] width 130 height 31
type input "400.00"
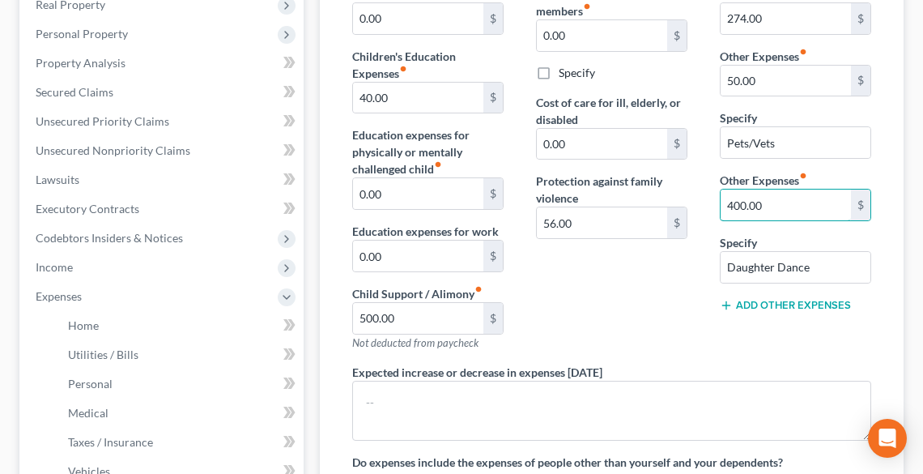
scroll to position [295, 0]
drag, startPoint x: 787, startPoint y: 198, endPoint x: 719, endPoint y: 199, distance: 68.1
click at [720, 199] on div "400.00 $" at bounding box center [795, 205] width 151 height 32
type input "100.00"
click at [897, 447] on div "Open Intercom Messenger" at bounding box center [888, 438] width 43 height 43
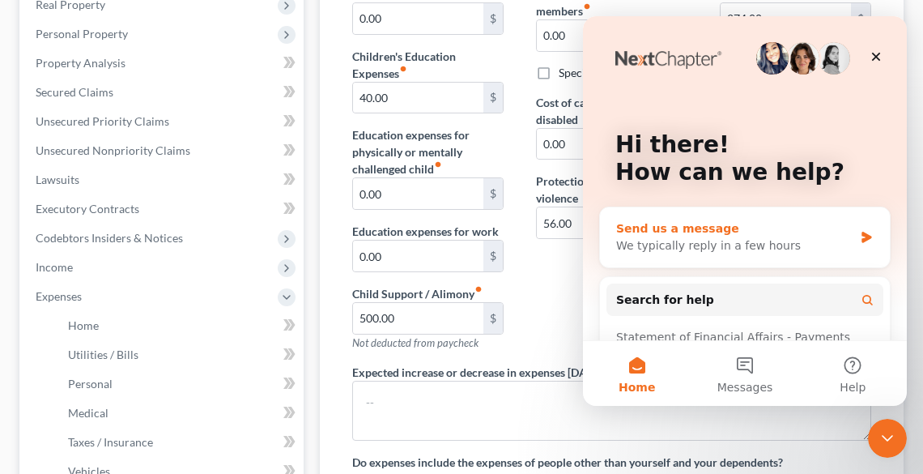
scroll to position [0, 0]
click at [878, 59] on icon "Close" at bounding box center [876, 56] width 13 height 13
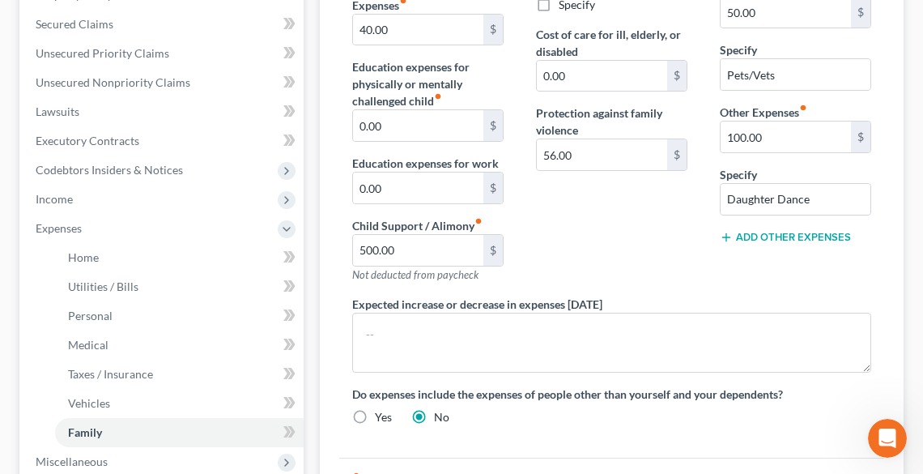
scroll to position [360, 0]
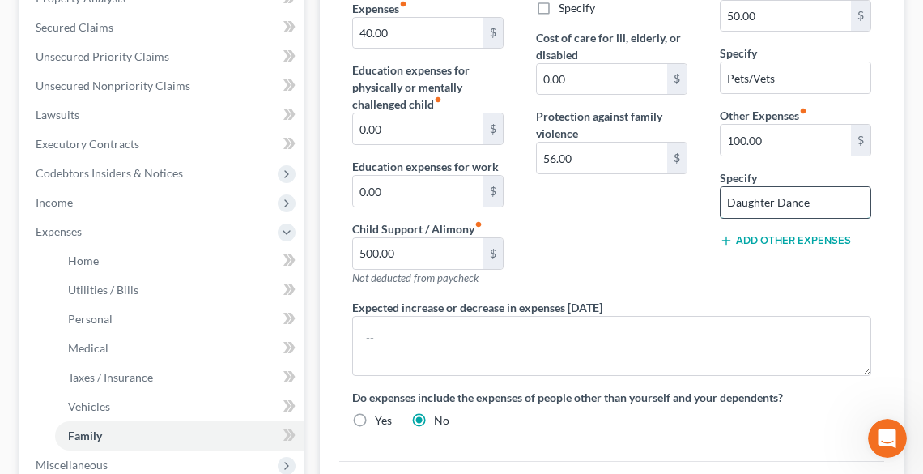
click at [807, 205] on input "Daughter Dance" at bounding box center [796, 202] width 150 height 31
drag, startPoint x: 799, startPoint y: 204, endPoint x: 701, endPoint y: 194, distance: 99.3
click at [701, 194] on div "Daycare / Babysitter fiber_manual_record 0.00 $ Children's Education Expenses f…" at bounding box center [612, 181] width 552 height 521
type input "e"
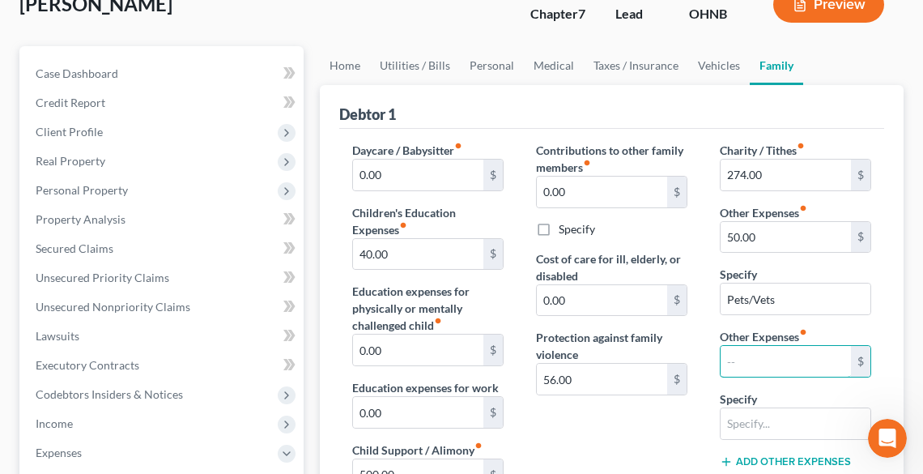
scroll to position [100, 0]
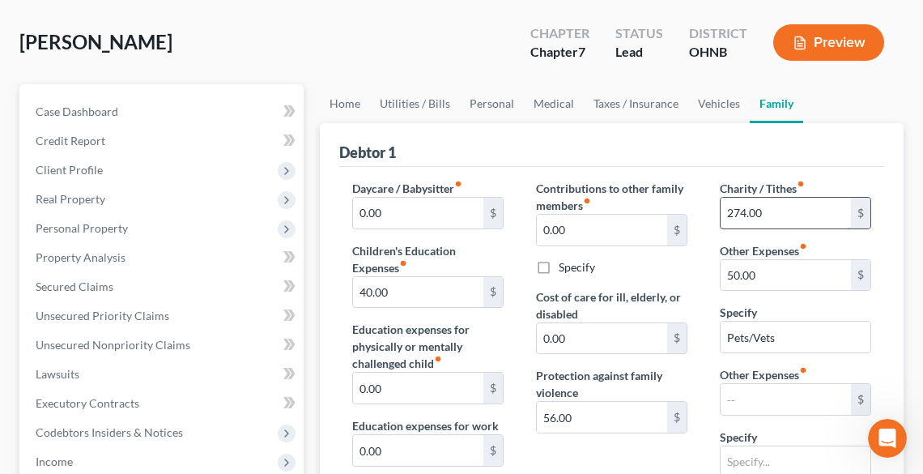
click at [779, 209] on input "274.00" at bounding box center [786, 213] width 130 height 31
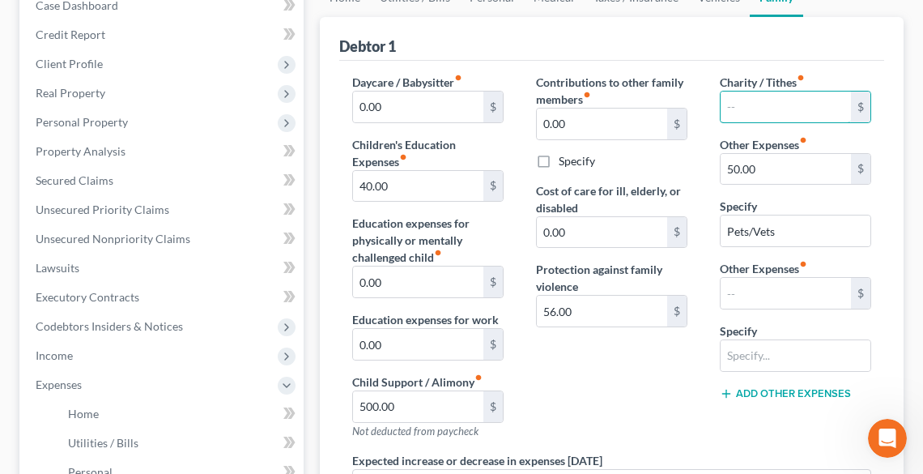
scroll to position [165, 0]
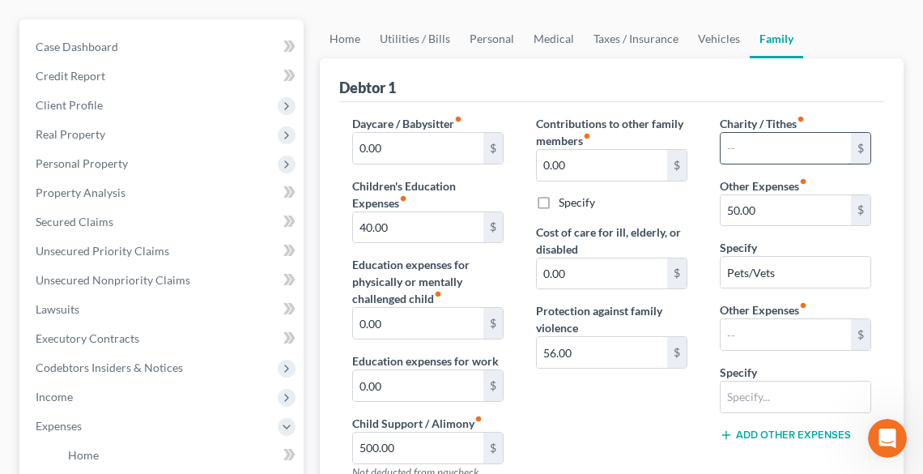
click at [767, 141] on input "text" at bounding box center [786, 148] width 130 height 31
type input "274.00"
click at [722, 35] on link "Vehicles" at bounding box center [719, 38] width 62 height 39
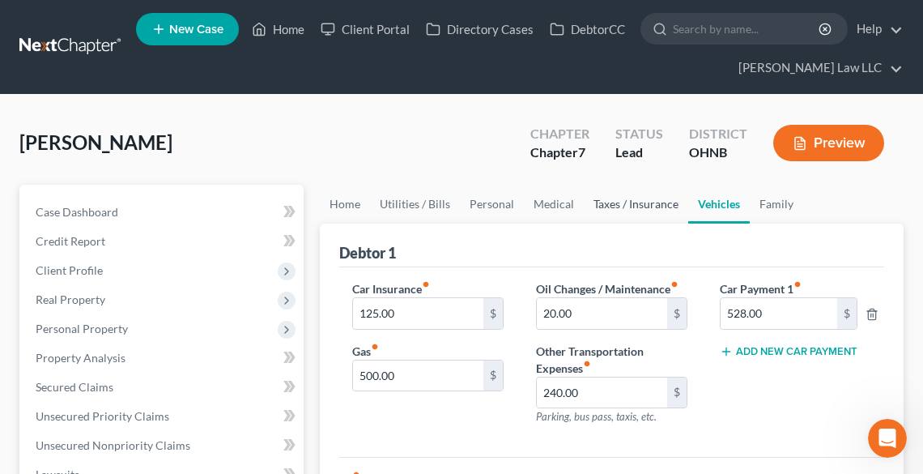
click at [637, 196] on link "Taxes / Insurance" at bounding box center [636, 204] width 104 height 39
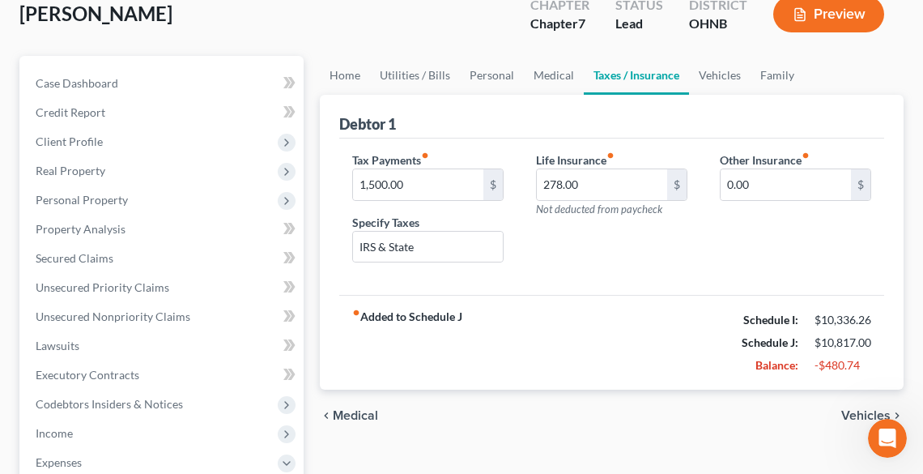
scroll to position [130, 0]
click at [543, 70] on link "Medical" at bounding box center [554, 74] width 60 height 39
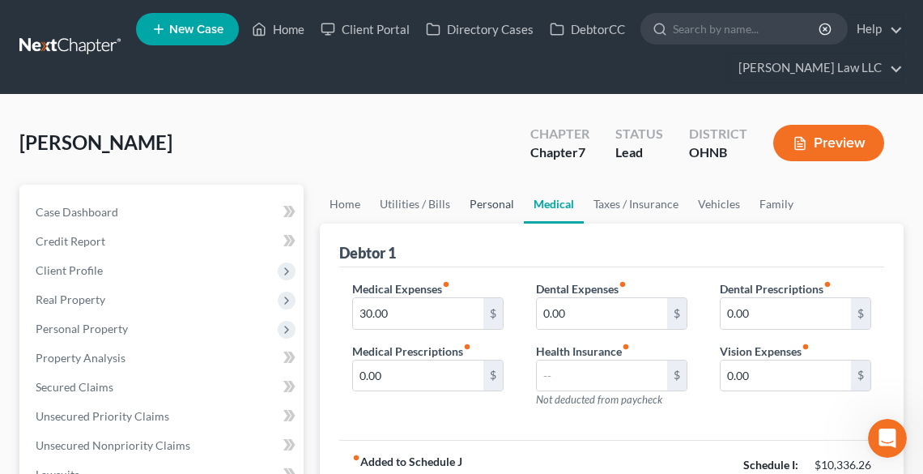
click at [483, 194] on link "Personal" at bounding box center [492, 204] width 64 height 39
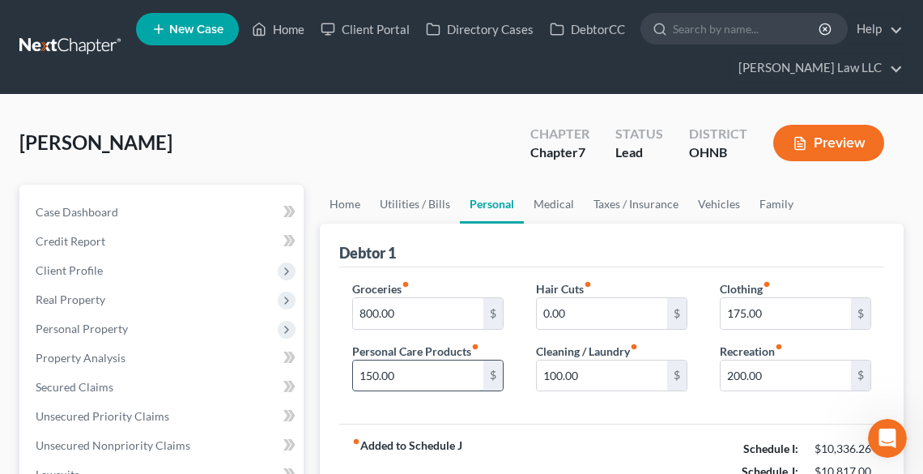
click at [480, 365] on input "150.00" at bounding box center [418, 375] width 130 height 31
type input "30.00"
type input "20.00"
type input "100.00"
click at [415, 205] on link "Utilities / Bills" at bounding box center [415, 204] width 90 height 39
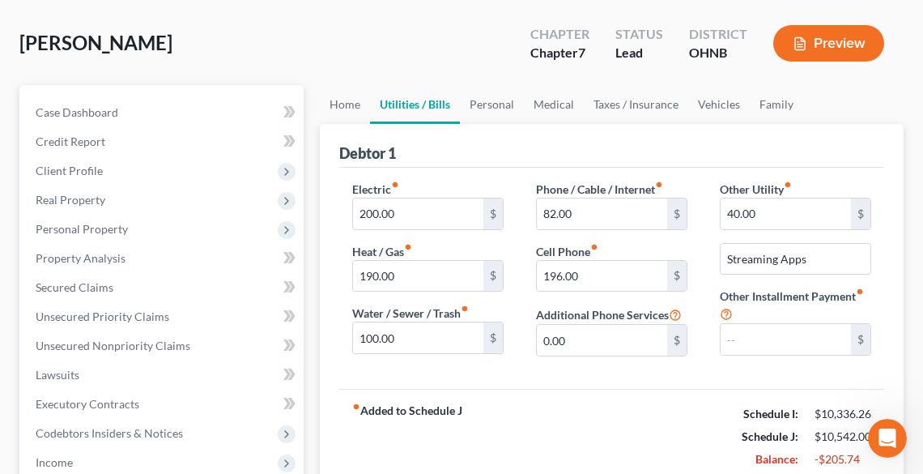
scroll to position [130, 0]
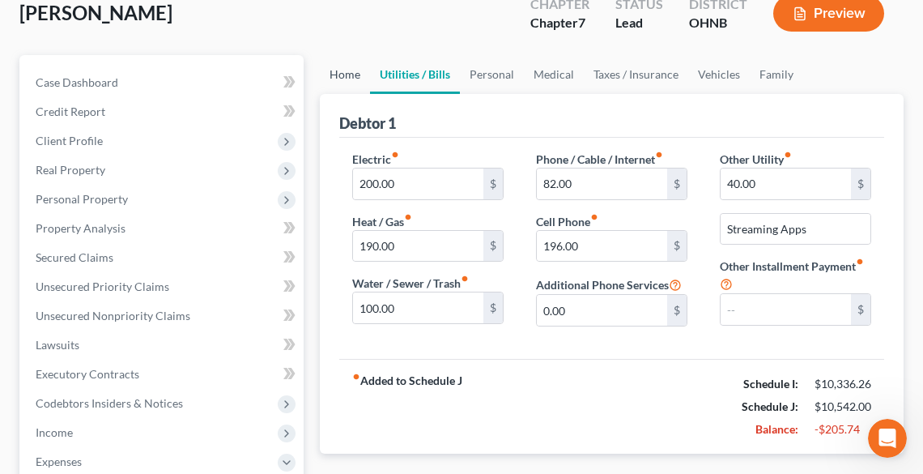
click at [342, 71] on link "Home" at bounding box center [345, 74] width 50 height 39
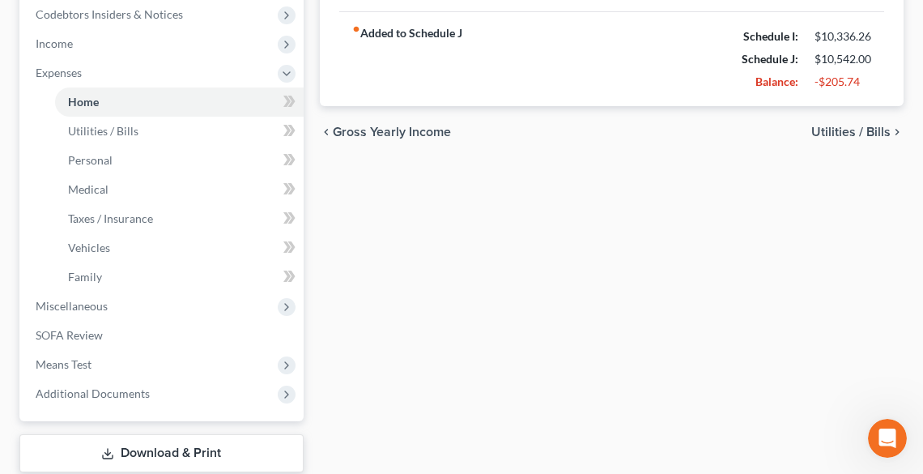
scroll to position [619, 0]
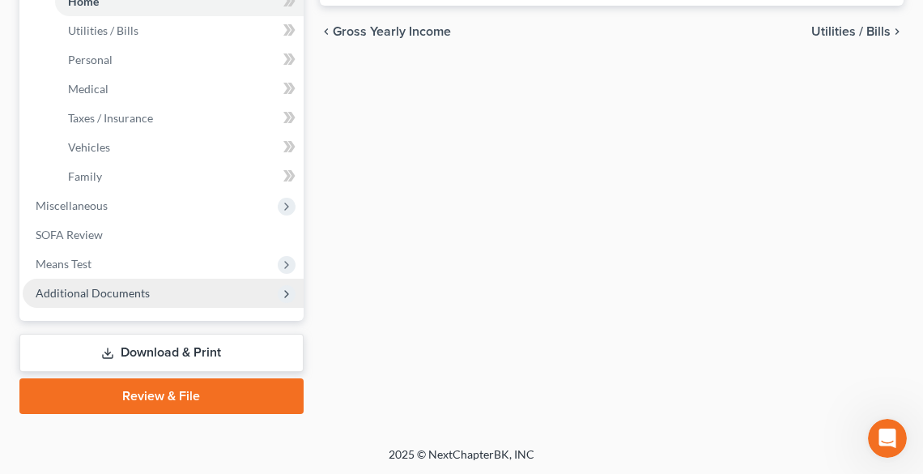
click at [128, 288] on span "Additional Documents" at bounding box center [93, 293] width 114 height 14
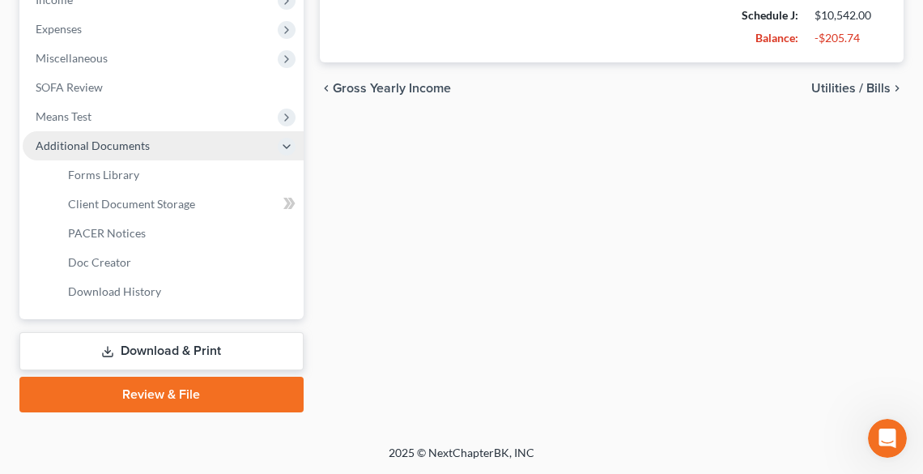
scroll to position [561, 0]
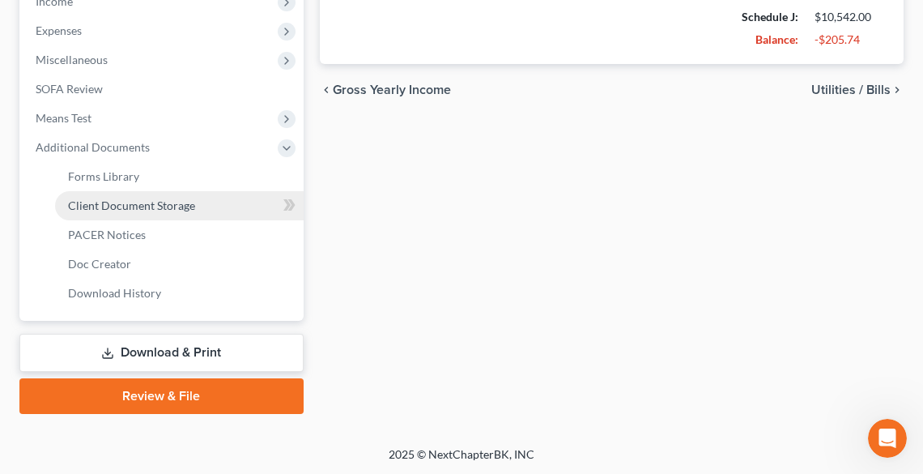
click at [149, 201] on span "Client Document Storage" at bounding box center [131, 205] width 127 height 14
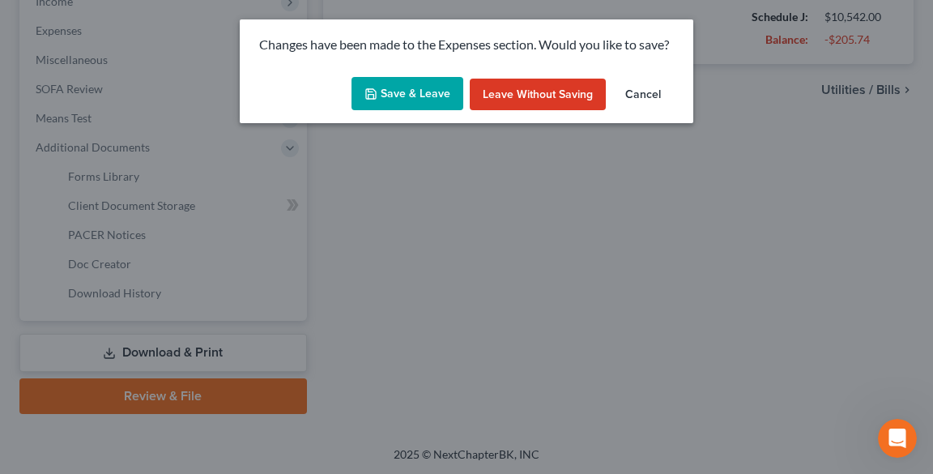
click at [404, 87] on button "Save & Leave" at bounding box center [408, 94] width 112 height 34
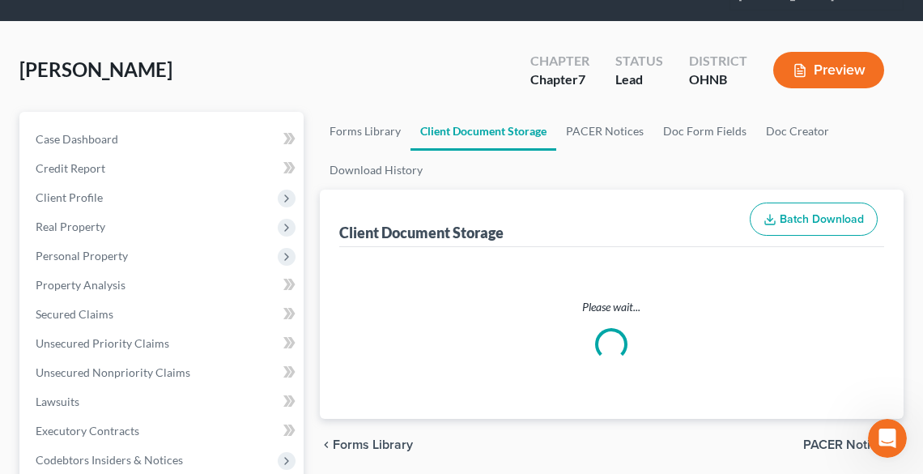
select select "5"
select select "20"
select select "16"
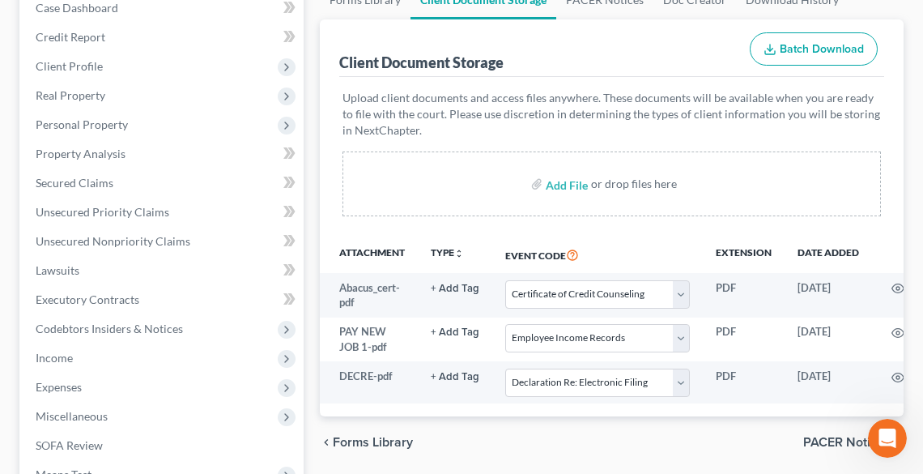
scroll to position [324, 0]
